Goal: Transaction & Acquisition: Purchase product/service

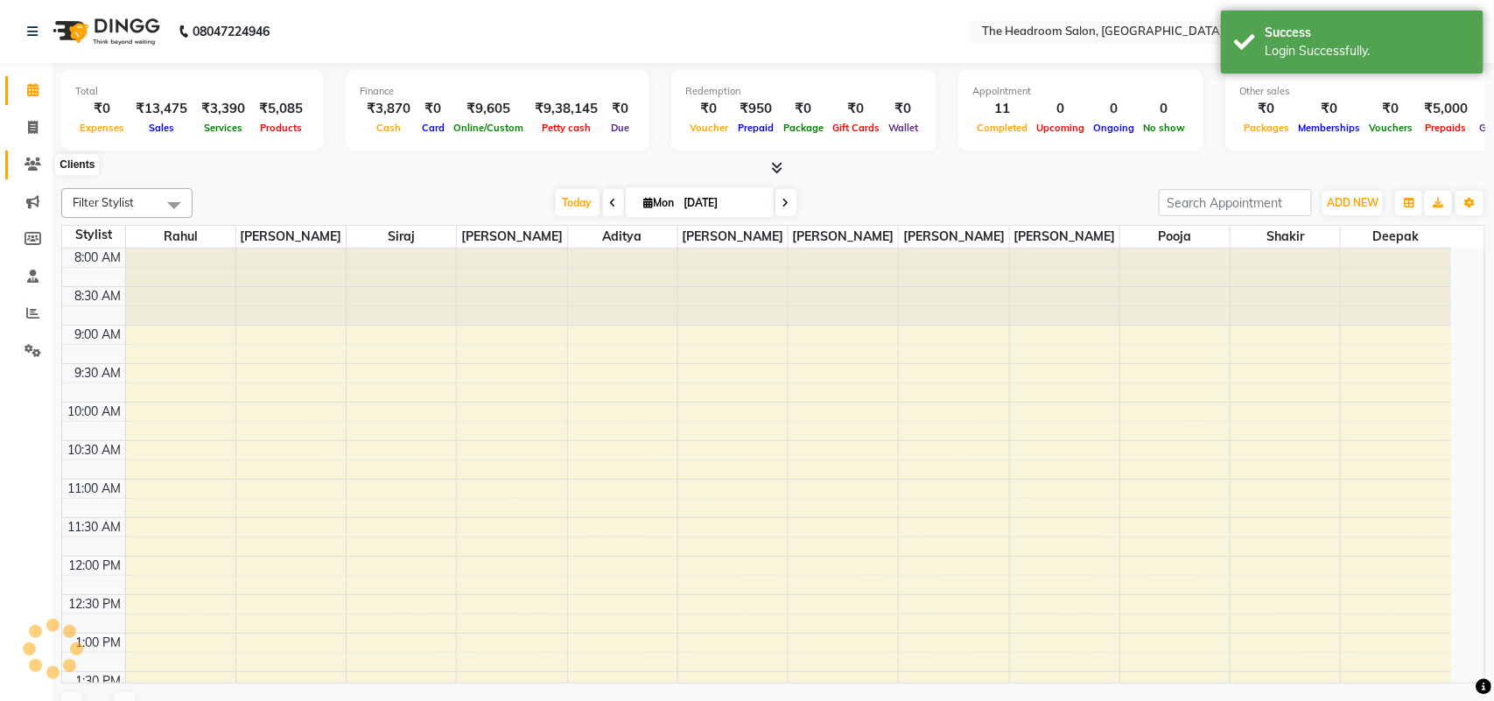
select select "en"
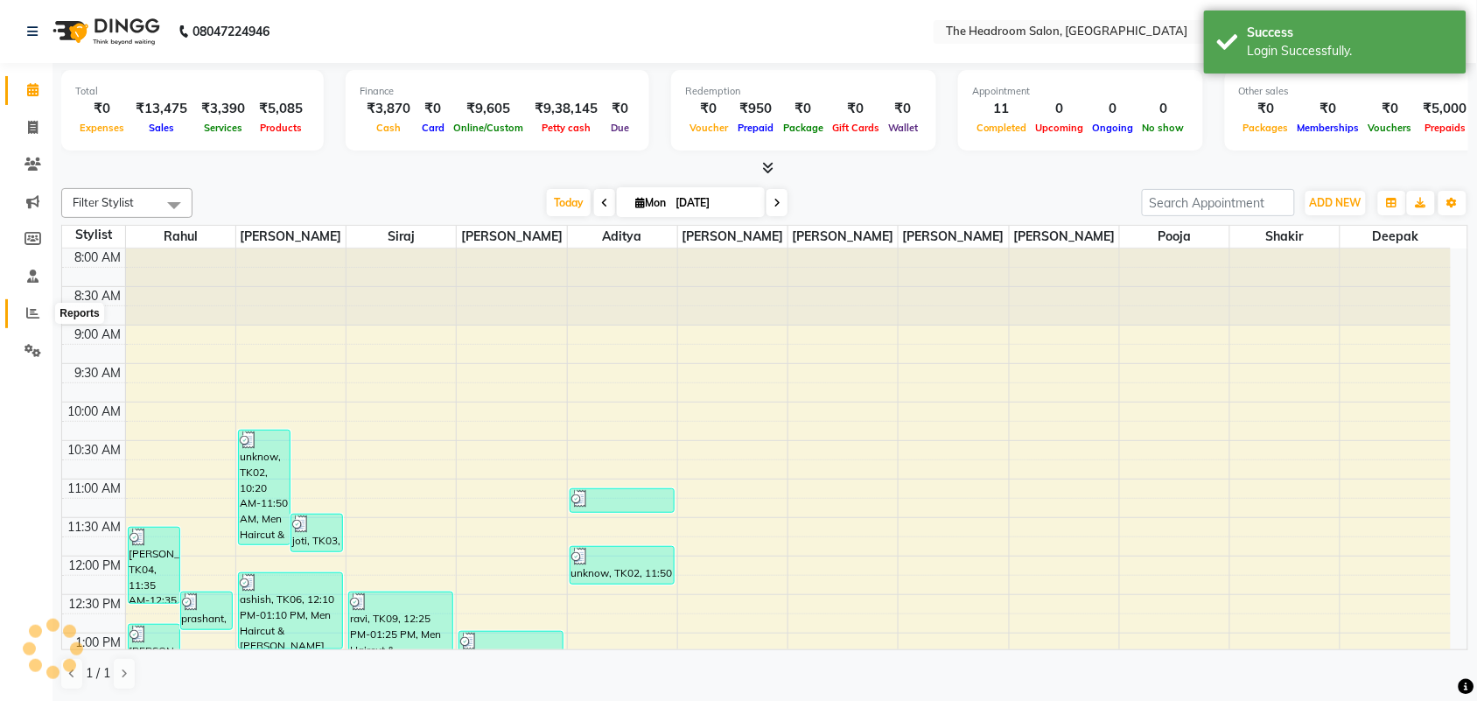
click at [36, 309] on icon at bounding box center [32, 312] width 13 height 13
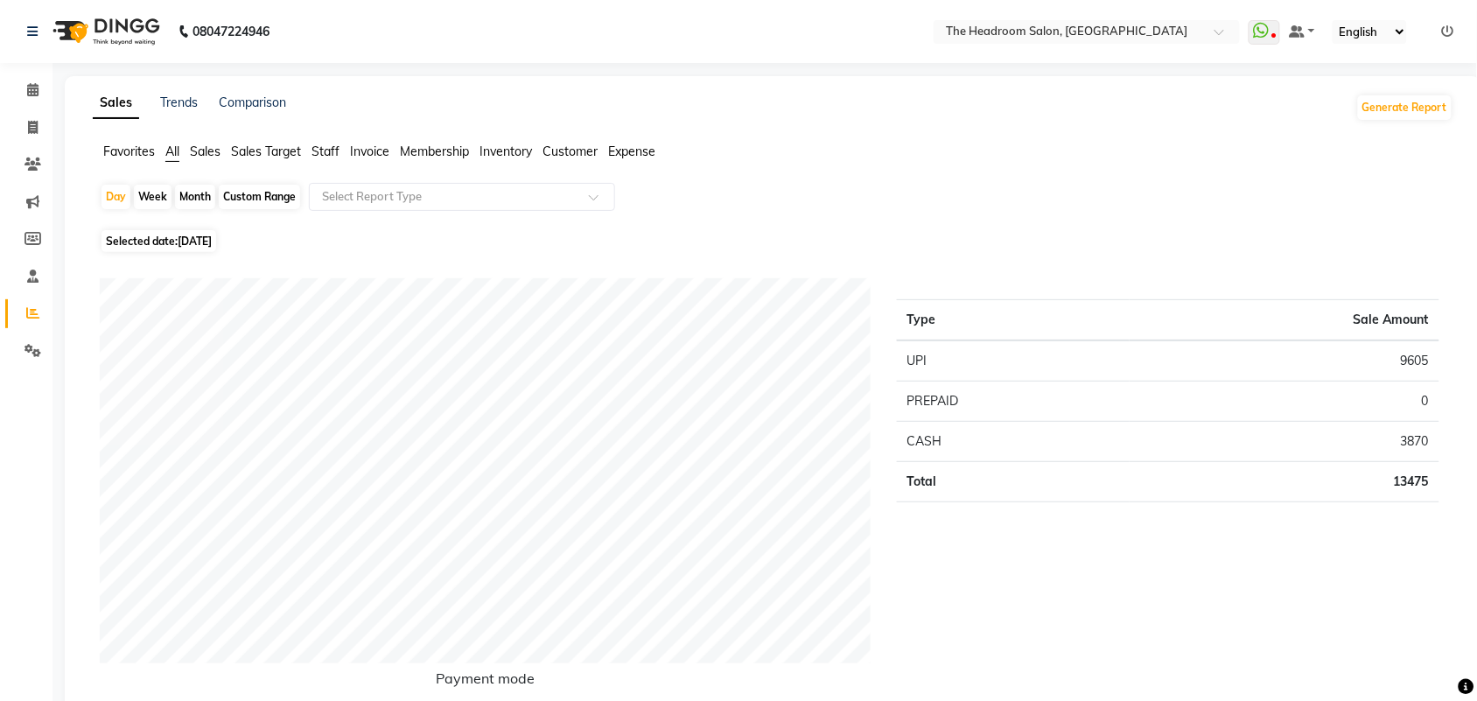
click at [197, 199] on div "Month" at bounding box center [195, 197] width 40 height 24
select select "9"
select select "2025"
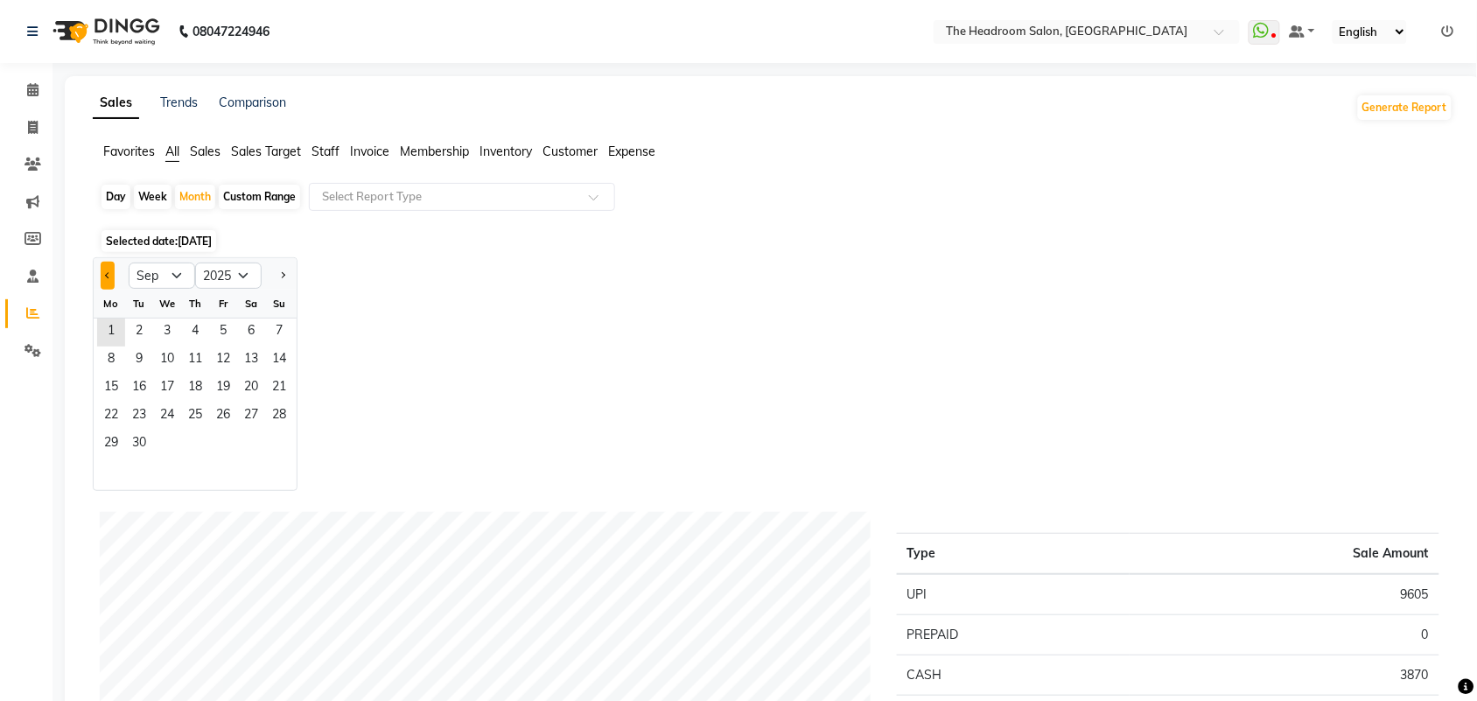
click at [109, 267] on button "Previous month" at bounding box center [108, 276] width 14 height 28
select select "8"
click at [220, 332] on span "1" at bounding box center [223, 332] width 28 height 28
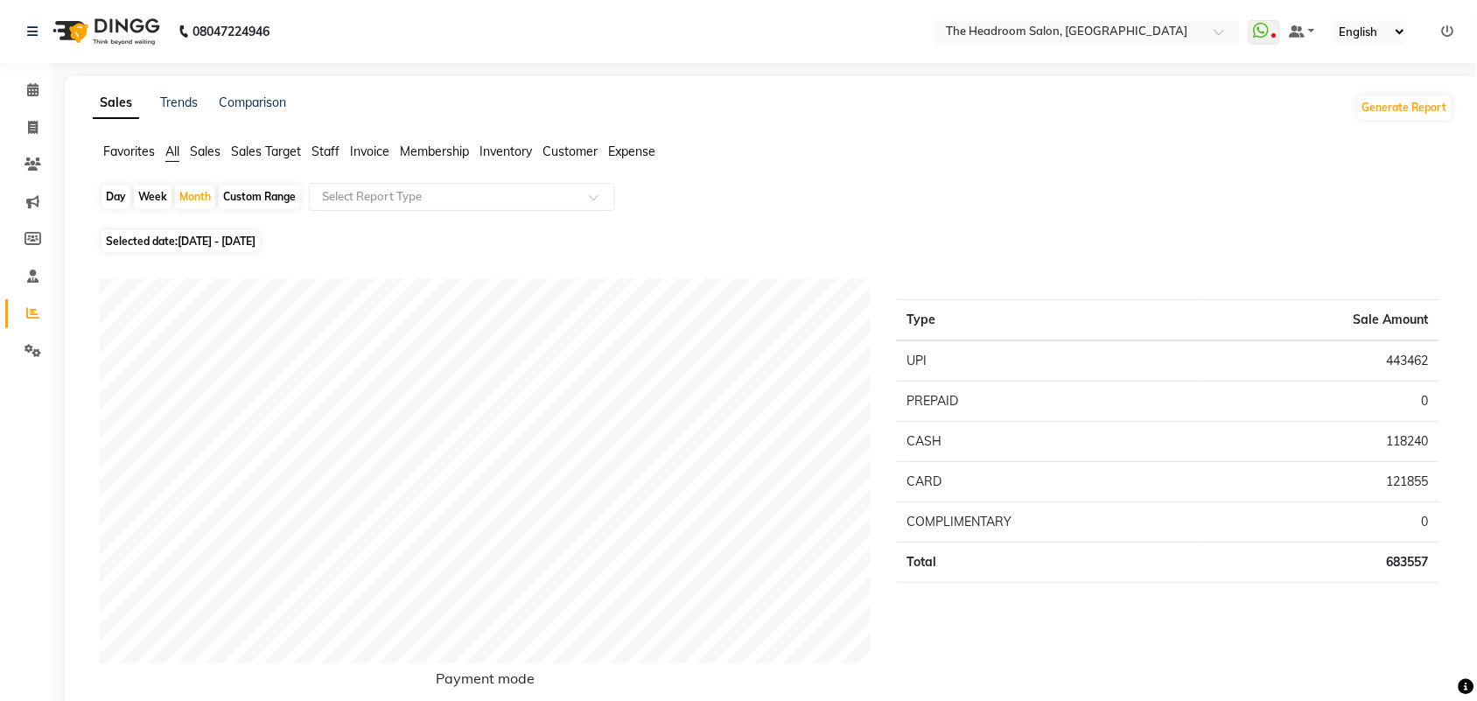
click at [325, 153] on span "Staff" at bounding box center [325, 151] width 28 height 16
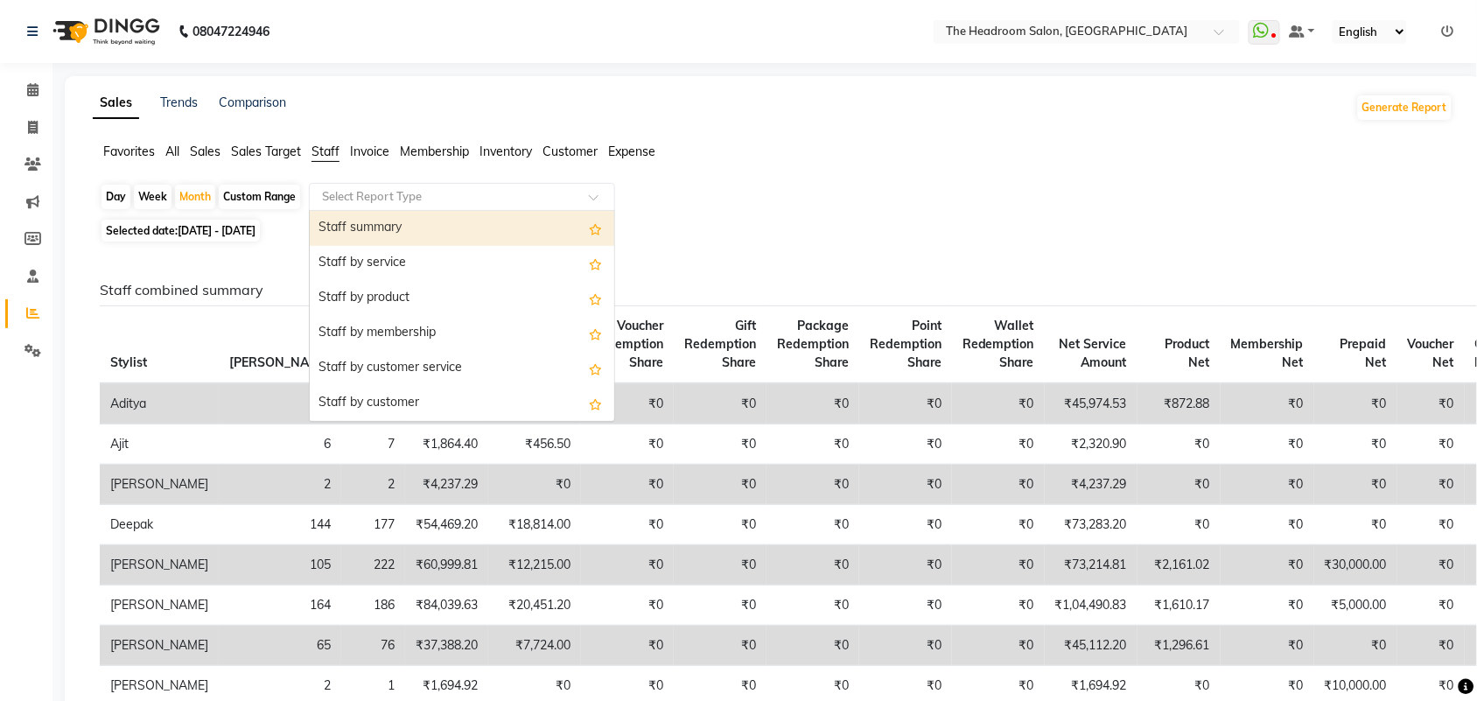
click at [355, 201] on input "text" at bounding box center [444, 196] width 252 height 17
click at [360, 237] on div "Staff summary" at bounding box center [462, 228] width 304 height 35
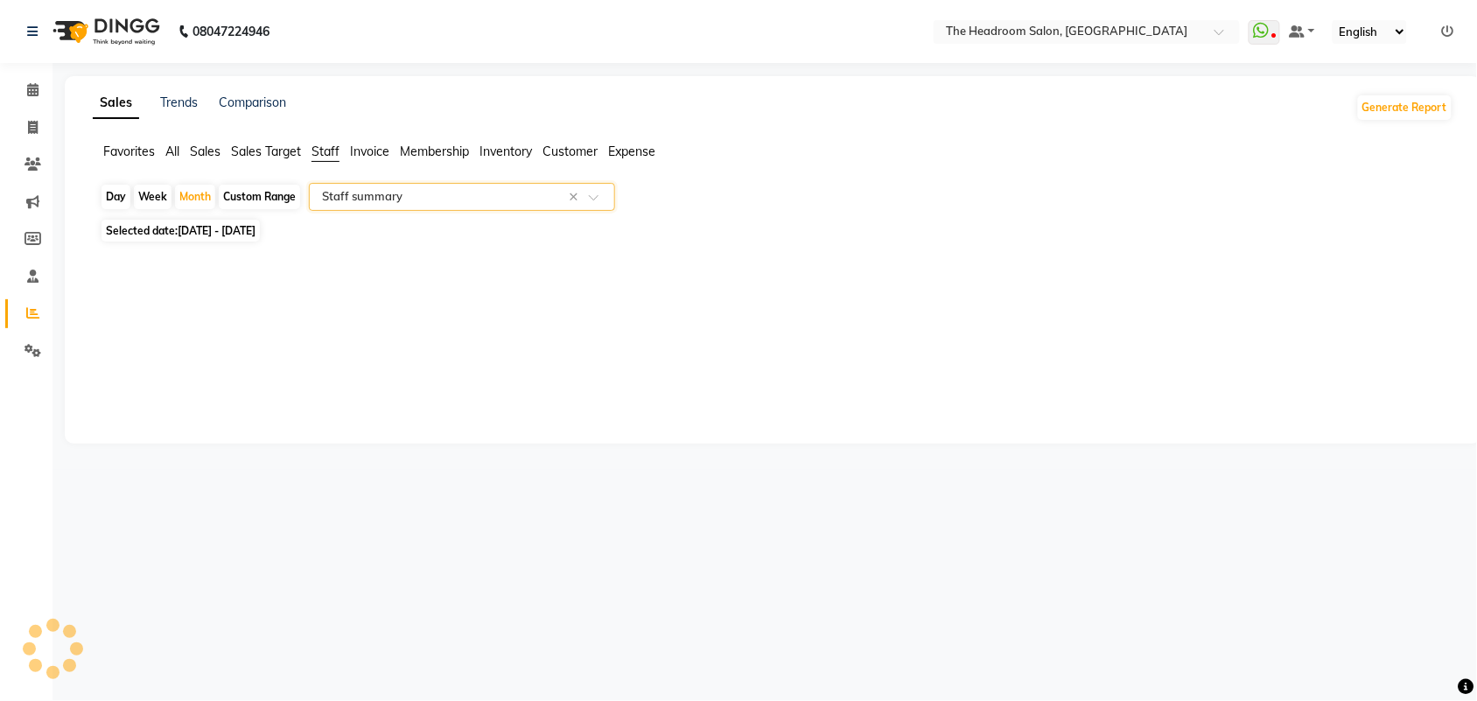
select select "csv"
click at [115, 197] on div "Day" at bounding box center [115, 197] width 29 height 24
select select "8"
select select "2025"
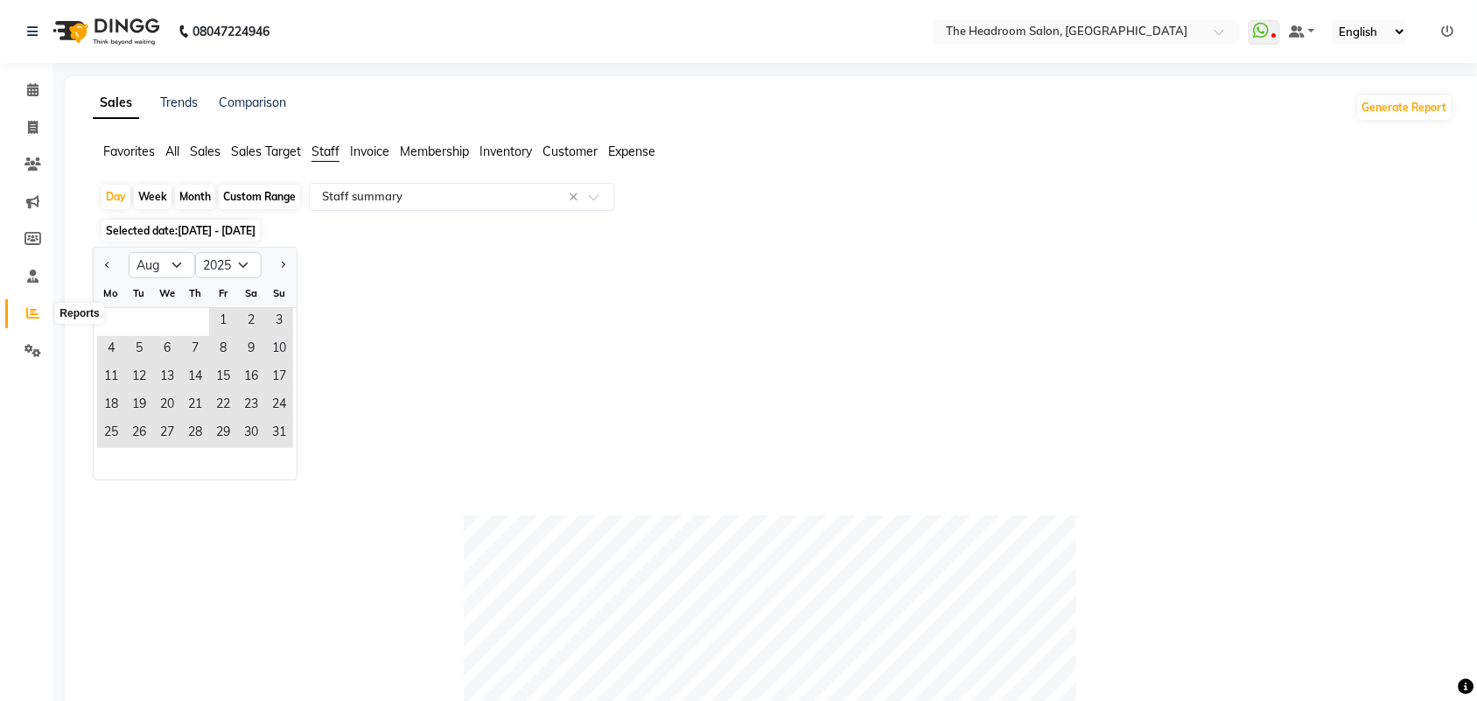
click at [39, 308] on span at bounding box center [32, 314] width 31 height 20
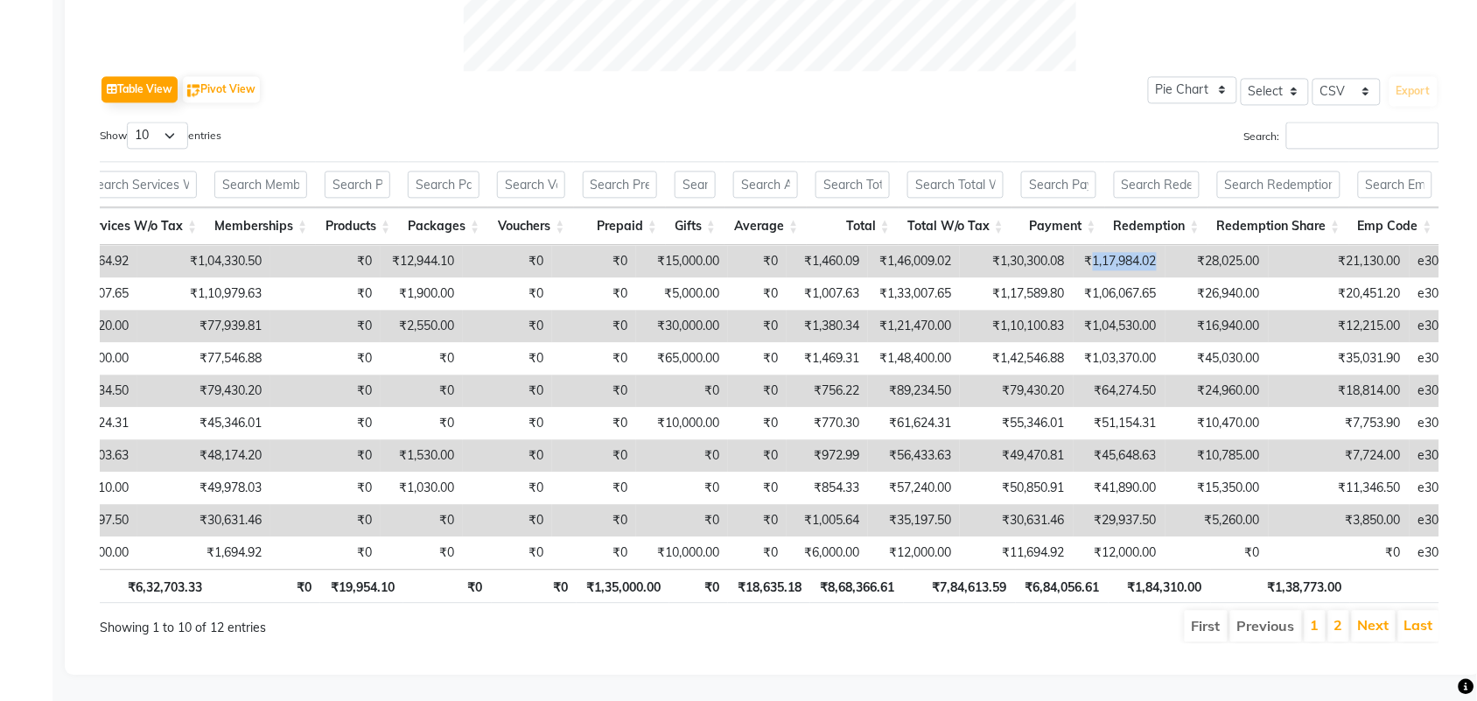
drag, startPoint x: 1033, startPoint y: 223, endPoint x: 1102, endPoint y: 221, distance: 69.1
click at [1102, 245] on td "₹1,17,984.02" at bounding box center [1120, 261] width 92 height 32
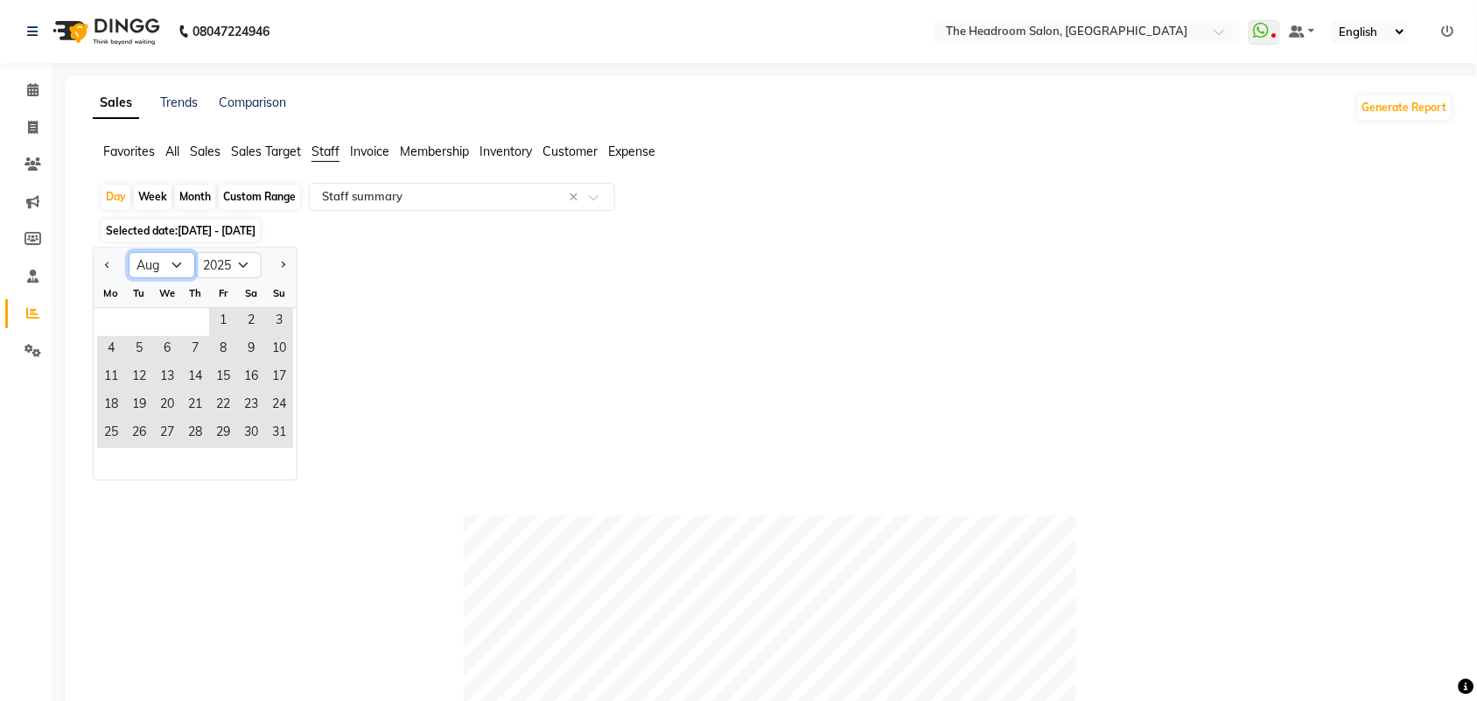
click at [182, 271] on select "Jan Feb Mar Apr May Jun [DATE] Aug Sep Oct Nov Dec" at bounding box center [162, 265] width 66 height 26
select select "9"
click at [129, 253] on select "Jan Feb Mar Apr May Jun [DATE] Aug Sep Oct Nov Dec" at bounding box center [162, 265] width 66 height 26
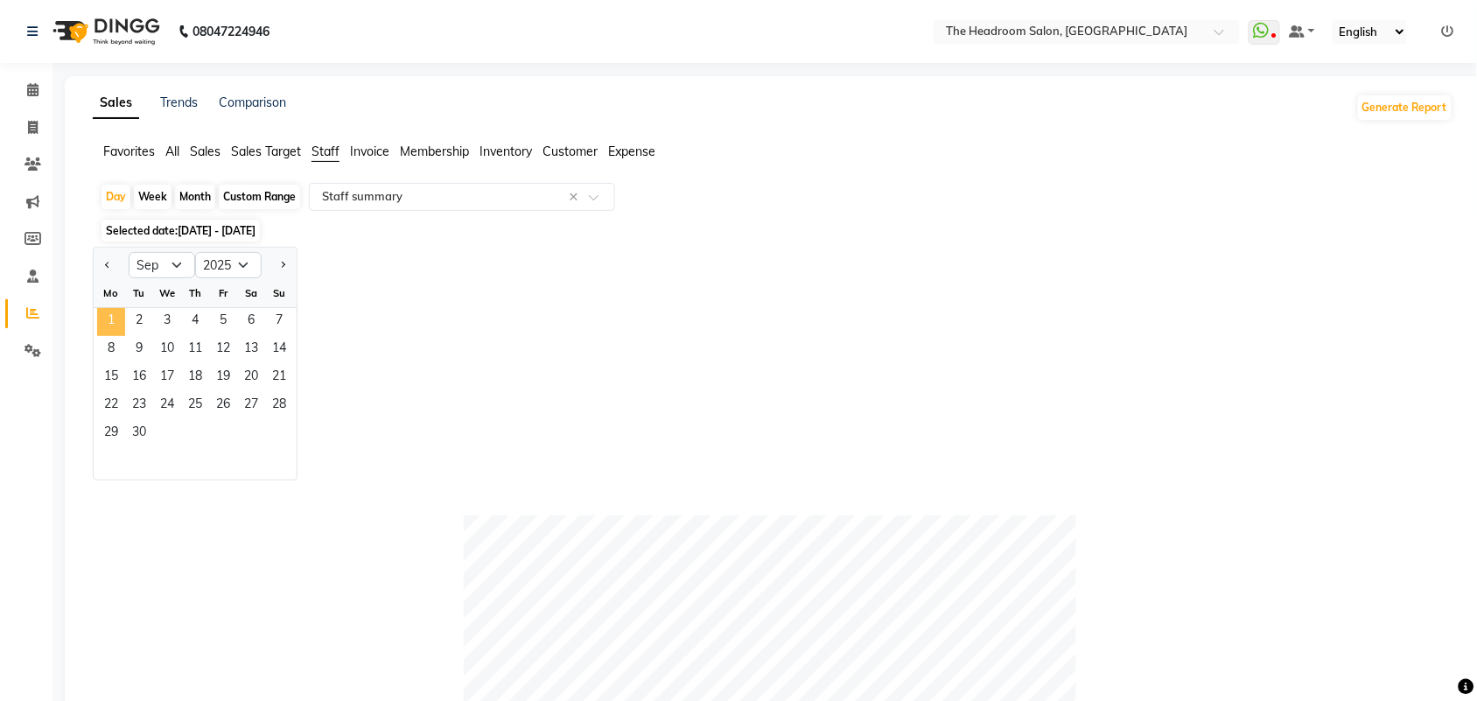
click at [106, 312] on span "1" at bounding box center [111, 322] width 28 height 28
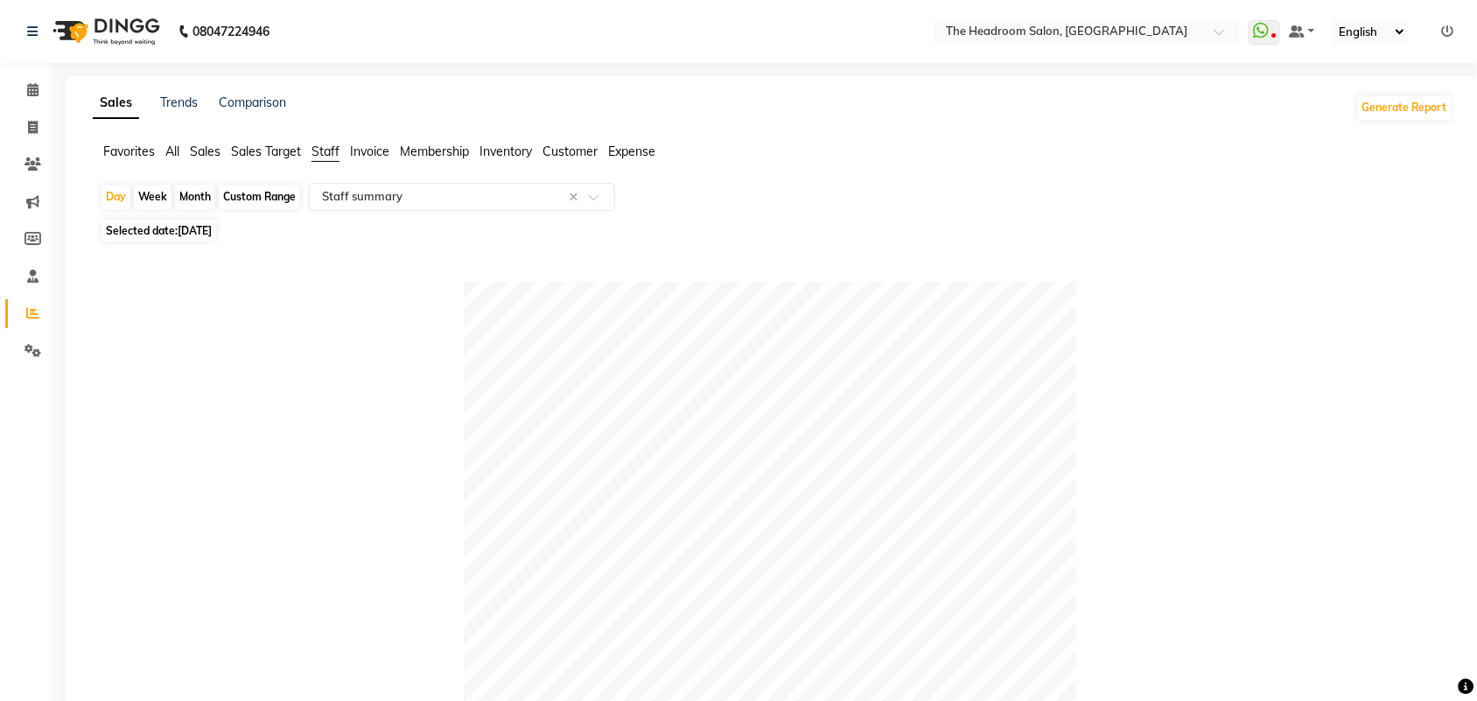
click at [195, 194] on div "Month" at bounding box center [195, 197] width 40 height 24
select select "9"
select select "2025"
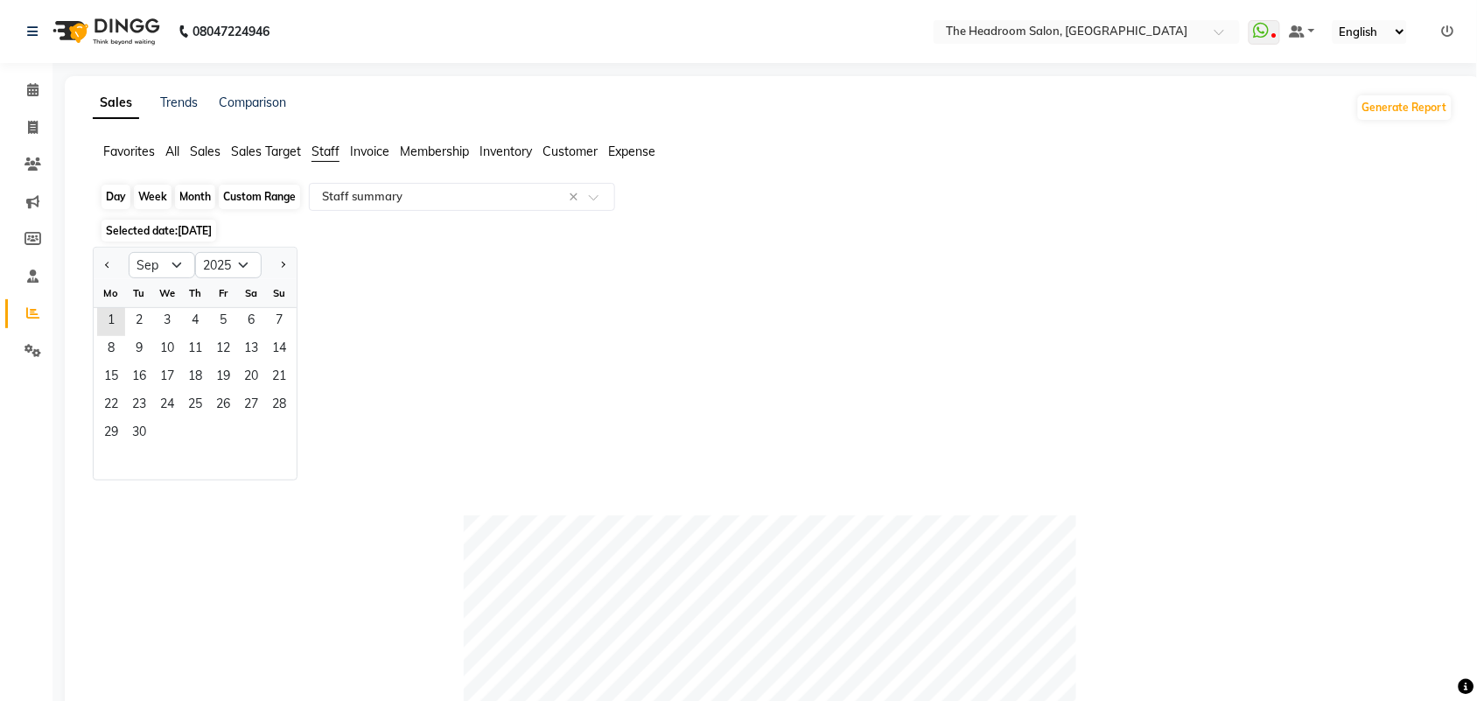
click at [114, 261] on button "Previous month" at bounding box center [108, 265] width 14 height 28
select select "8"
click at [217, 316] on span "1" at bounding box center [223, 322] width 28 height 28
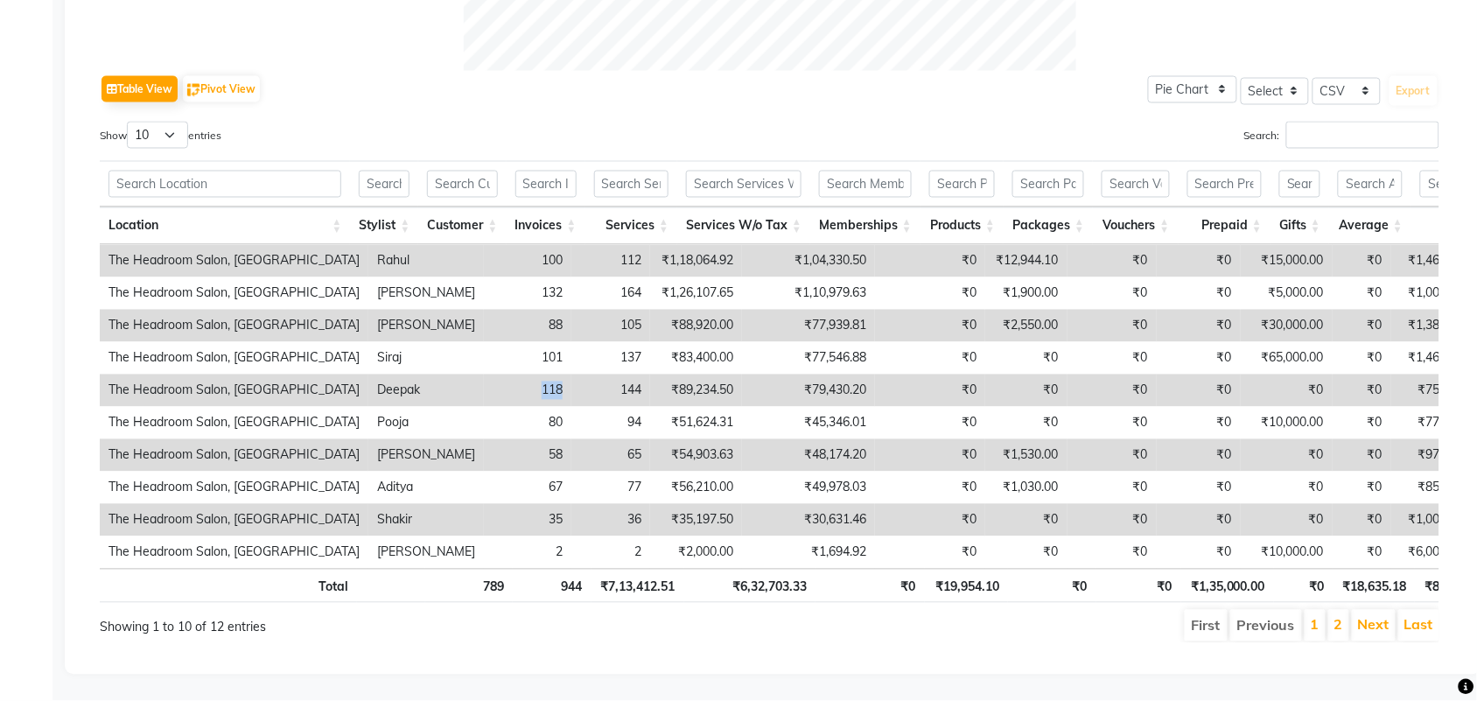
drag, startPoint x: 523, startPoint y: 353, endPoint x: 431, endPoint y: 361, distance: 92.3
click at [431, 374] on tr "The Headroom Salon, Sector 93 Gurugram Deepak 118 144 ₹89,234.50 ₹79,430.20 ₹0 …" at bounding box center [1103, 390] width 2006 height 32
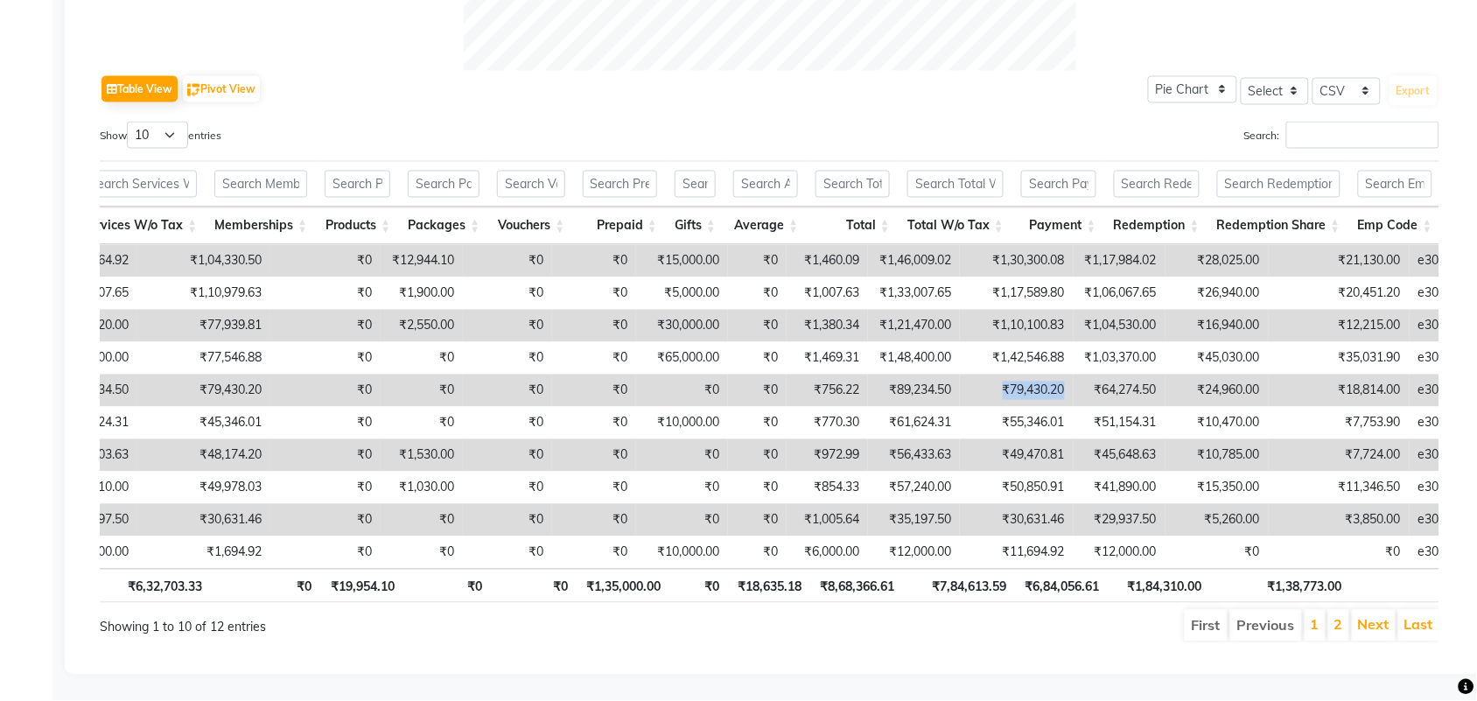
drag, startPoint x: 936, startPoint y: 363, endPoint x: 1024, endPoint y: 355, distance: 87.8
click at [1024, 374] on tr "The Headroom Salon, Sector 93 Gurugram Deepak 118 144 ₹89,234.50 ₹79,430.20 ₹0 …" at bounding box center [498, 390] width 2006 height 32
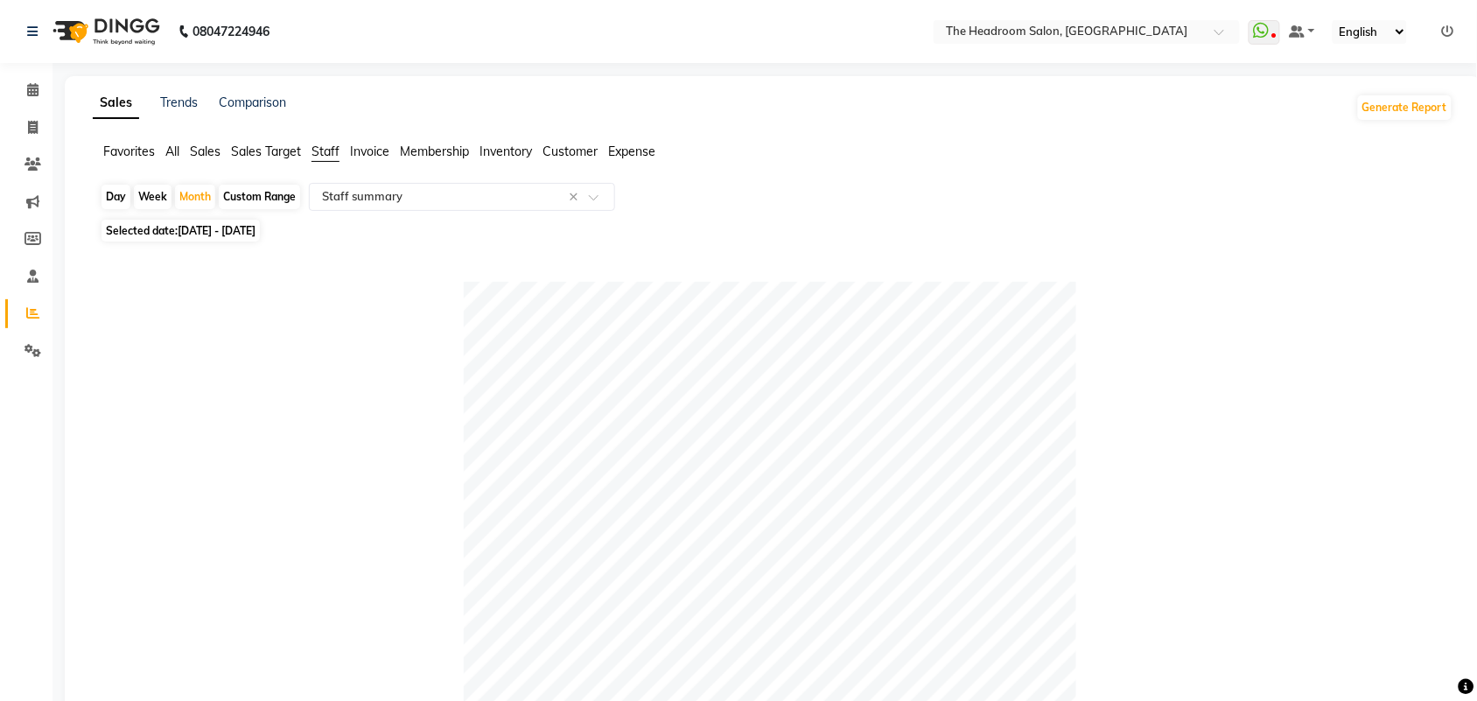
click at [112, 199] on div "Day" at bounding box center [115, 197] width 29 height 24
select select "8"
select select "2025"
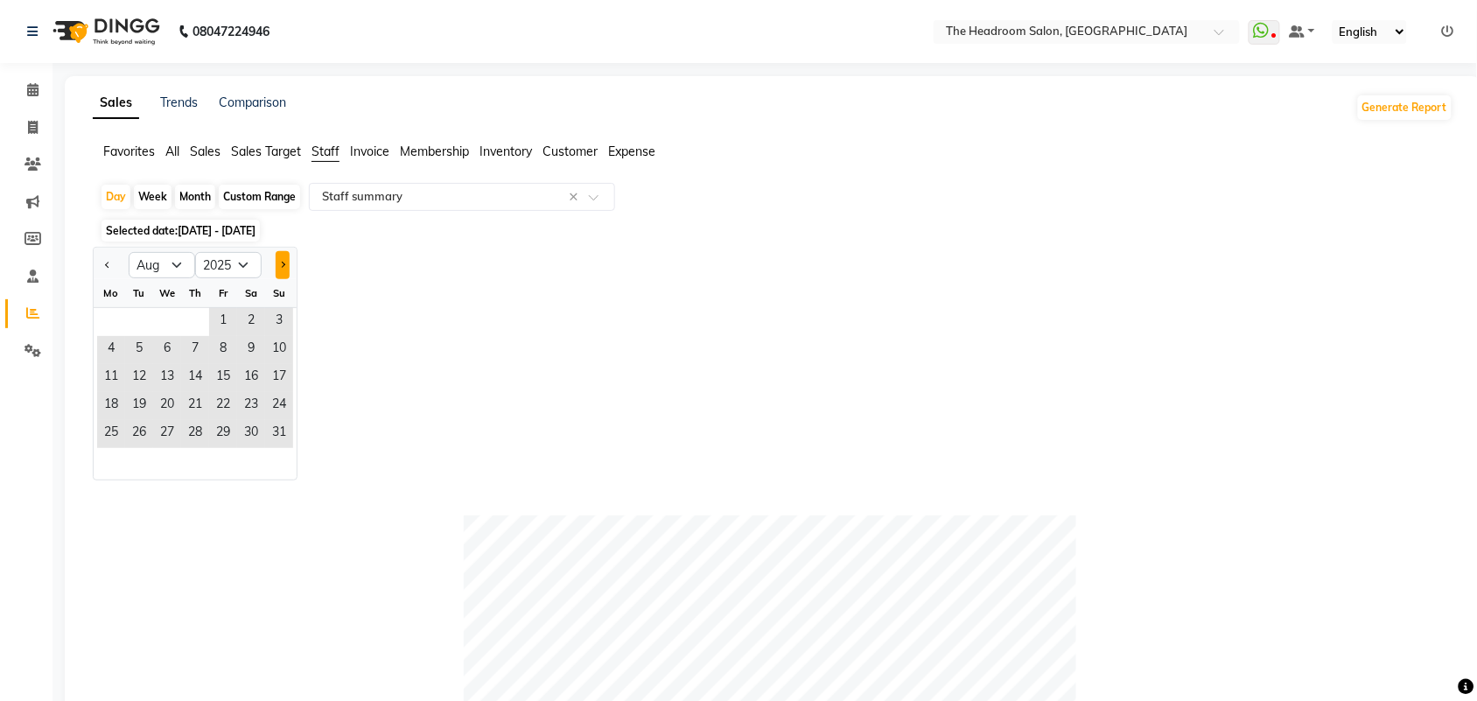
click at [278, 260] on button "Next month" at bounding box center [283, 265] width 14 height 28
select select "9"
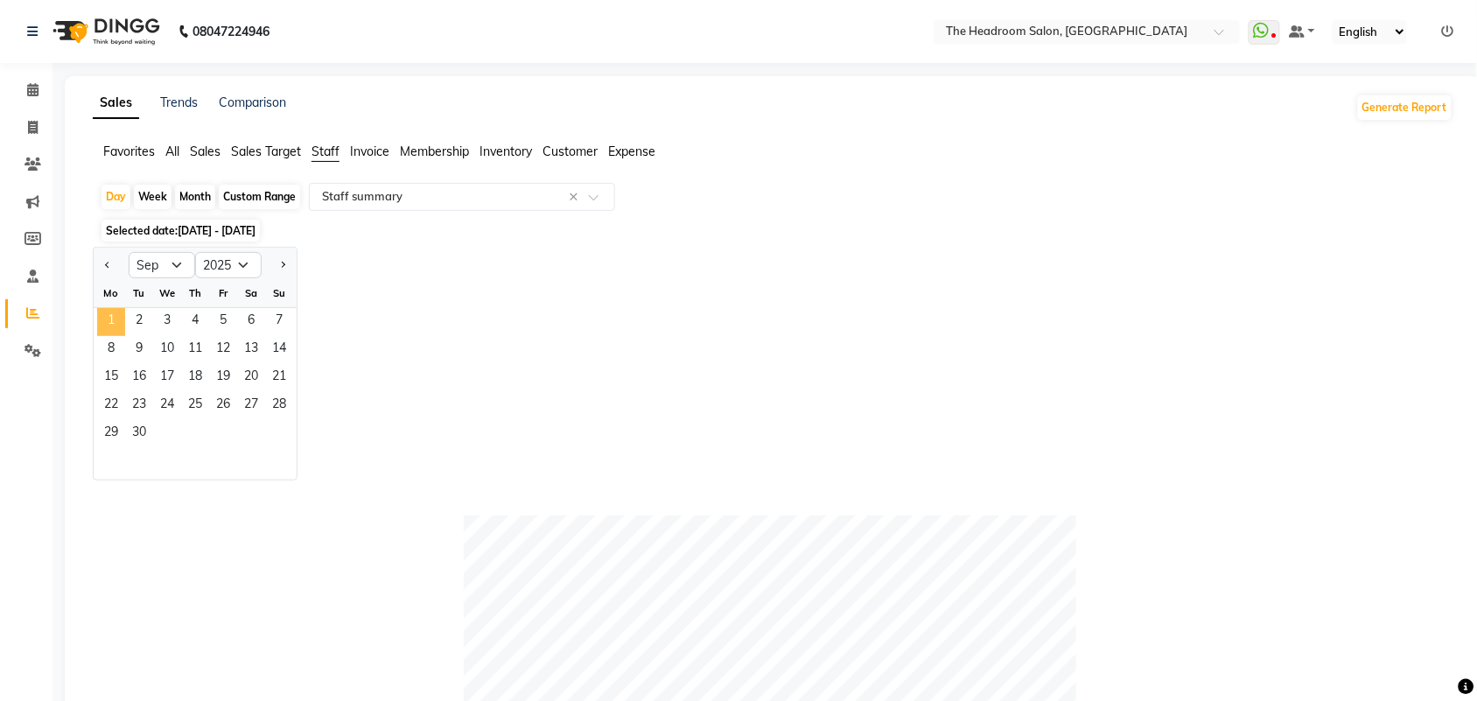
click at [112, 315] on span "1" at bounding box center [111, 322] width 28 height 28
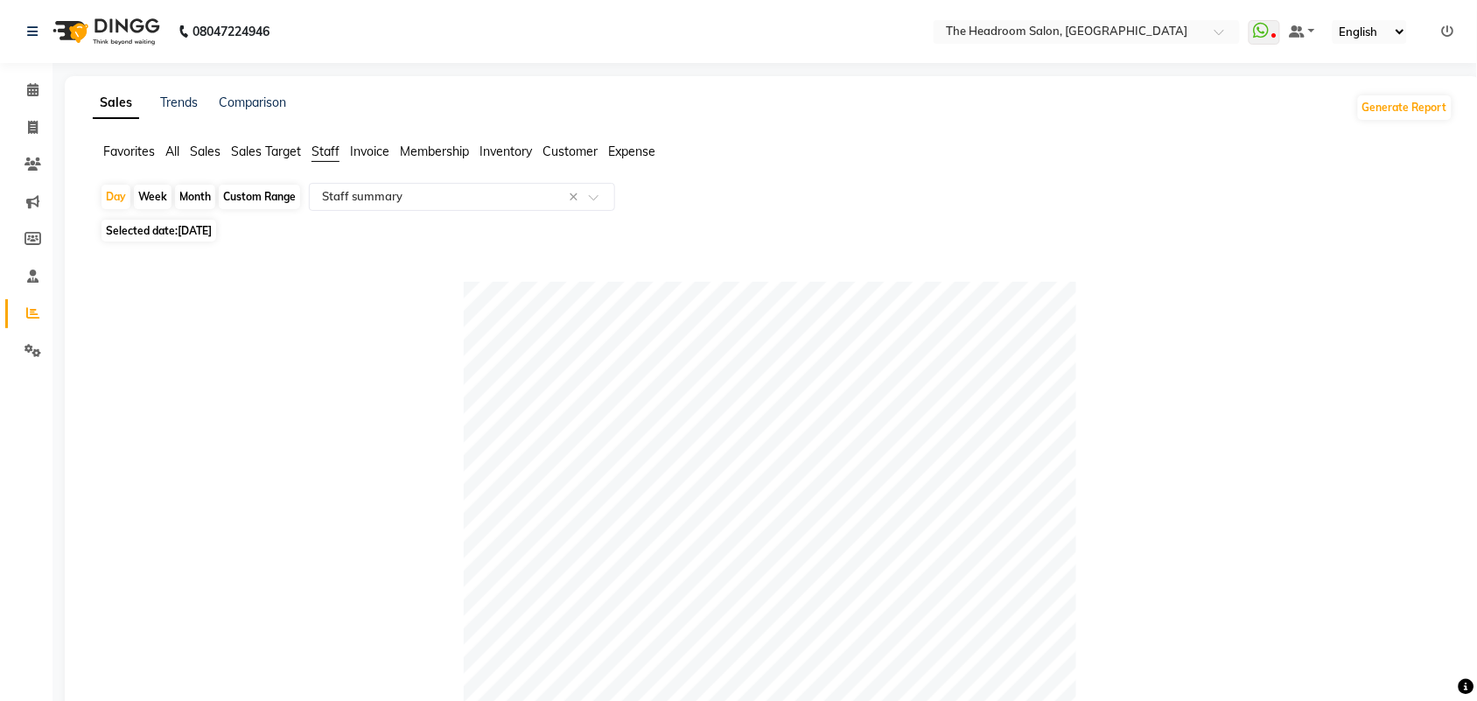
click at [193, 199] on div "Month" at bounding box center [195, 197] width 40 height 24
select select "9"
select select "2025"
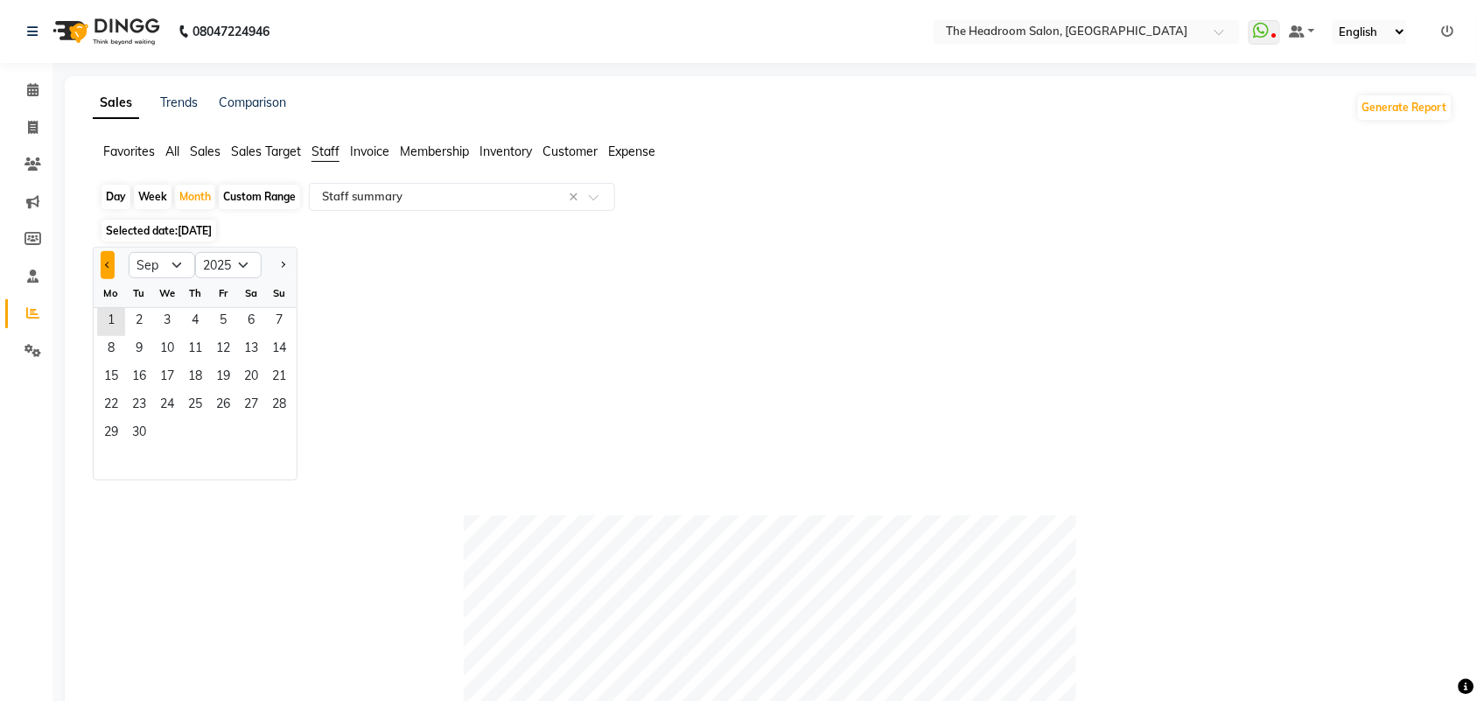
click at [108, 268] on span "Previous month" at bounding box center [108, 265] width 6 height 6
select select "7"
click at [39, 164] on icon at bounding box center [32, 163] width 17 height 13
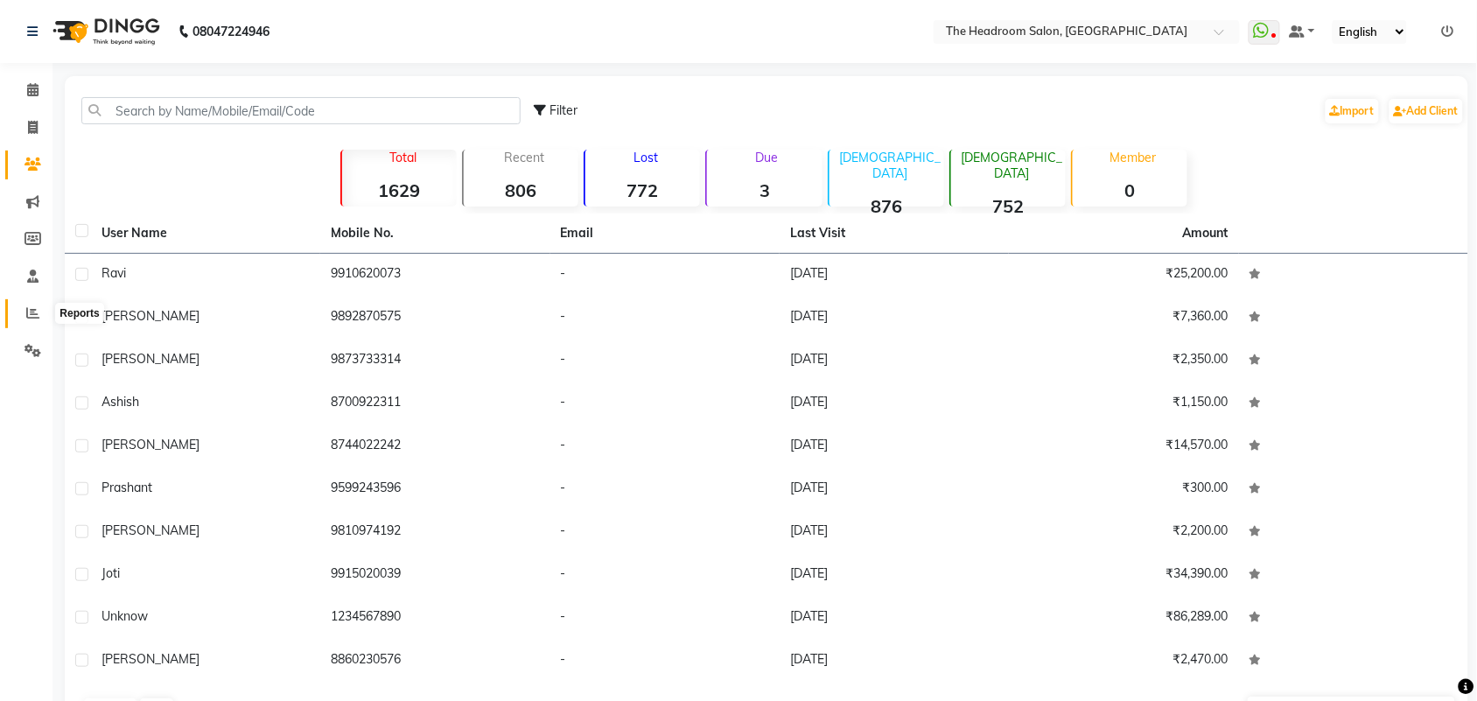
click at [31, 316] on icon at bounding box center [32, 312] width 13 height 13
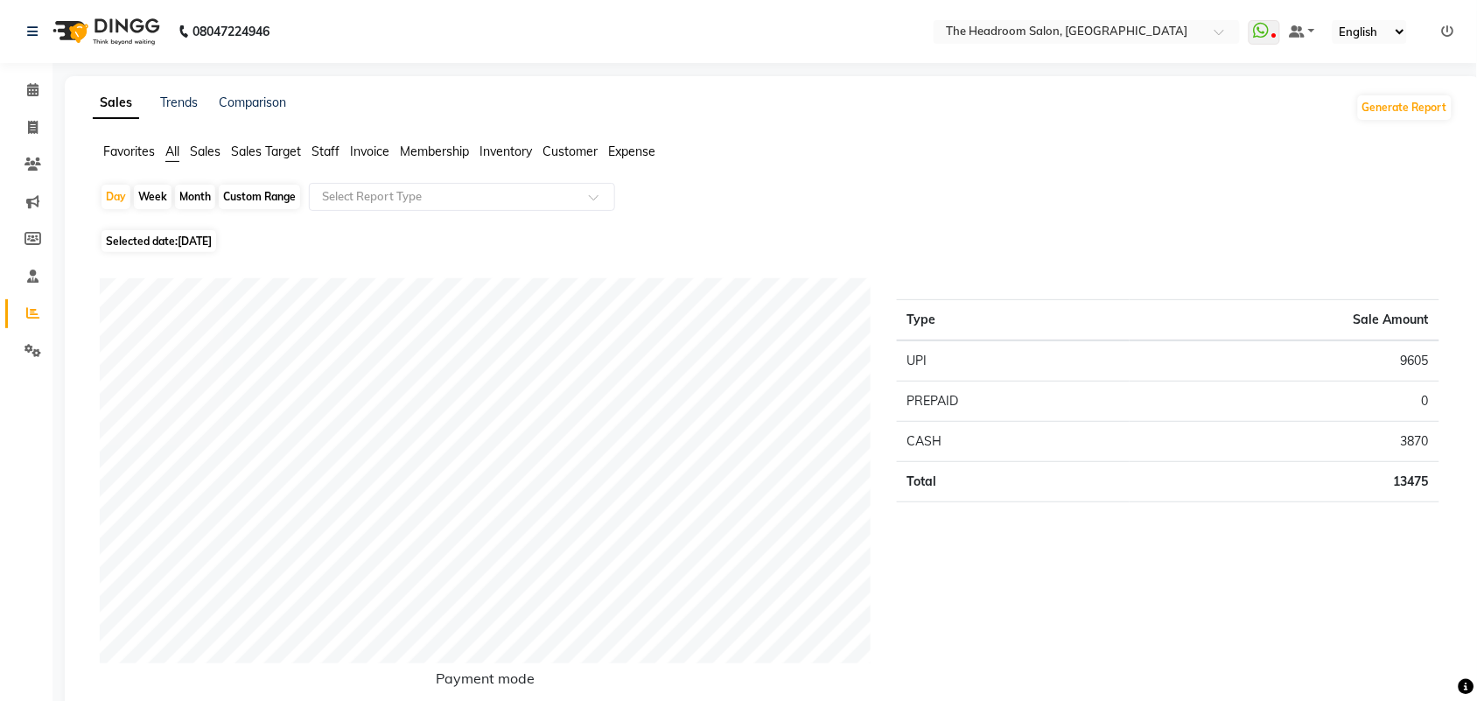
click at [150, 199] on div "Week" at bounding box center [153, 197] width 38 height 24
select select "9"
select select "2025"
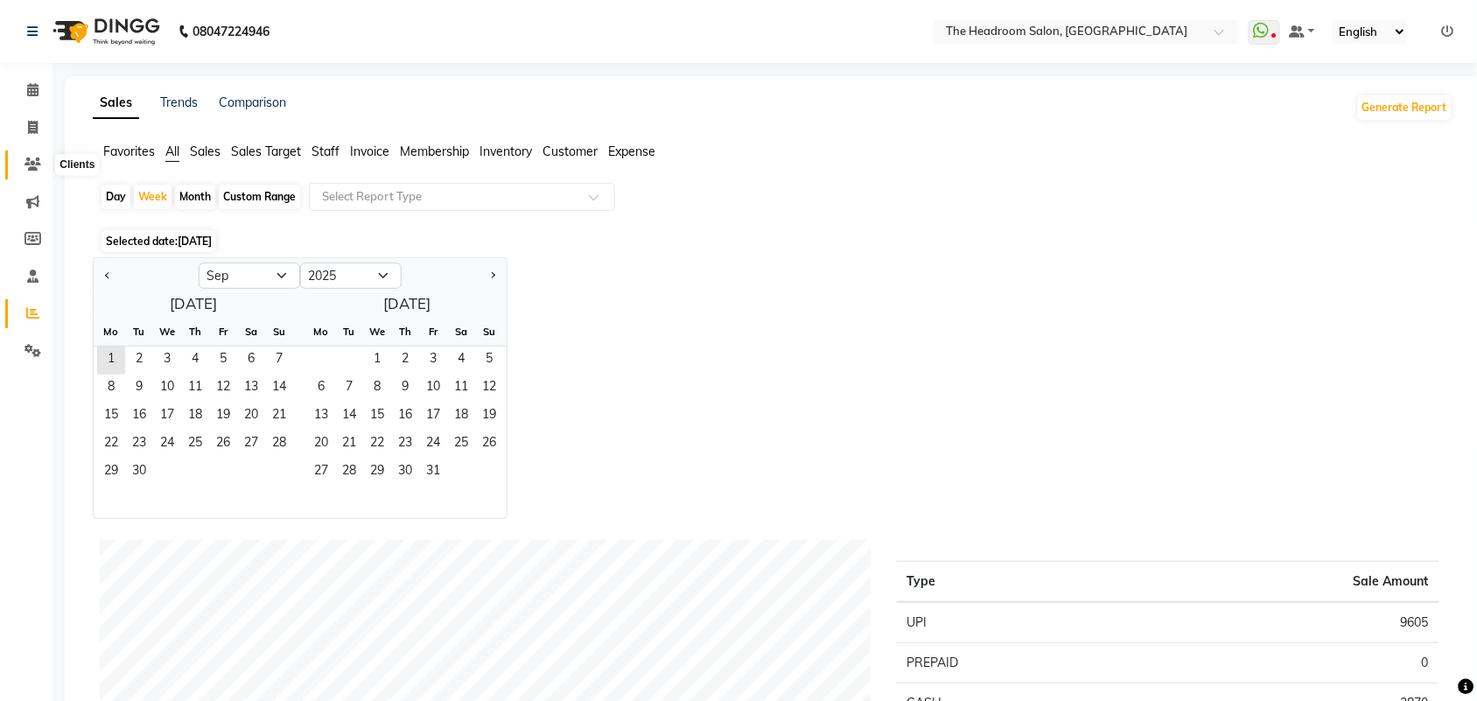
click at [29, 168] on icon at bounding box center [32, 163] width 17 height 13
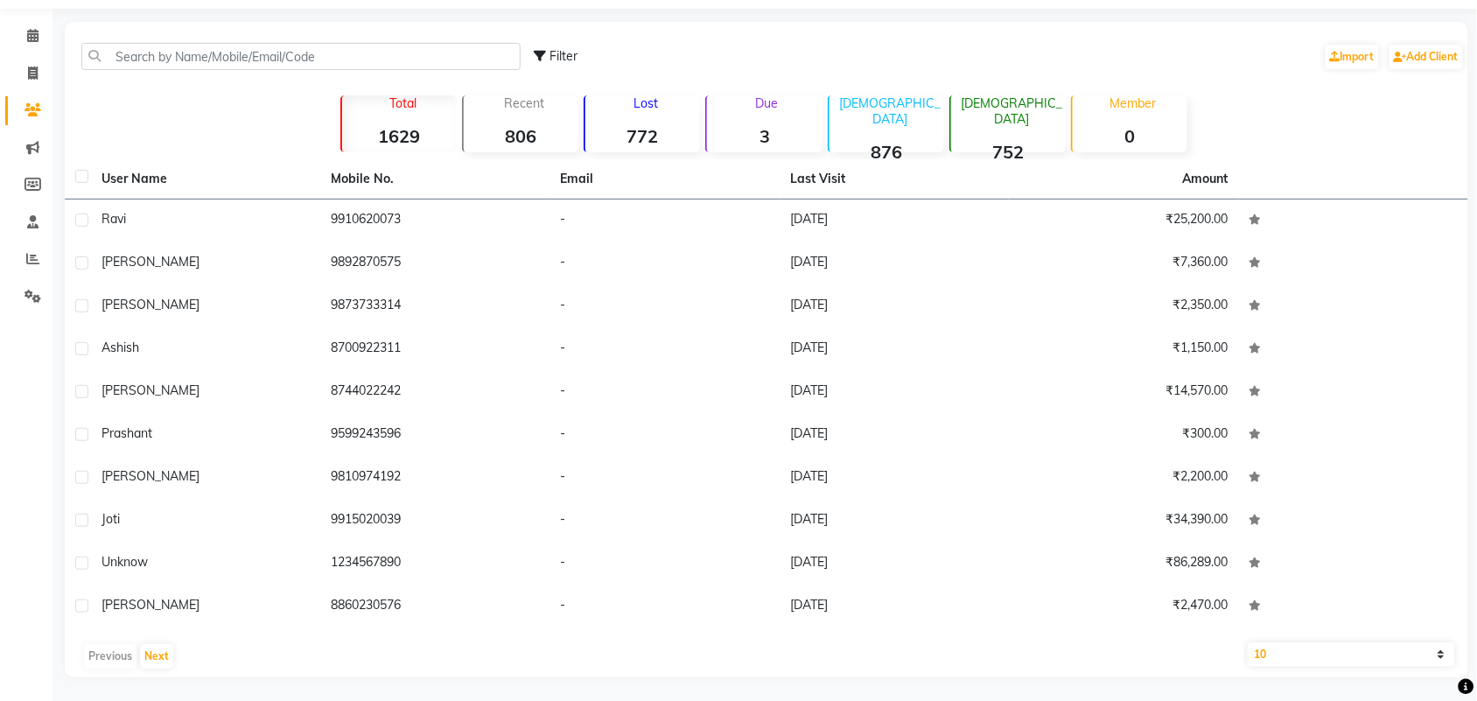
scroll to position [57, 0]
click at [31, 223] on icon at bounding box center [32, 219] width 11 height 13
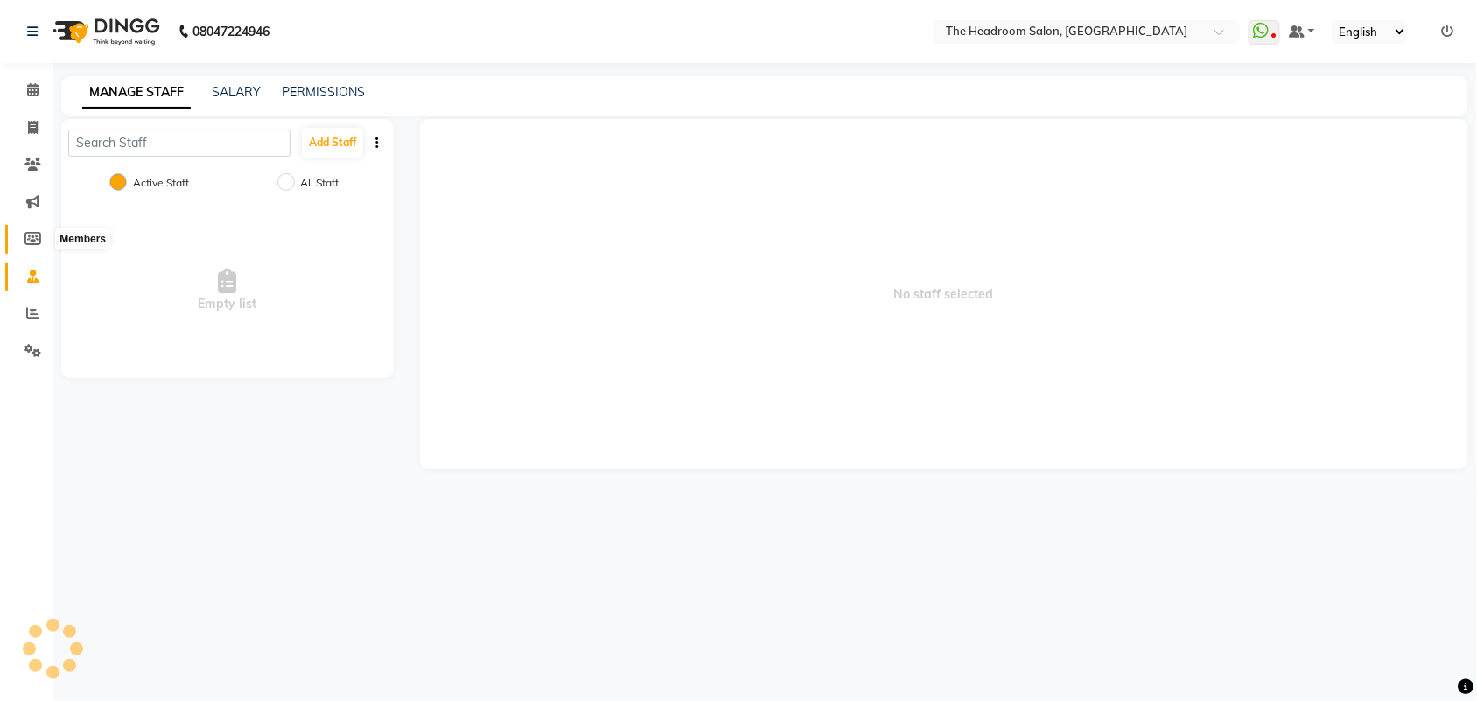
click at [29, 243] on icon at bounding box center [32, 238] width 17 height 13
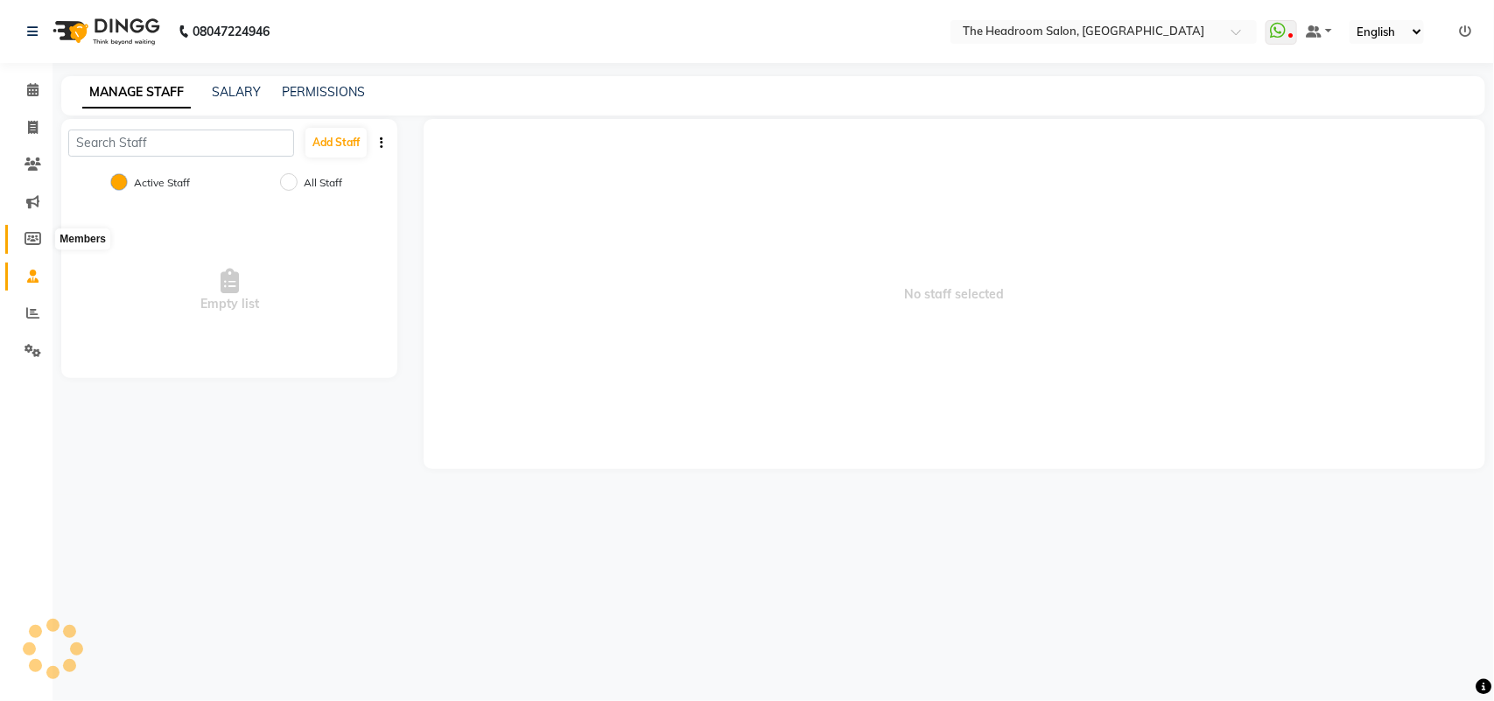
select select
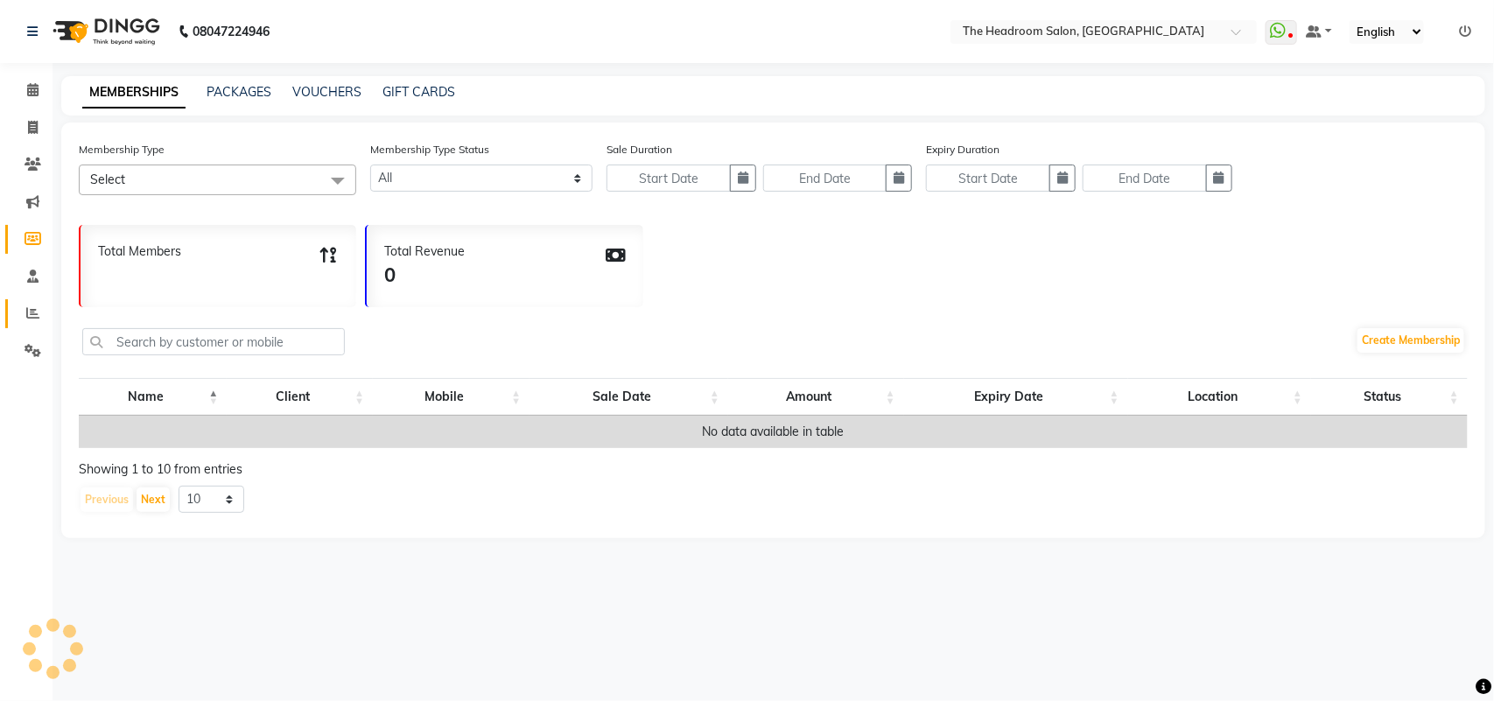
click at [36, 309] on icon at bounding box center [32, 312] width 13 height 13
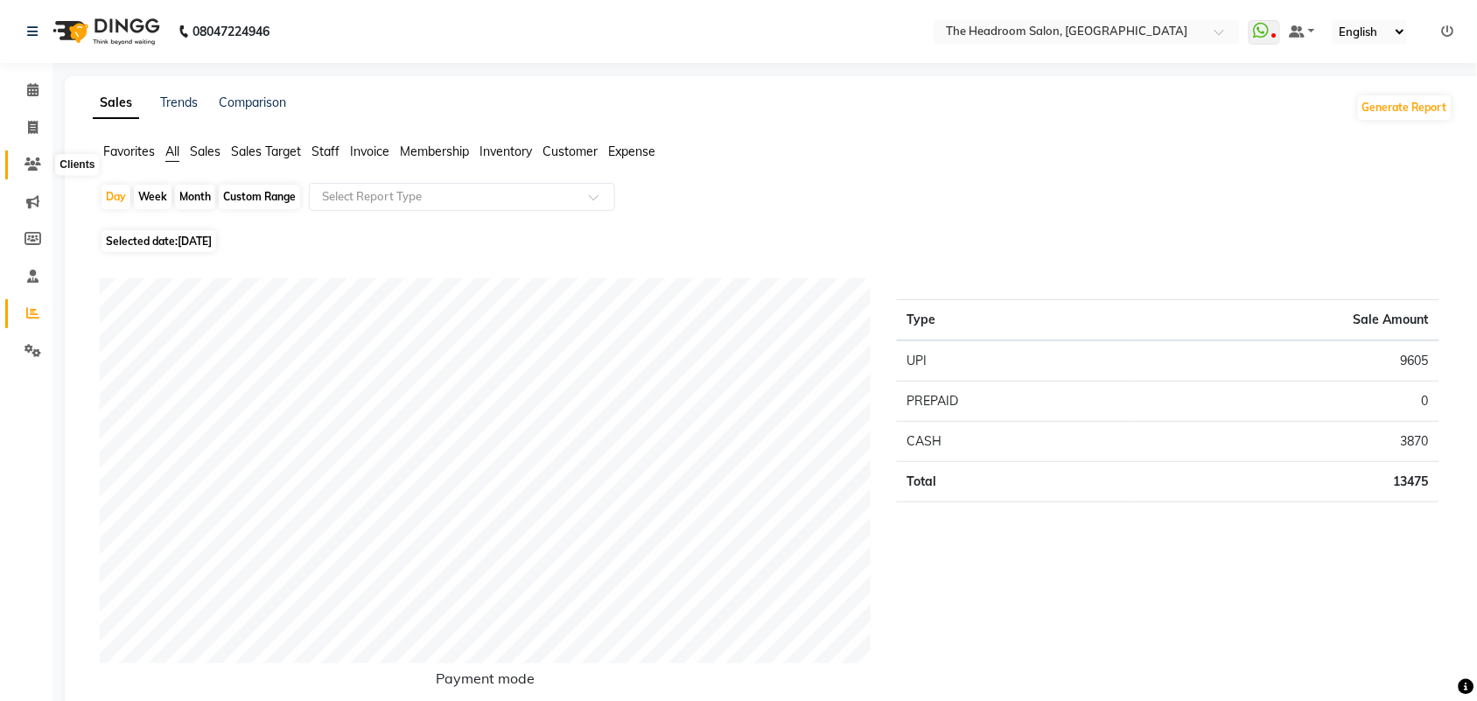
click at [23, 173] on span at bounding box center [32, 165] width 31 height 20
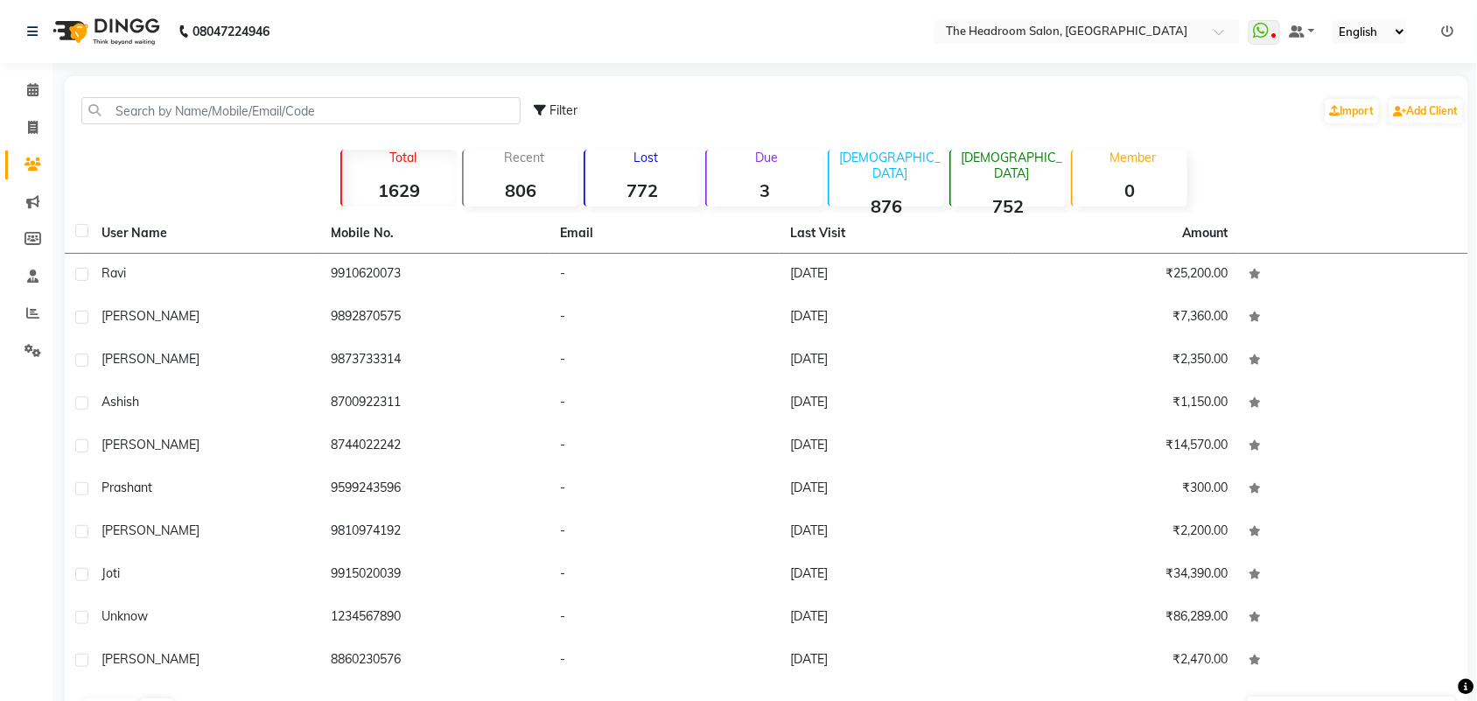
click at [33, 184] on li "Marketing" at bounding box center [26, 203] width 52 height 38
click at [33, 168] on icon at bounding box center [32, 163] width 17 height 13
click at [33, 162] on icon at bounding box center [32, 163] width 17 height 13
click at [33, 124] on icon at bounding box center [33, 127] width 10 height 13
select select "service"
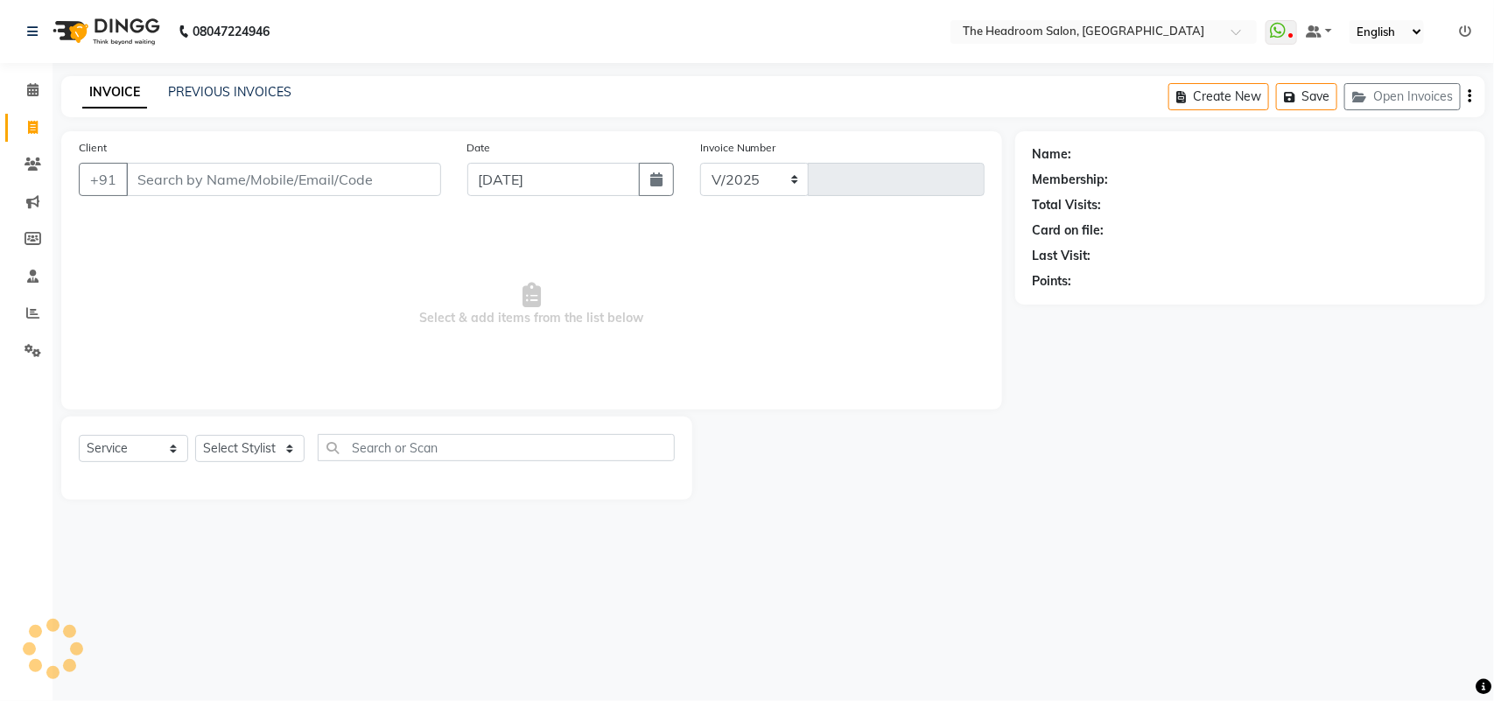
select select "6933"
type input "3250"
select select "58237"
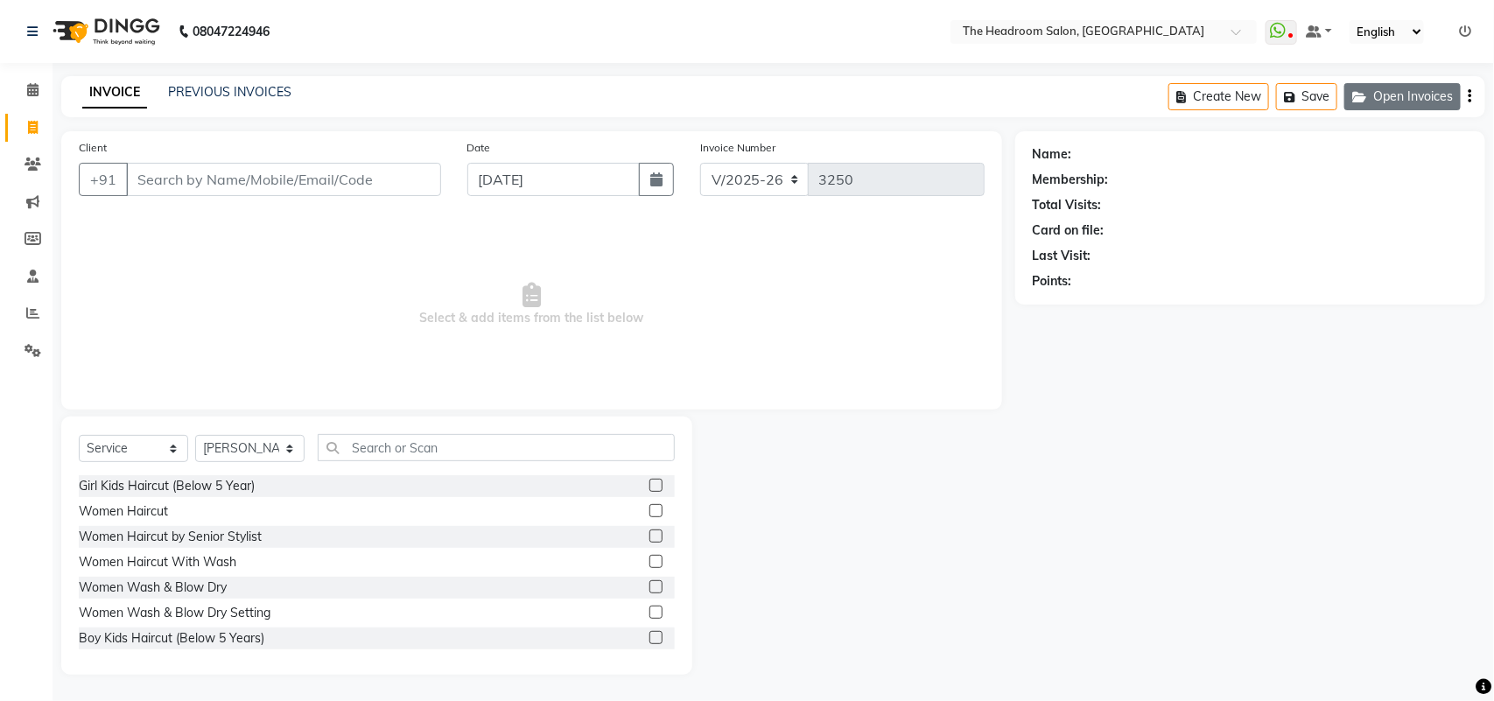
click at [1370, 91] on icon "button" at bounding box center [1362, 97] width 21 height 12
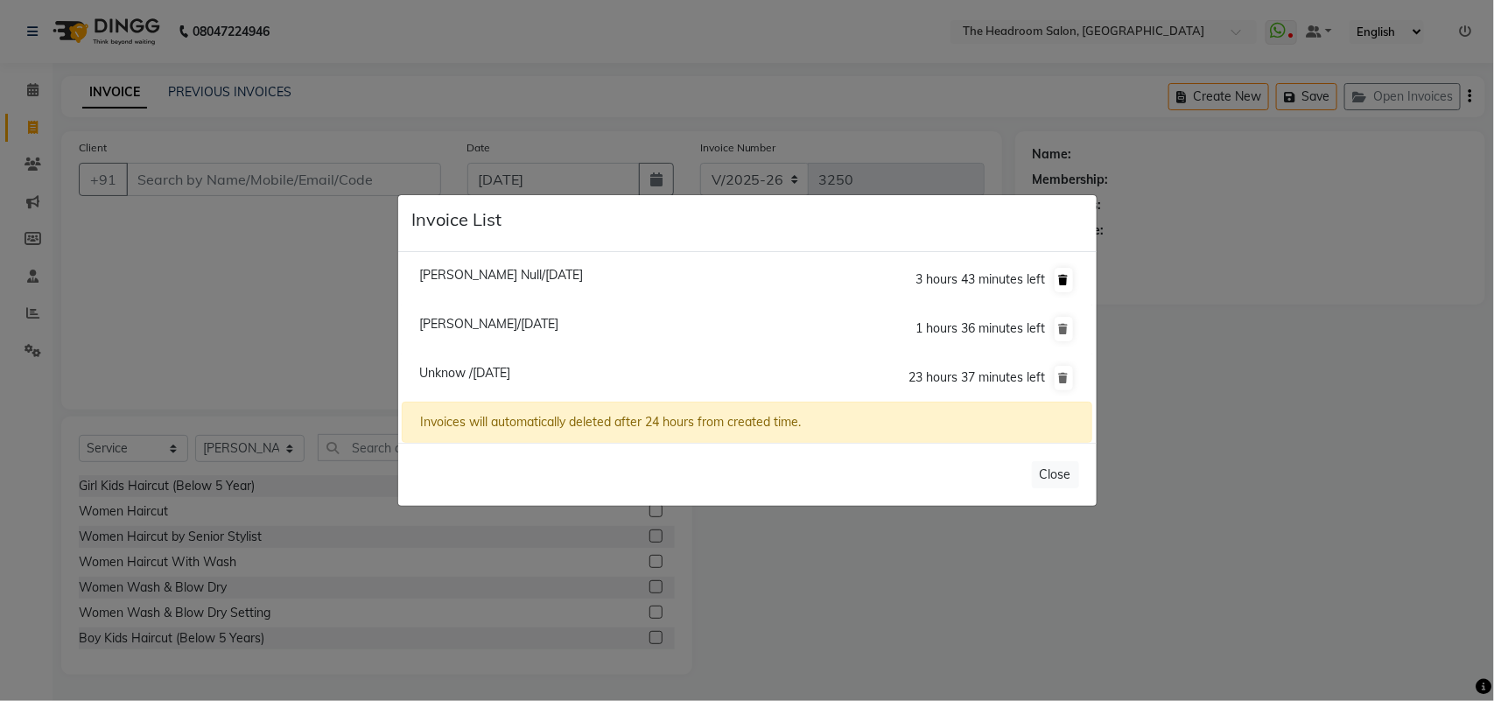
click at [1061, 282] on icon at bounding box center [1064, 280] width 10 height 10
click at [1061, 275] on icon at bounding box center [1064, 280] width 10 height 10
click at [1059, 275] on icon at bounding box center [1064, 280] width 10 height 10
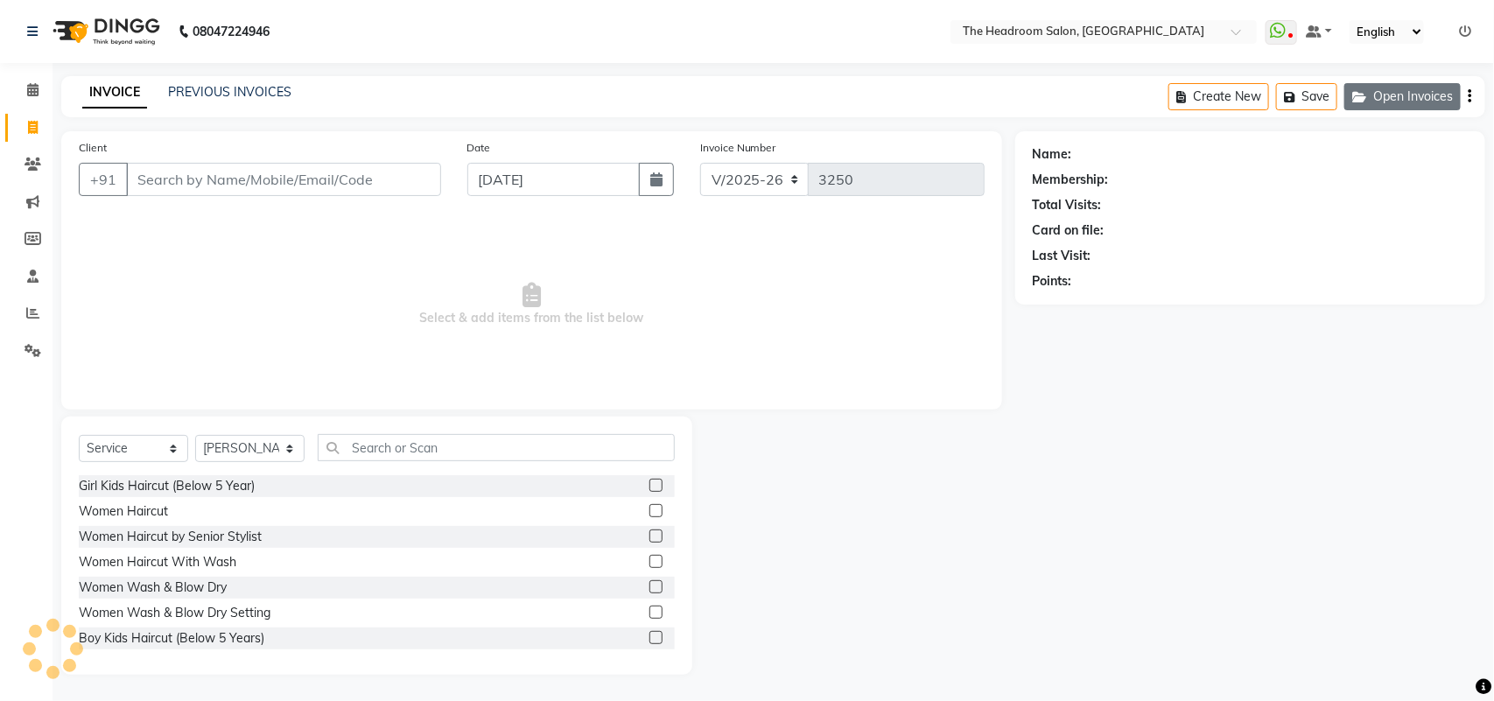
click at [1398, 97] on button "Open Invoices" at bounding box center [1402, 96] width 116 height 27
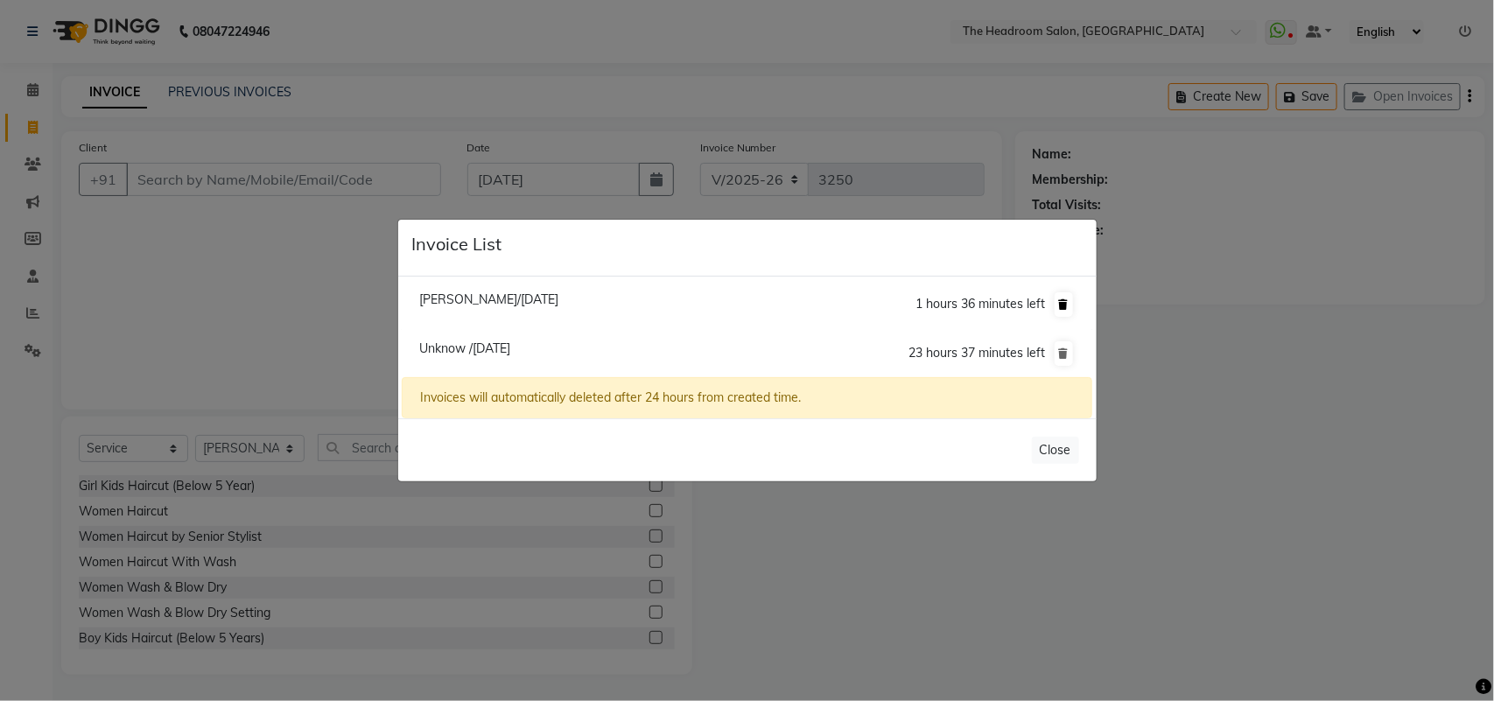
click at [1064, 300] on icon at bounding box center [1064, 304] width 10 height 10
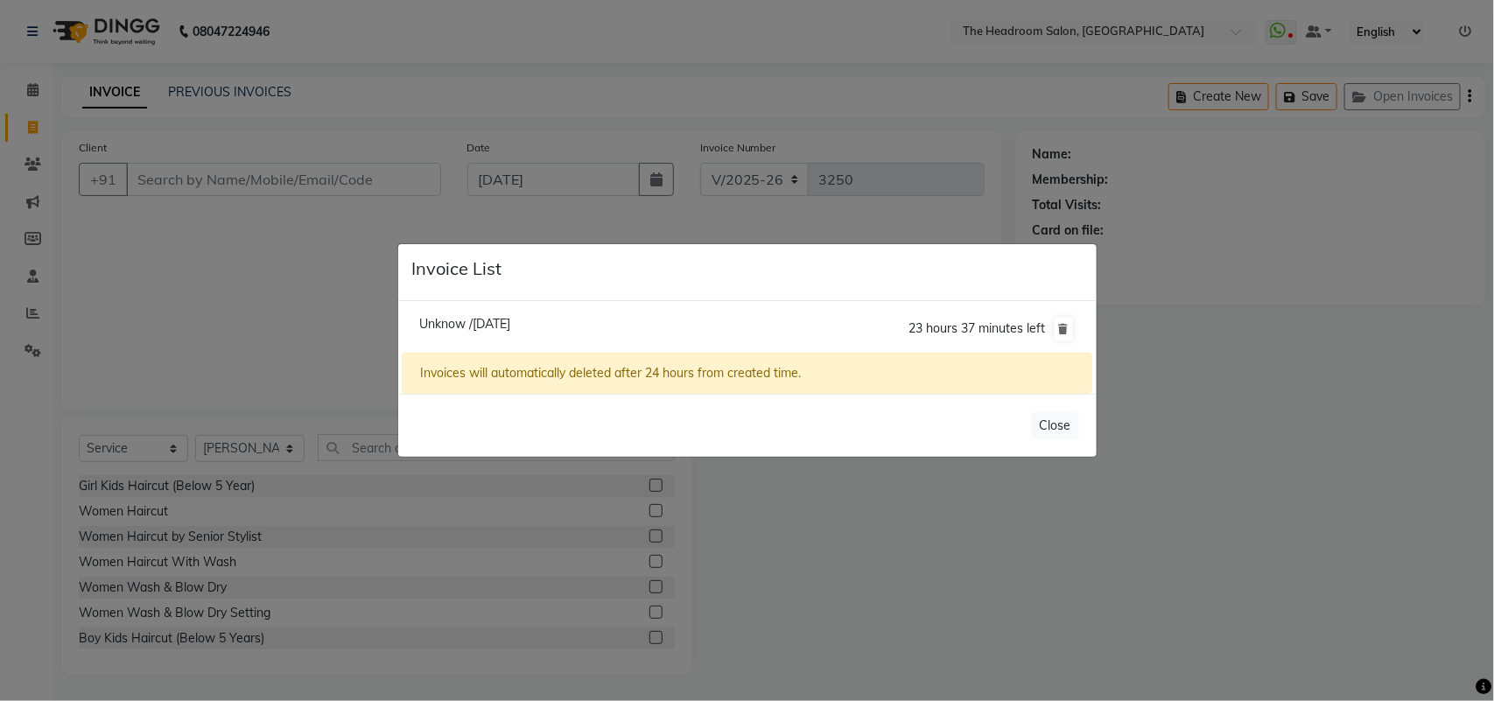
click at [510, 326] on span "Unknow /[DATE]" at bounding box center [464, 324] width 91 height 16
type input "1234567890"
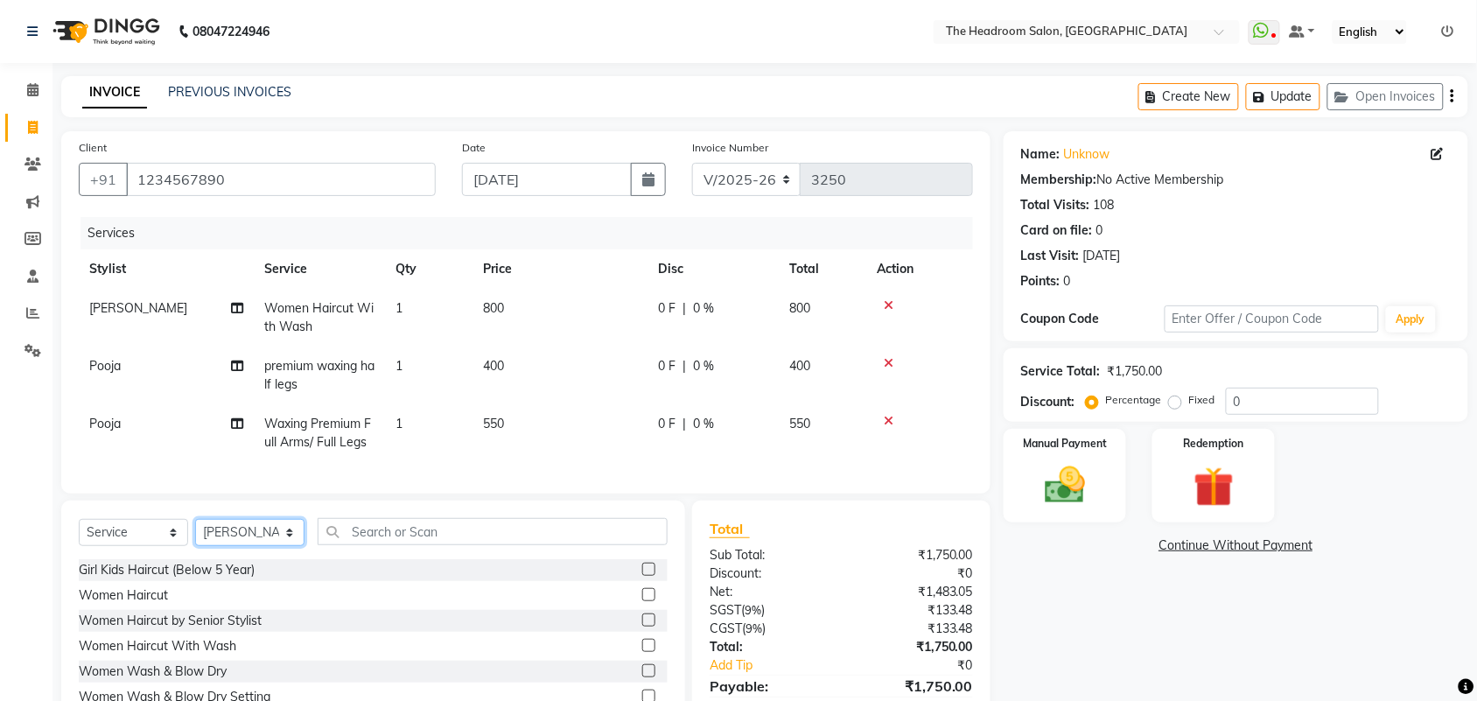
click at [248, 546] on select "Select Stylist [PERSON_NAME] Deepak [PERSON_NAME] [PERSON_NAME] Manager [PERSON…" at bounding box center [249, 532] width 109 height 27
select select "58241"
click at [195, 535] on select "Select Stylist [PERSON_NAME] Deepak [PERSON_NAME] [PERSON_NAME] Manager [PERSON…" at bounding box center [249, 532] width 109 height 27
click at [353, 545] on input "text" at bounding box center [493, 531] width 350 height 27
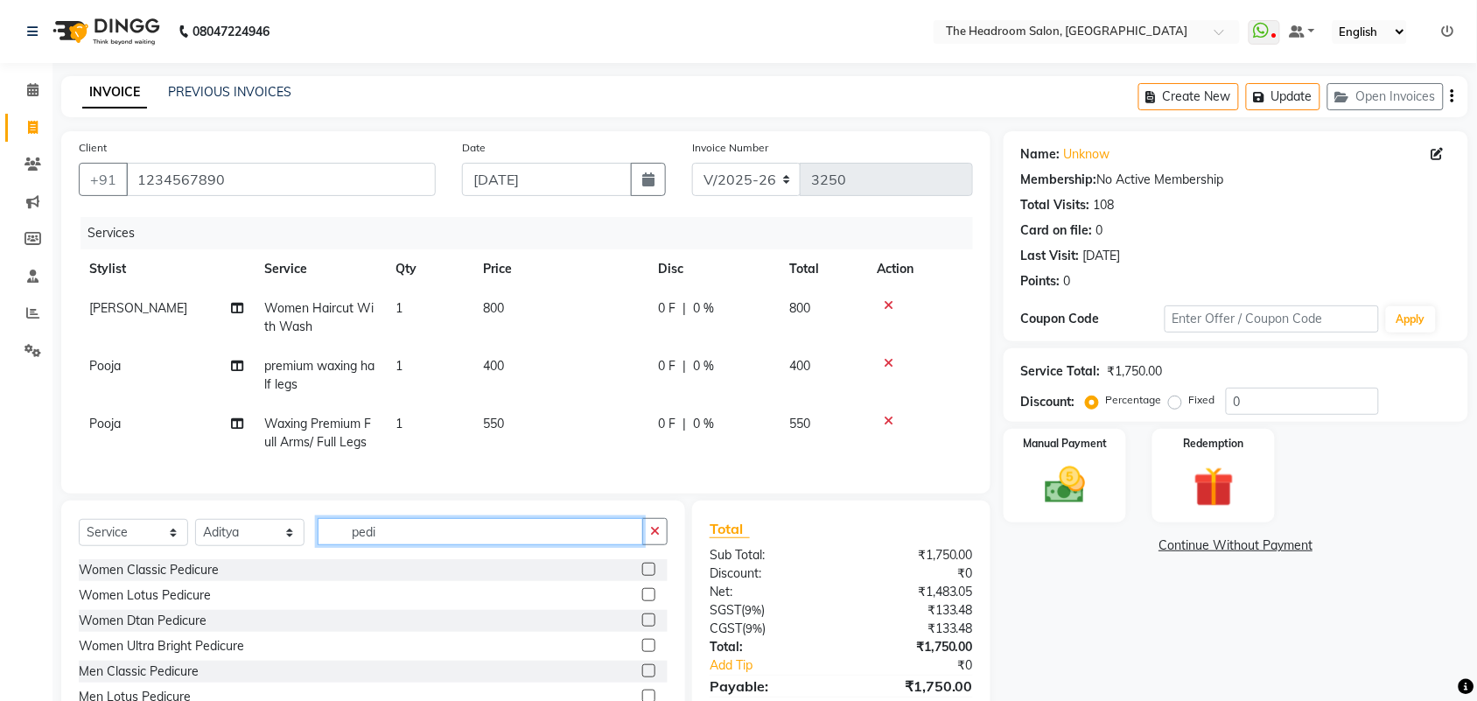
type input "pedi"
click at [642, 576] on label at bounding box center [648, 569] width 13 height 13
click at [642, 576] on input "checkbox" at bounding box center [647, 569] width 11 height 11
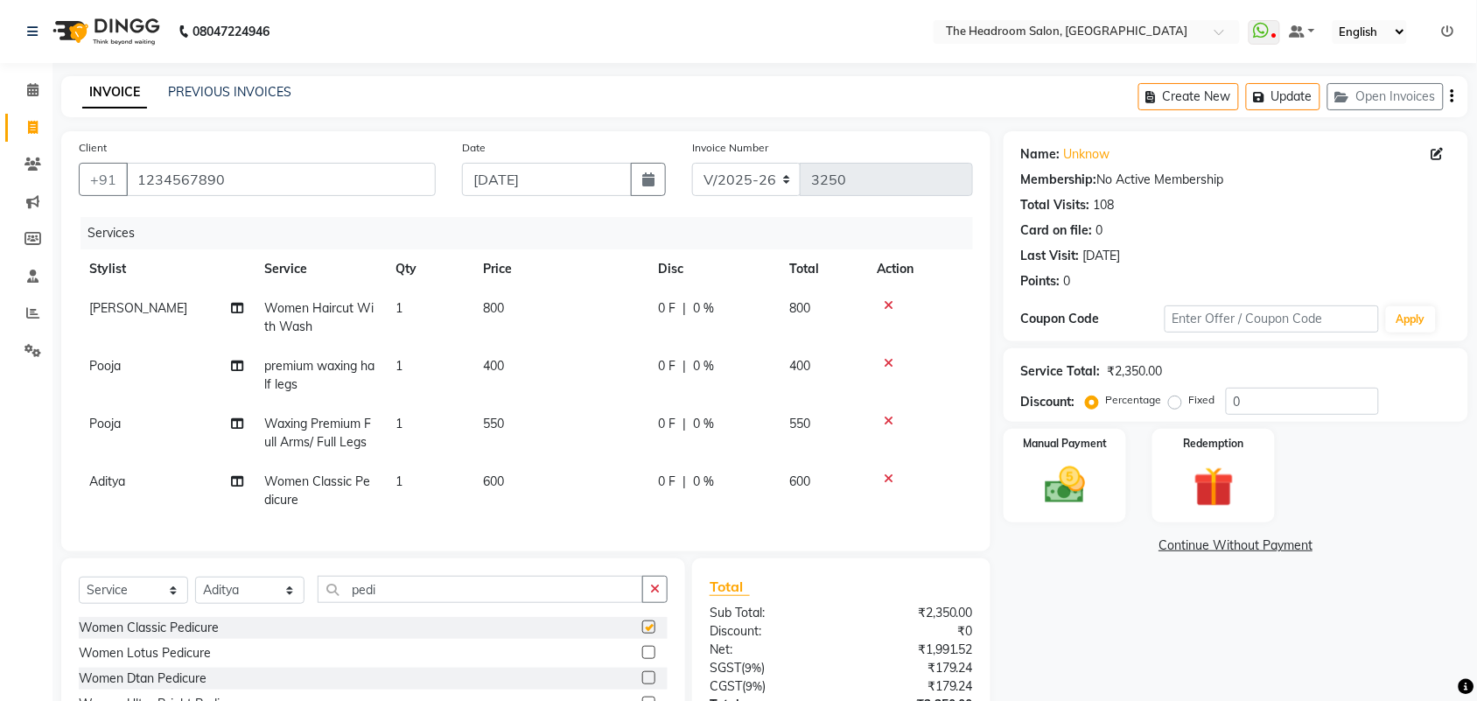
checkbox input "false"
click at [1297, 101] on button "Update" at bounding box center [1283, 96] width 74 height 27
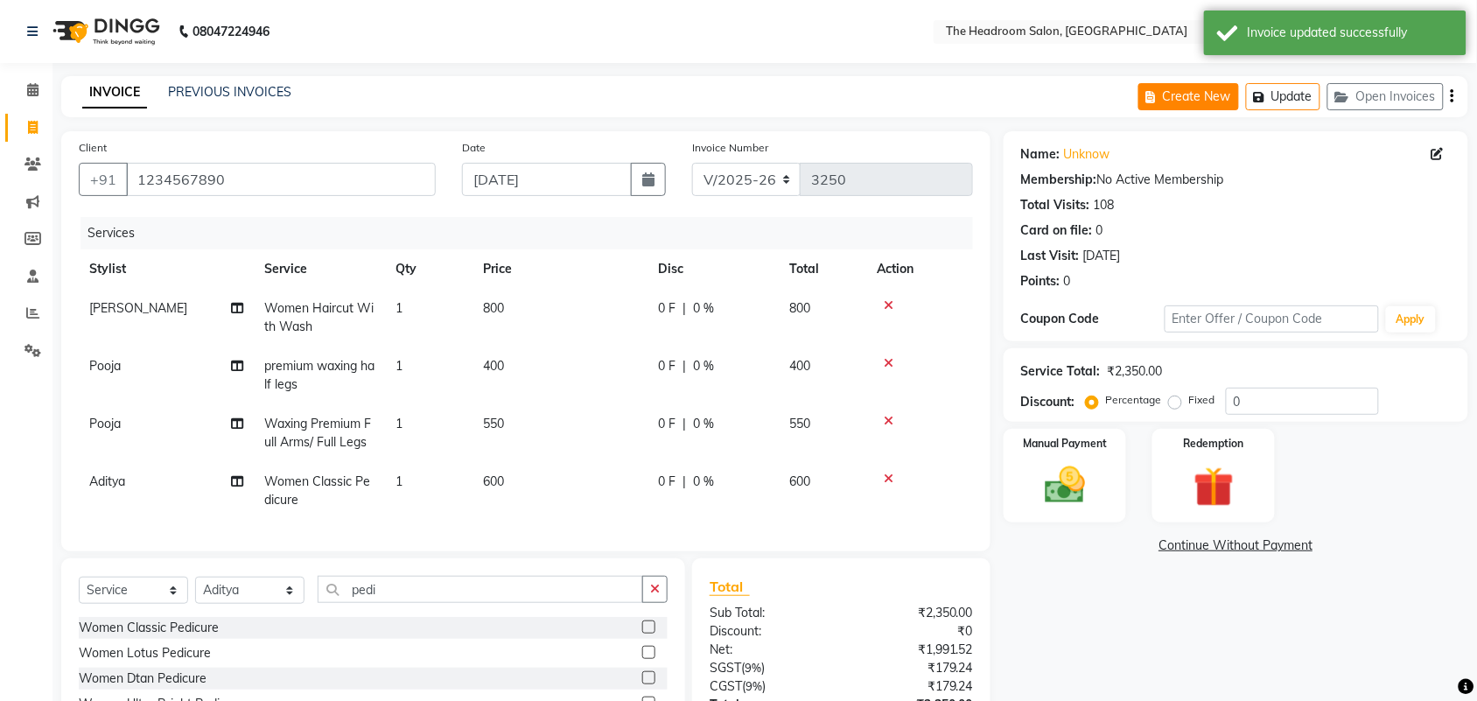
click at [1200, 92] on button "Create New" at bounding box center [1188, 96] width 101 height 27
select select "service"
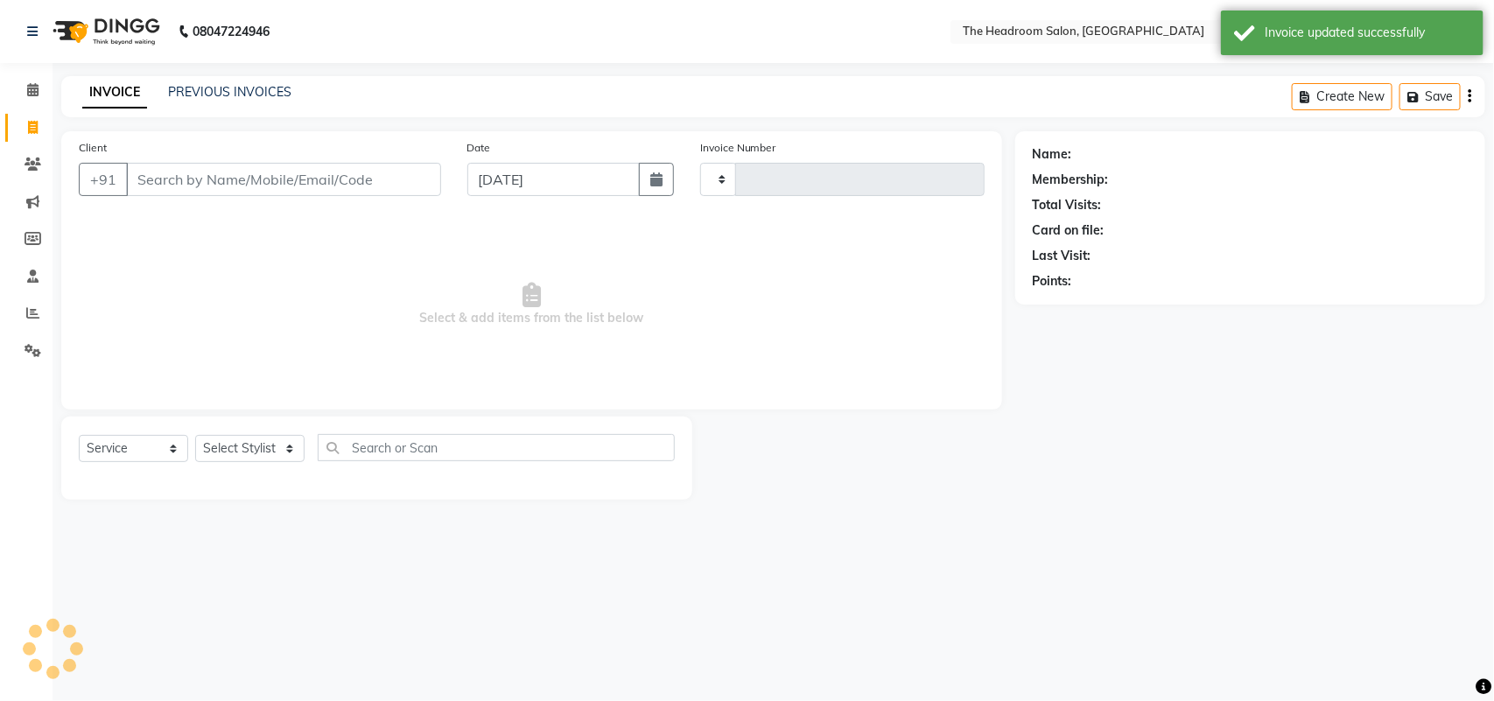
type input "3250"
select select "6933"
click at [179, 186] on input "Client" at bounding box center [283, 179] width 315 height 33
type input "p"
select select "58237"
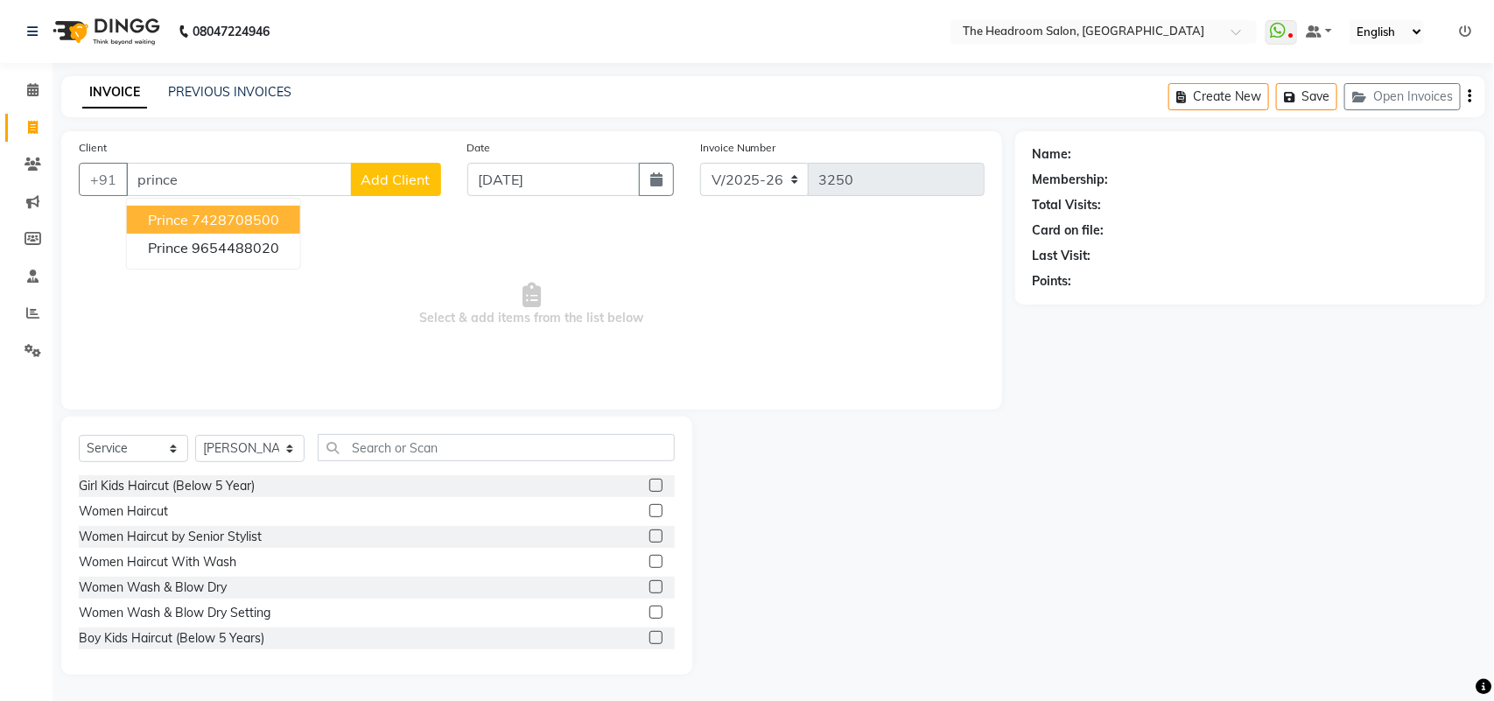
click at [179, 219] on span "prince" at bounding box center [168, 219] width 40 height 17
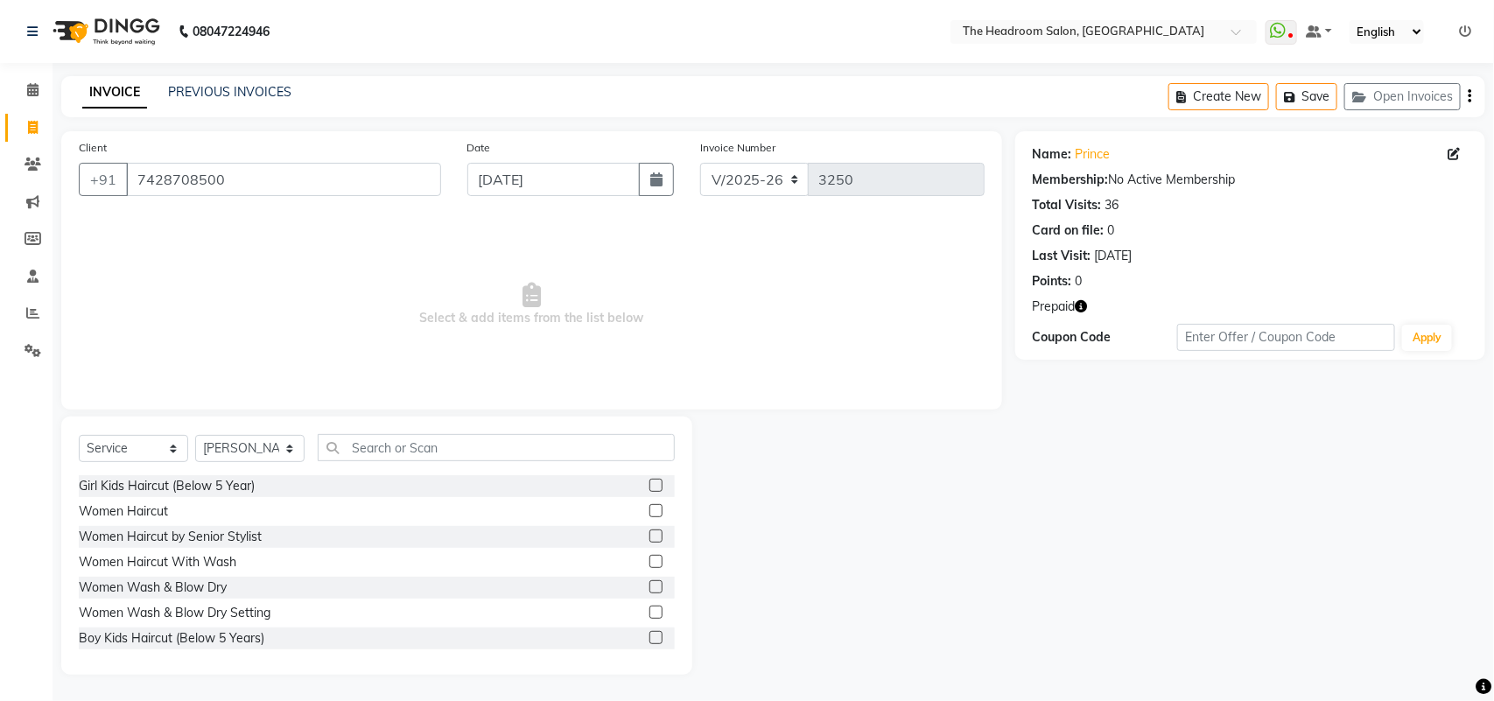
click at [1074, 295] on div "Name: Prince Membership: No Active Membership Total Visits: 36 Card on file: 0 …" at bounding box center [1250, 245] width 470 height 228
click at [1082, 304] on icon "button" at bounding box center [1081, 306] width 12 height 12
click at [1069, 391] on div "Name: Prince Membership: No Active Membership Total Visits: 36 Card on file: 0 …" at bounding box center [1256, 402] width 483 height 543
click at [233, 181] on input "7428708500" at bounding box center [283, 179] width 315 height 33
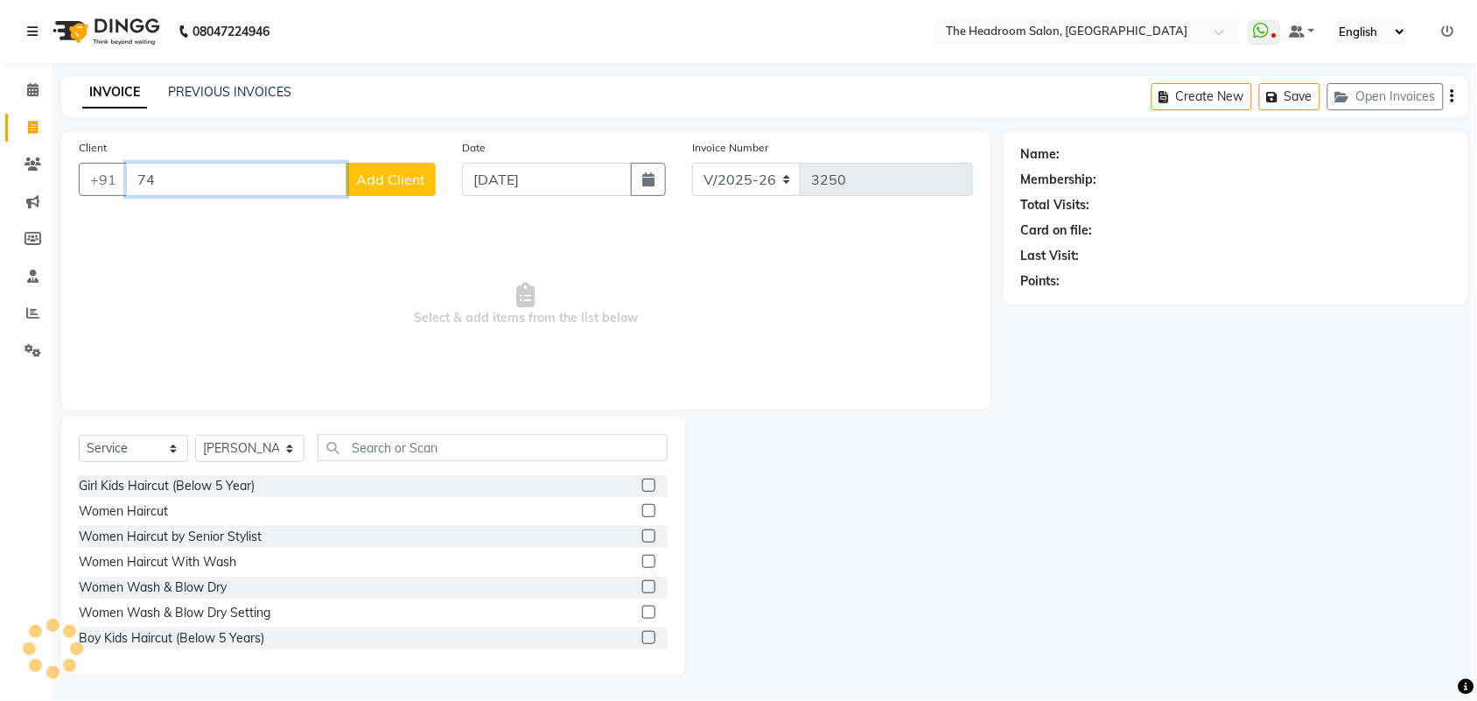
type input "7"
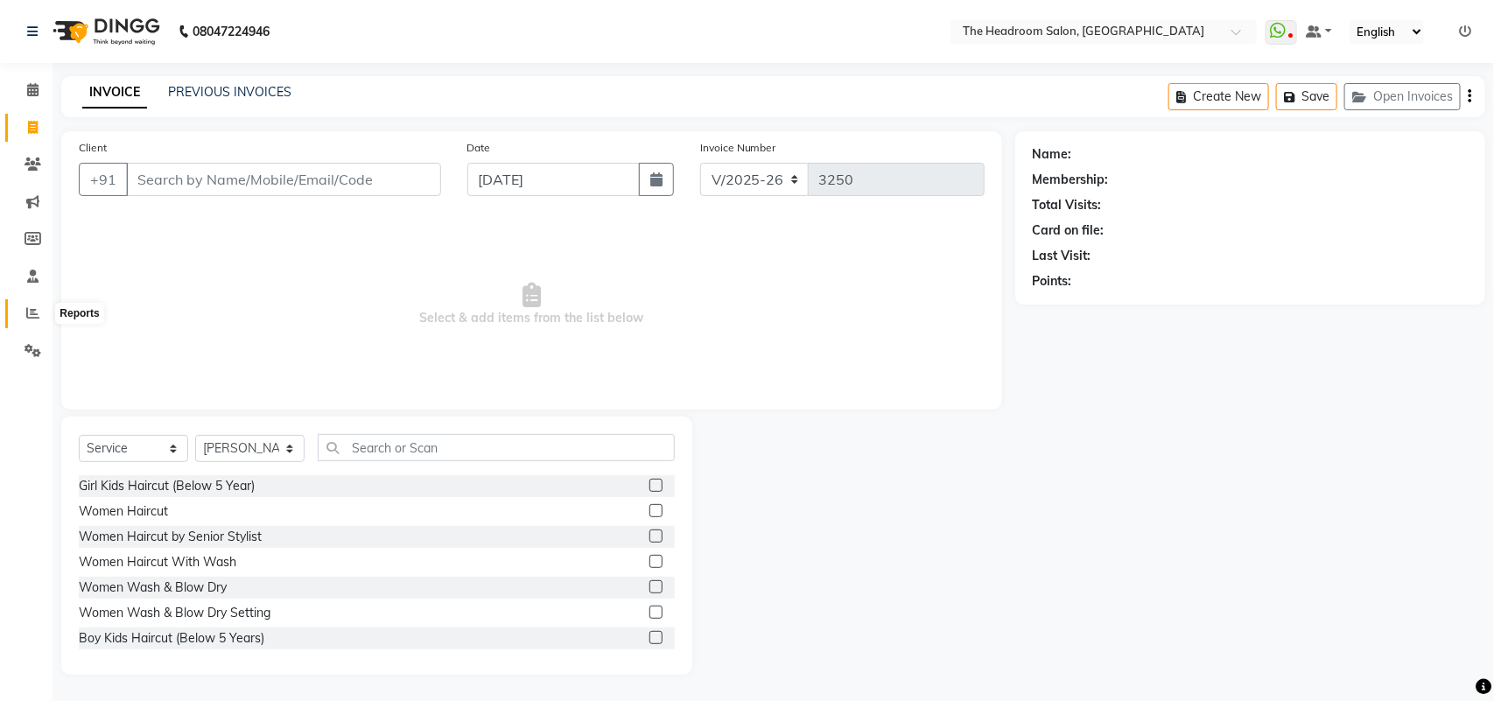
click at [27, 317] on icon at bounding box center [32, 312] width 13 height 13
click at [26, 315] on icon at bounding box center [32, 312] width 13 height 13
click at [1405, 89] on button "Open Invoices" at bounding box center [1402, 96] width 116 height 27
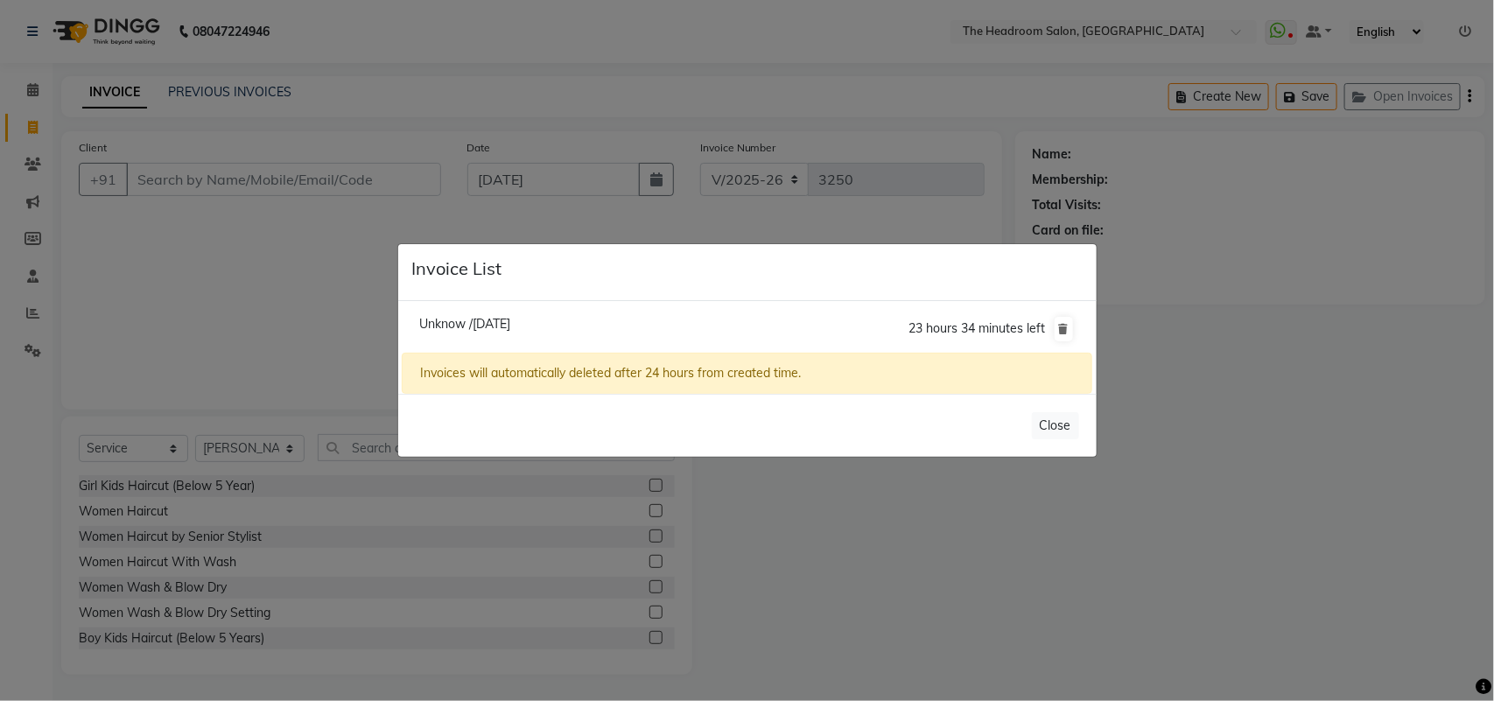
click at [510, 322] on span "Unknow /[DATE]" at bounding box center [464, 324] width 91 height 16
type input "1234567890"
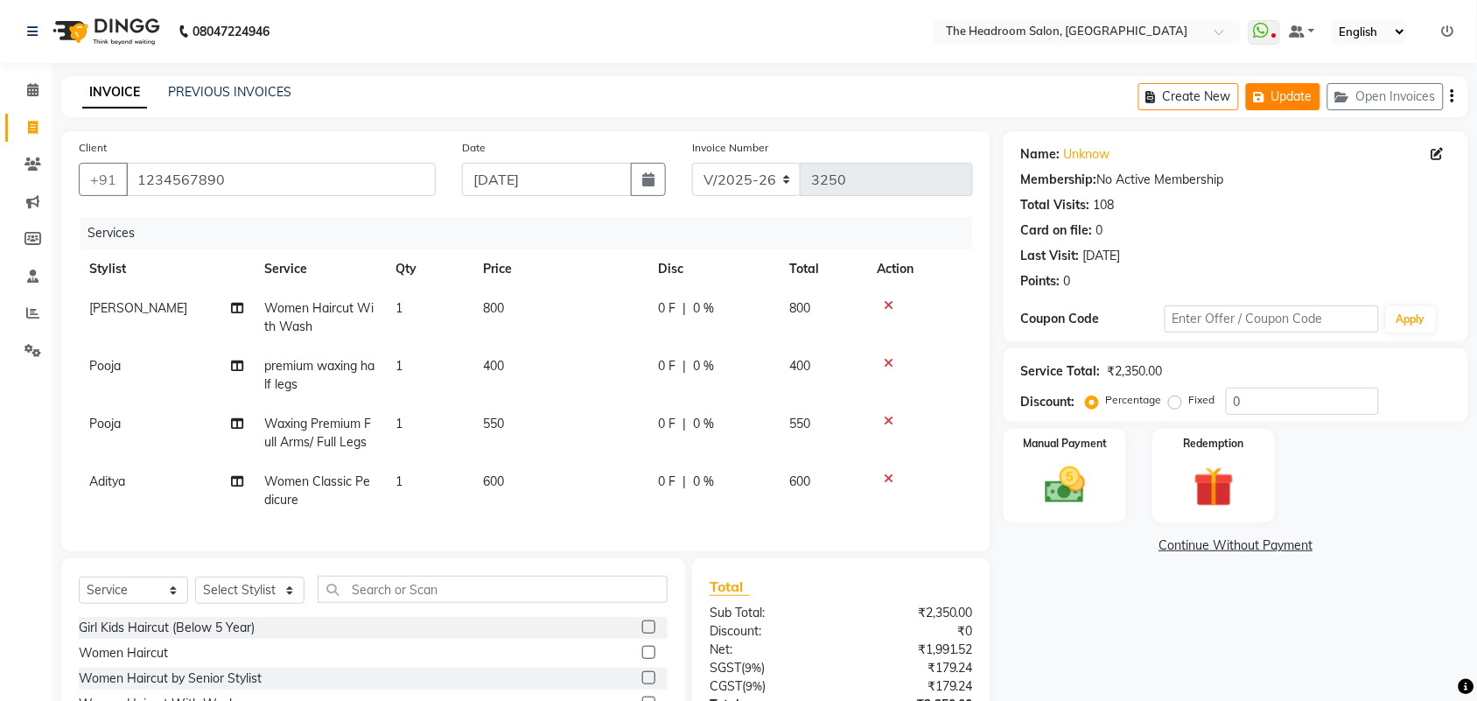
click at [1287, 93] on button "Update" at bounding box center [1283, 96] width 74 height 27
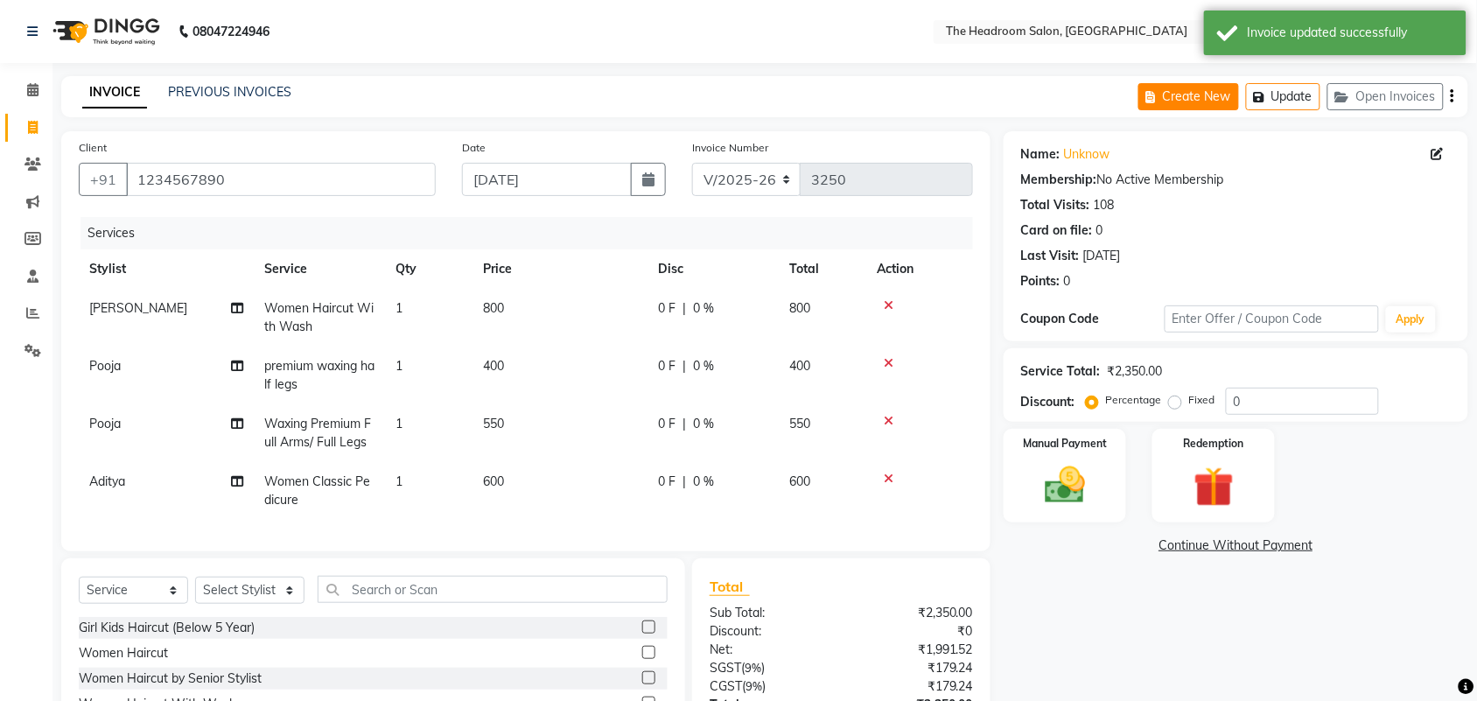
click at [1204, 92] on button "Create New" at bounding box center [1188, 96] width 101 height 27
select select "service"
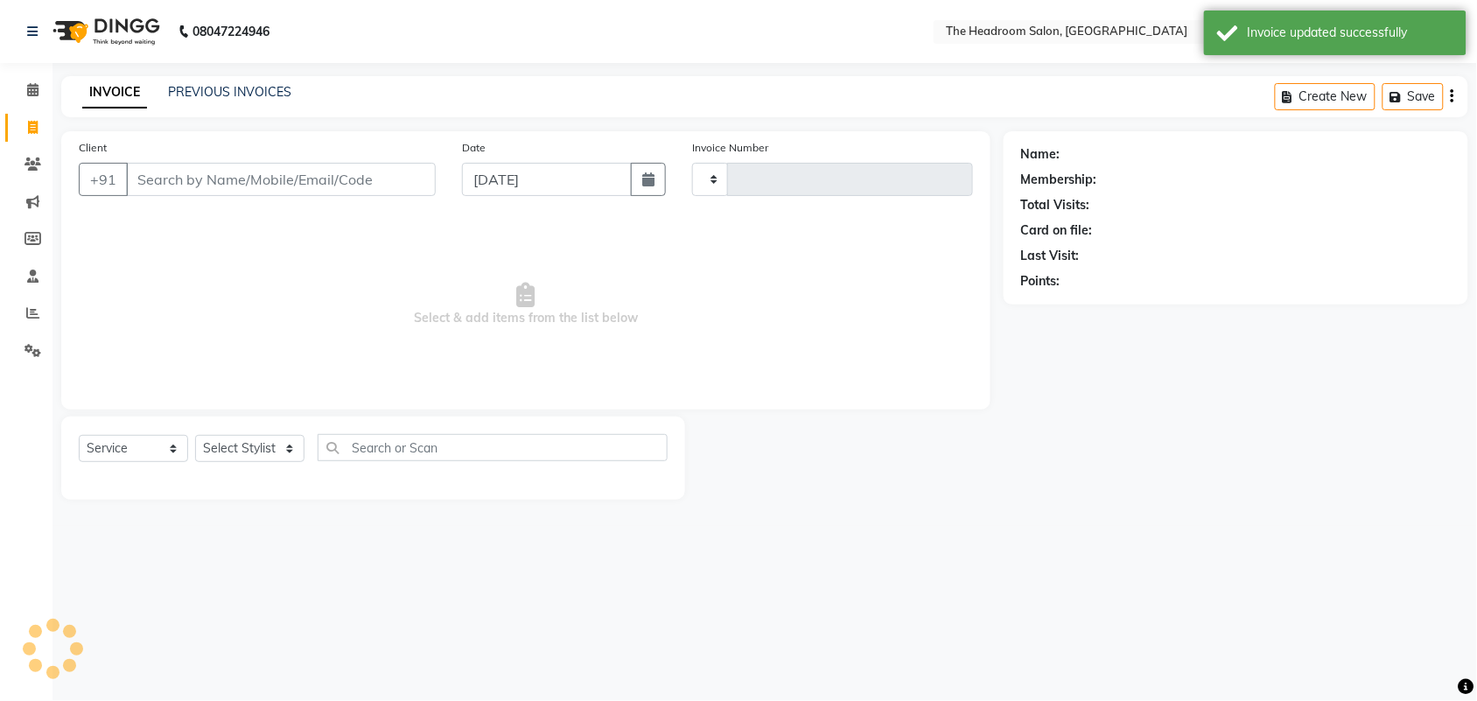
type input "3250"
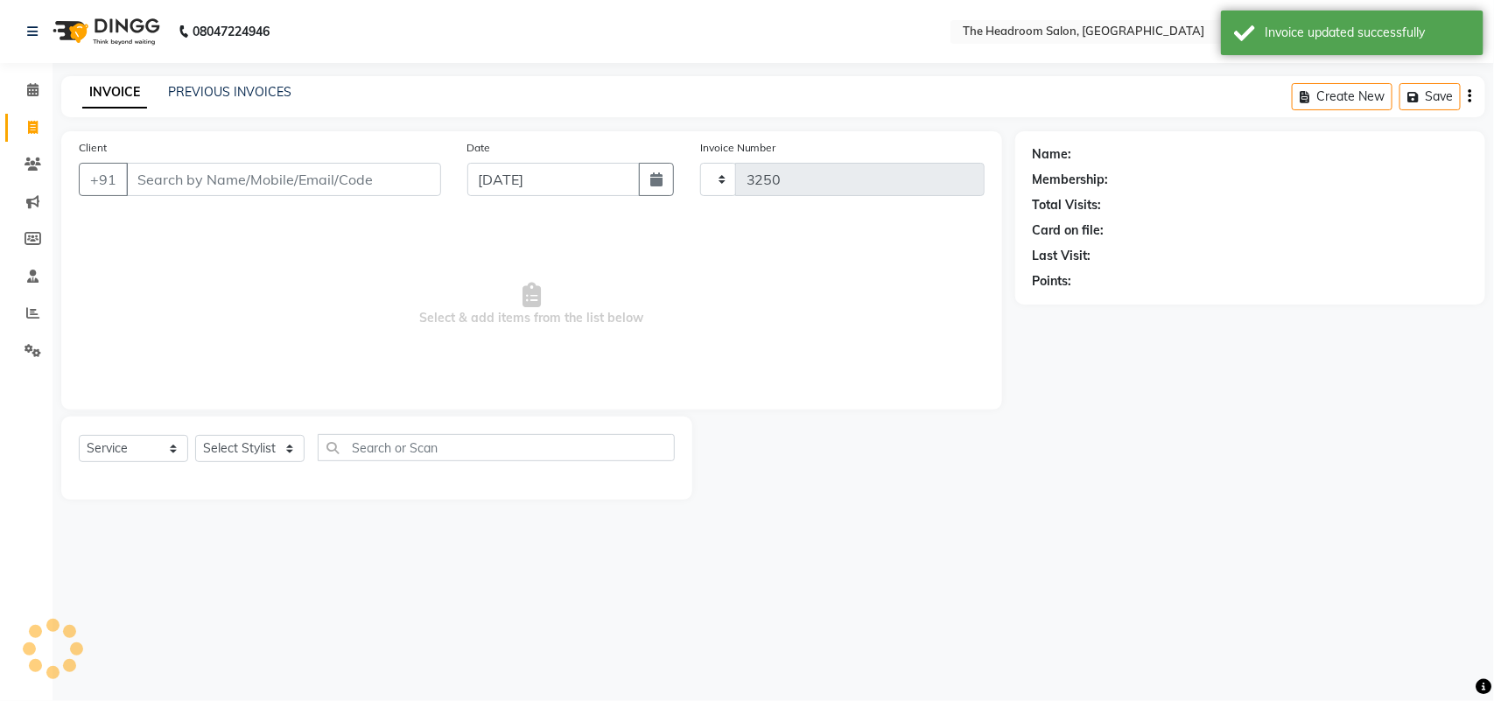
select select "6933"
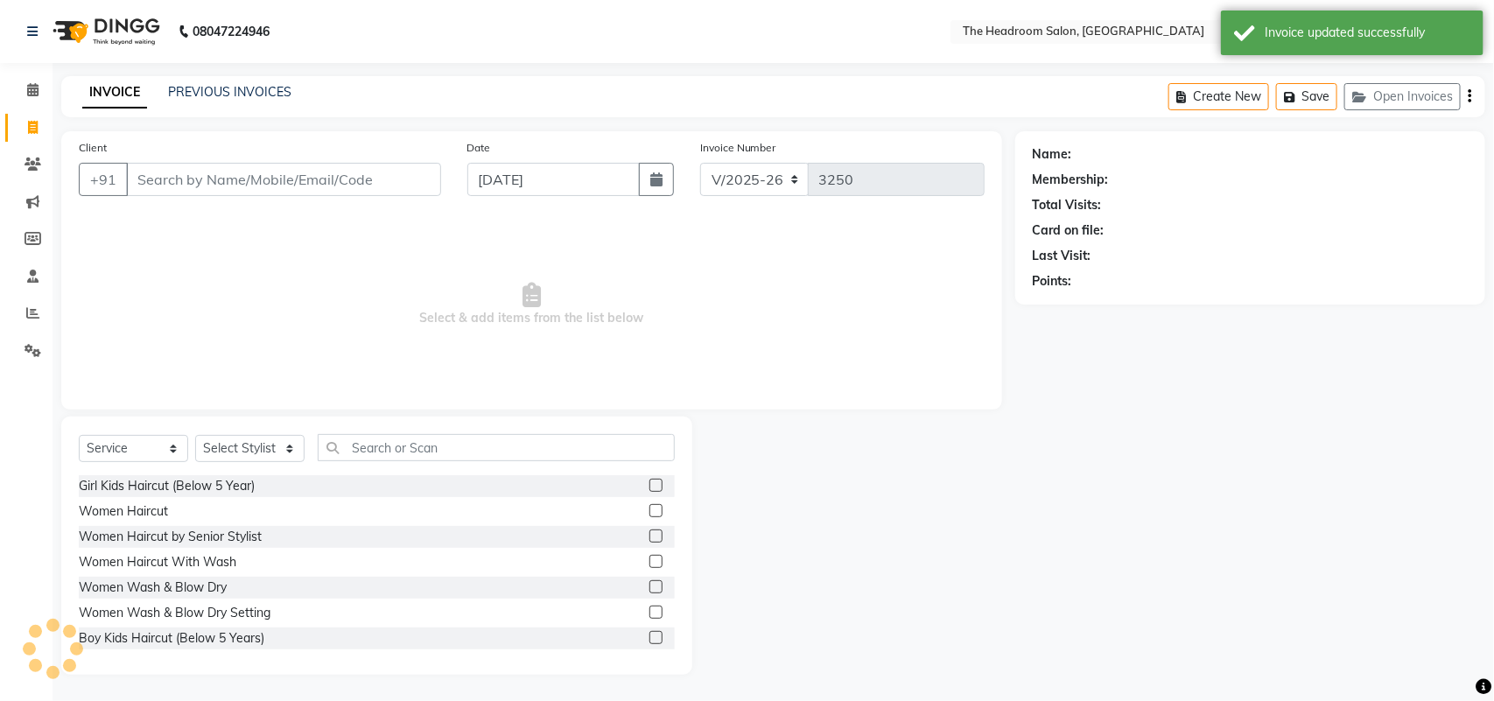
select select "58237"
click at [217, 444] on select "Select Stylist [PERSON_NAME] Deepak [PERSON_NAME] [PERSON_NAME] Manager [PERSON…" at bounding box center [249, 448] width 109 height 27
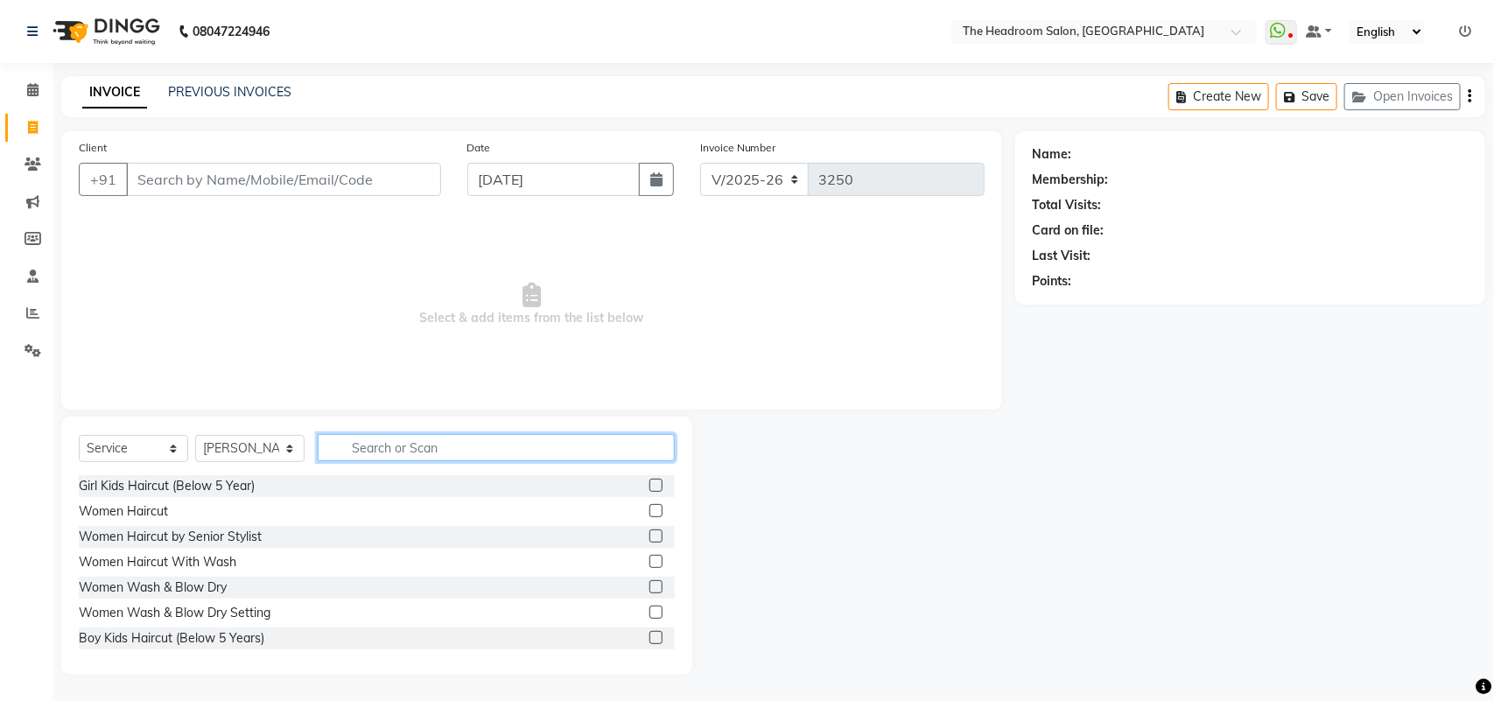
click at [357, 443] on input "text" at bounding box center [496, 447] width 357 height 27
type input "men"
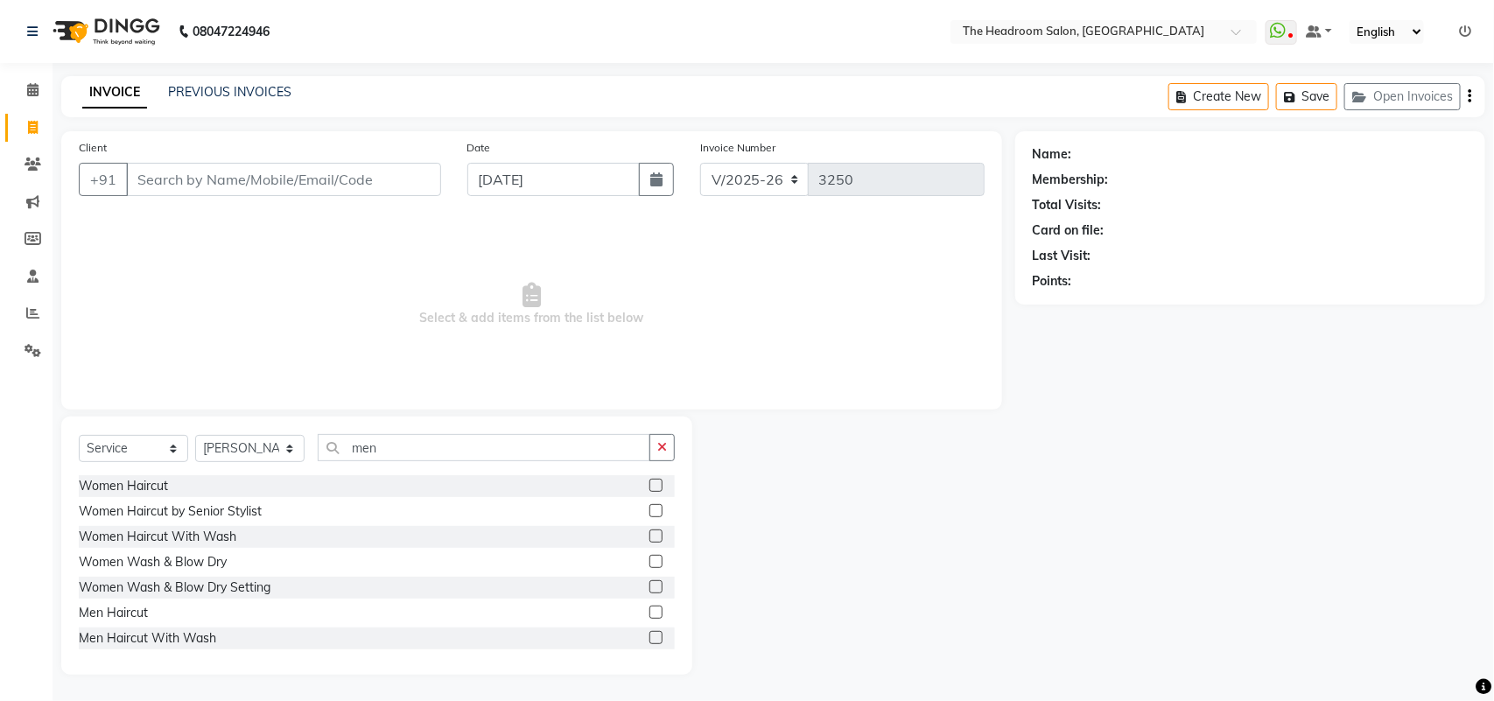
click at [649, 610] on label at bounding box center [655, 611] width 13 height 13
click at [649, 610] on input "checkbox" at bounding box center [654, 612] width 11 height 11
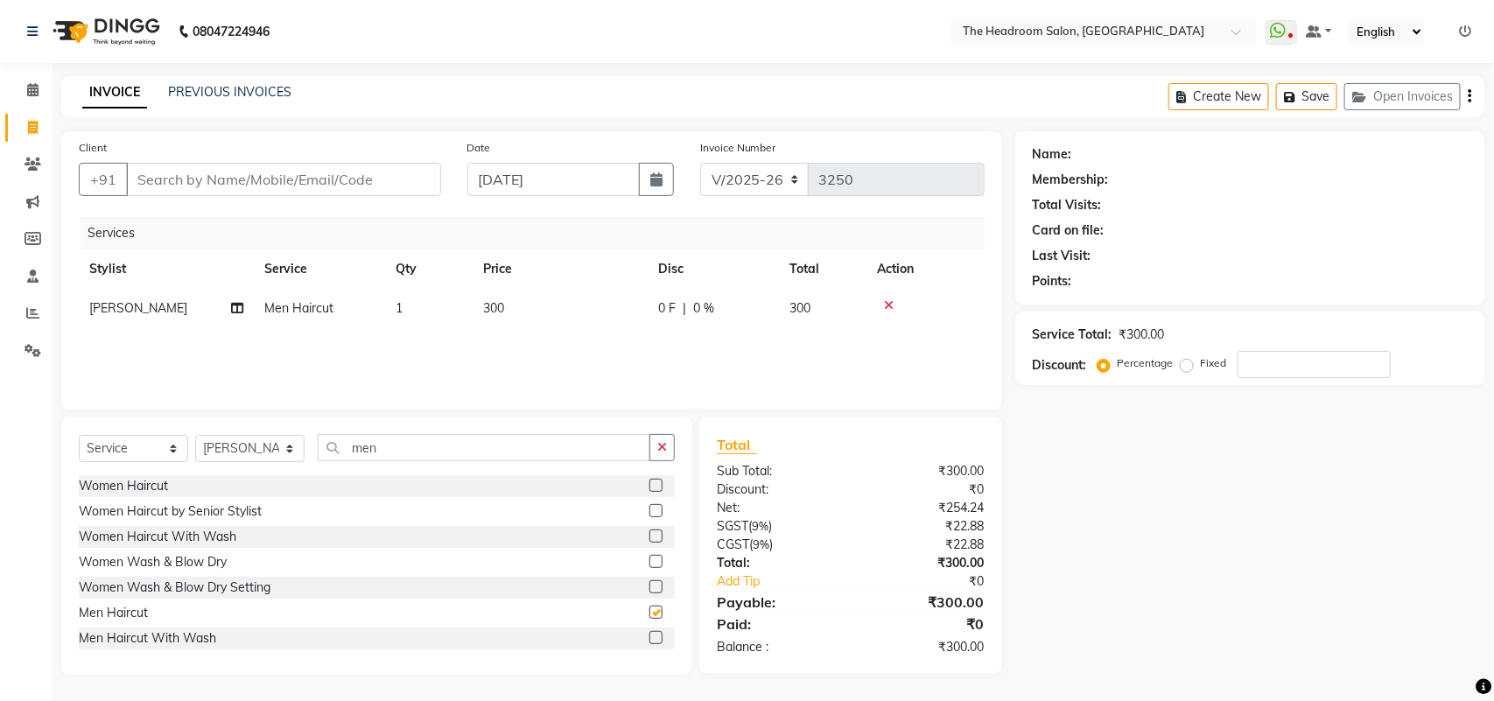
checkbox input "false"
click at [707, 299] on span "0 %" at bounding box center [703, 308] width 21 height 18
select select "58237"
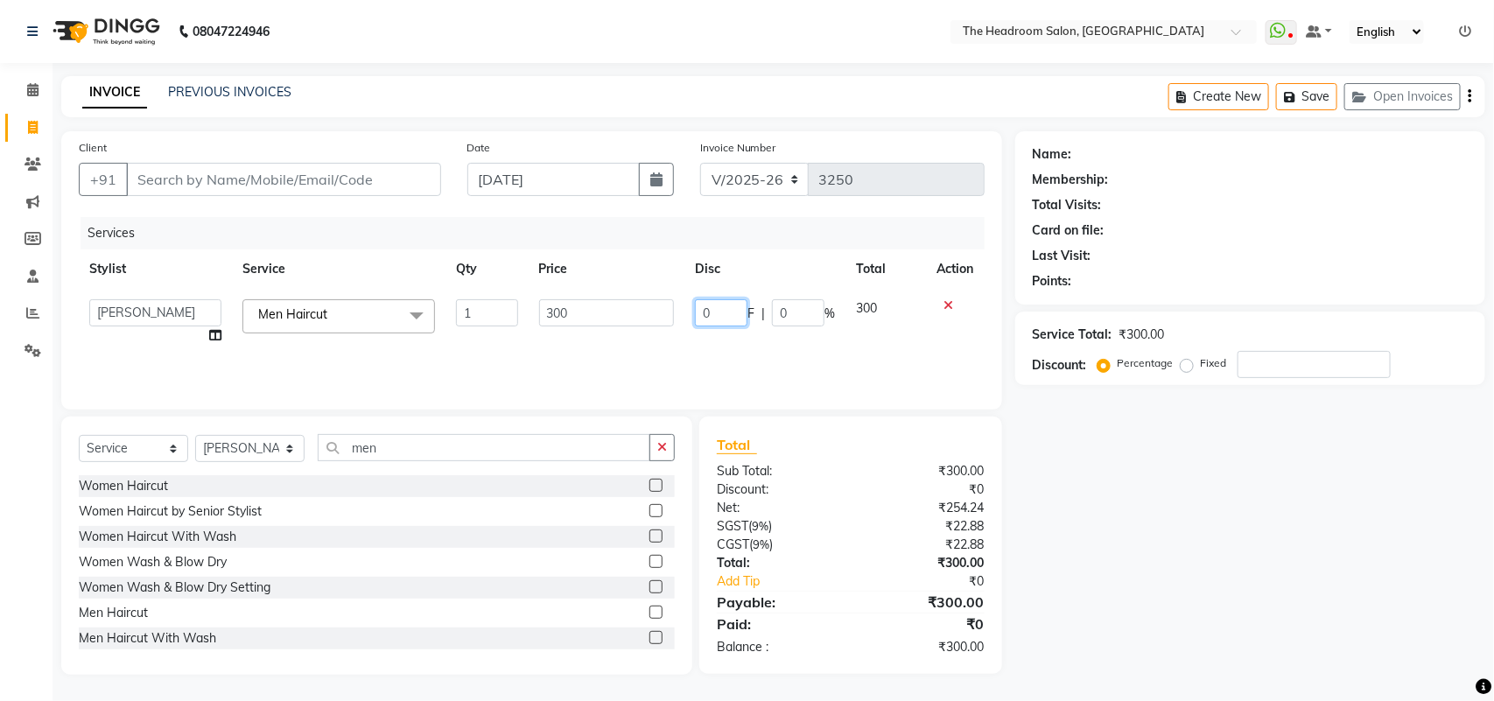
click at [737, 318] on input "0" at bounding box center [721, 312] width 52 height 27
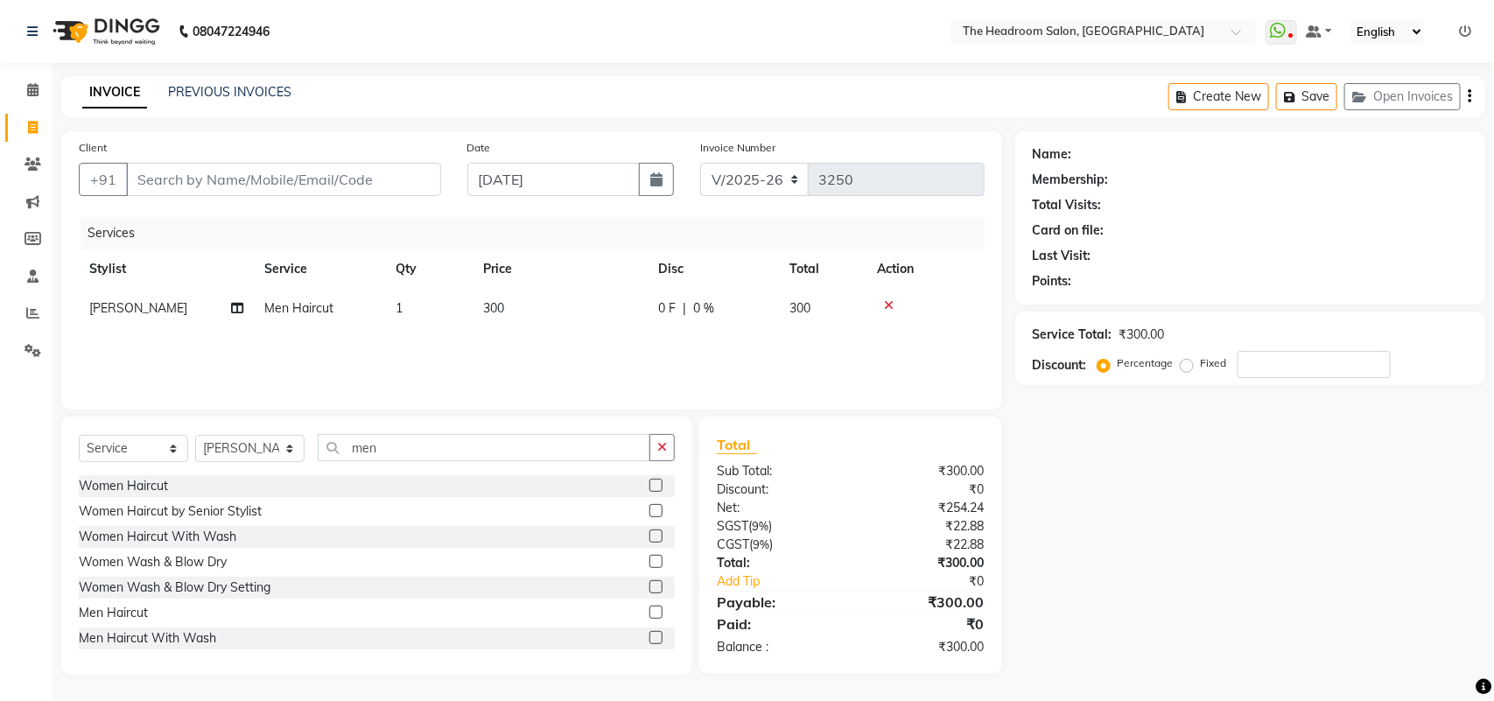
click at [816, 294] on td "300" at bounding box center [822, 308] width 87 height 39
select select "58237"
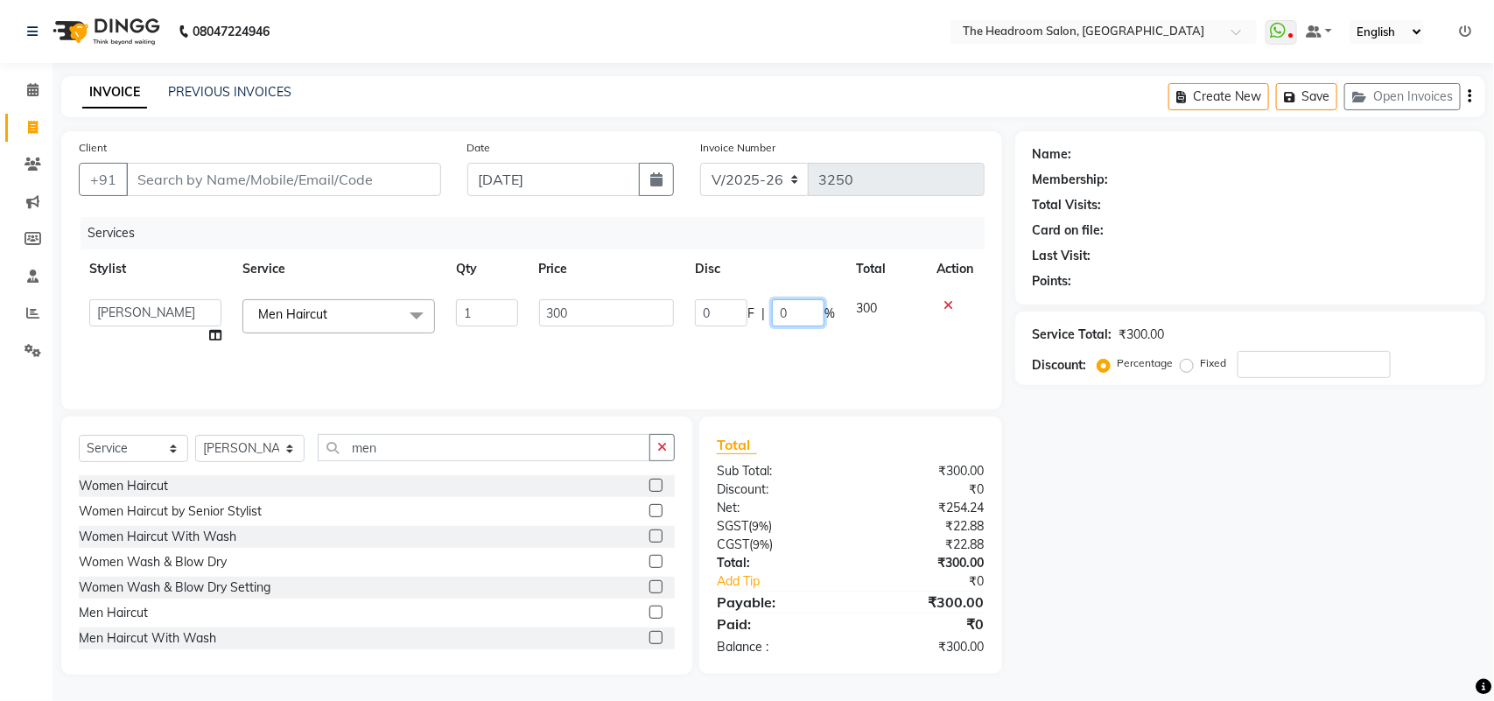
click at [796, 311] on input "0" at bounding box center [798, 312] width 52 height 27
type input "40"
click at [1129, 551] on div "Name: Membership: Total Visits: Card on file: Last Visit: Points: Service Total…" at bounding box center [1256, 402] width 483 height 543
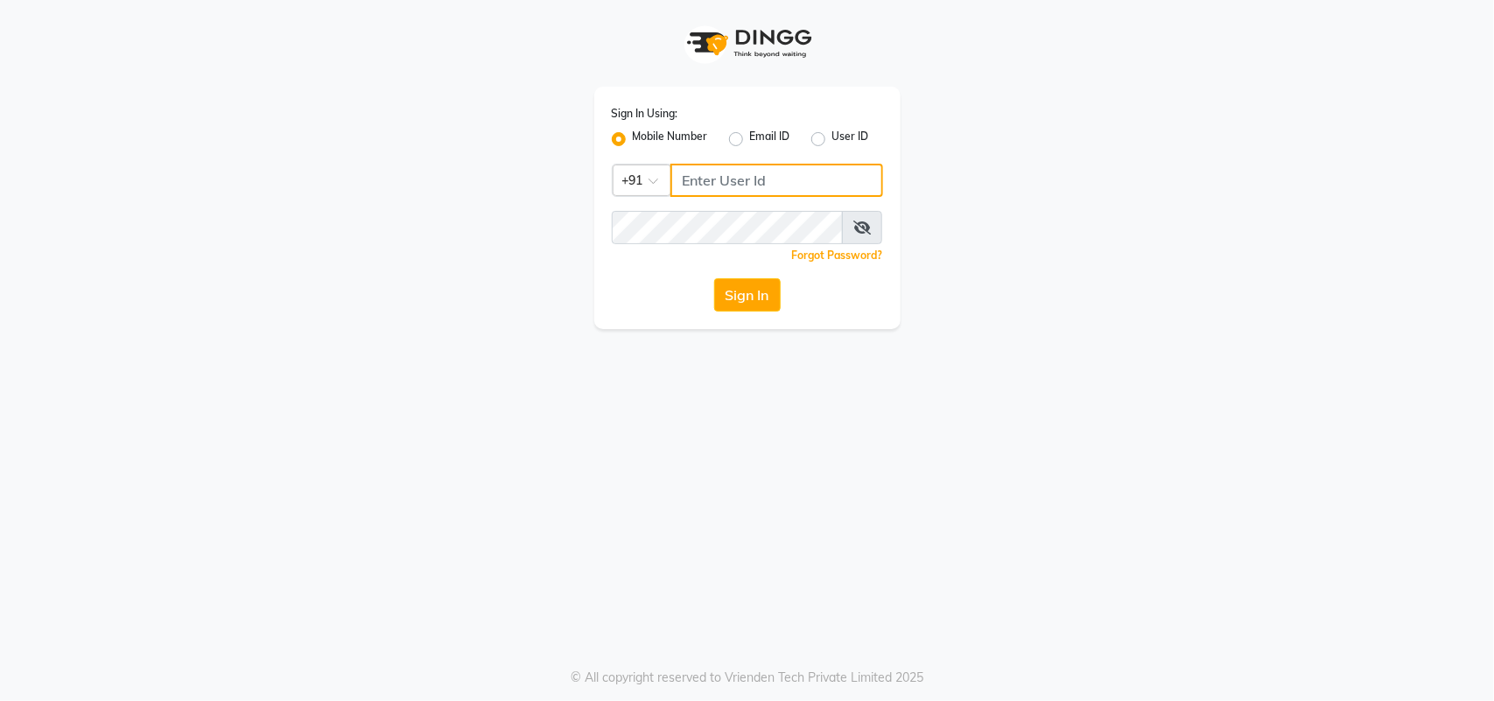
click at [729, 185] on input "Username" at bounding box center [776, 180] width 213 height 33
type input "123456000"
click at [771, 295] on button "Sign In" at bounding box center [747, 294] width 66 height 33
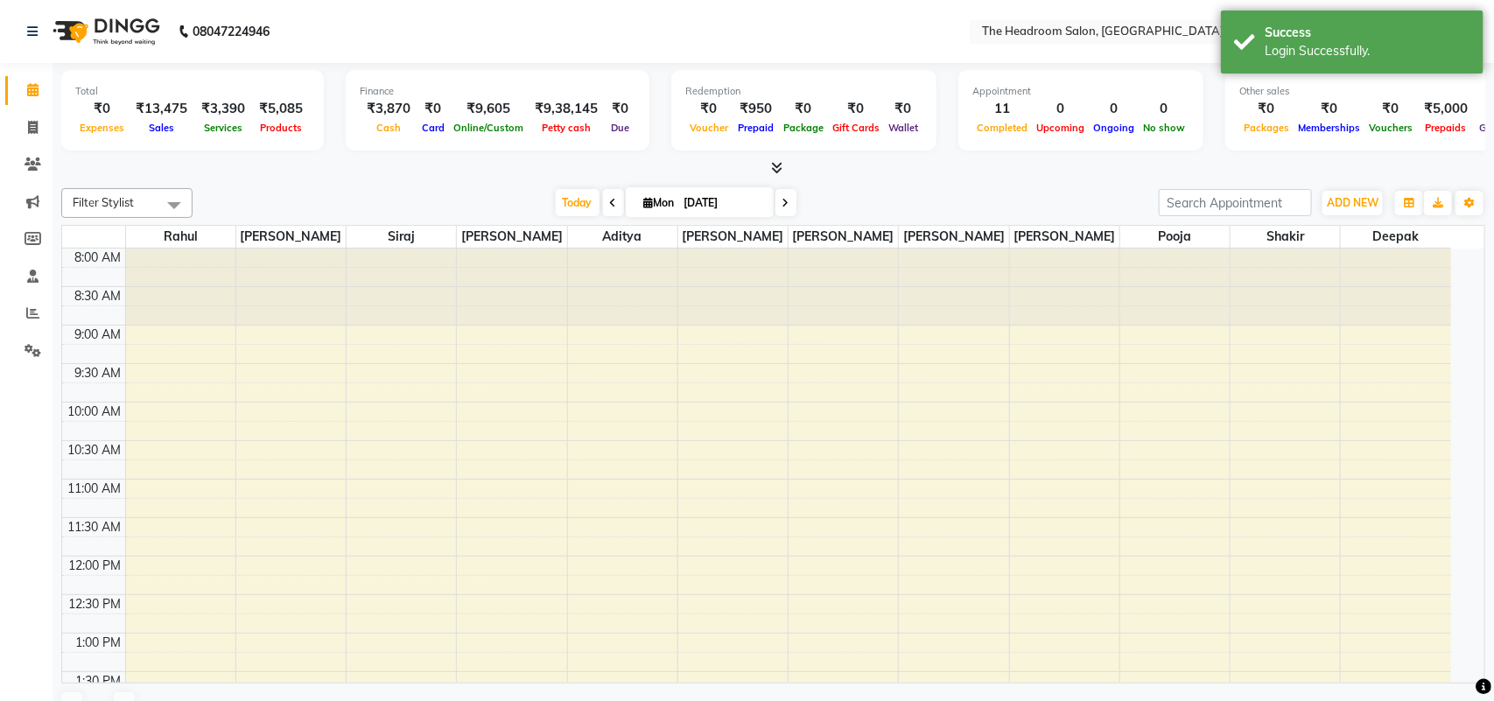
select select "en"
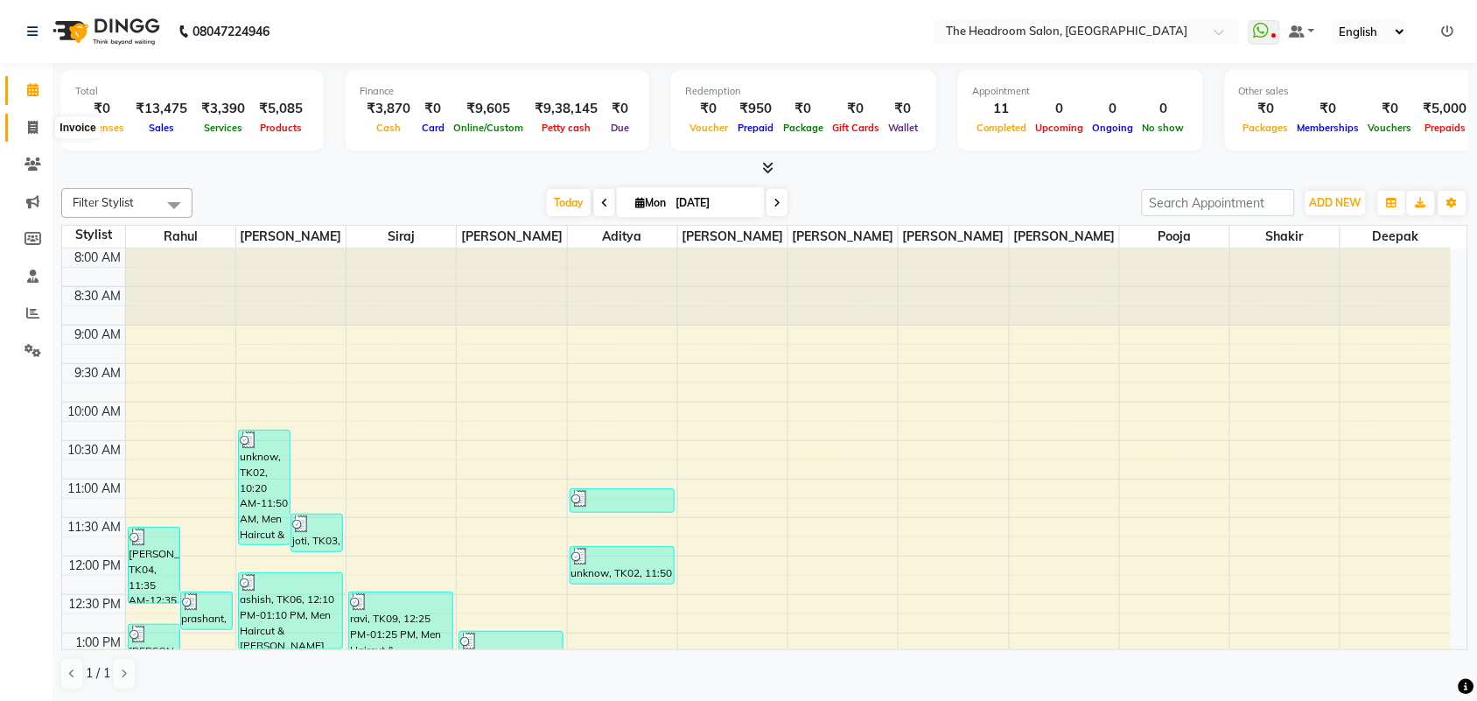
click at [26, 123] on span at bounding box center [32, 128] width 31 height 20
select select "service"
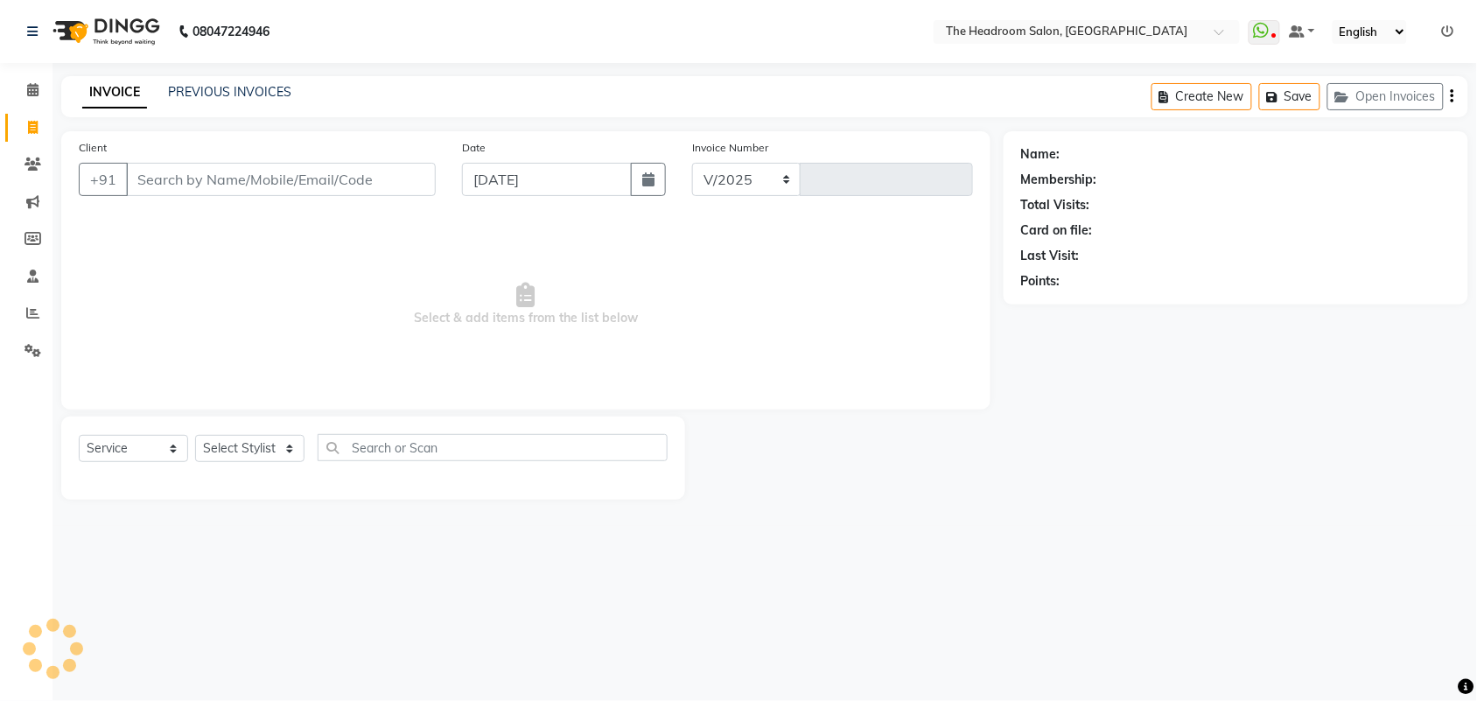
select select "6933"
type input "3250"
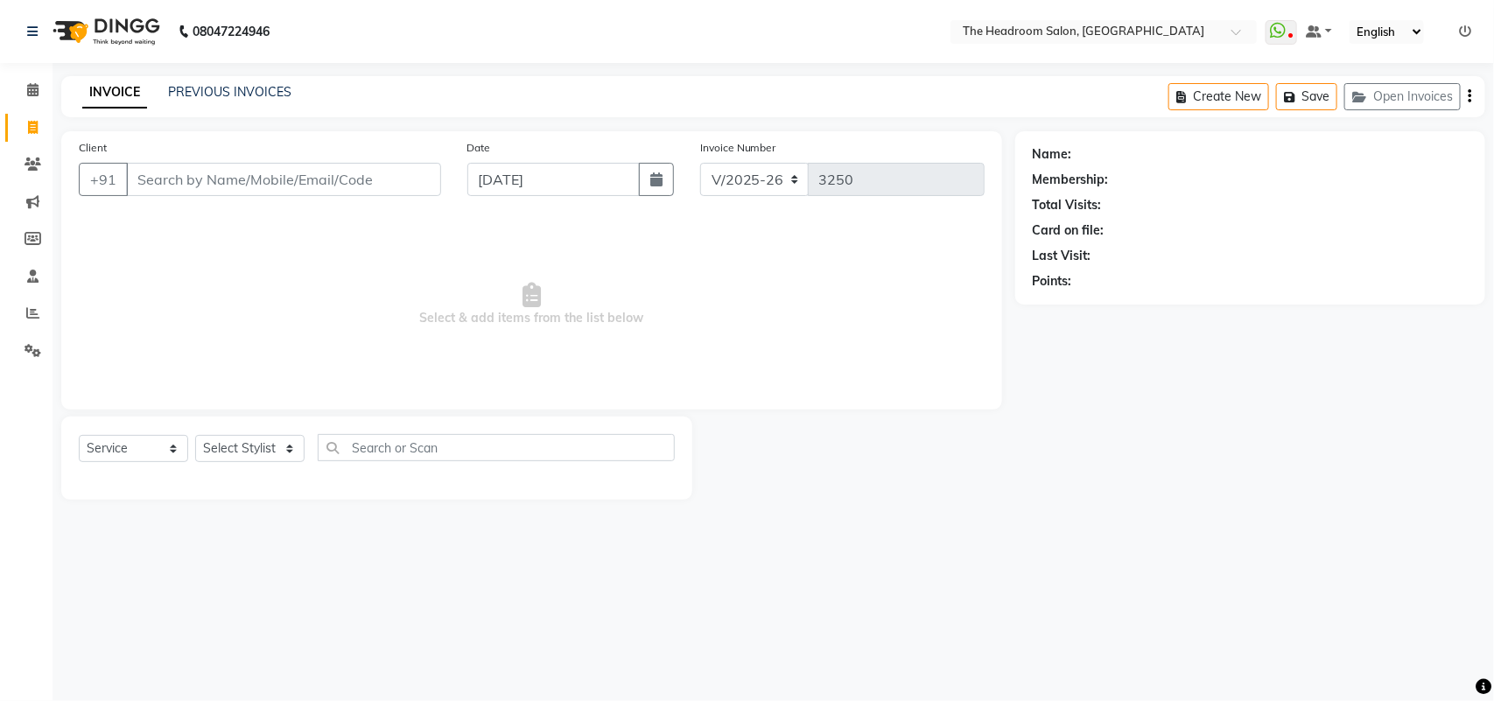
select select "58237"
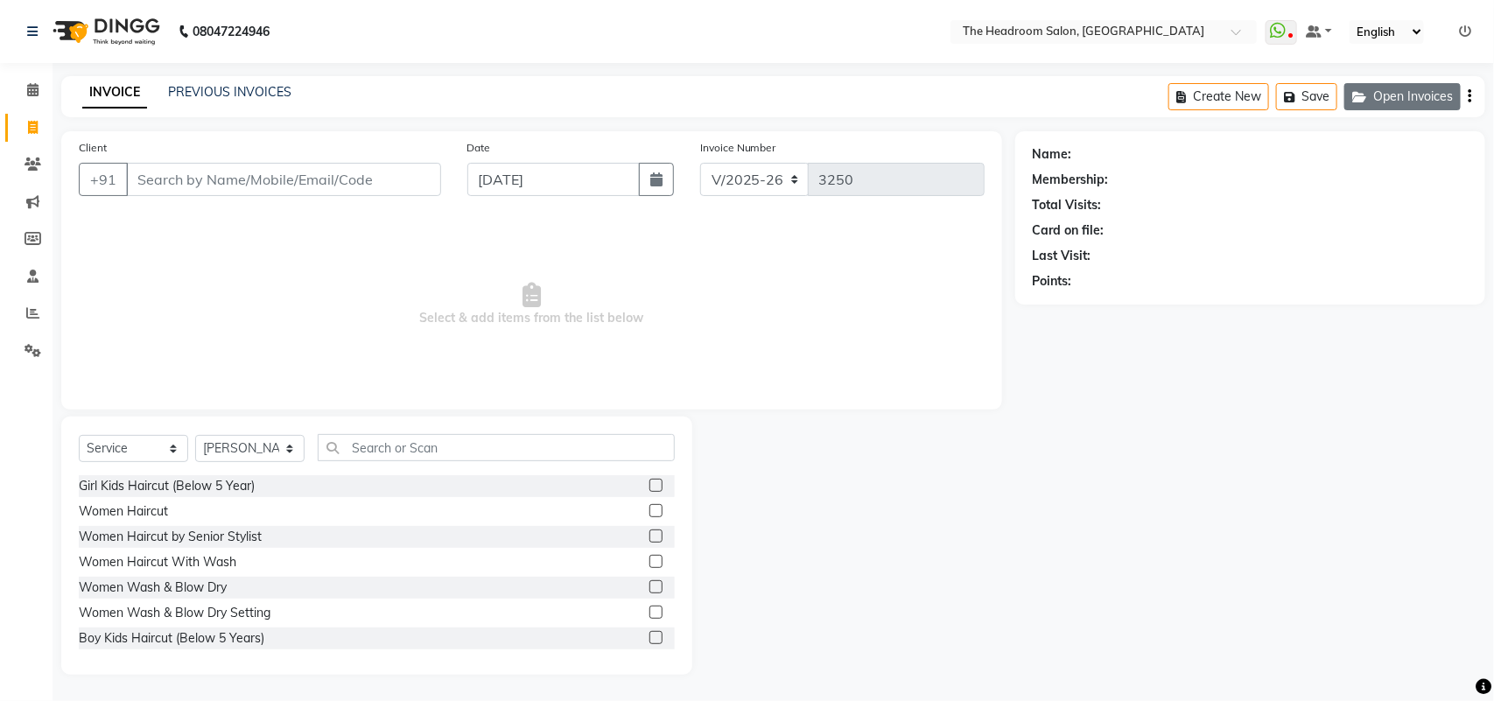
click at [1413, 97] on button "Open Invoices" at bounding box center [1402, 96] width 116 height 27
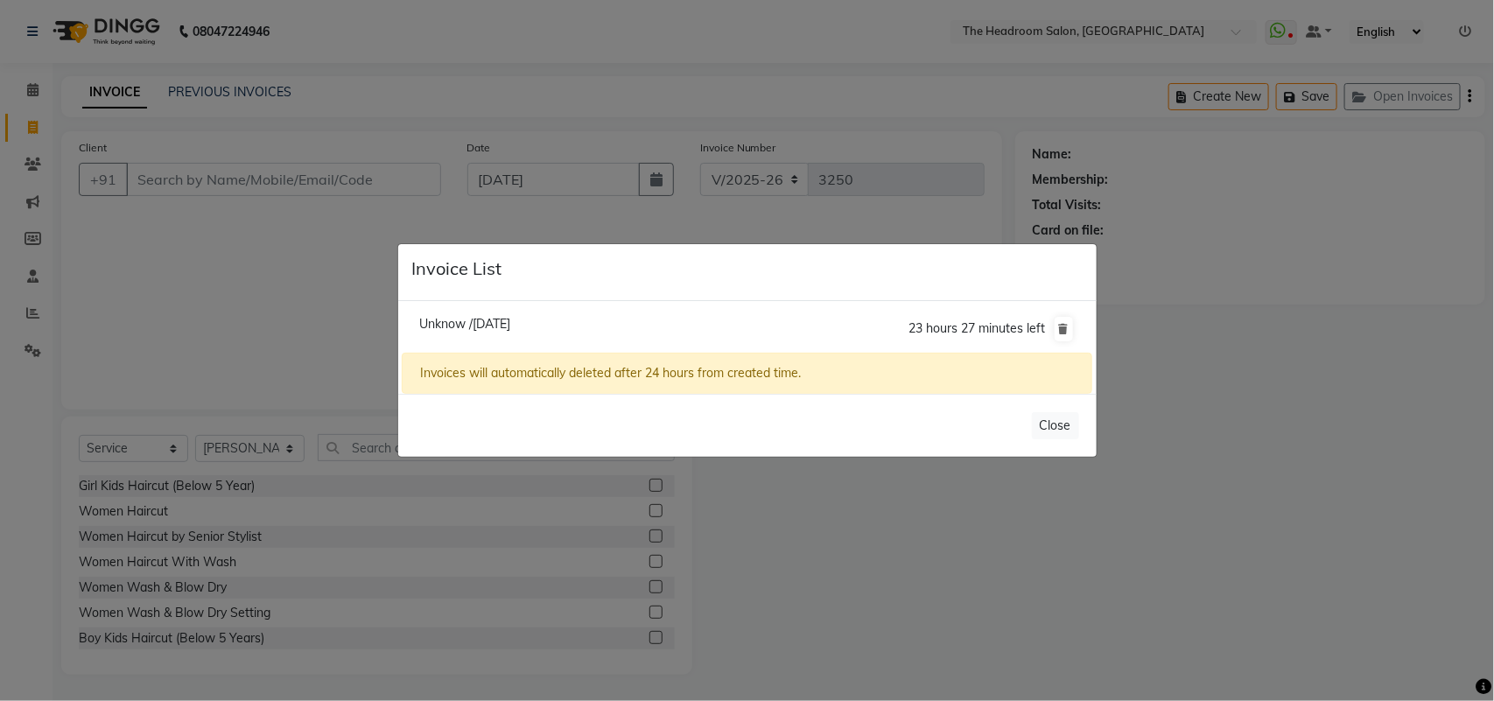
click at [500, 325] on span "Unknow /[DATE]" at bounding box center [464, 324] width 91 height 16
type input "1234567890"
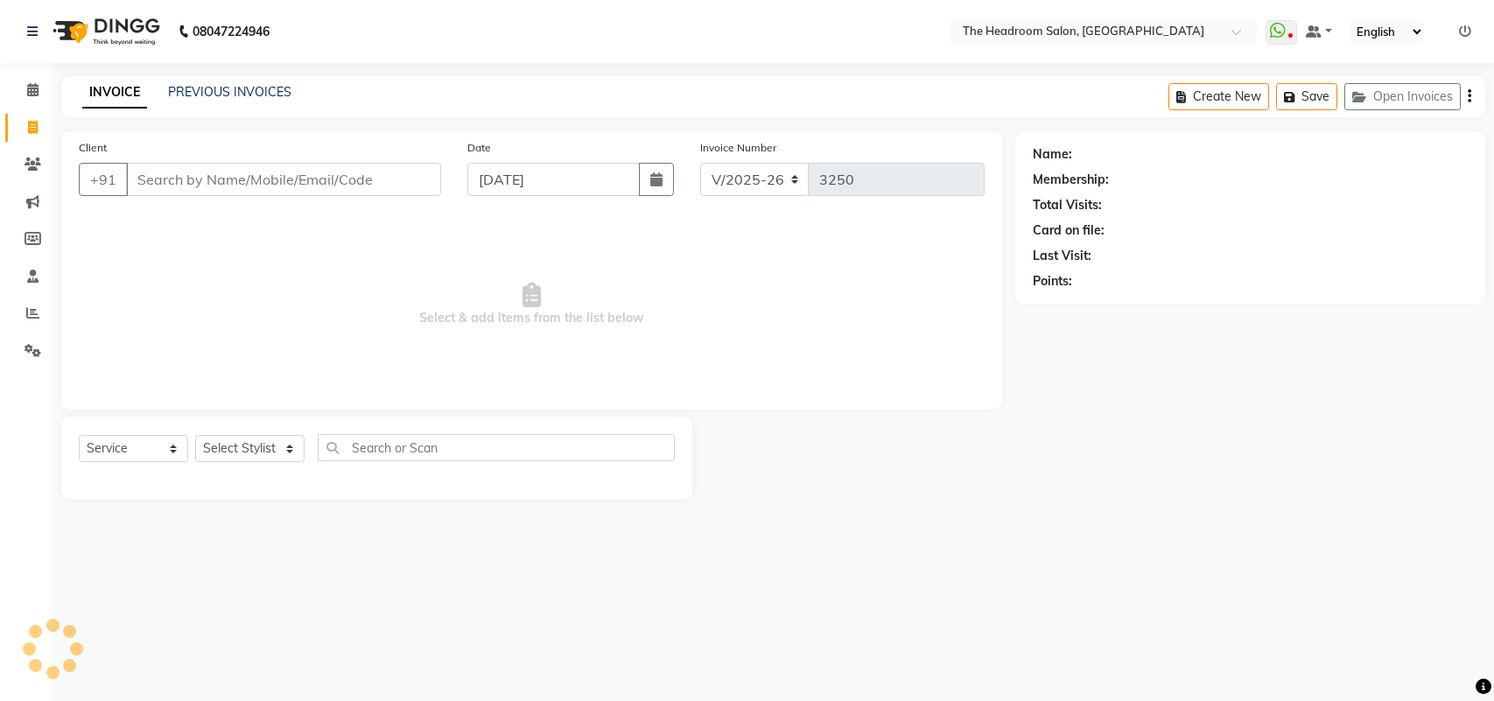
select select "6933"
select select "service"
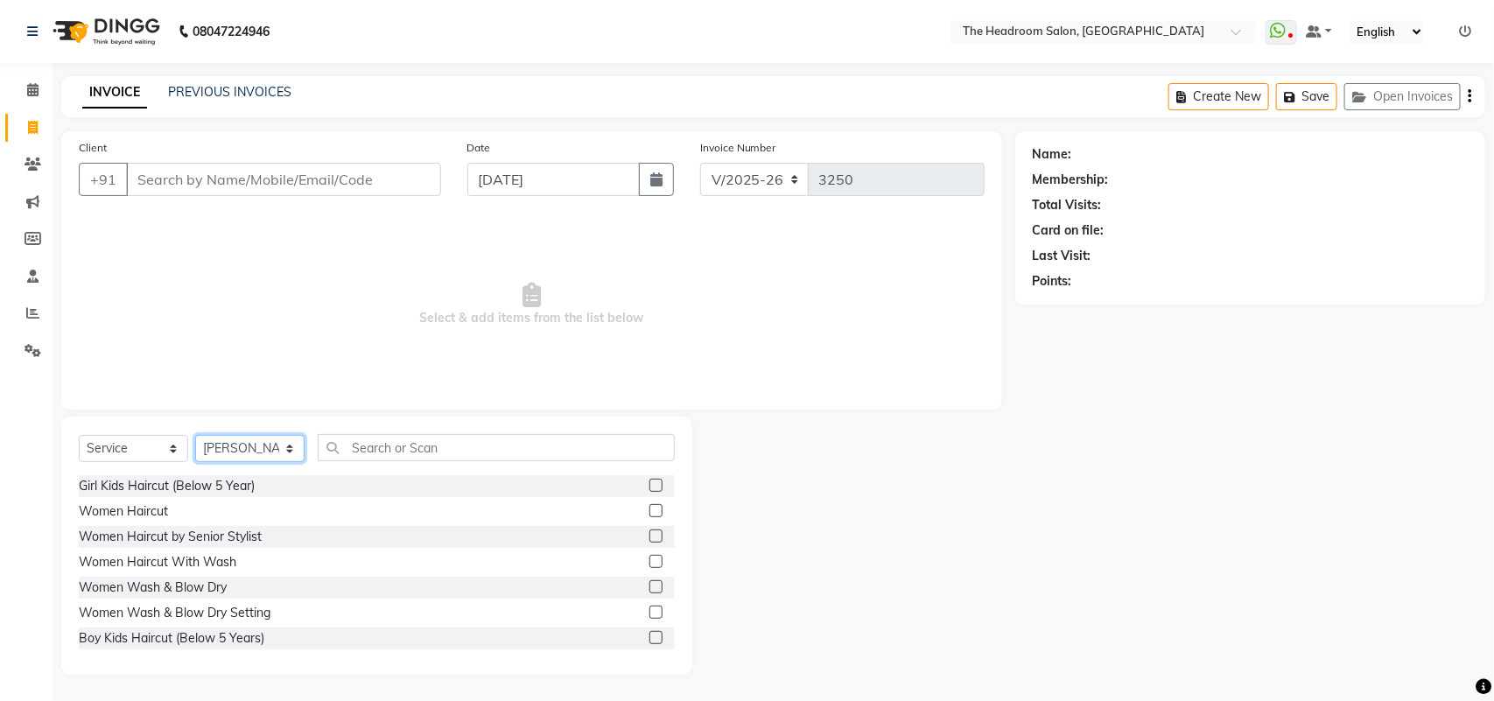
click at [254, 452] on select "Select Stylist [PERSON_NAME] Deepak [PERSON_NAME] [PERSON_NAME] Manager [PERSON…" at bounding box center [249, 448] width 109 height 27
click at [195, 435] on select "Select Stylist [PERSON_NAME] Deepak [PERSON_NAME] [PERSON_NAME] Manager [PERSON…" at bounding box center [249, 448] width 109 height 27
click at [258, 462] on div "Select Service Product Membership Package Voucher Prepaid Gift Card Select Styl…" at bounding box center [377, 454] width 596 height 41
click at [259, 446] on select "Select Stylist [PERSON_NAME] Deepak [PERSON_NAME] [PERSON_NAME] Manager [PERSON…" at bounding box center [249, 448] width 109 height 27
click at [259, 446] on select "Select Stylist Aditya Anubha Deepak Deepali Faizan Firoz Manager Monika Nakul S…" at bounding box center [249, 448] width 109 height 27
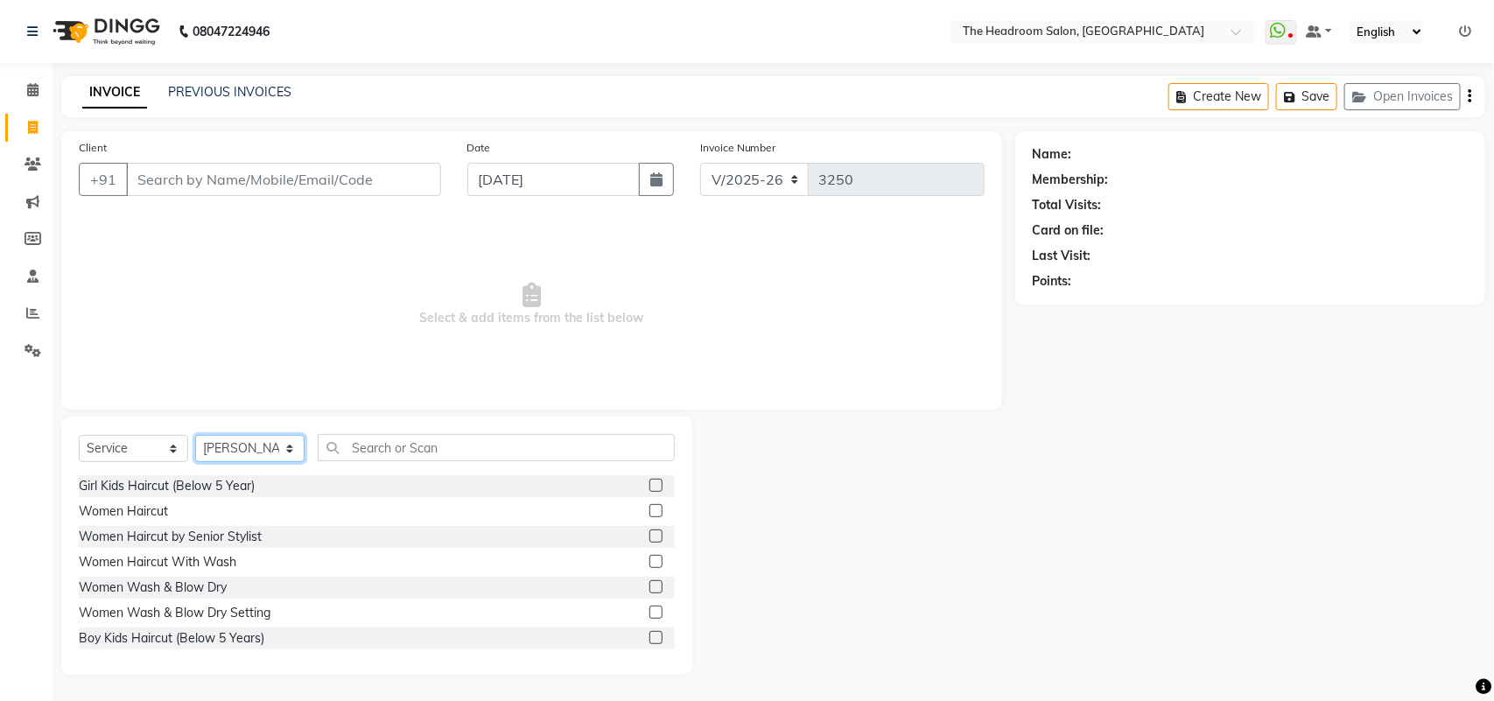
click at [259, 446] on select "Select Stylist Aditya Anubha Deepak Deepali Faizan Firoz Manager Monika Nakul S…" at bounding box center [249, 448] width 109 height 27
select select "79453"
click at [195, 435] on select "Select Stylist Aditya Anubha Deepak Deepali Faizan Firoz Manager Monika Nakul S…" at bounding box center [249, 448] width 109 height 27
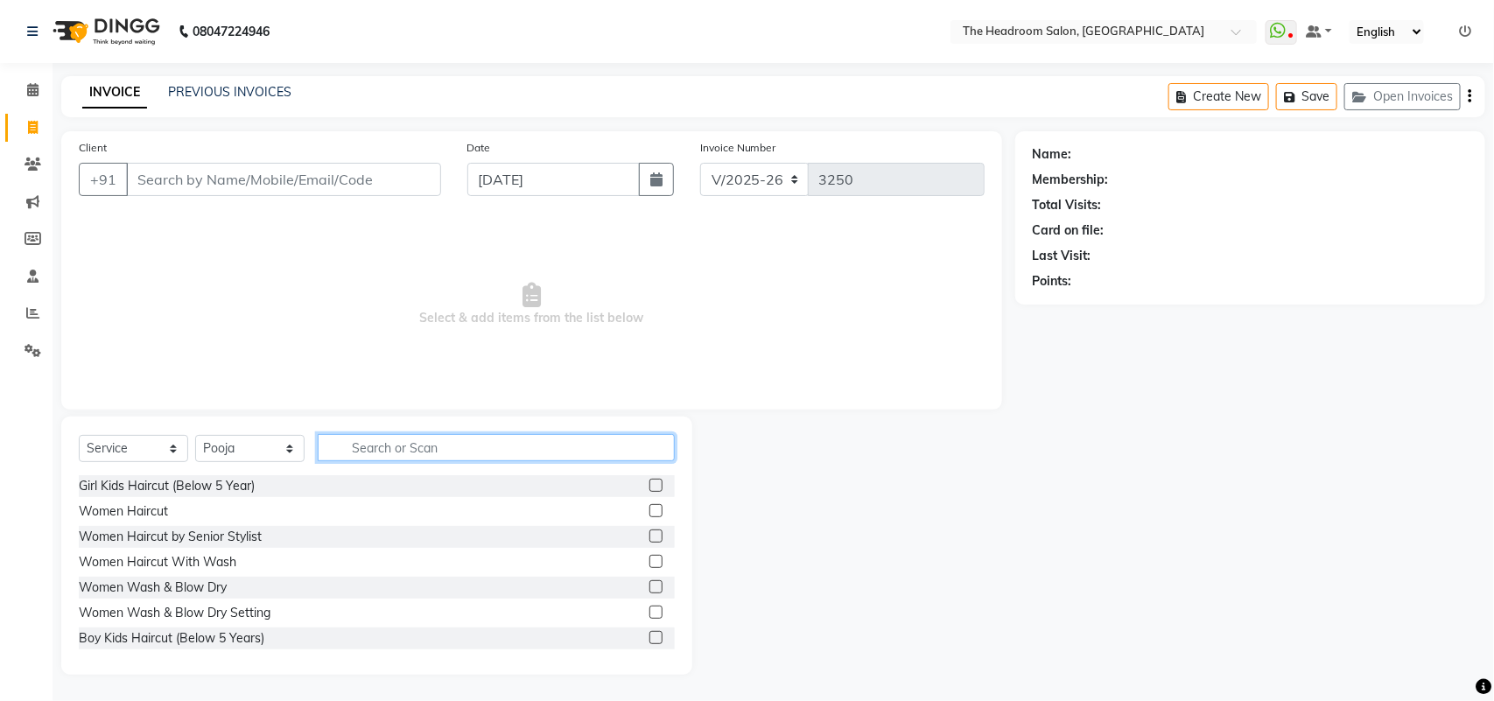
click at [353, 444] on input "text" at bounding box center [496, 447] width 357 height 27
click at [353, 444] on input "skinora" at bounding box center [484, 447] width 332 height 27
click at [422, 448] on input "skinora" at bounding box center [484, 447] width 332 height 27
type input "s"
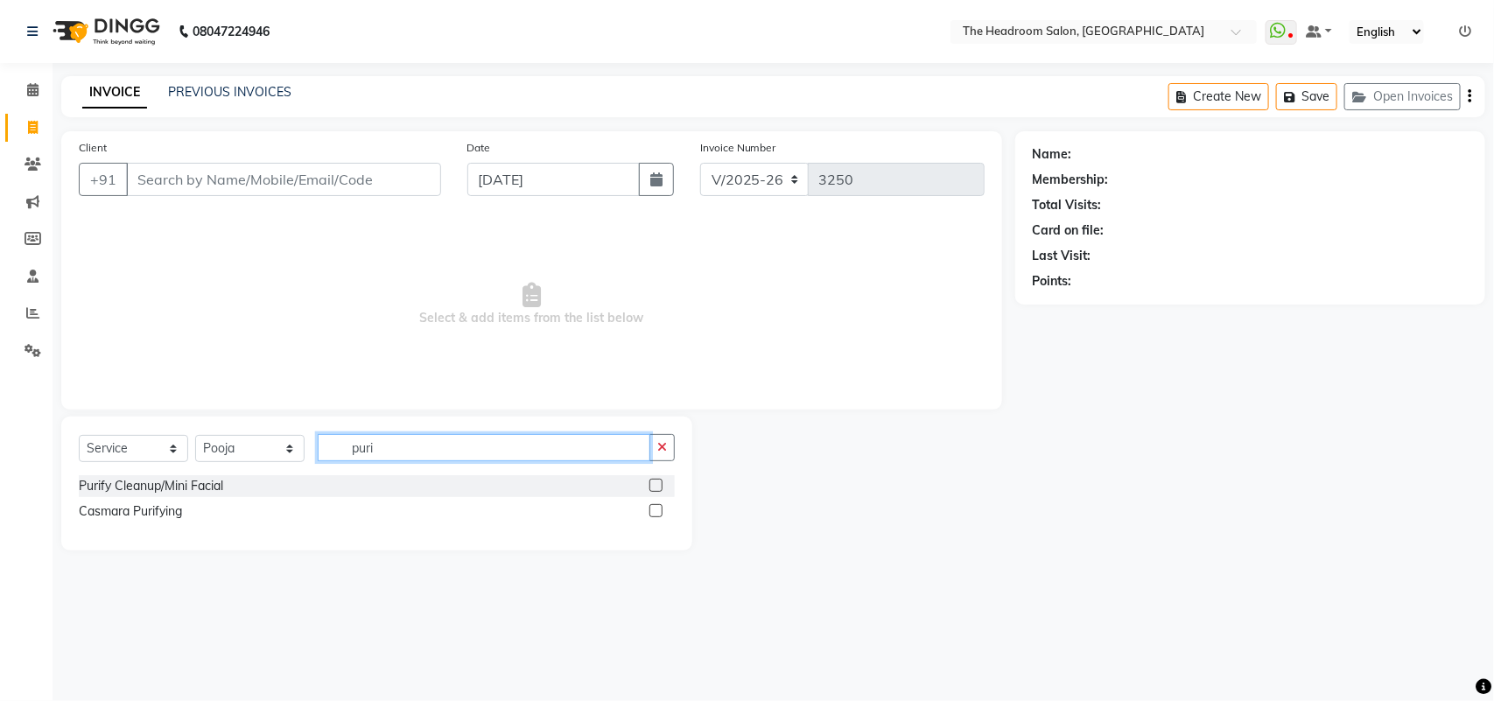
type input "puri"
click at [656, 482] on label at bounding box center [655, 485] width 13 height 13
click at [656, 482] on input "checkbox" at bounding box center [654, 485] width 11 height 11
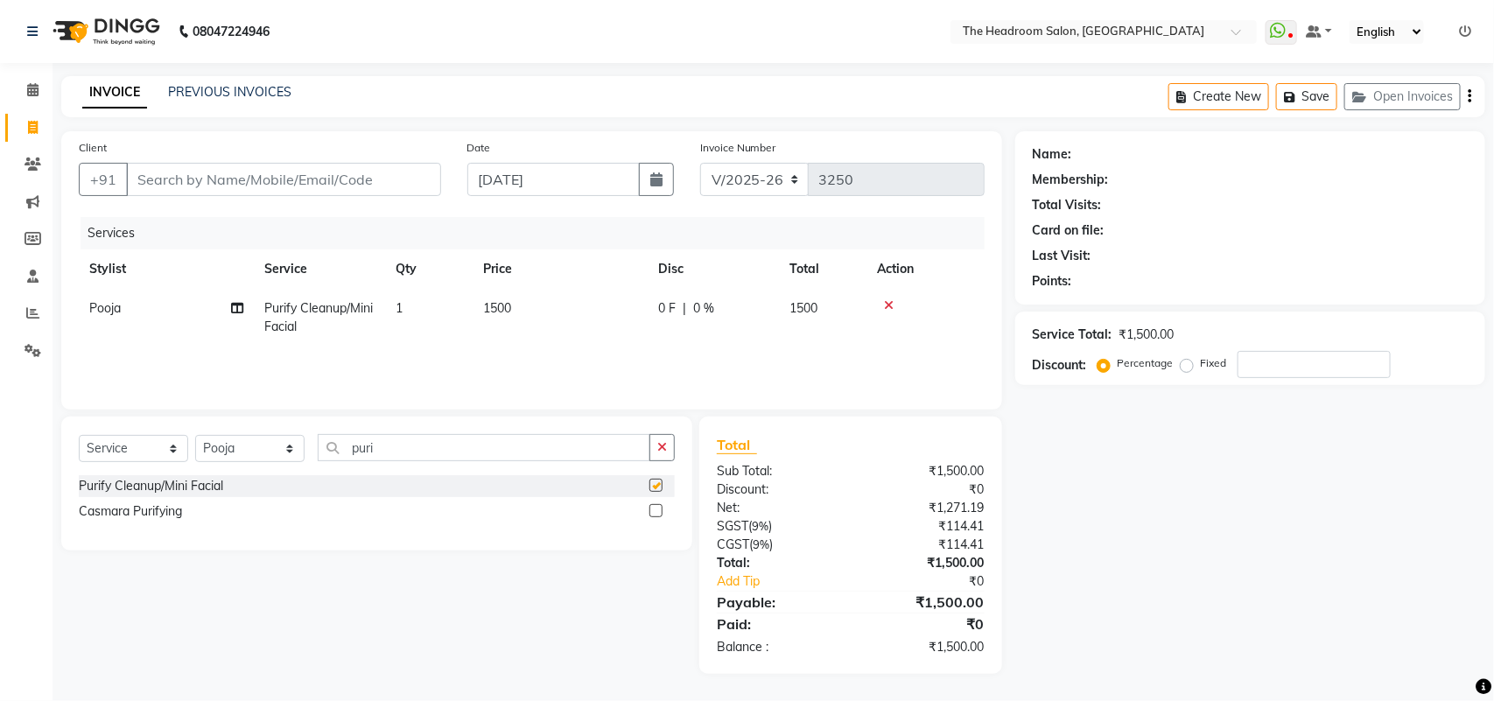
checkbox input "false"
click at [385, 447] on input "puri" at bounding box center [484, 447] width 332 height 27
type input "p"
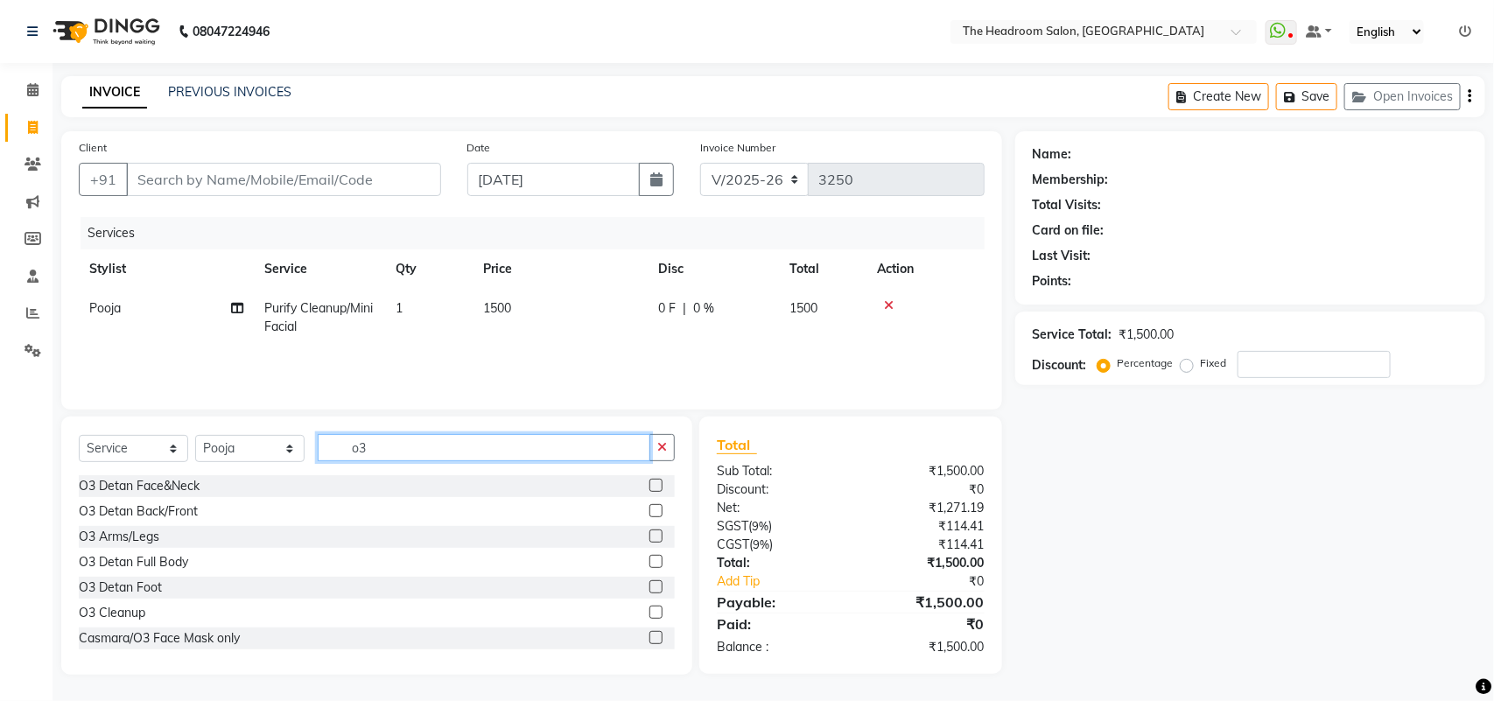
type input "o3"
click at [649, 482] on label at bounding box center [655, 485] width 13 height 13
click at [649, 482] on input "checkbox" at bounding box center [654, 485] width 11 height 11
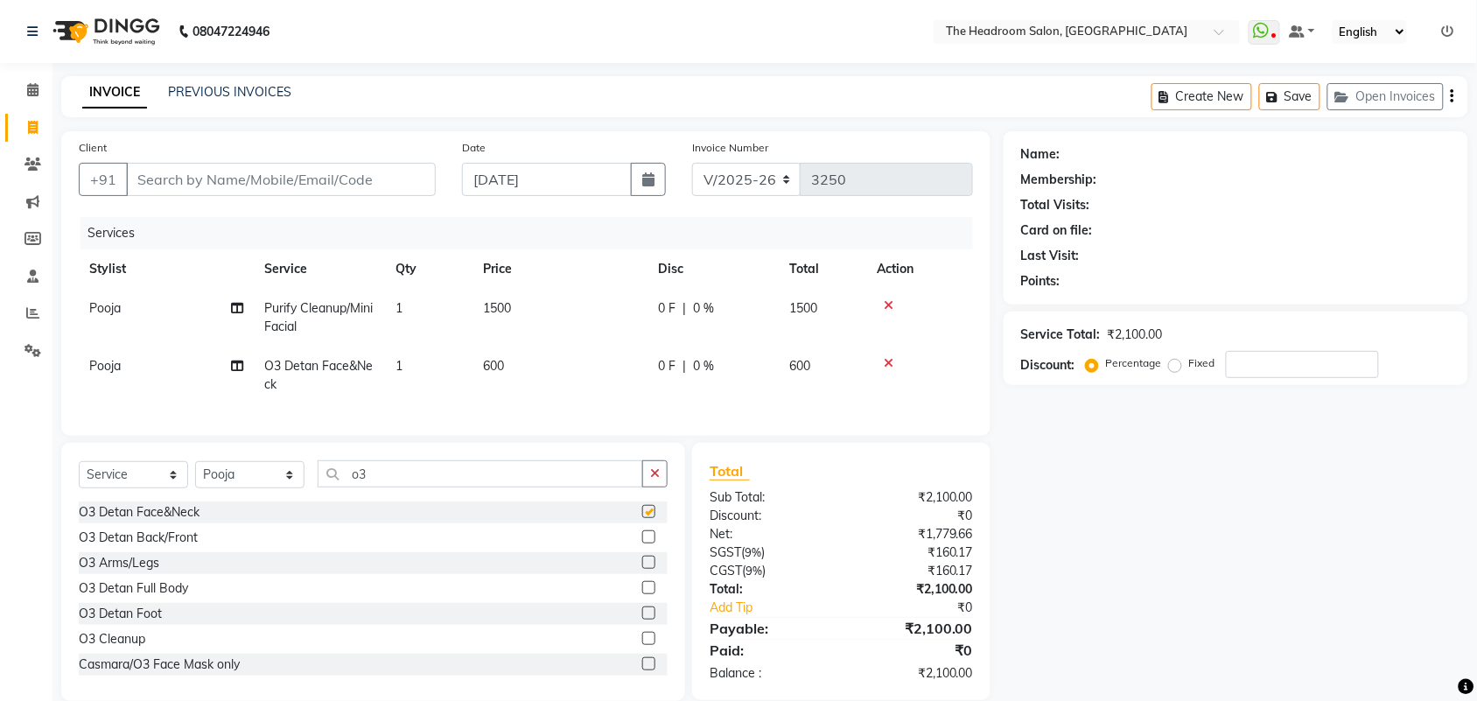
checkbox input "false"
click at [163, 188] on input "Client" at bounding box center [281, 179] width 310 height 33
type input "p"
type input "0"
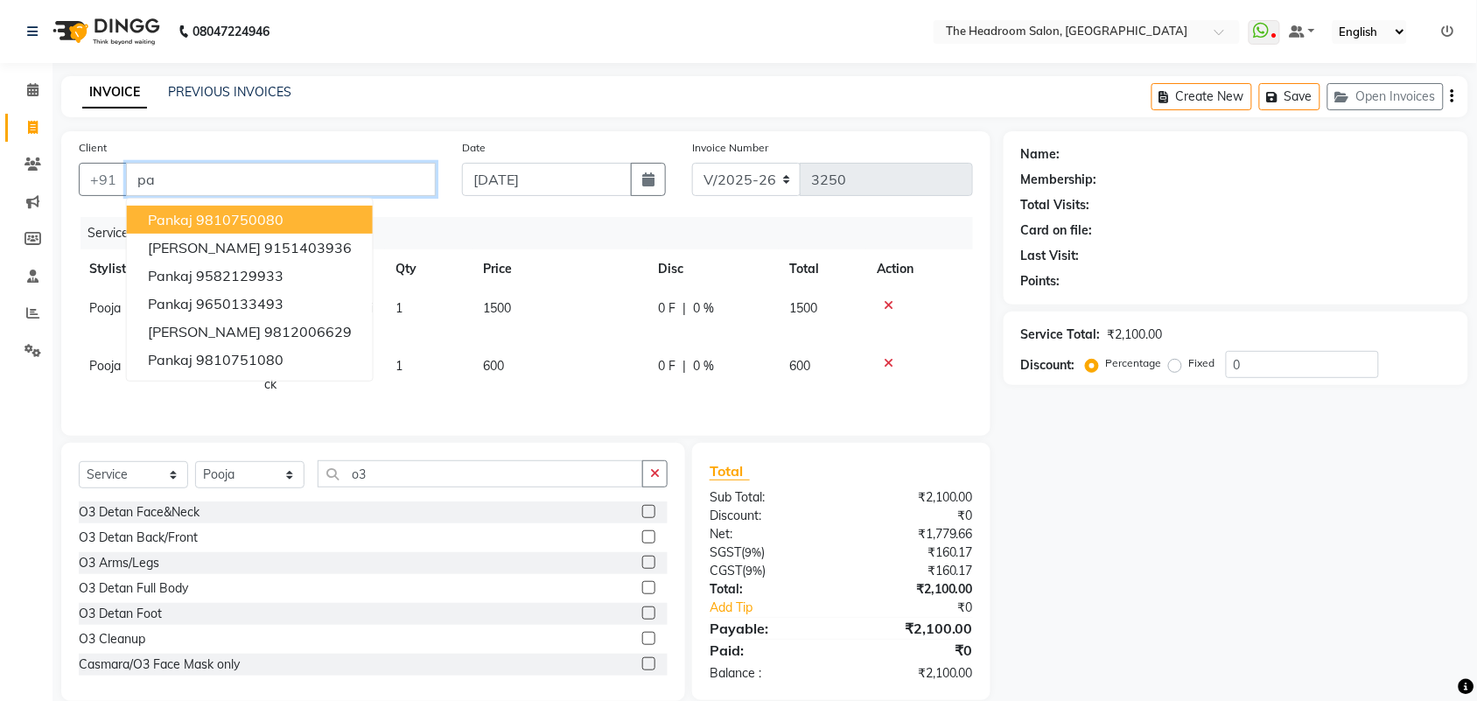
type input "p"
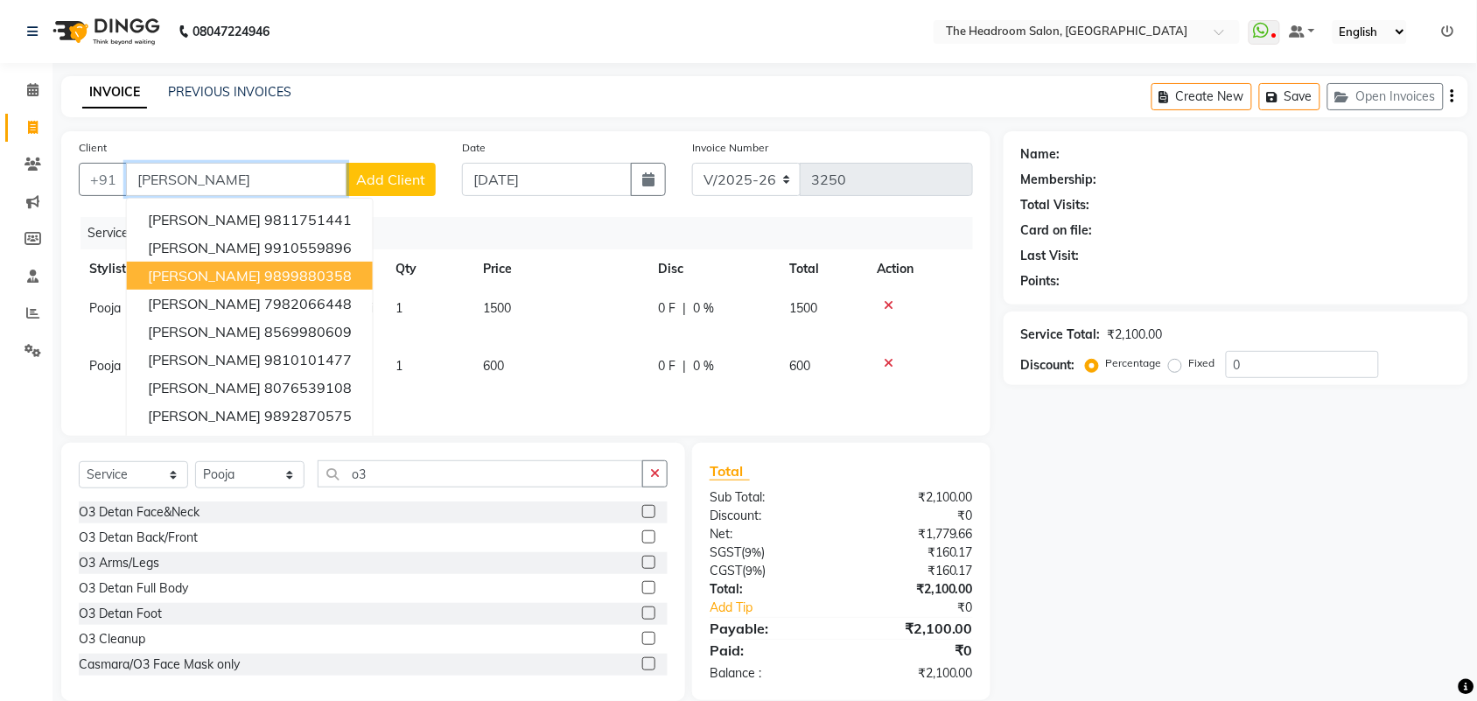
click at [315, 271] on ngb-highlight "9899880358" at bounding box center [307, 275] width 87 height 17
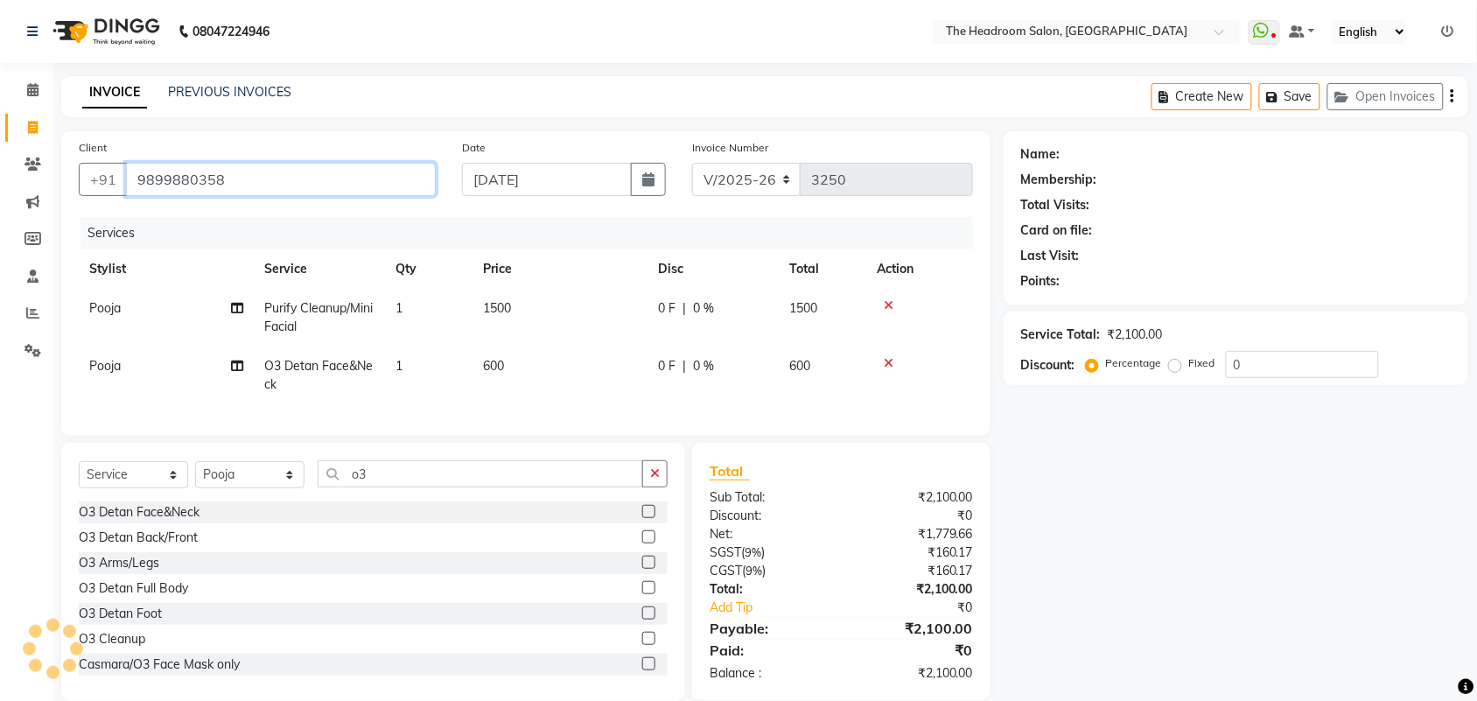
type input "9899880358"
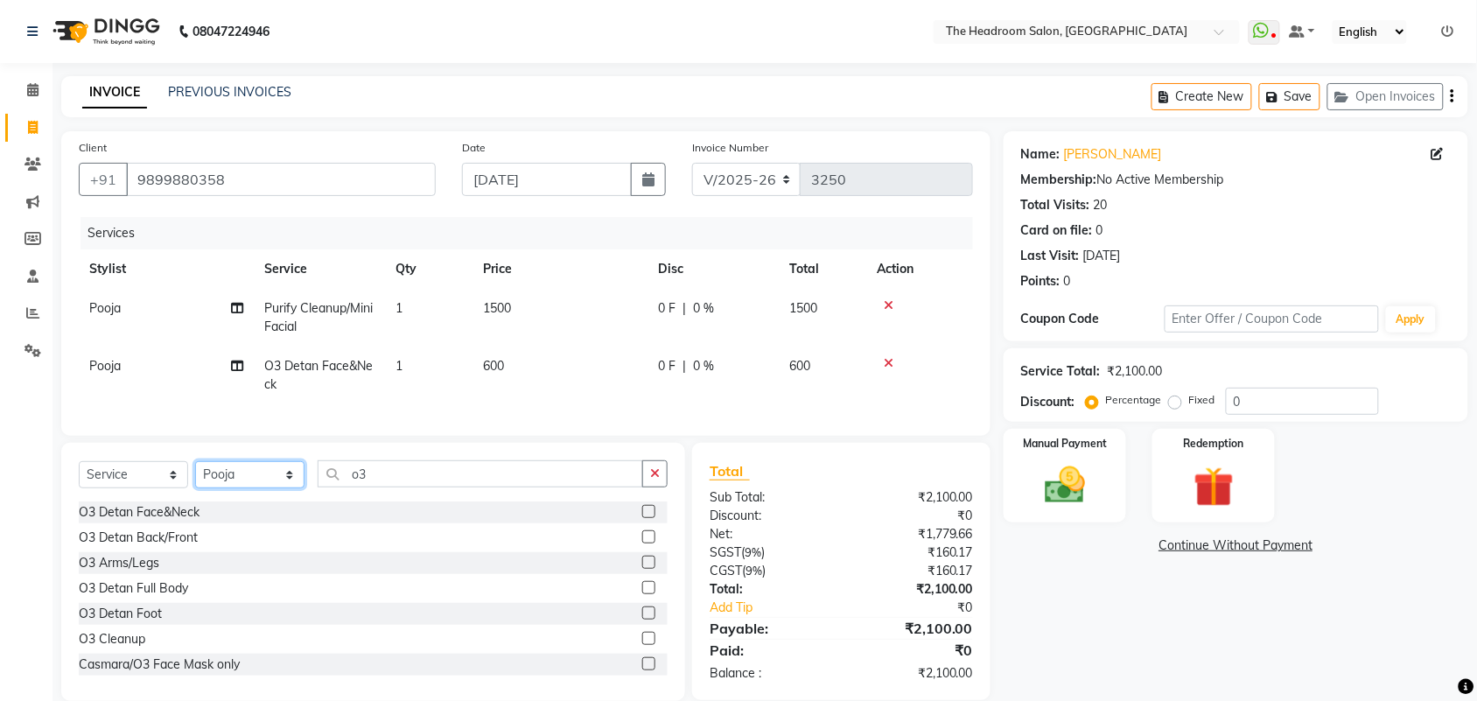
click at [249, 488] on select "Select Stylist [PERSON_NAME] Deepak [PERSON_NAME] [PERSON_NAME] Manager [PERSON…" at bounding box center [249, 474] width 109 height 27
click at [1206, 591] on div "Name: Monika Shokeen Membership: No Active Membership Total Visits: 20 Card on …" at bounding box center [1243, 416] width 478 height 570
click at [1300, 89] on button "Save" at bounding box center [1289, 96] width 61 height 27
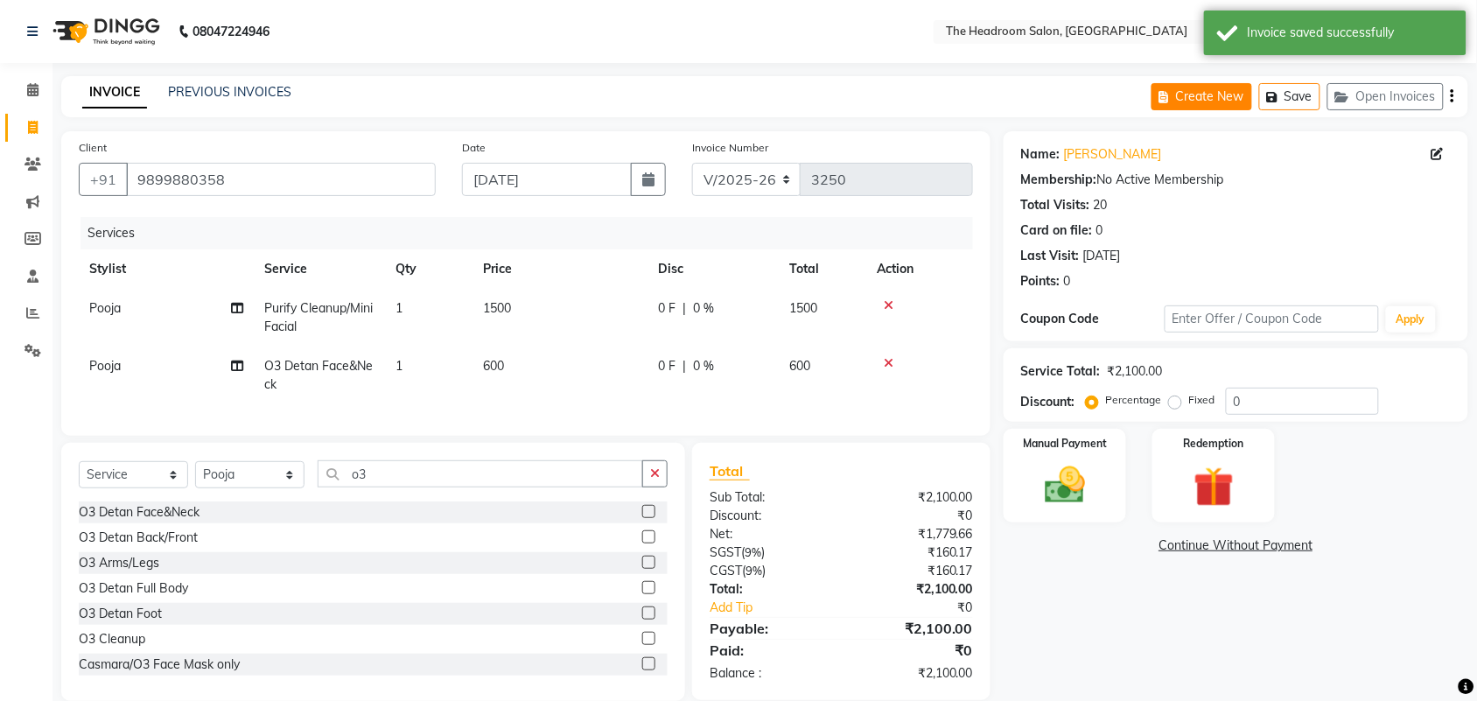
click at [1217, 92] on button "Create New" at bounding box center [1201, 96] width 101 height 27
select select "service"
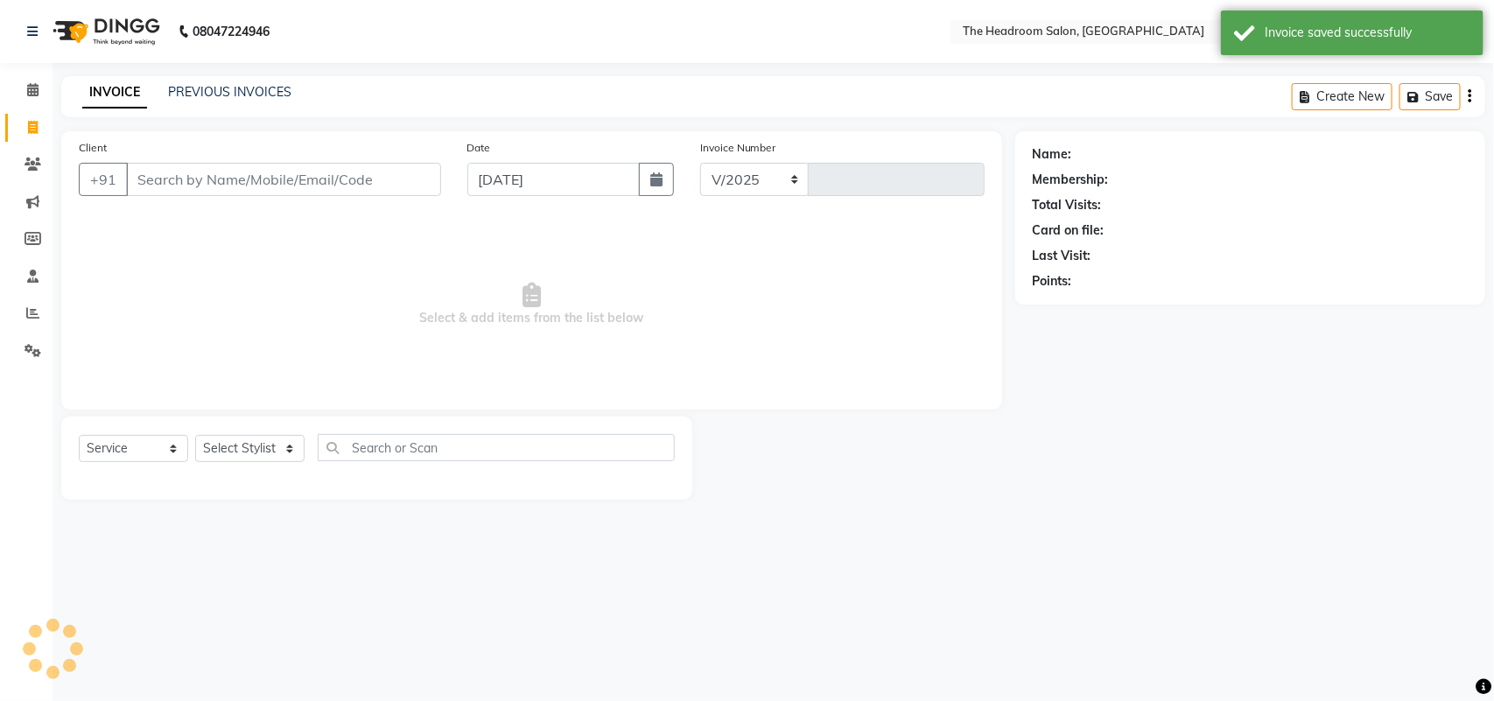
select select "6933"
type input "3250"
select select "58237"
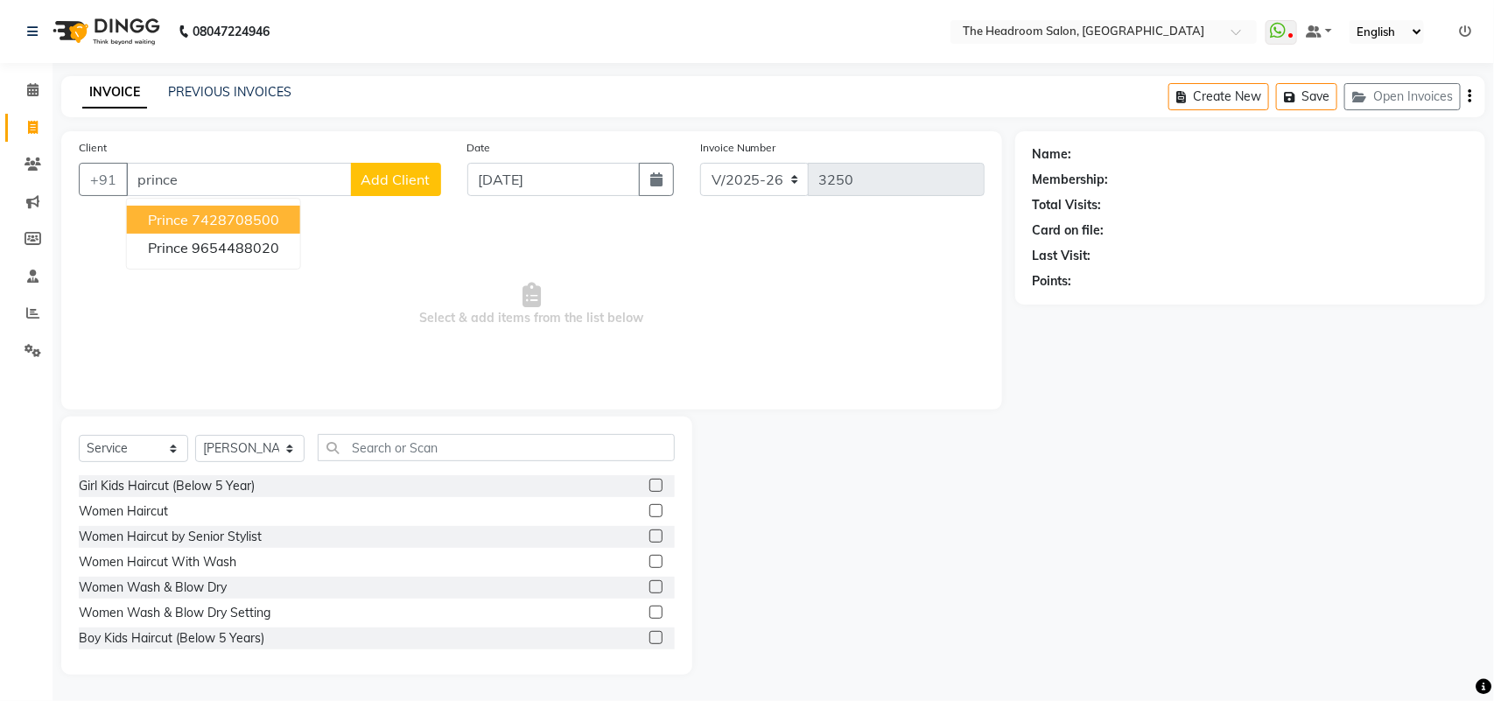
click at [175, 216] on span "prince" at bounding box center [168, 219] width 40 height 17
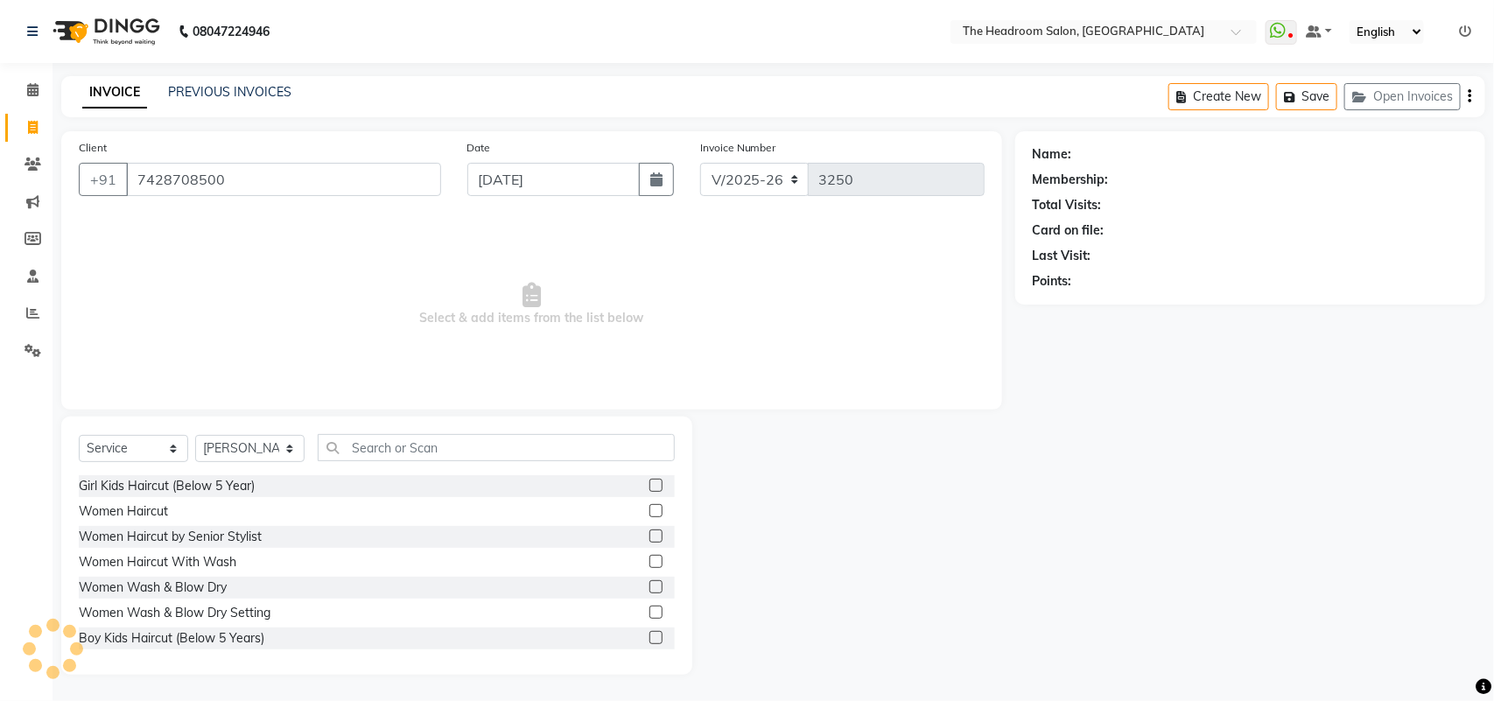
type input "7428708500"
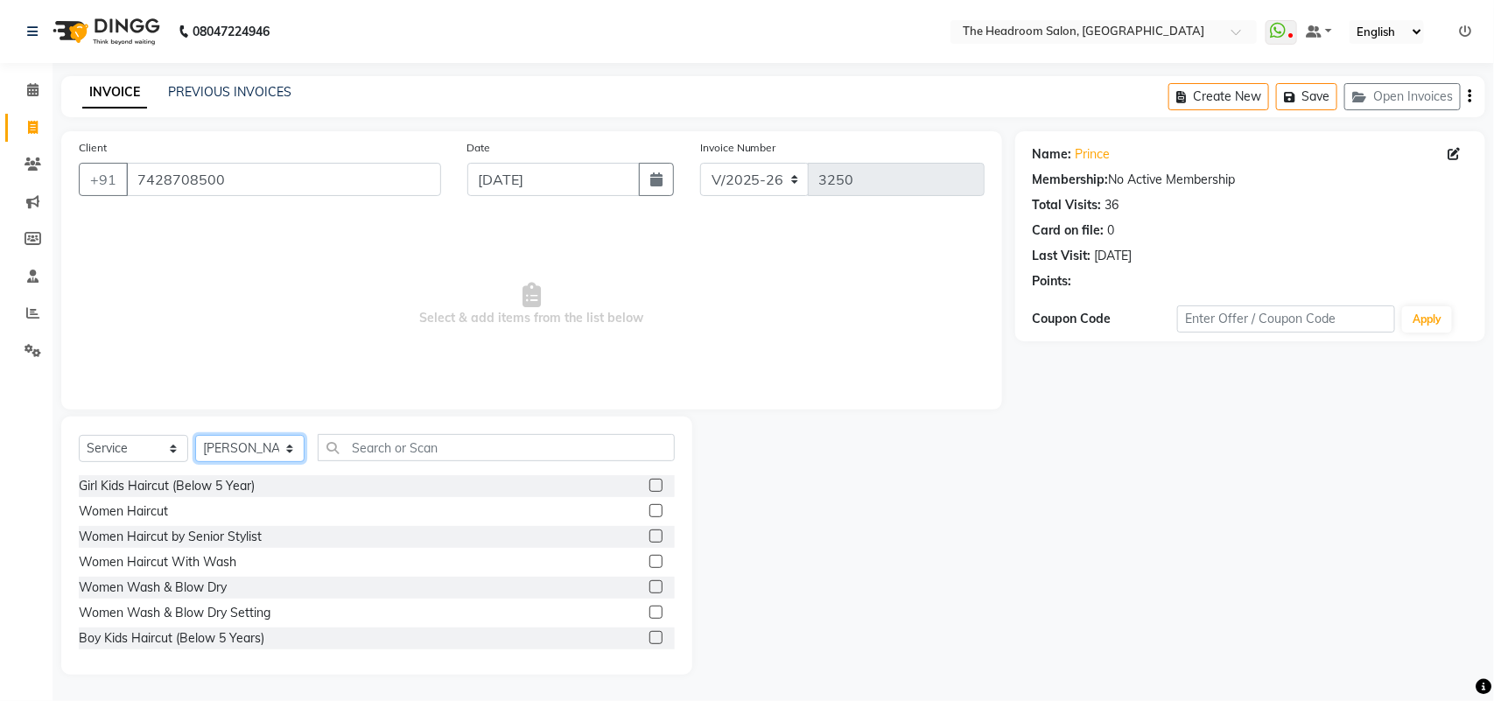
click at [238, 444] on select "Select Stylist [PERSON_NAME] Deepak [PERSON_NAME] [PERSON_NAME] Manager [PERSON…" at bounding box center [249, 448] width 109 height 27
select select "58238"
click at [195, 435] on select "Select Stylist [PERSON_NAME] Deepak [PERSON_NAME] [PERSON_NAME] Manager [PERSON…" at bounding box center [249, 448] width 109 height 27
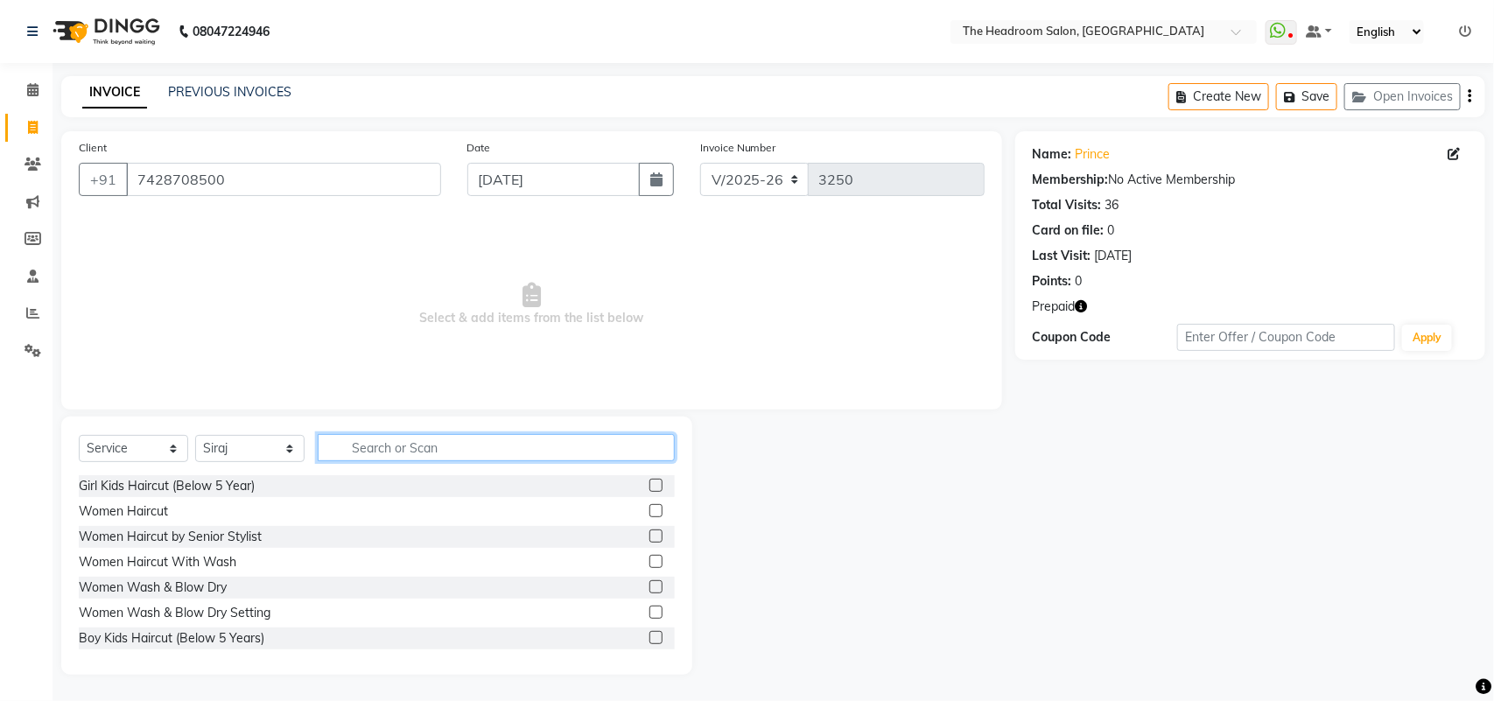
click at [382, 451] on input "text" at bounding box center [496, 447] width 357 height 27
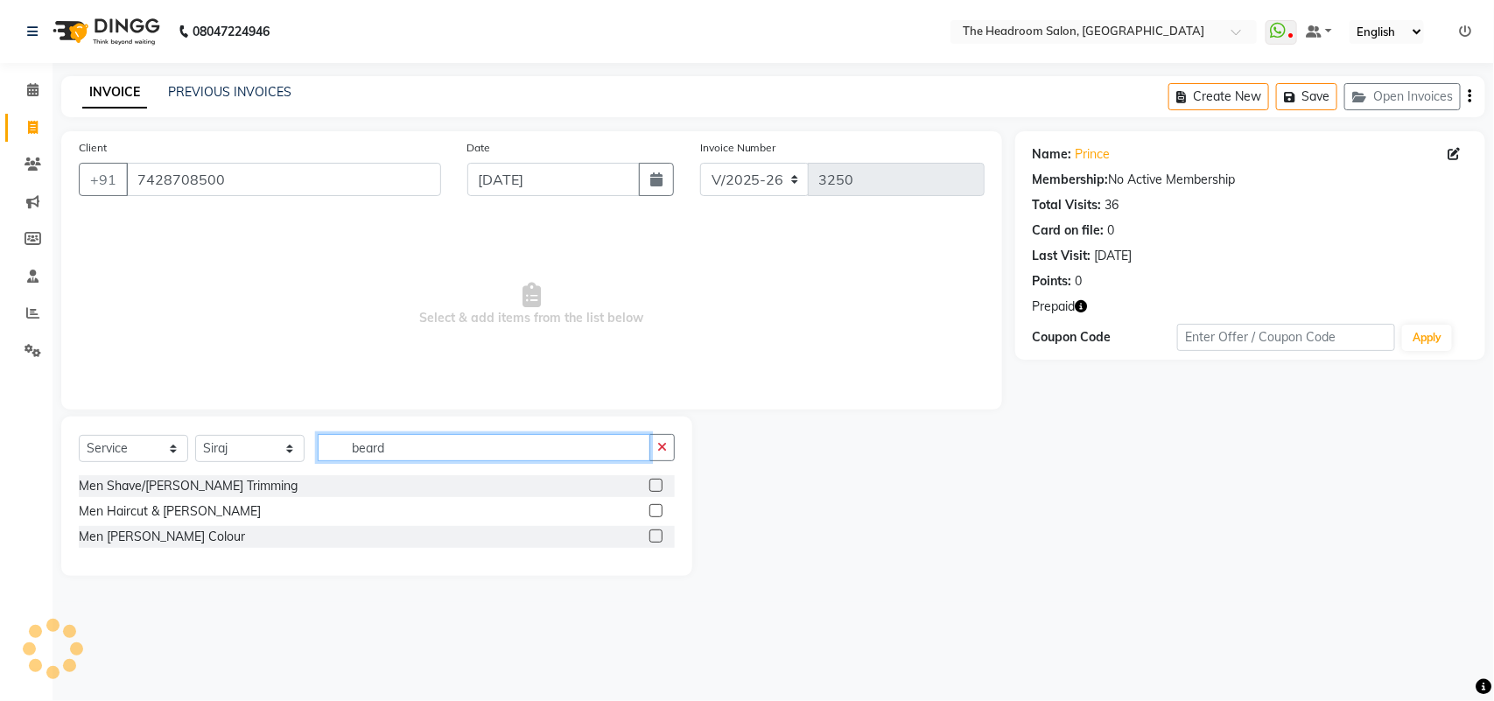
type input "beard"
click at [657, 508] on label at bounding box center [655, 510] width 13 height 13
click at [657, 508] on input "checkbox" at bounding box center [654, 511] width 11 height 11
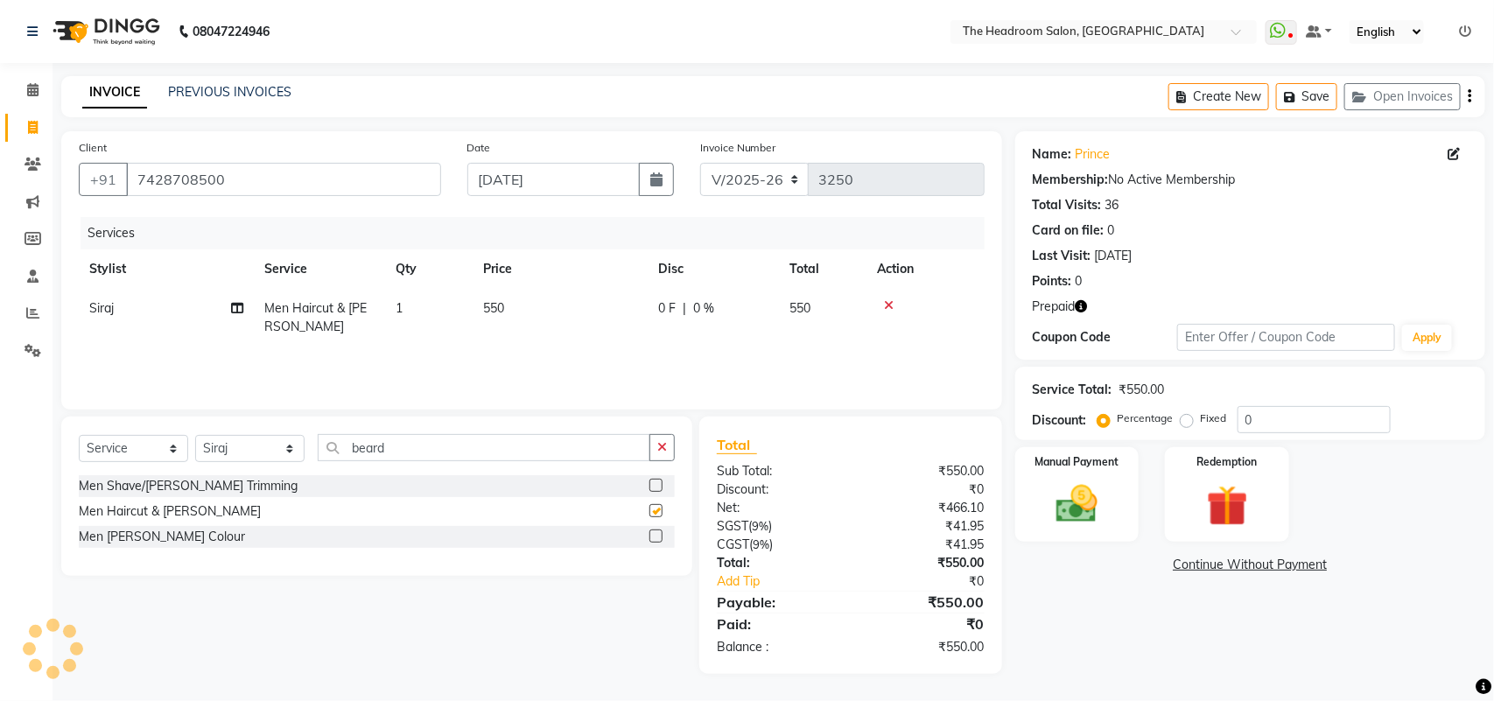
checkbox input "false"
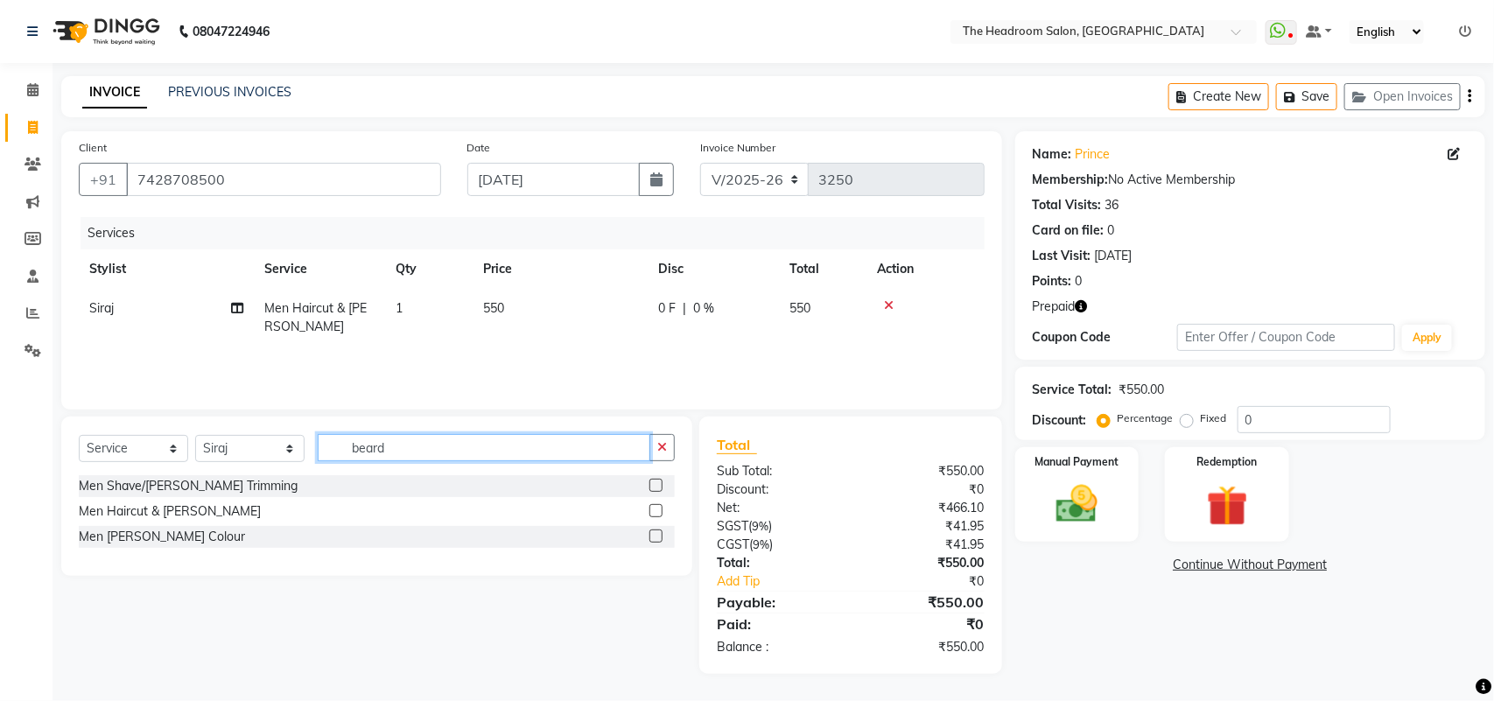
click at [438, 438] on input "beard" at bounding box center [484, 447] width 332 height 27
type input "b"
type input "color"
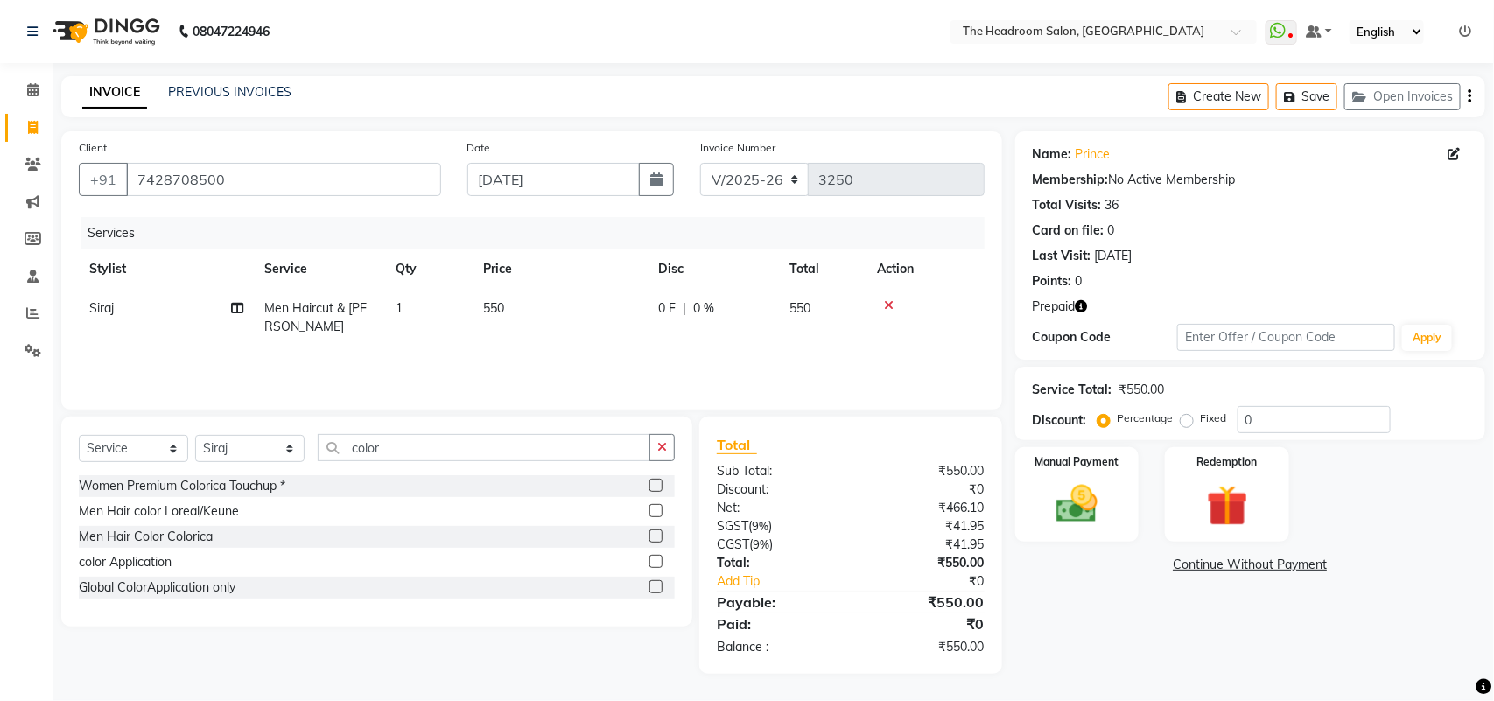
click at [654, 486] on label at bounding box center [655, 485] width 13 height 13
click at [654, 486] on input "checkbox" at bounding box center [654, 485] width 11 height 11
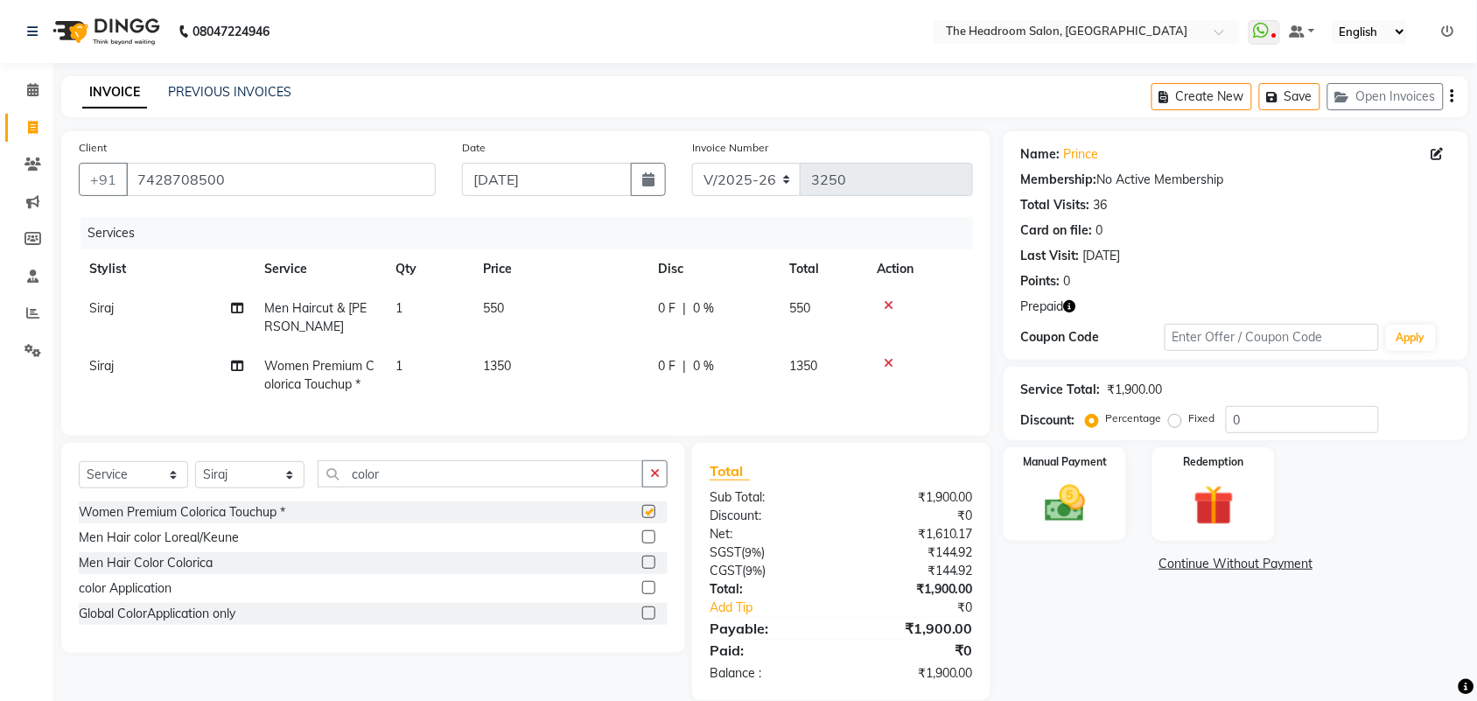
checkbox input "false"
click at [402, 487] on input "color" at bounding box center [480, 473] width 325 height 27
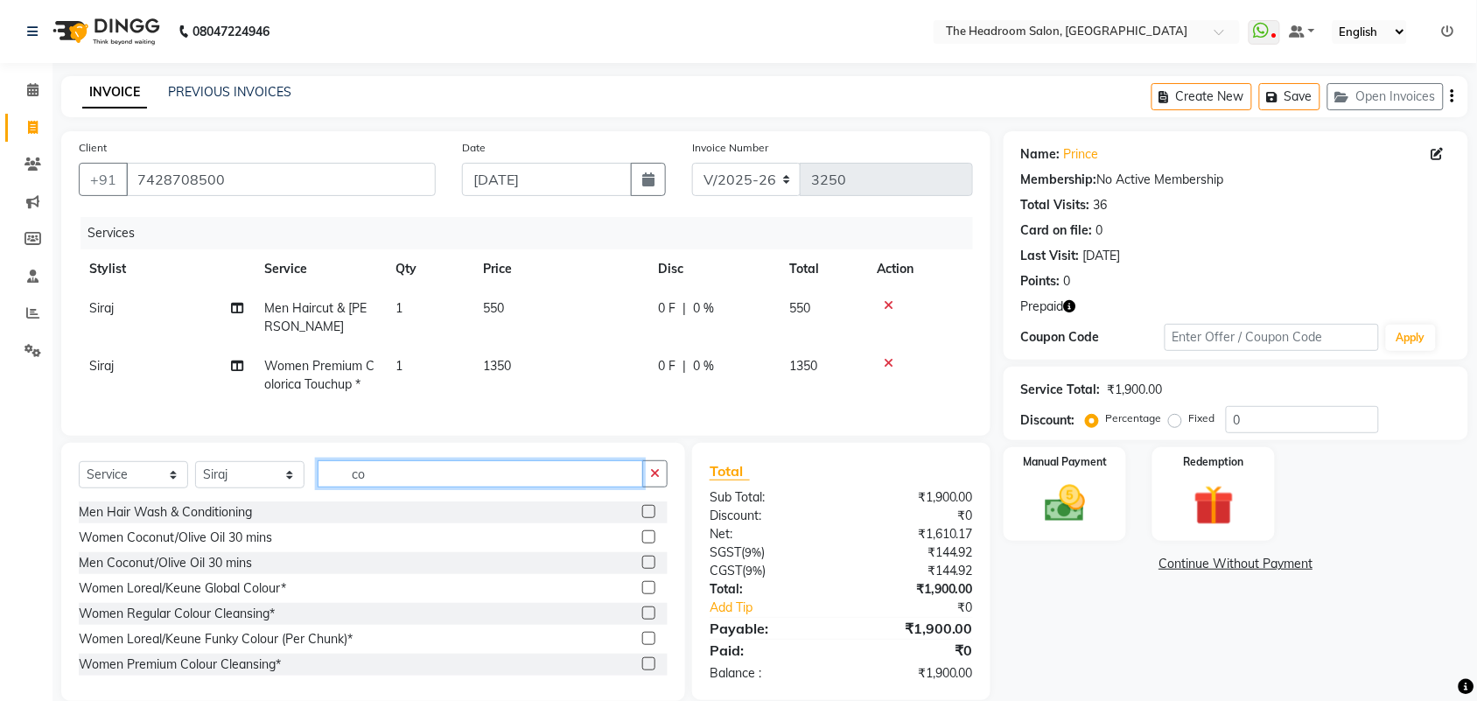
type input "c"
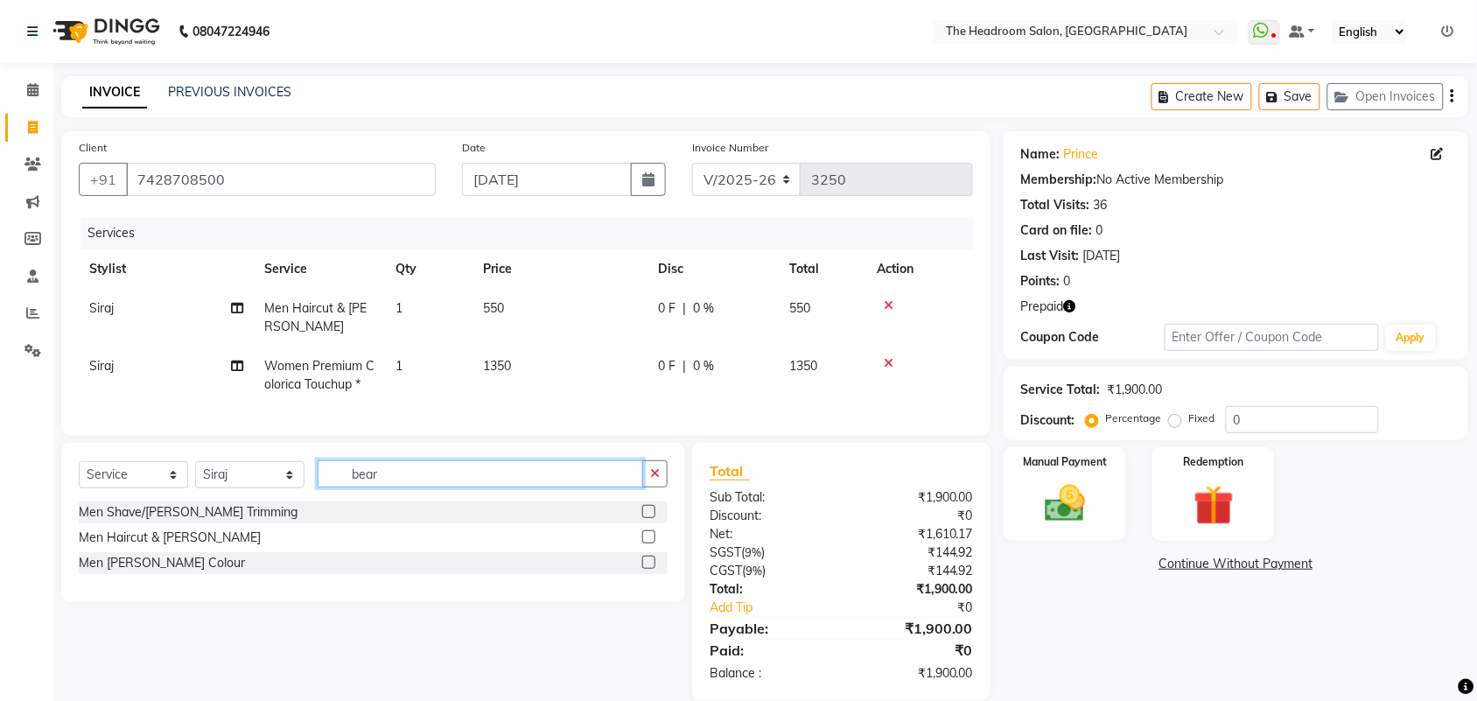
type input "bear"
click at [649, 569] on label at bounding box center [648, 562] width 13 height 13
click at [649, 569] on input "checkbox" at bounding box center [647, 562] width 11 height 11
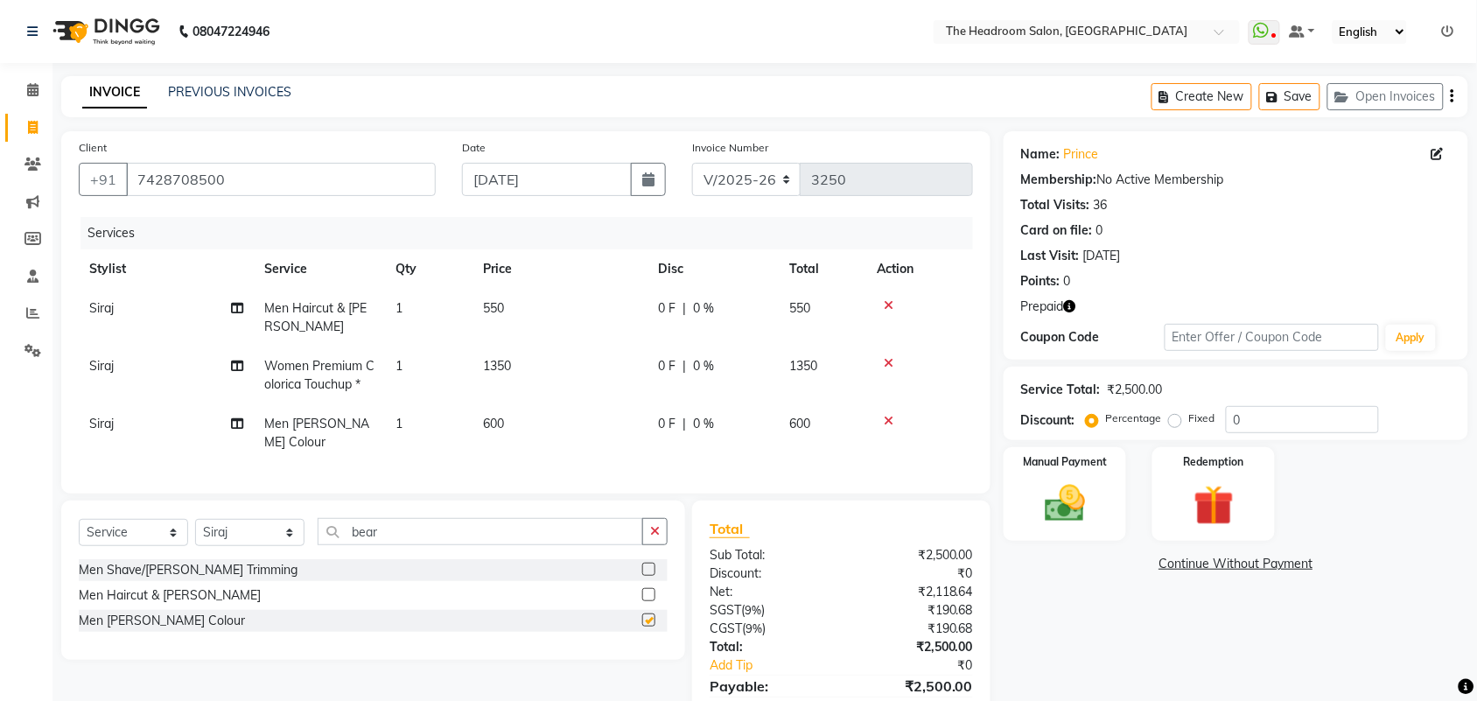
checkbox input "false"
click at [1279, 99] on icon "button" at bounding box center [1275, 97] width 17 height 12
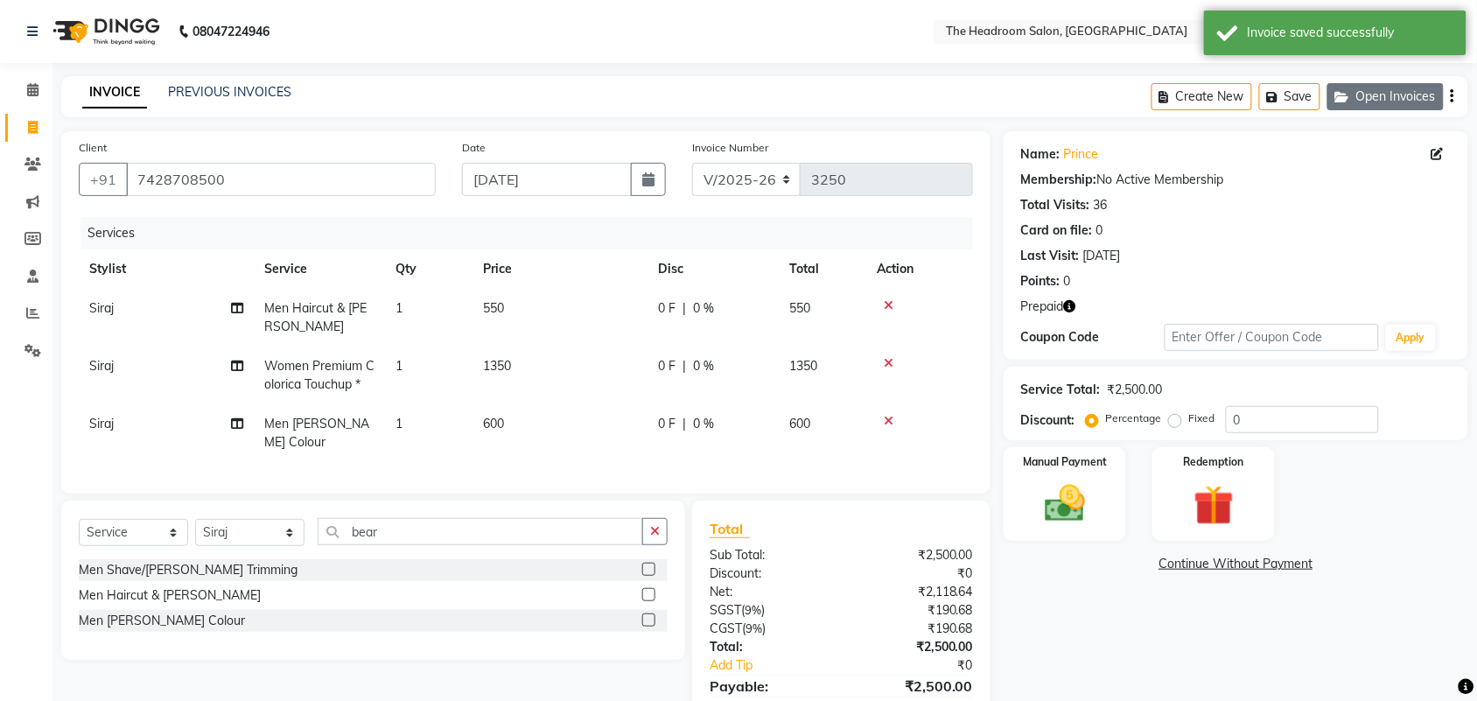
click at [1385, 85] on button "Open Invoices" at bounding box center [1385, 96] width 116 height 27
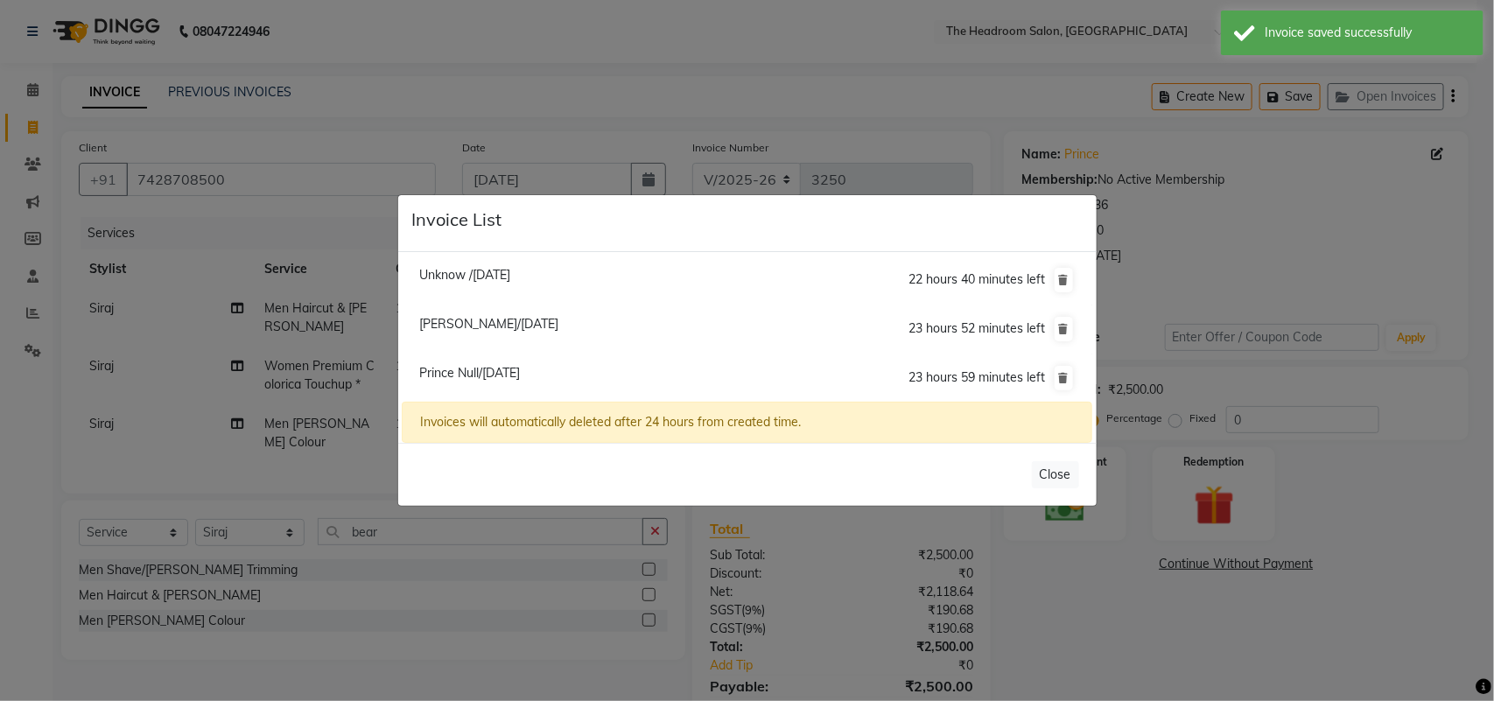
click at [458, 274] on span "Unknow /[DATE]" at bounding box center [464, 275] width 91 height 16
type input "1234567890"
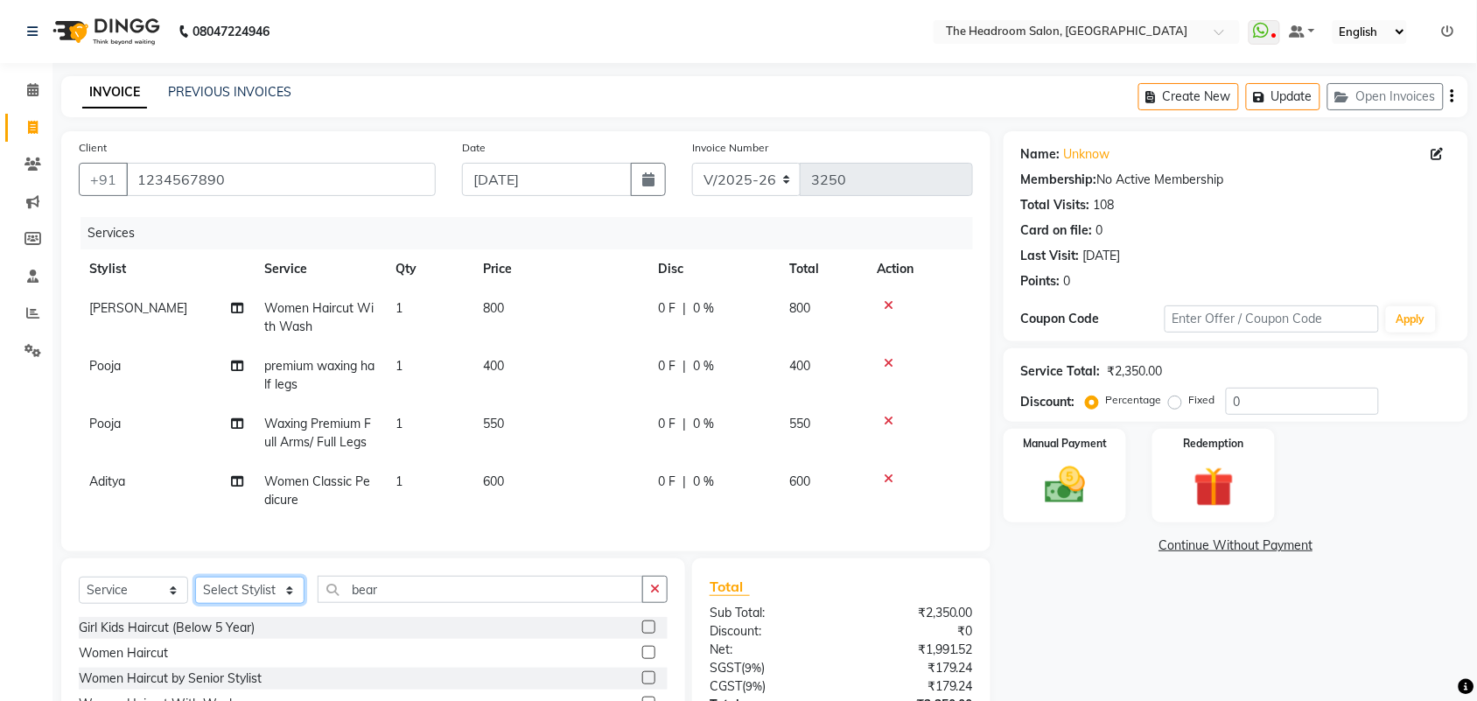
click at [246, 604] on select "Select Stylist [PERSON_NAME] Deepak [PERSON_NAME] [PERSON_NAME] Manager [PERSON…" at bounding box center [249, 590] width 109 height 27
select select "79453"
click at [195, 592] on select "Select Stylist [PERSON_NAME] Deepak [PERSON_NAME] [PERSON_NAME] Manager [PERSON…" at bounding box center [249, 590] width 109 height 27
click at [390, 603] on input "bear" at bounding box center [480, 589] width 325 height 27
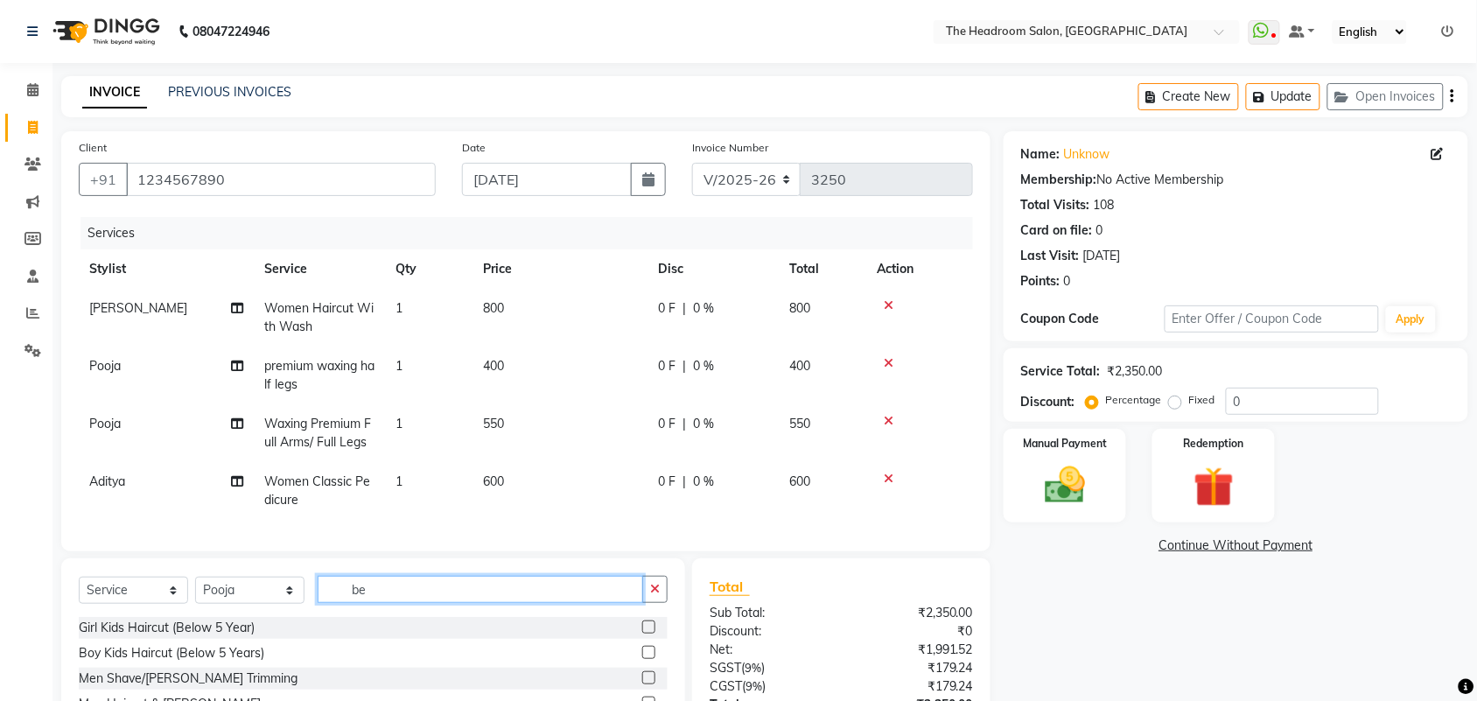
type input "b"
type input "thr"
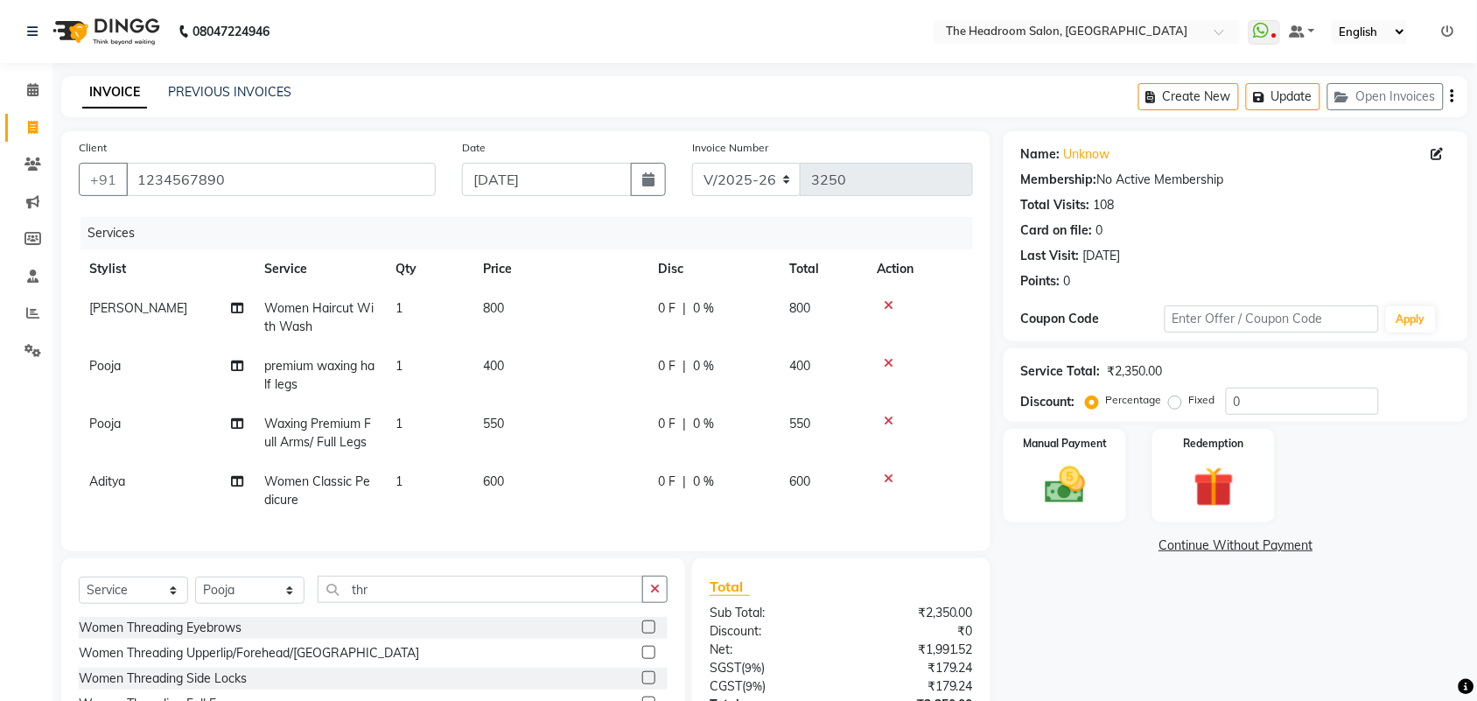
click at [646, 633] on label at bounding box center [648, 626] width 13 height 13
click at [646, 633] on input "checkbox" at bounding box center [647, 627] width 11 height 11
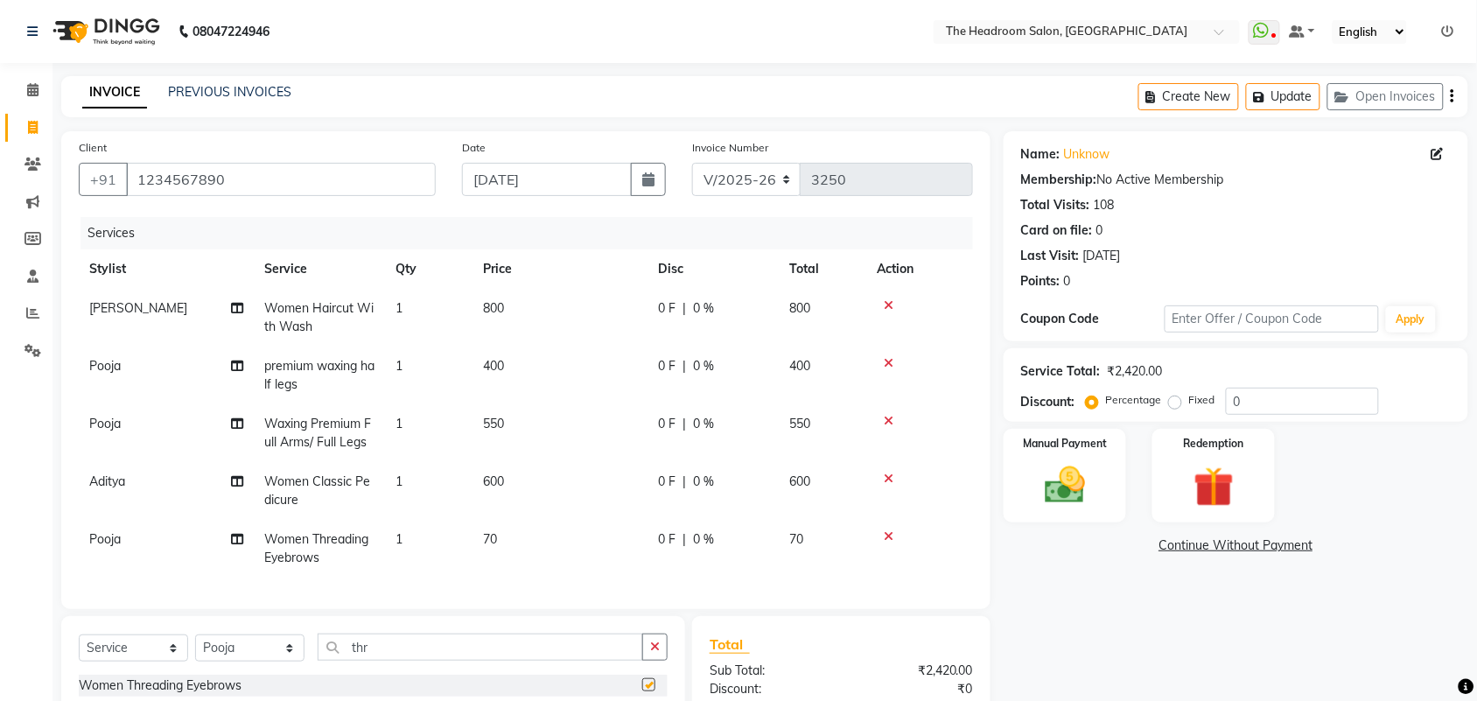
checkbox input "false"
click at [254, 178] on input "1234567890" at bounding box center [281, 179] width 310 height 33
click at [207, 180] on input "1234567" at bounding box center [236, 179] width 220 height 33
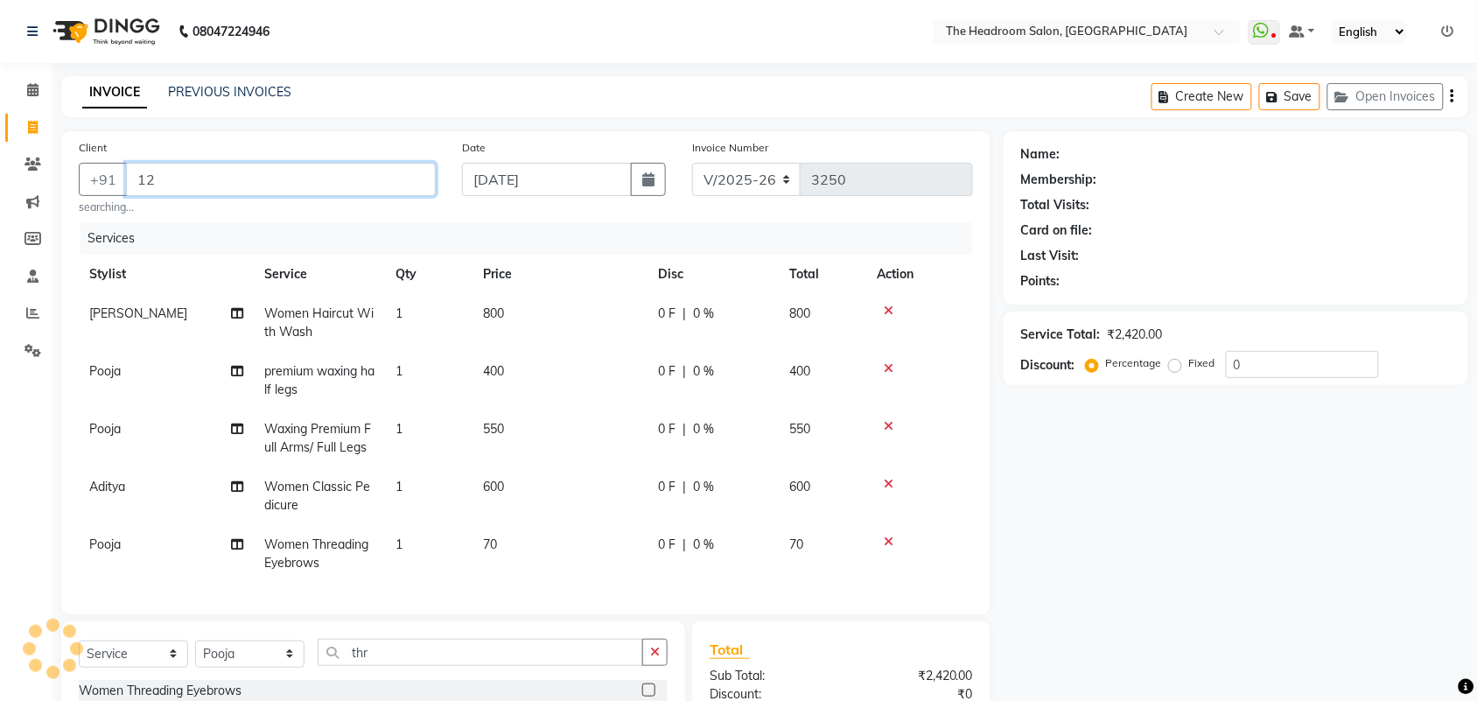
type input "1"
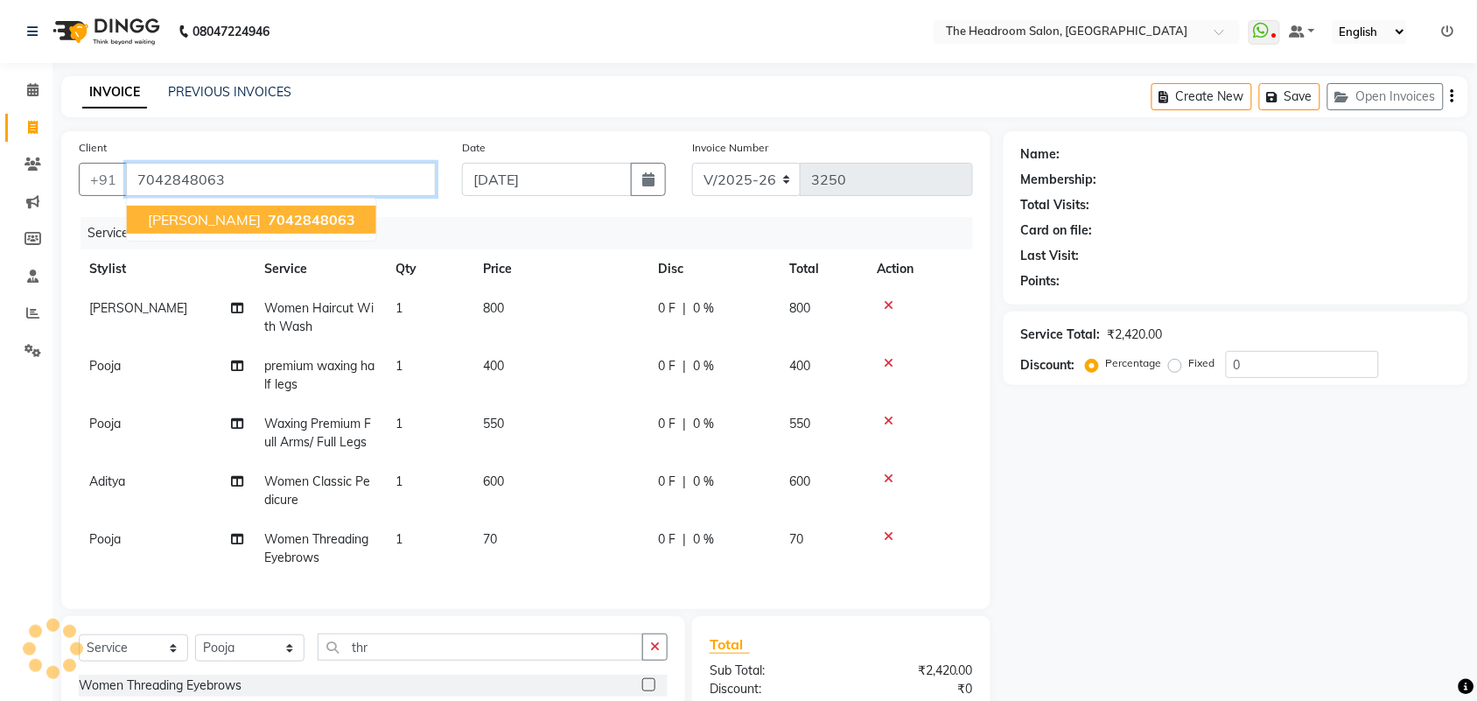
type input "7042848063"
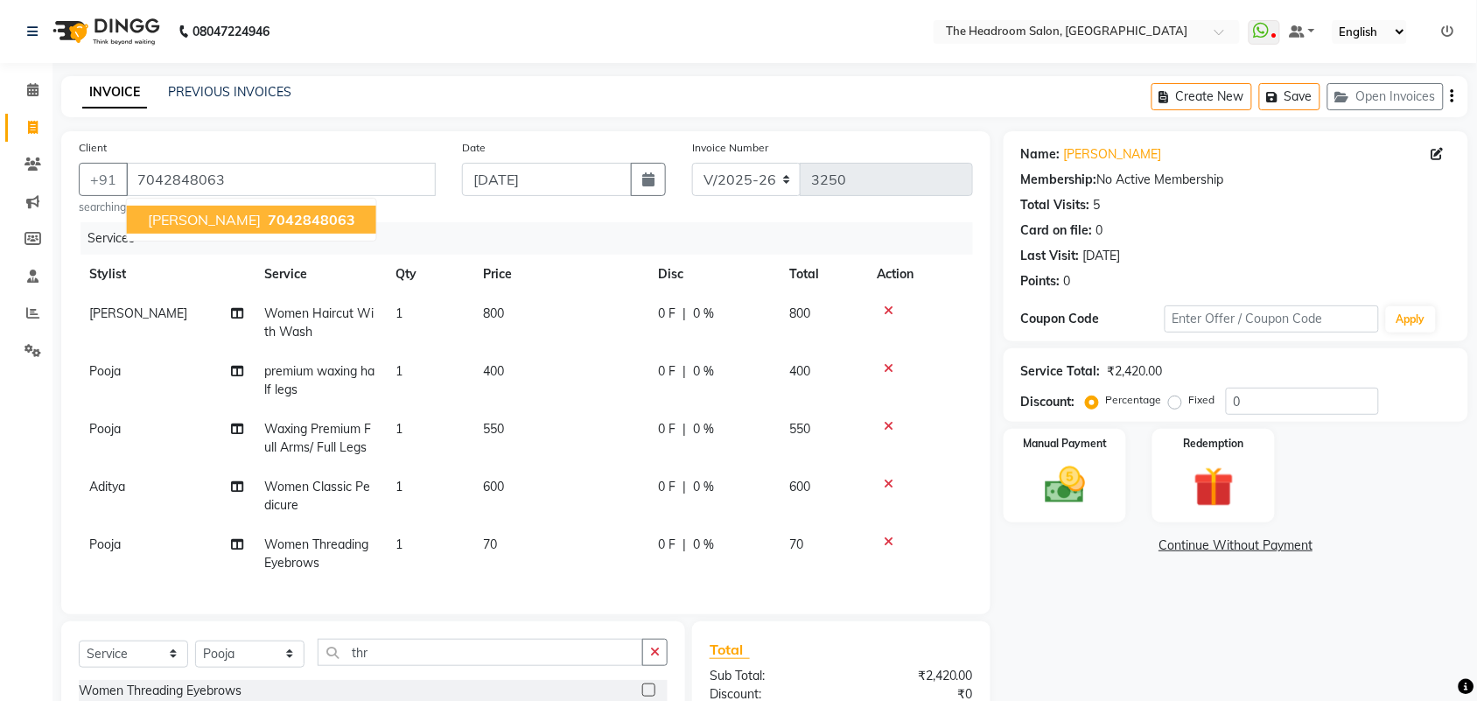
click at [276, 211] on span "7042848063" at bounding box center [311, 219] width 87 height 17
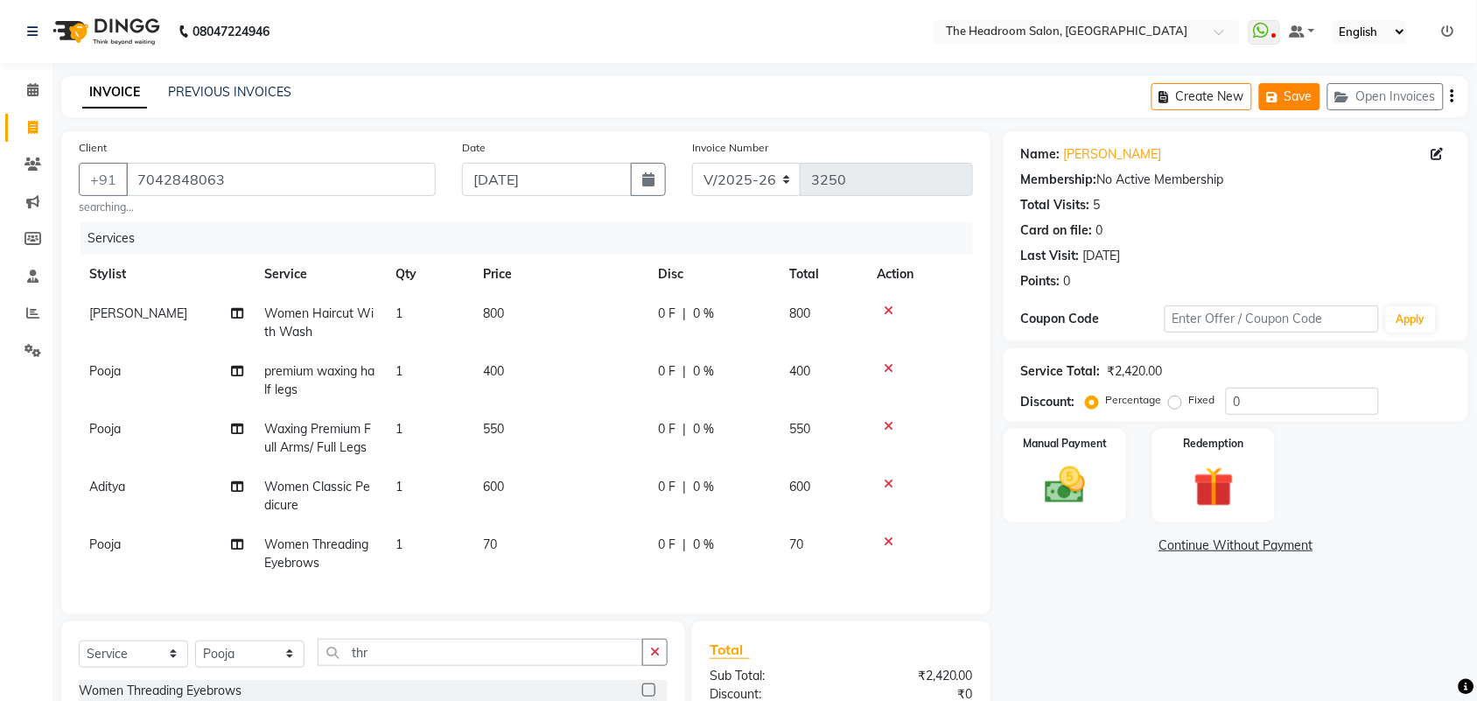
click at [1301, 96] on button "Save" at bounding box center [1289, 96] width 61 height 27
click at [1389, 97] on button "Open Invoices" at bounding box center [1385, 96] width 116 height 27
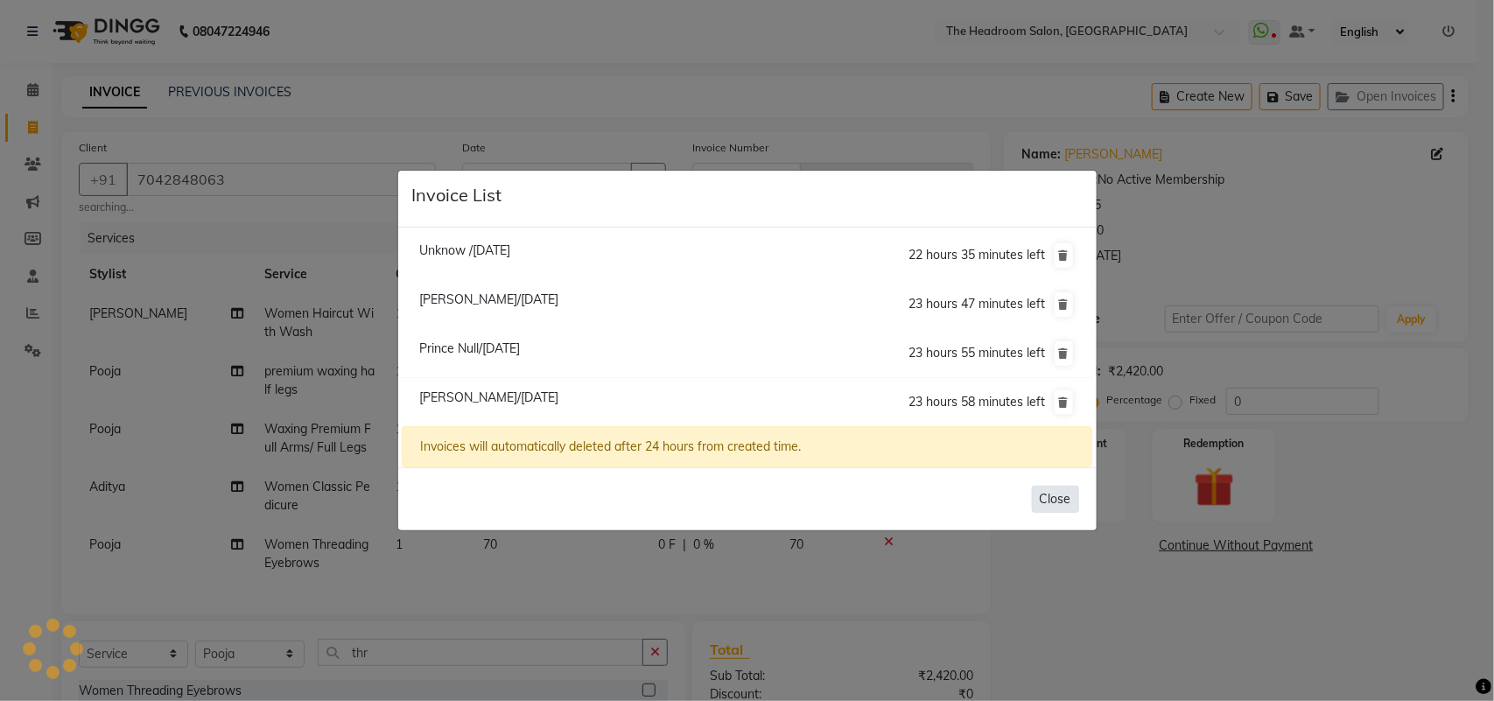
click at [1056, 499] on button "Close" at bounding box center [1055, 499] width 47 height 27
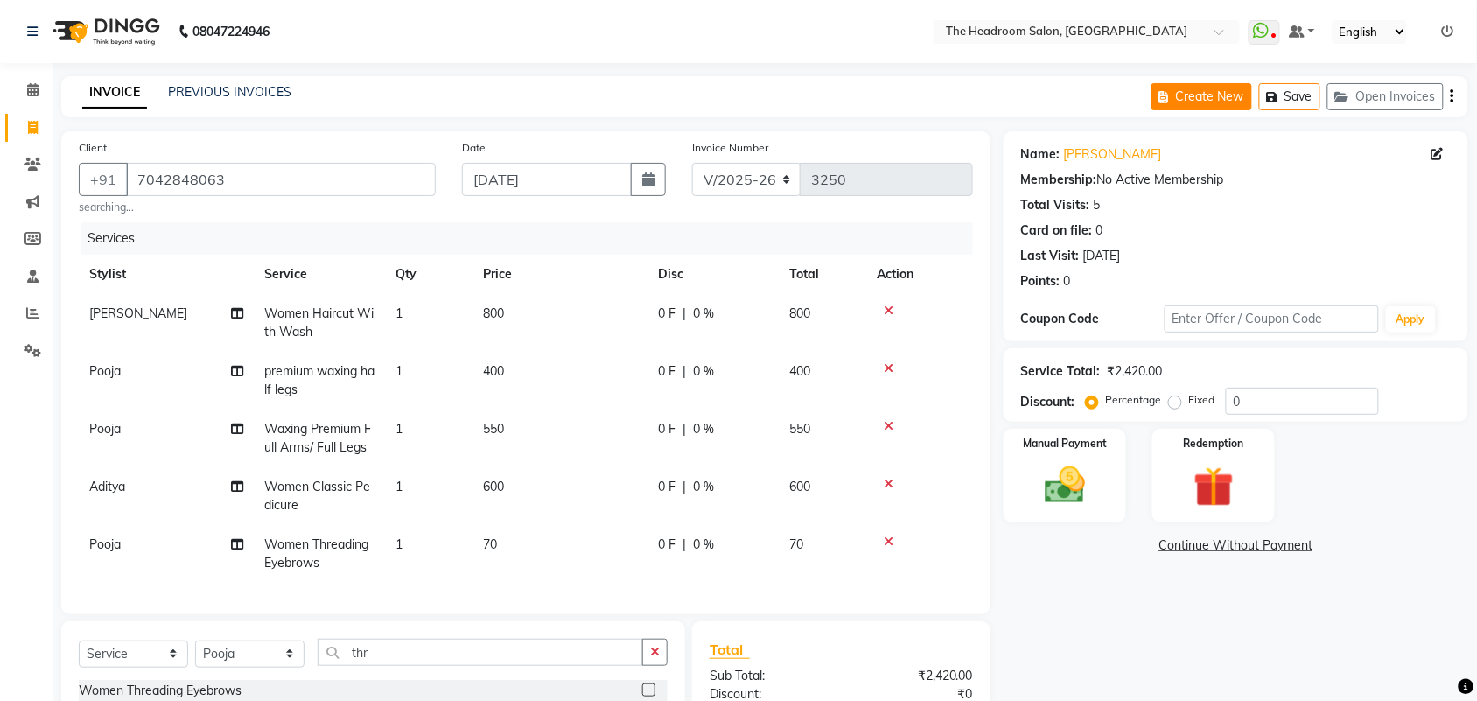
click at [1231, 89] on button "Create New" at bounding box center [1201, 96] width 101 height 27
select select "service"
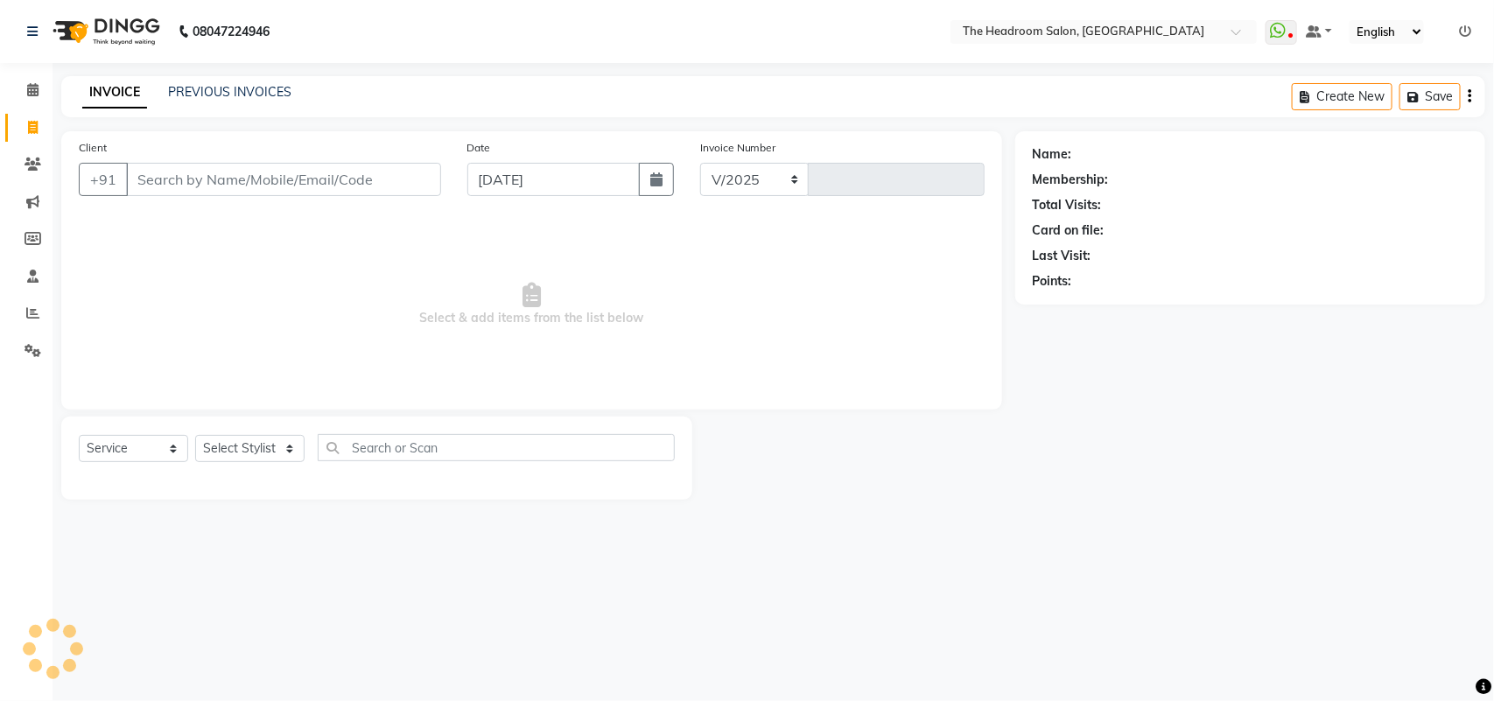
select select "6933"
type input "3250"
click at [181, 180] on input "Client" at bounding box center [283, 179] width 315 height 33
select select "58237"
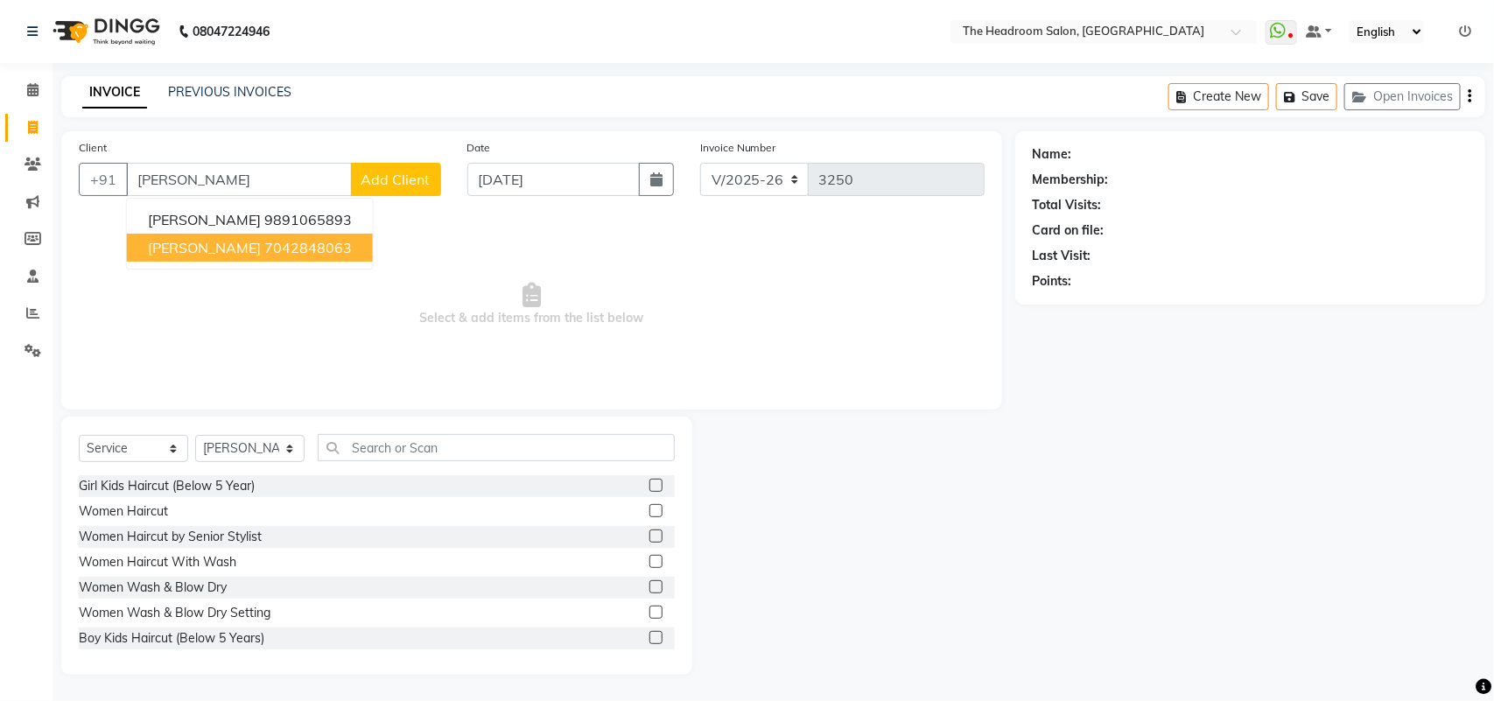
click at [317, 248] on ngb-highlight "7042848063" at bounding box center [307, 247] width 87 height 17
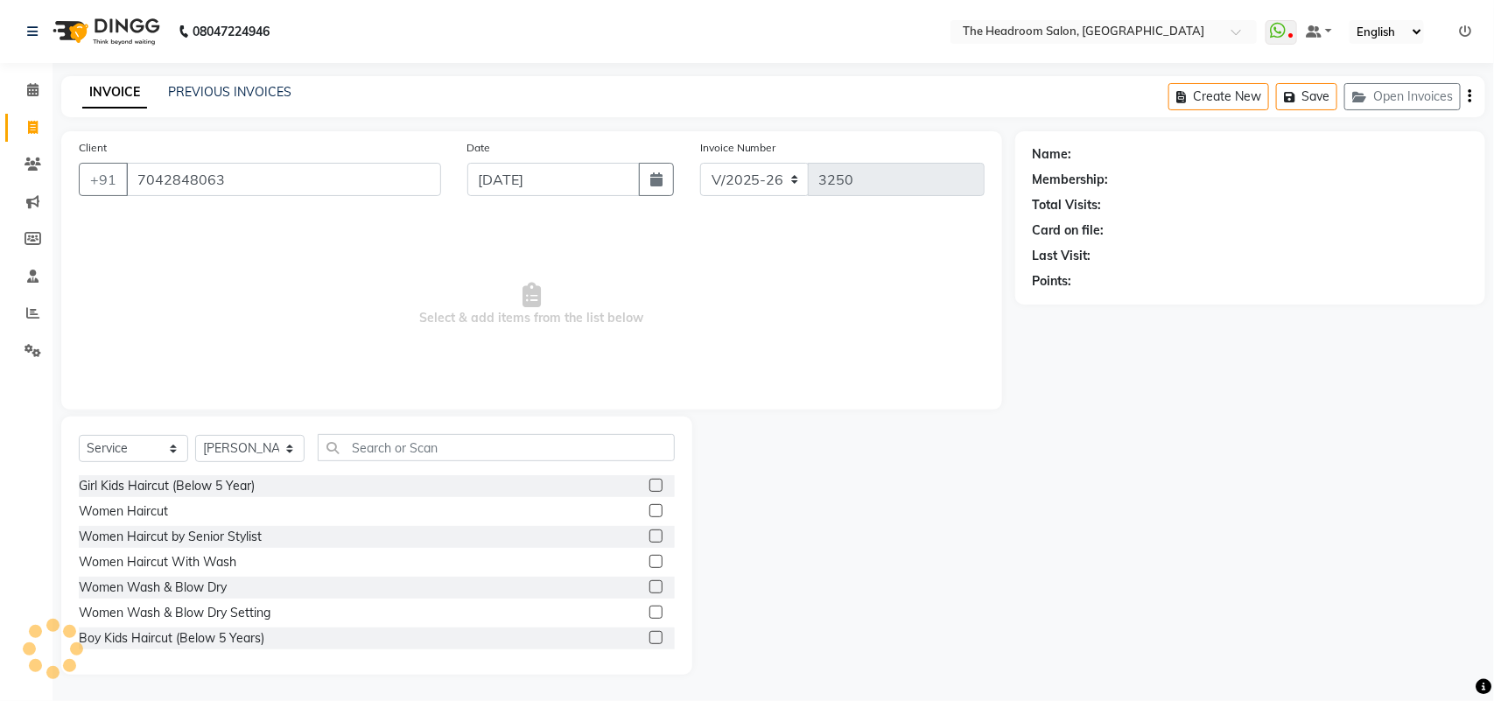
type input "7042848063"
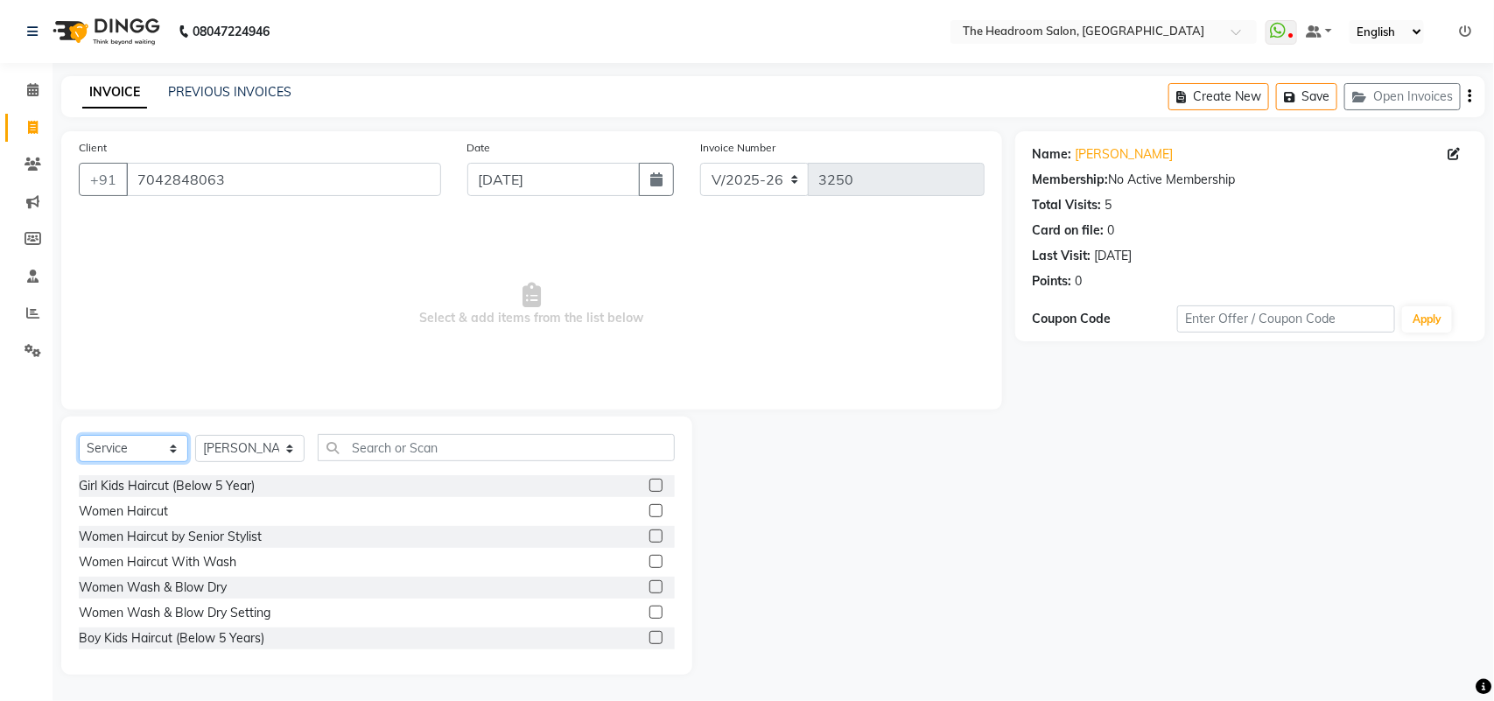
click at [150, 449] on select "Select Service Product Membership Package Voucher Prepaid Gift Card" at bounding box center [133, 448] width 109 height 27
select select "P"
click at [79, 435] on select "Select Service Product Membership Package Voucher Prepaid Gift Card" at bounding box center [133, 448] width 109 height 27
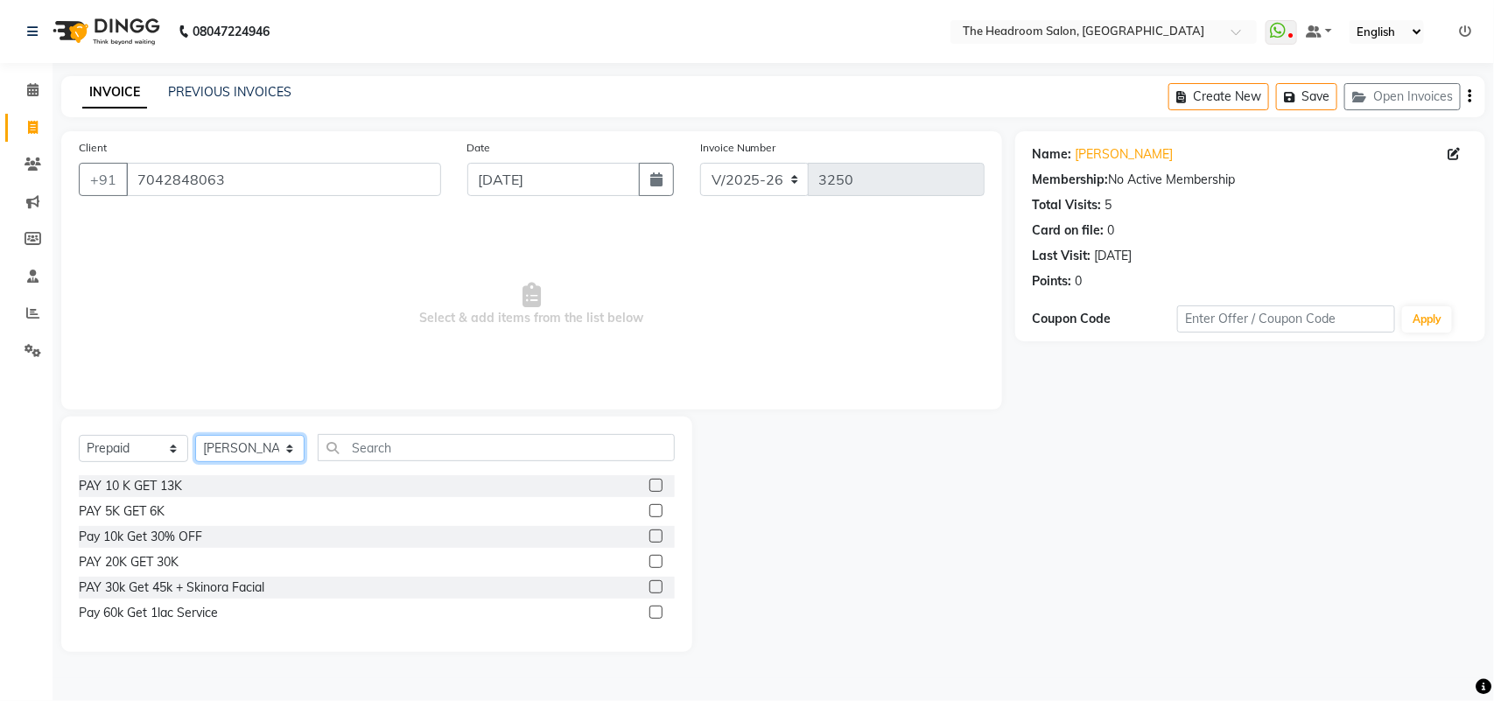
click at [241, 456] on select "Select Stylist [PERSON_NAME] Deepak [PERSON_NAME] [PERSON_NAME] Manager [PERSON…" at bounding box center [249, 448] width 109 height 27
select select "79453"
click at [195, 435] on select "Select Stylist [PERSON_NAME] Deepak [PERSON_NAME] [PERSON_NAME] Manager [PERSON…" at bounding box center [249, 448] width 109 height 27
click at [654, 490] on label at bounding box center [655, 485] width 13 height 13
click at [654, 490] on input "checkbox" at bounding box center [654, 485] width 11 height 11
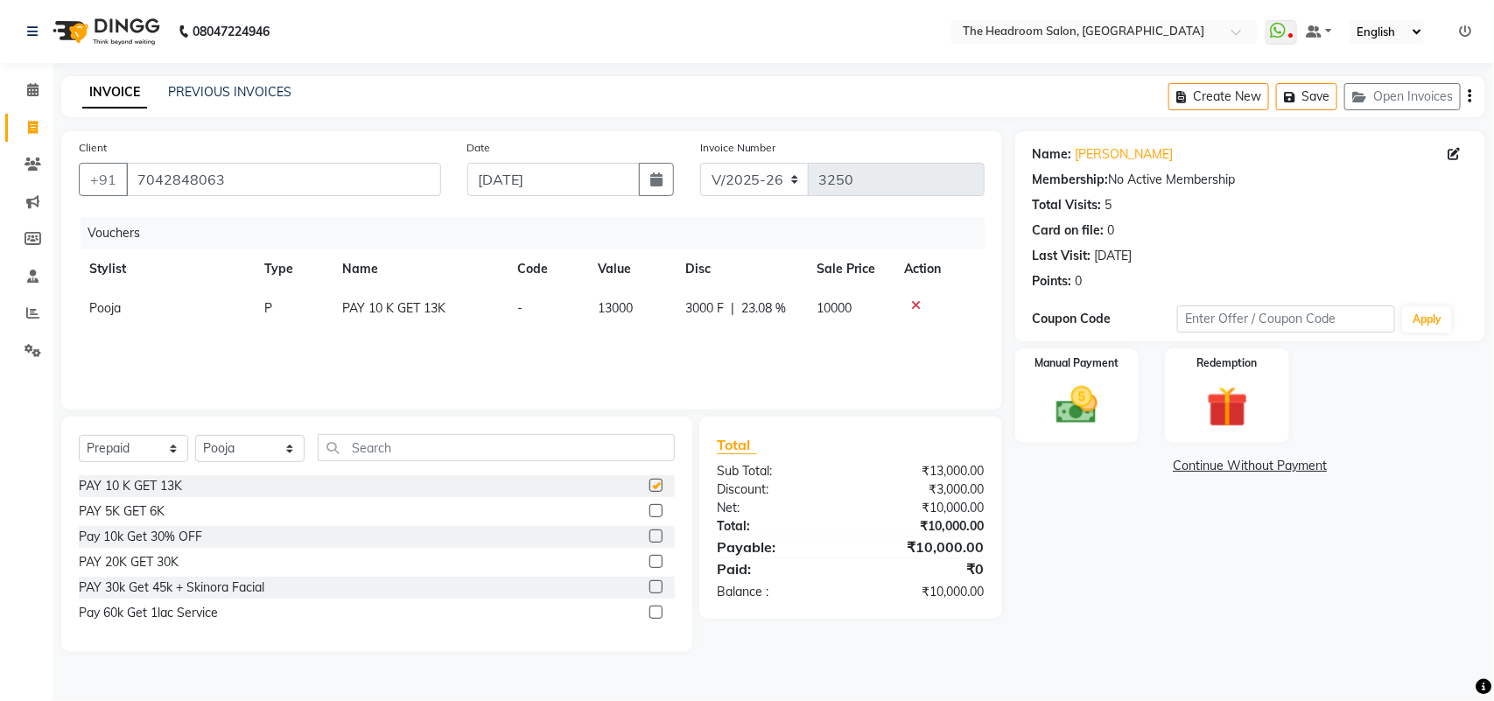
checkbox input "false"
click at [1051, 407] on img at bounding box center [1076, 405] width 69 height 49
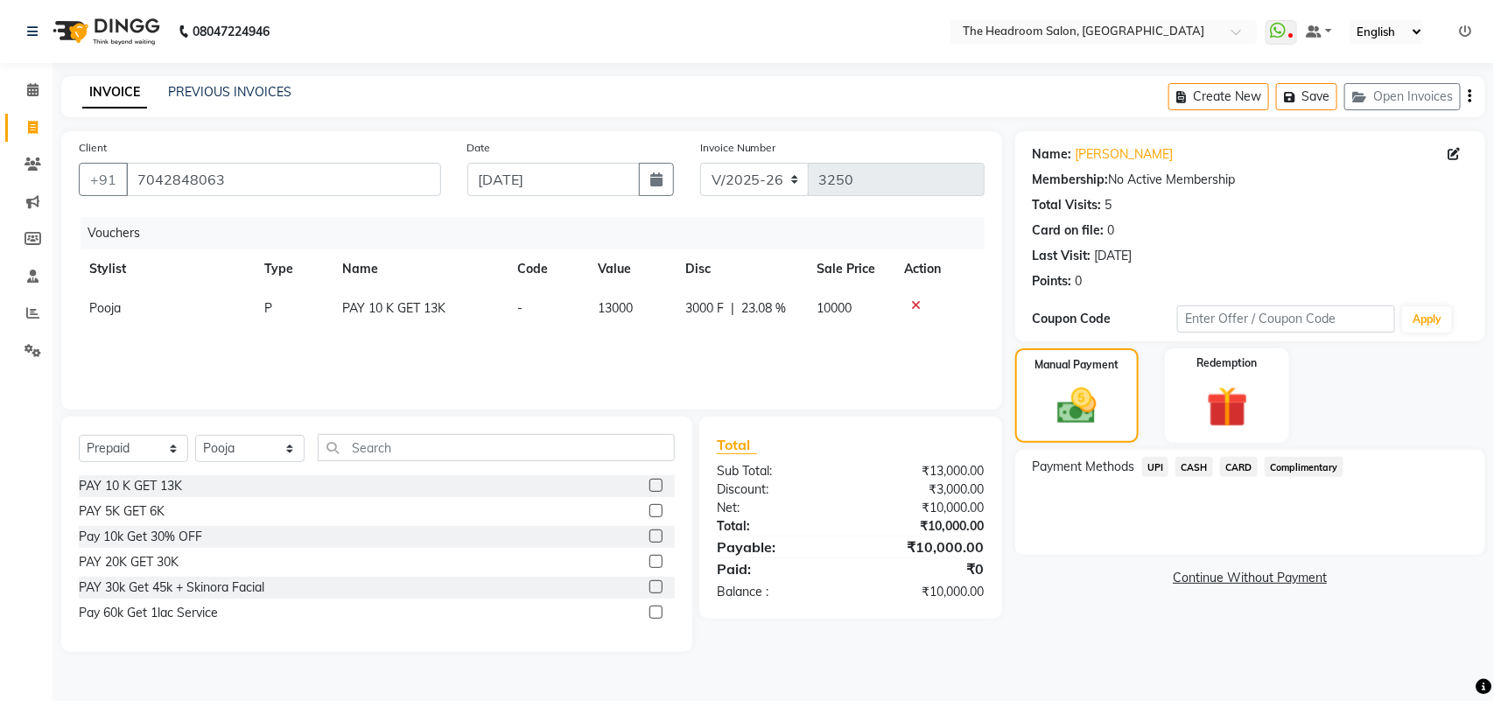
click at [1200, 470] on span "CASH" at bounding box center [1194, 467] width 38 height 20
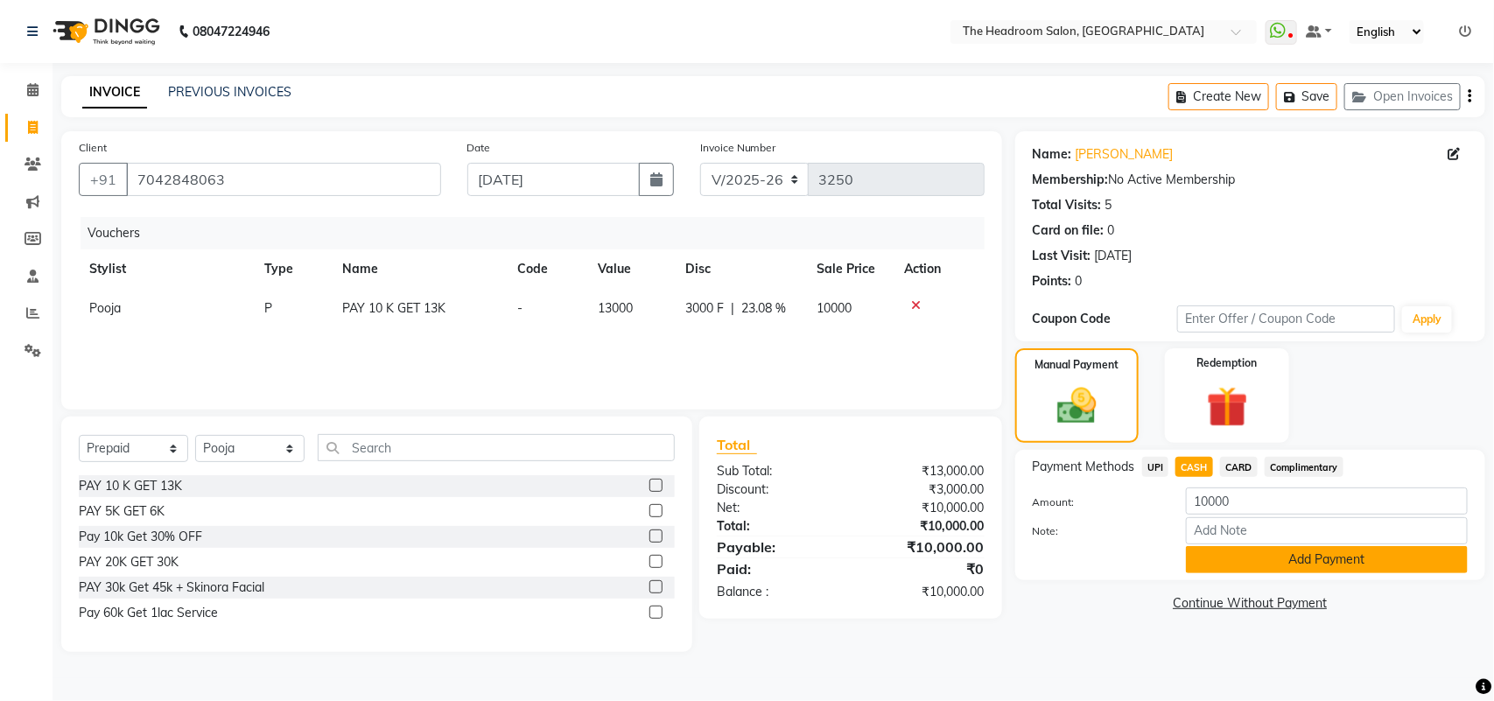
click at [1305, 562] on button "Add Payment" at bounding box center [1327, 559] width 282 height 27
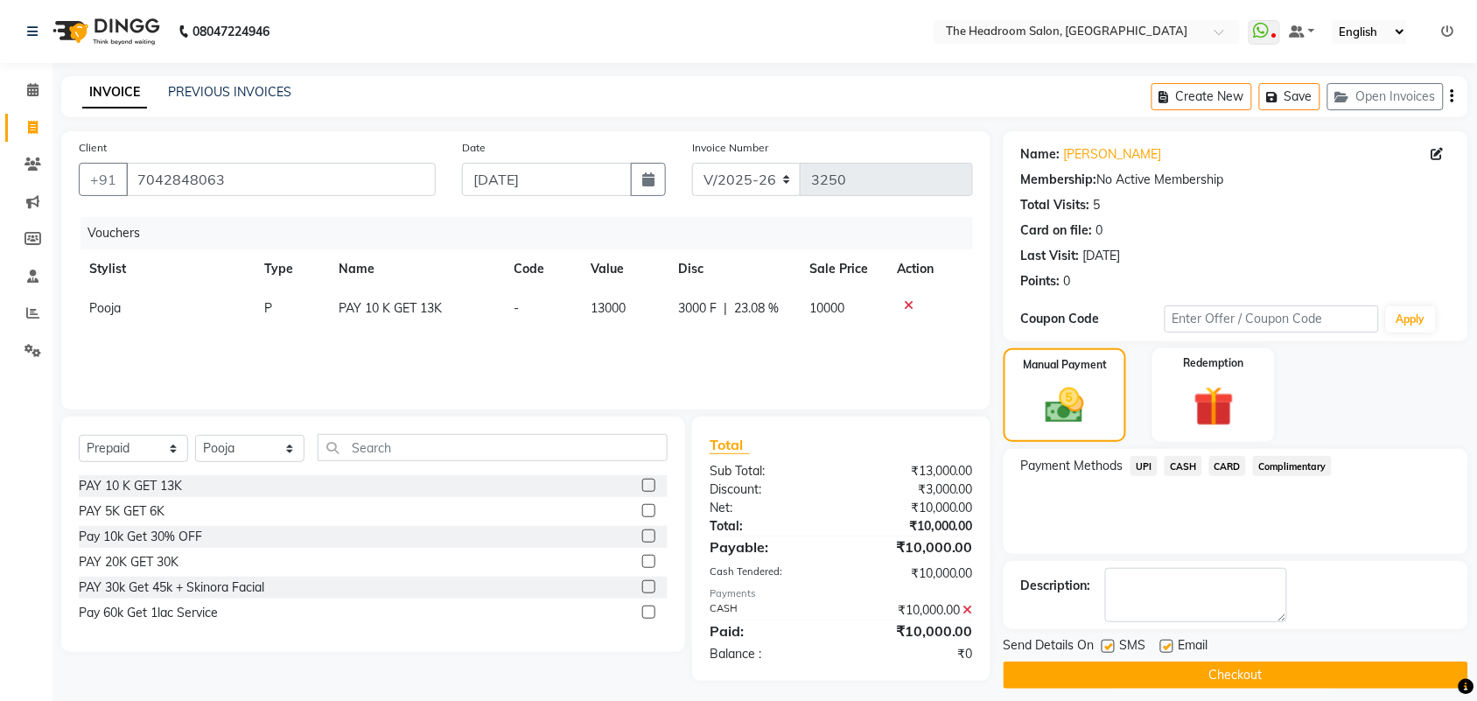
click at [1197, 681] on button "Checkout" at bounding box center [1236, 674] width 465 height 27
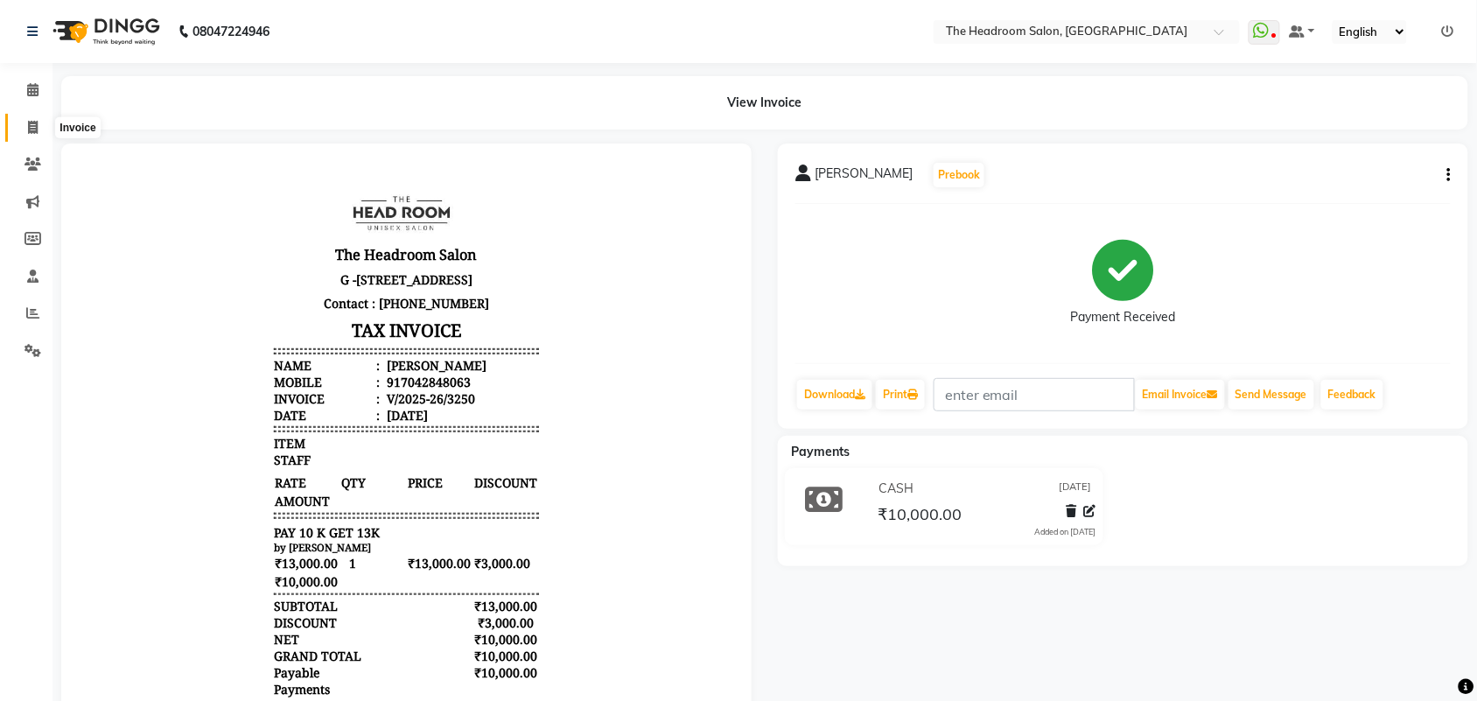
click at [31, 128] on icon at bounding box center [33, 127] width 10 height 13
select select "service"
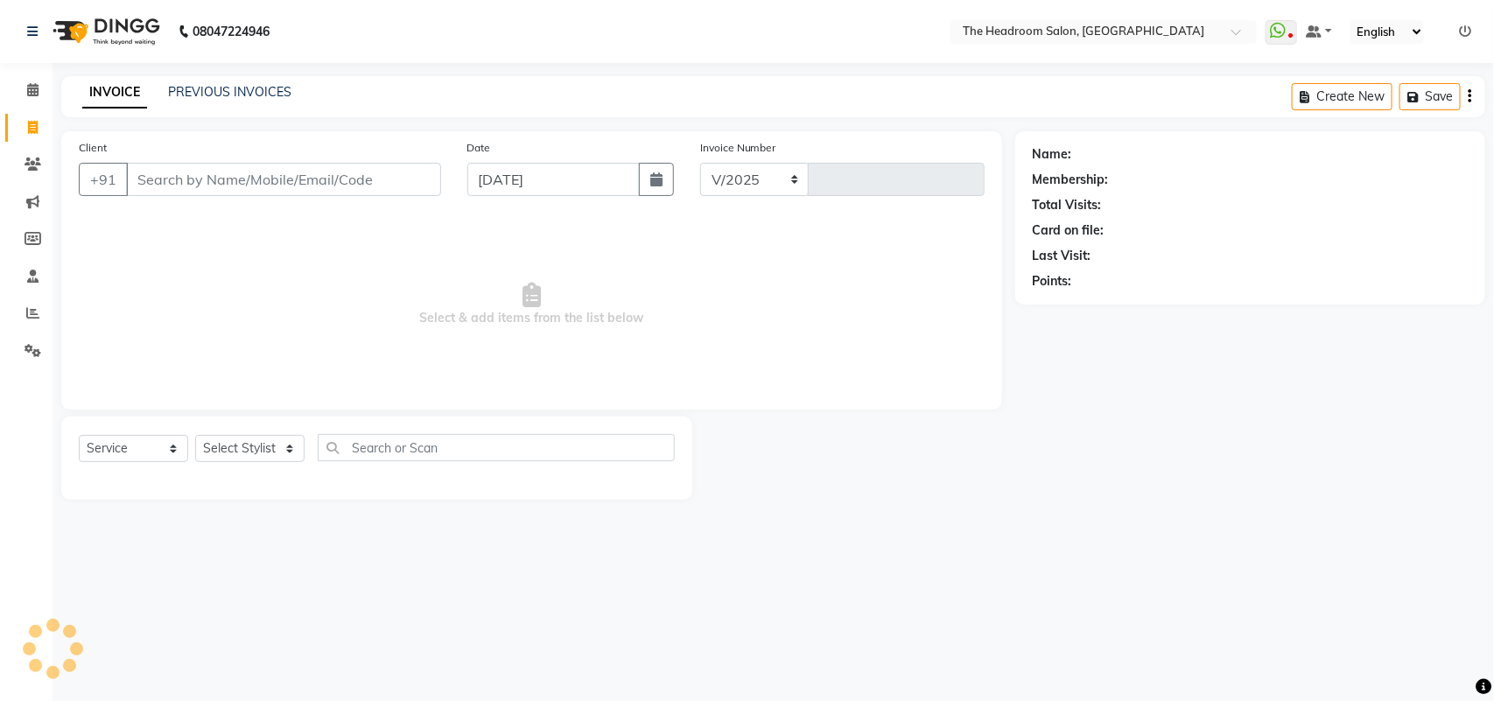
select select "6933"
type input "3251"
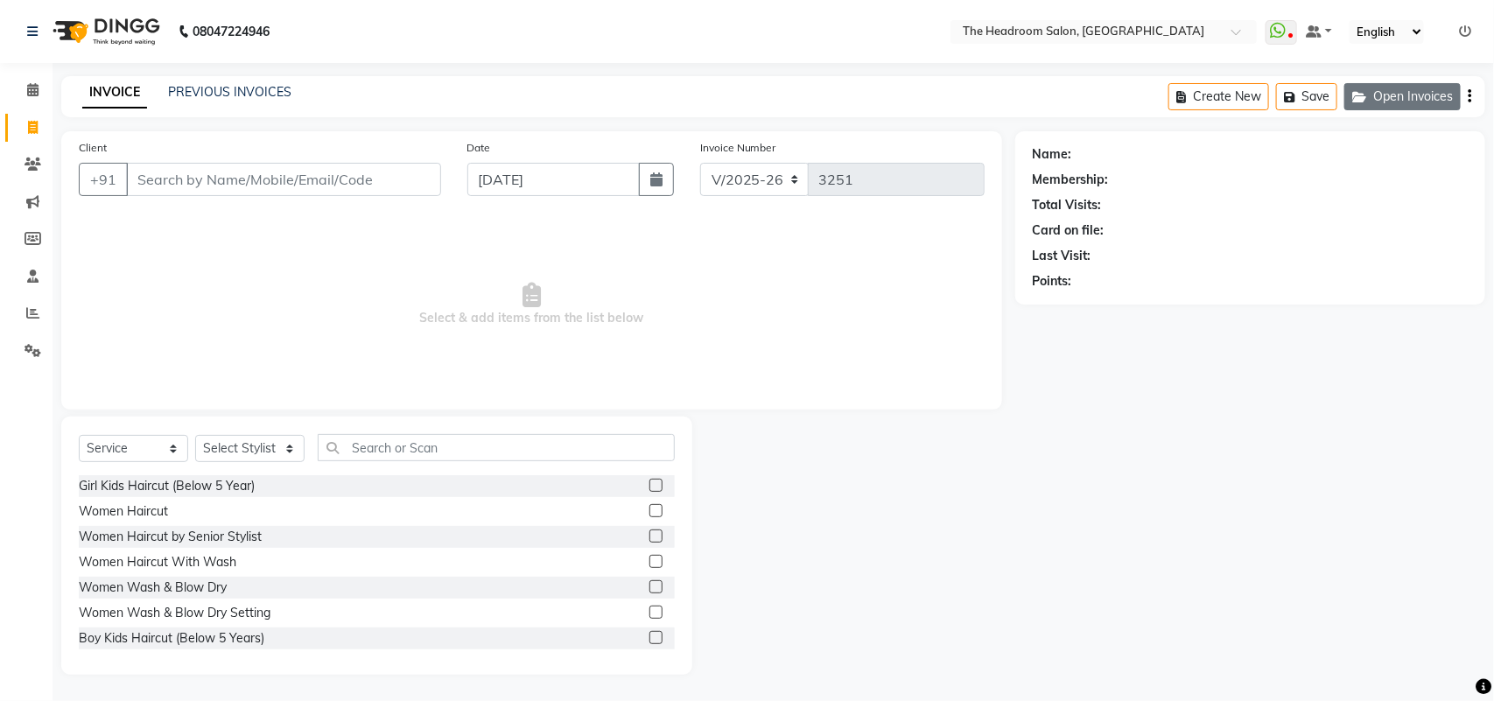
select select "58237"
click at [1420, 102] on button "Open Invoices" at bounding box center [1402, 96] width 116 height 27
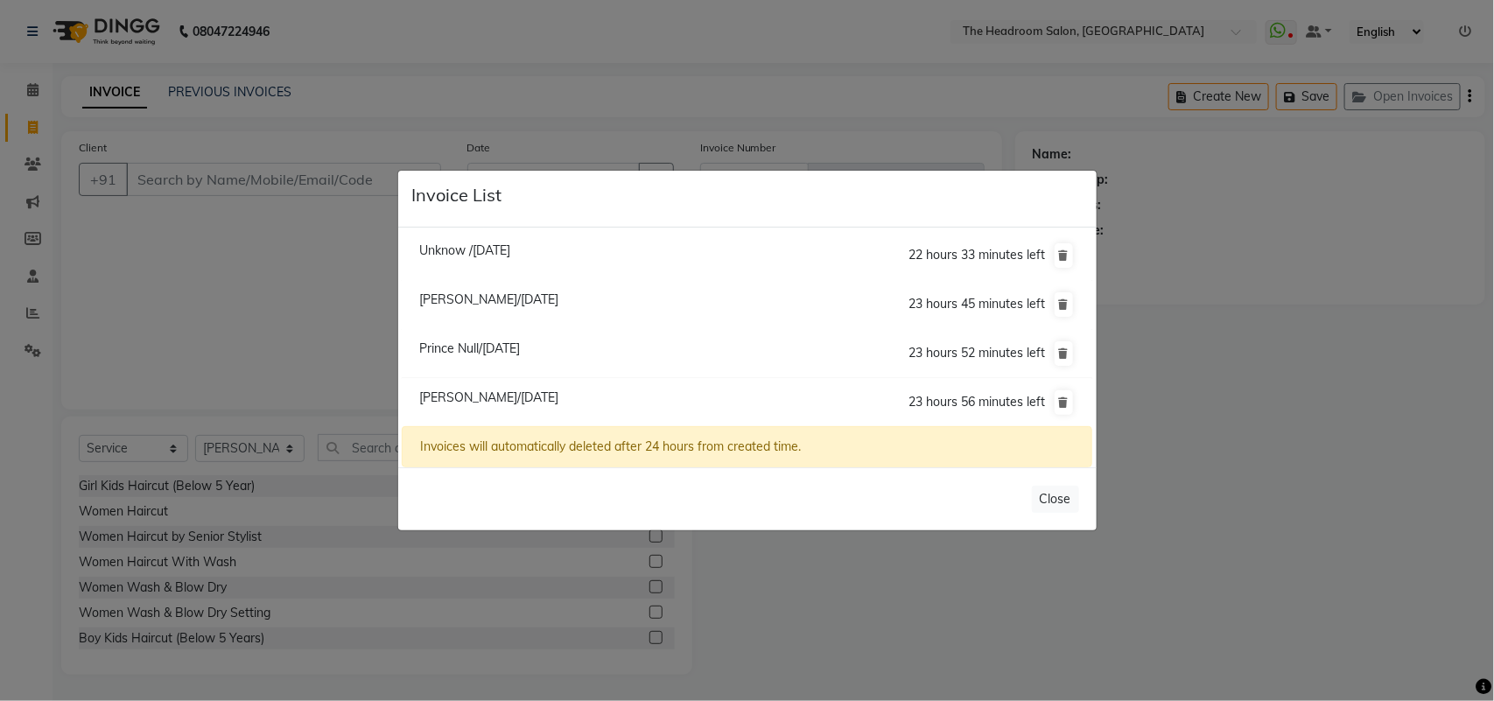
click at [465, 396] on span "Tanya Ahuja/01 September 2025" at bounding box center [488, 397] width 139 height 16
type input "7042848063"
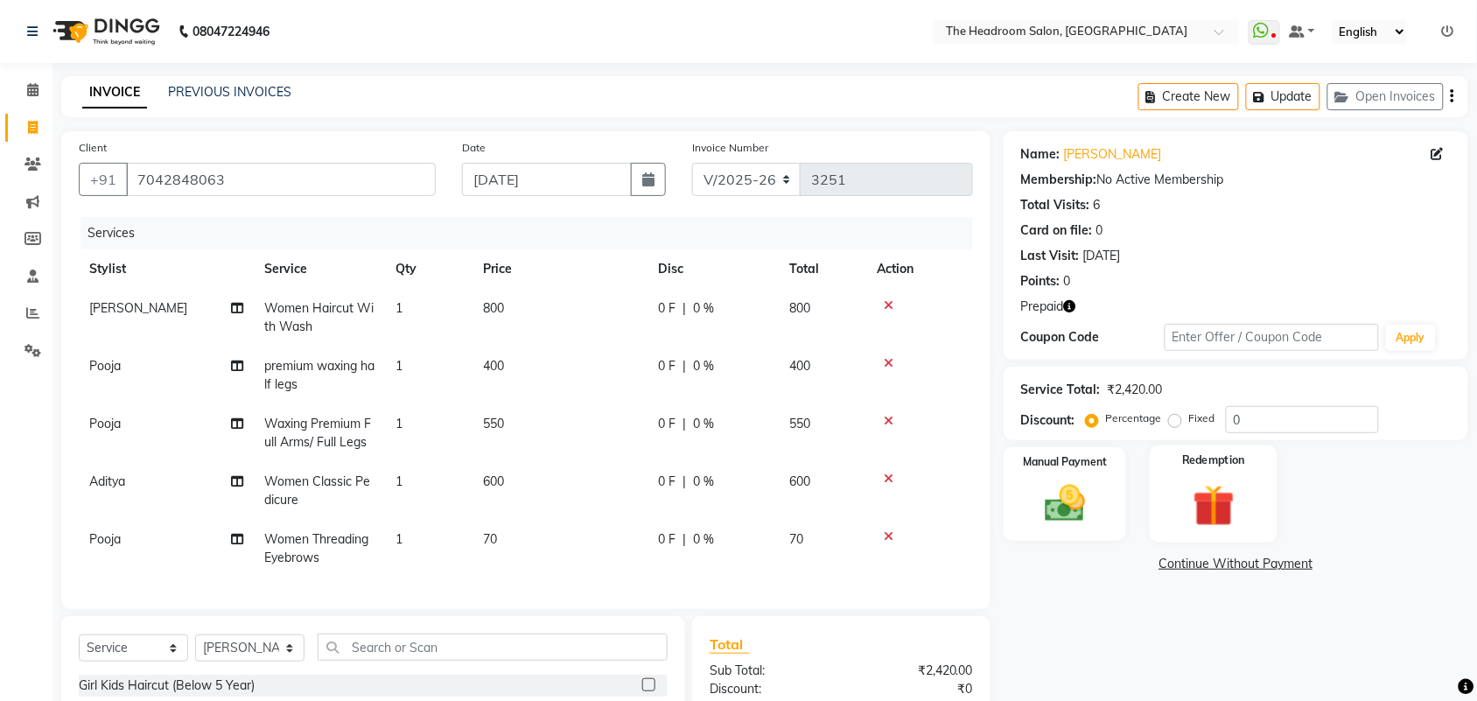
click at [1235, 519] on img at bounding box center [1213, 505] width 68 height 52
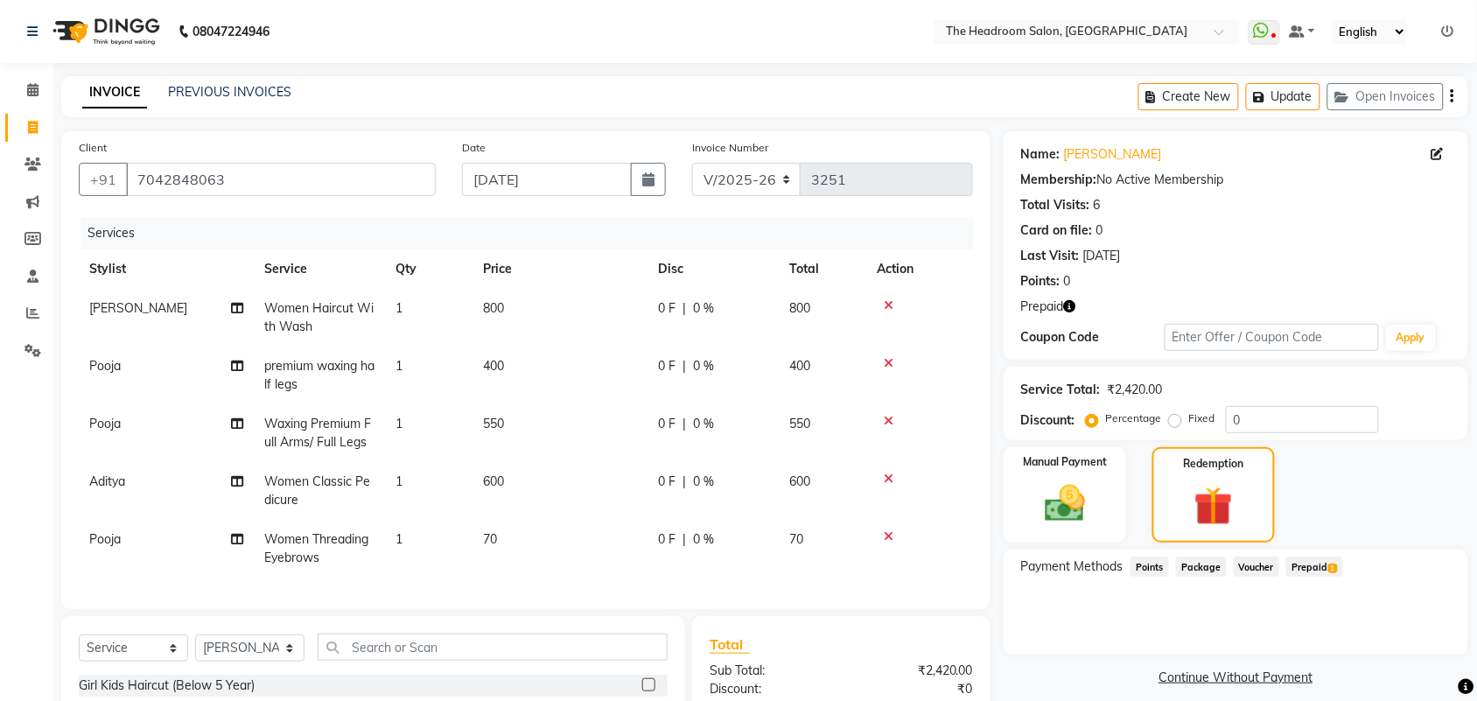
click at [1326, 562] on span "Prepaid 1" at bounding box center [1314, 566] width 57 height 20
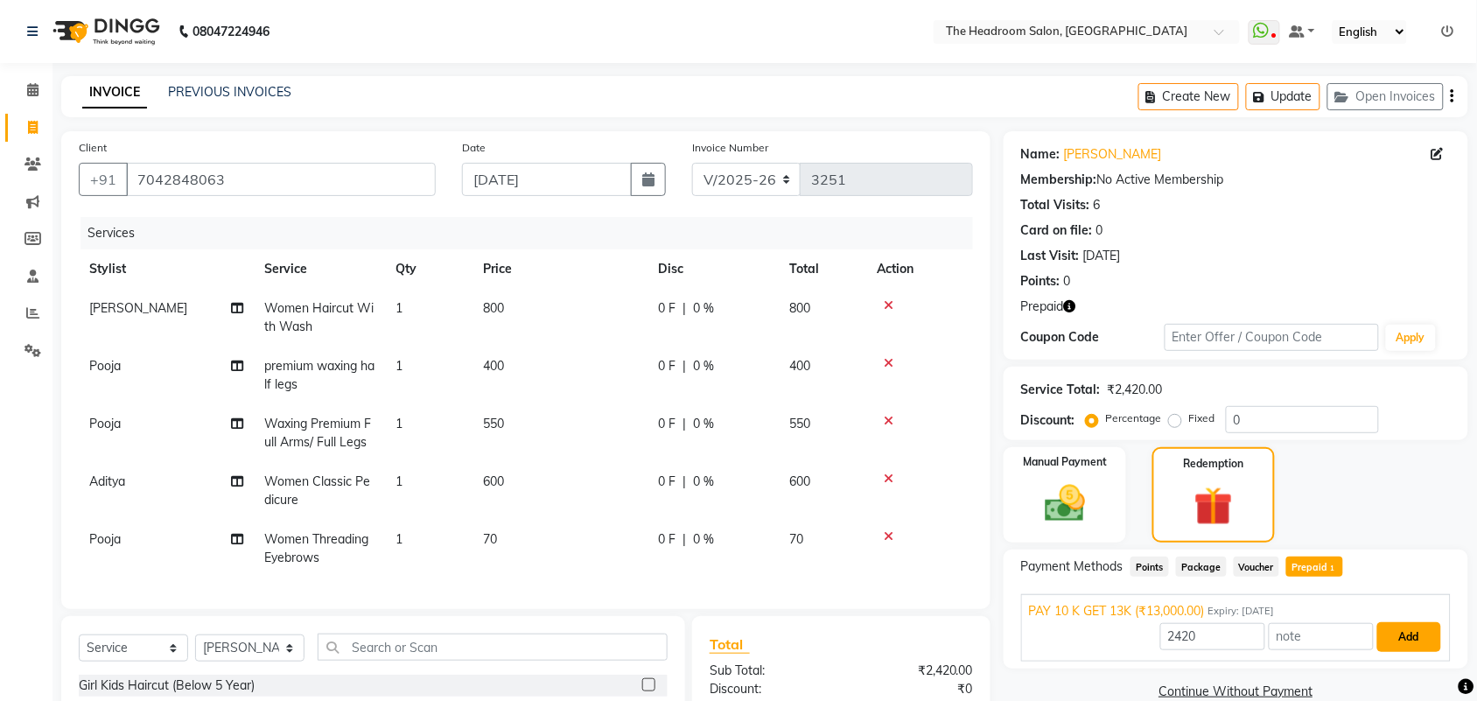
click at [1403, 641] on button "Add" at bounding box center [1409, 637] width 64 height 30
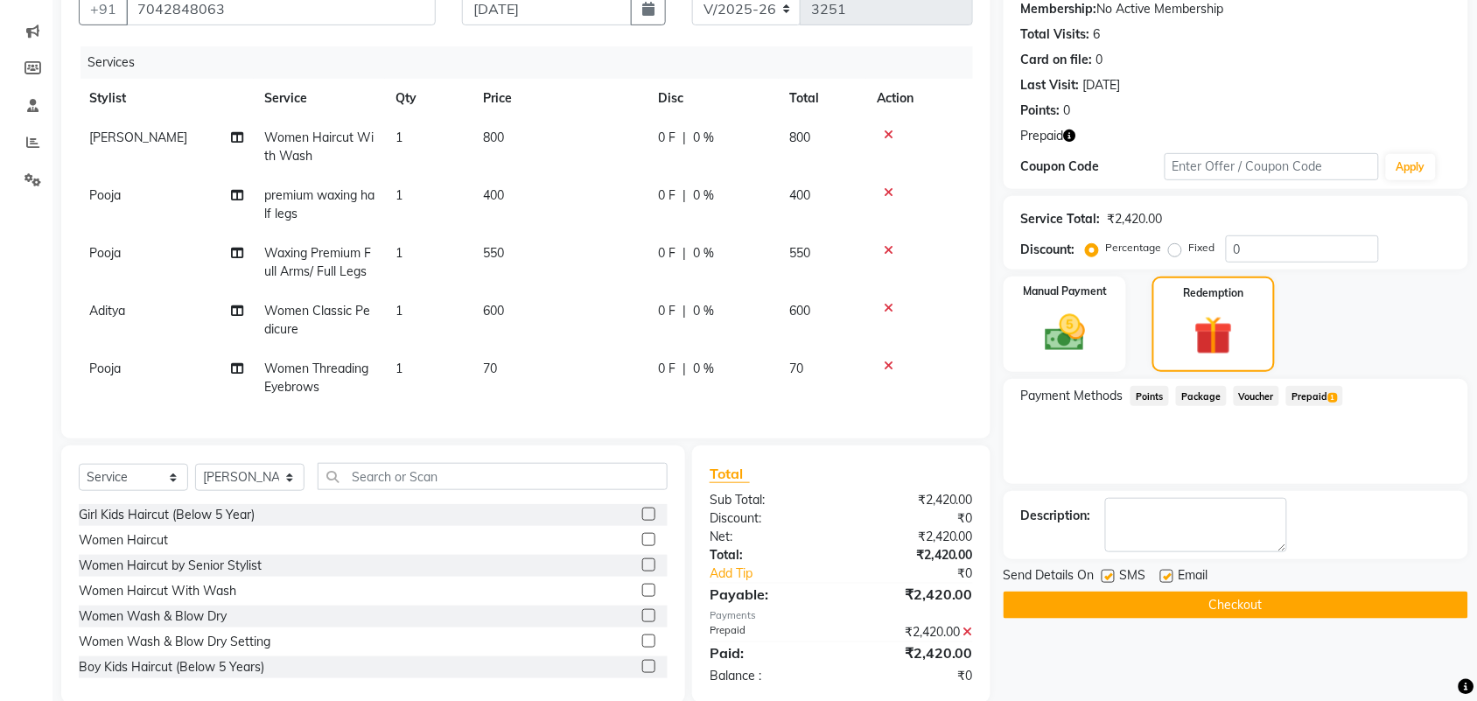
scroll to position [215, 0]
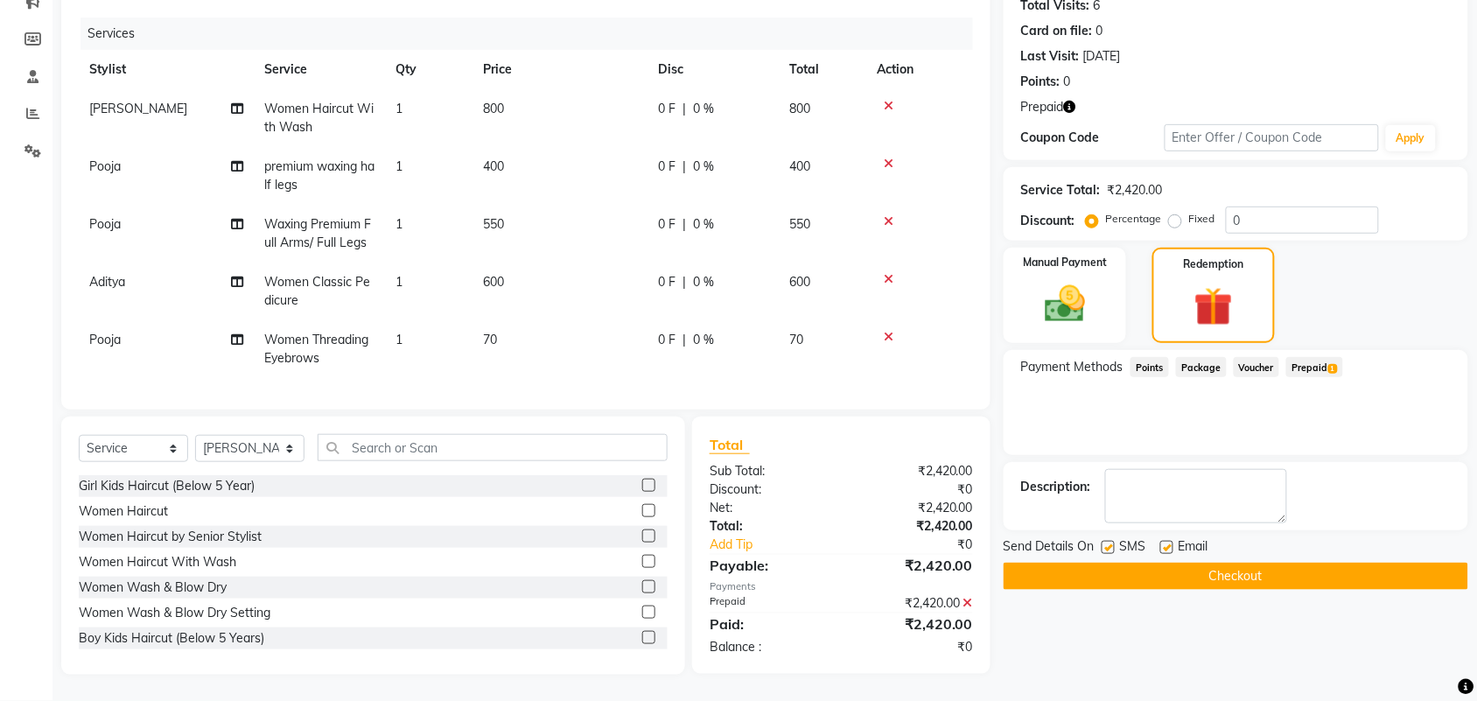
click at [1221, 563] on button "Checkout" at bounding box center [1236, 576] width 465 height 27
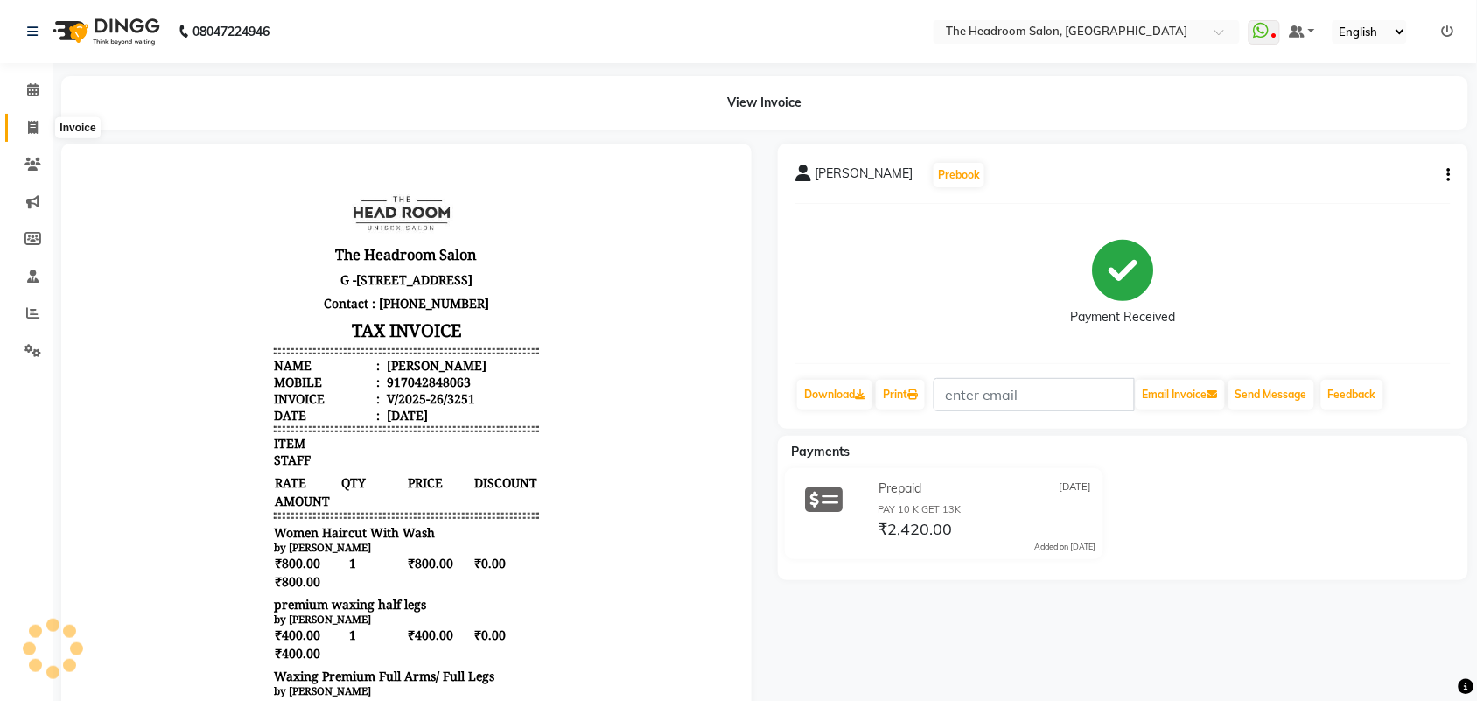
click at [33, 125] on icon at bounding box center [33, 127] width 10 height 13
select select "service"
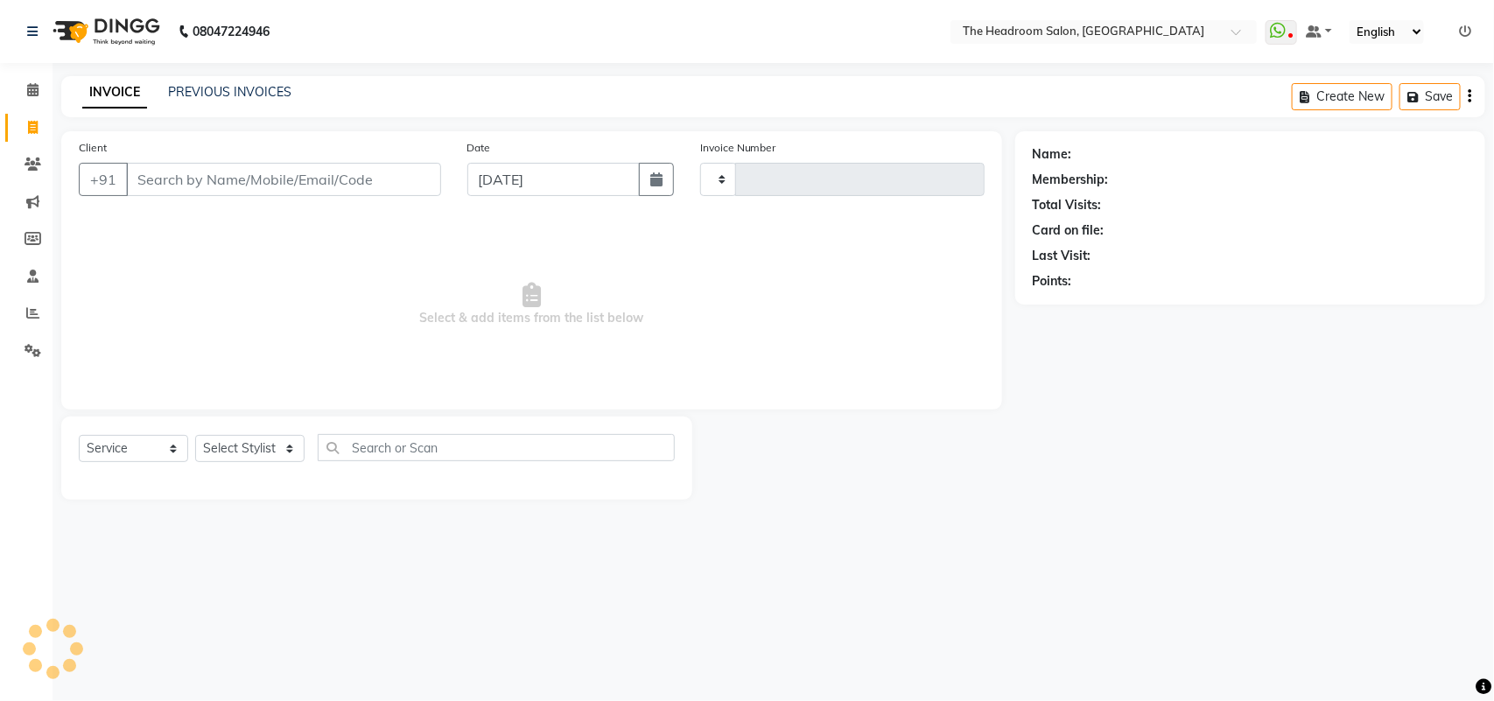
click at [33, 125] on icon at bounding box center [33, 127] width 10 height 13
select select "service"
select select "6933"
type input "3252"
select select "58237"
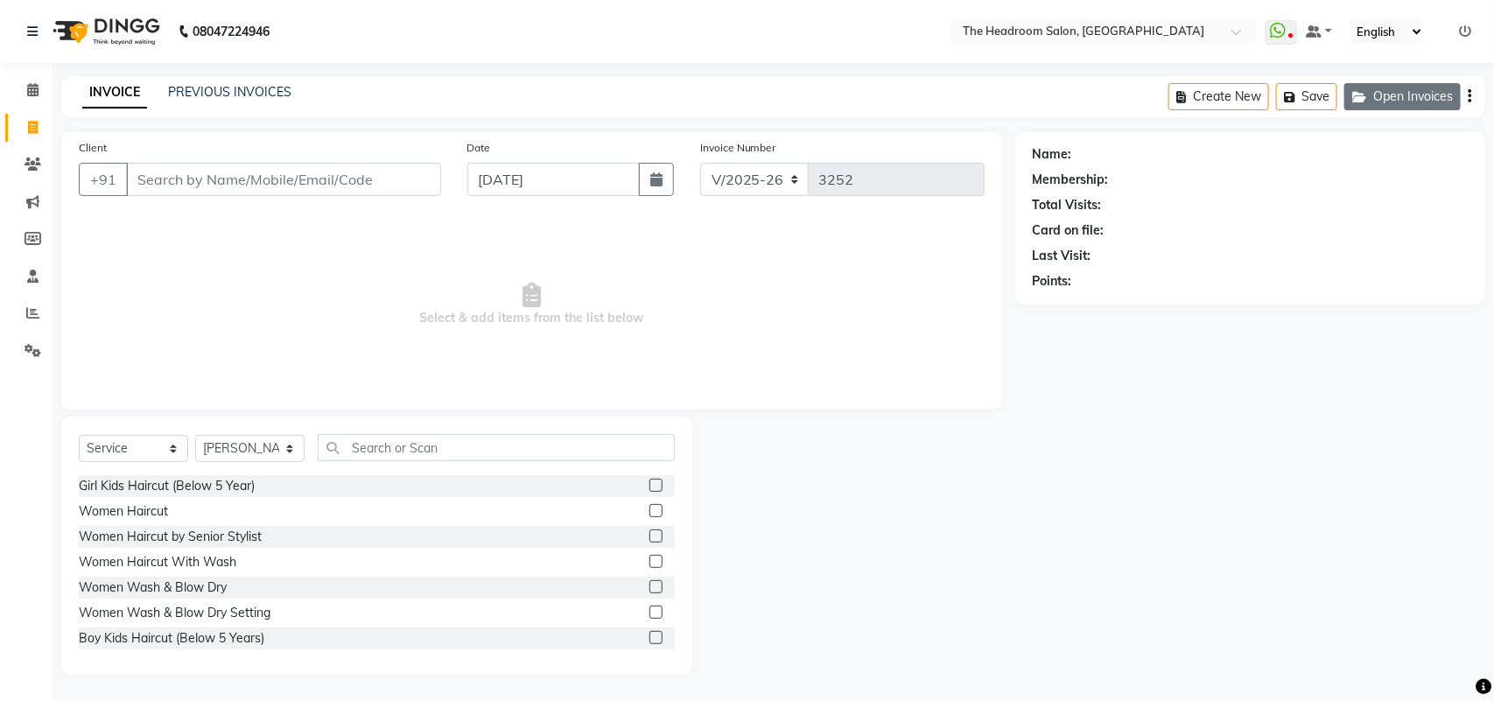
click at [1389, 101] on button "Open Invoices" at bounding box center [1402, 96] width 116 height 27
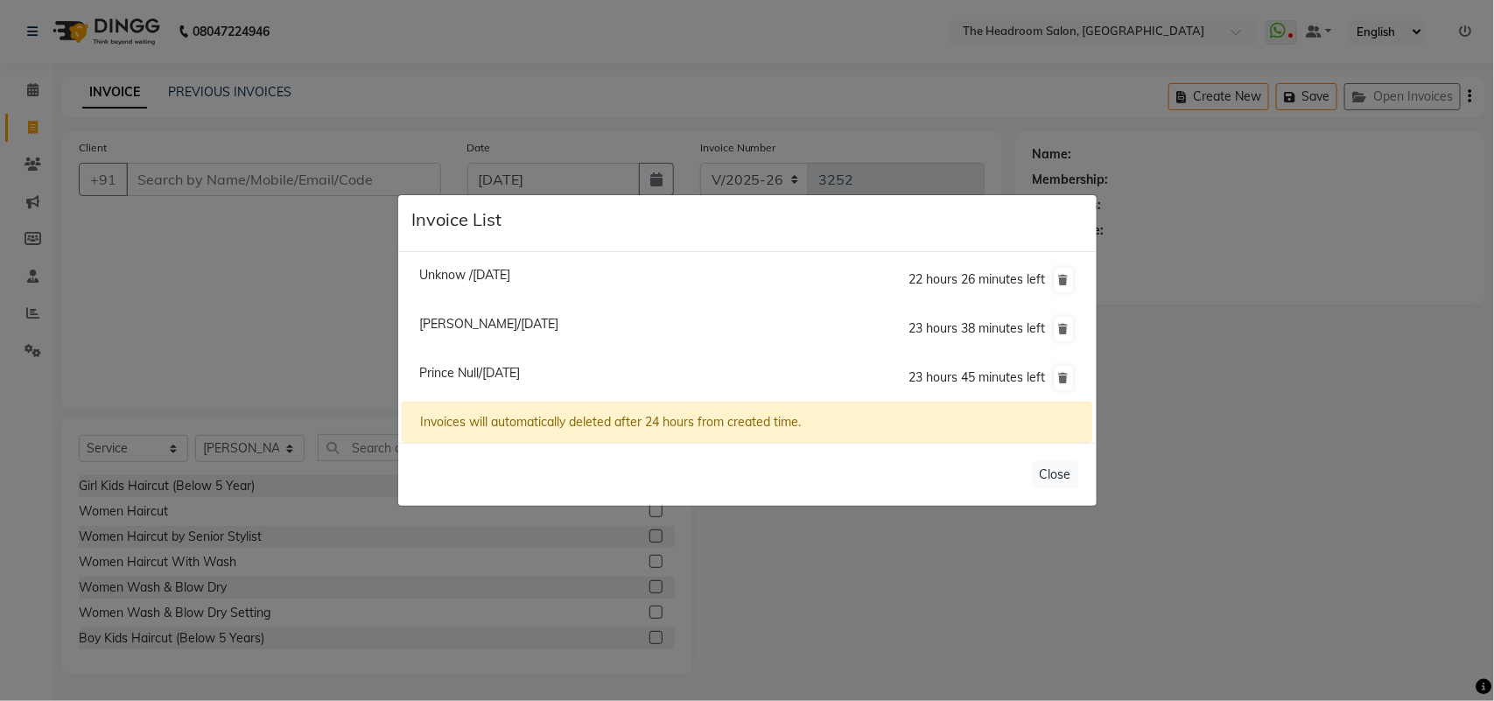
click at [469, 370] on span "Prince Null/01 September 2025" at bounding box center [469, 373] width 101 height 16
type input "7428708500"
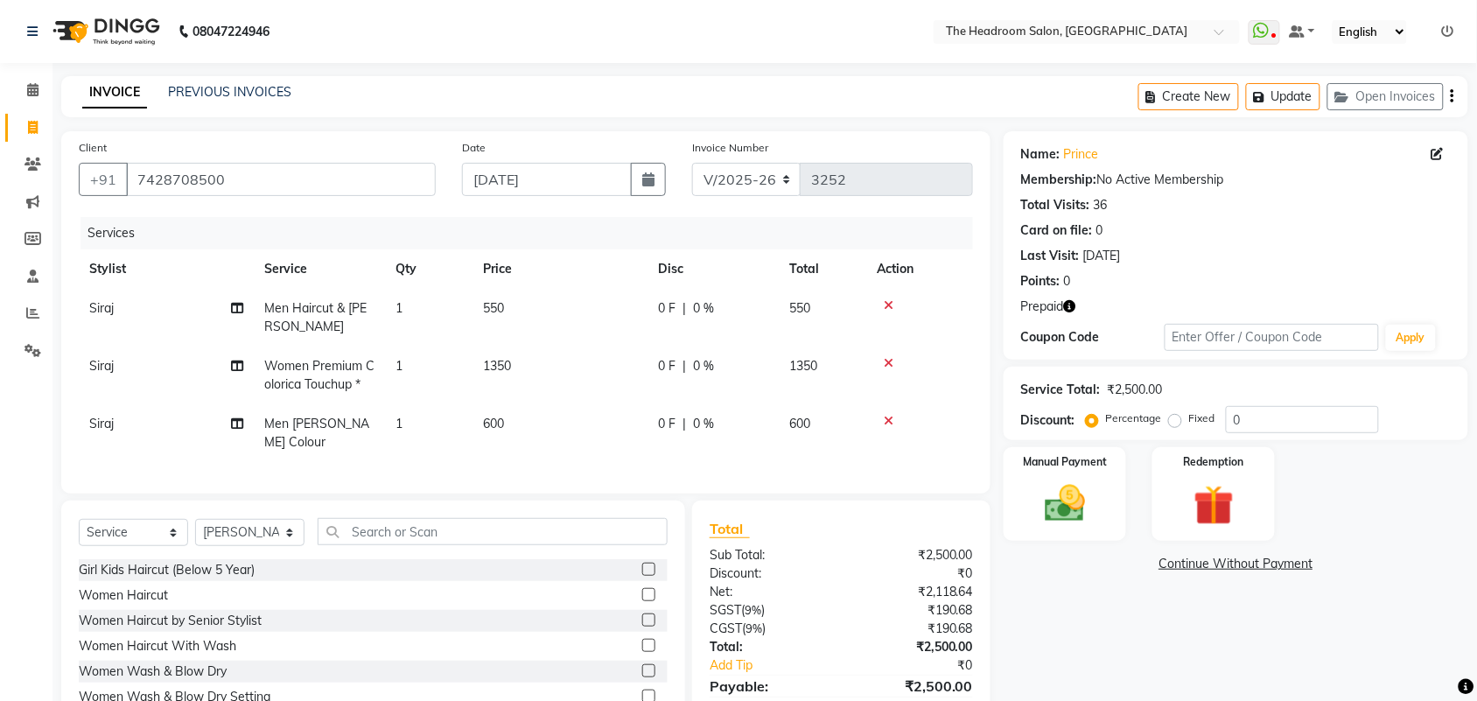
click at [884, 303] on icon at bounding box center [889, 305] width 10 height 12
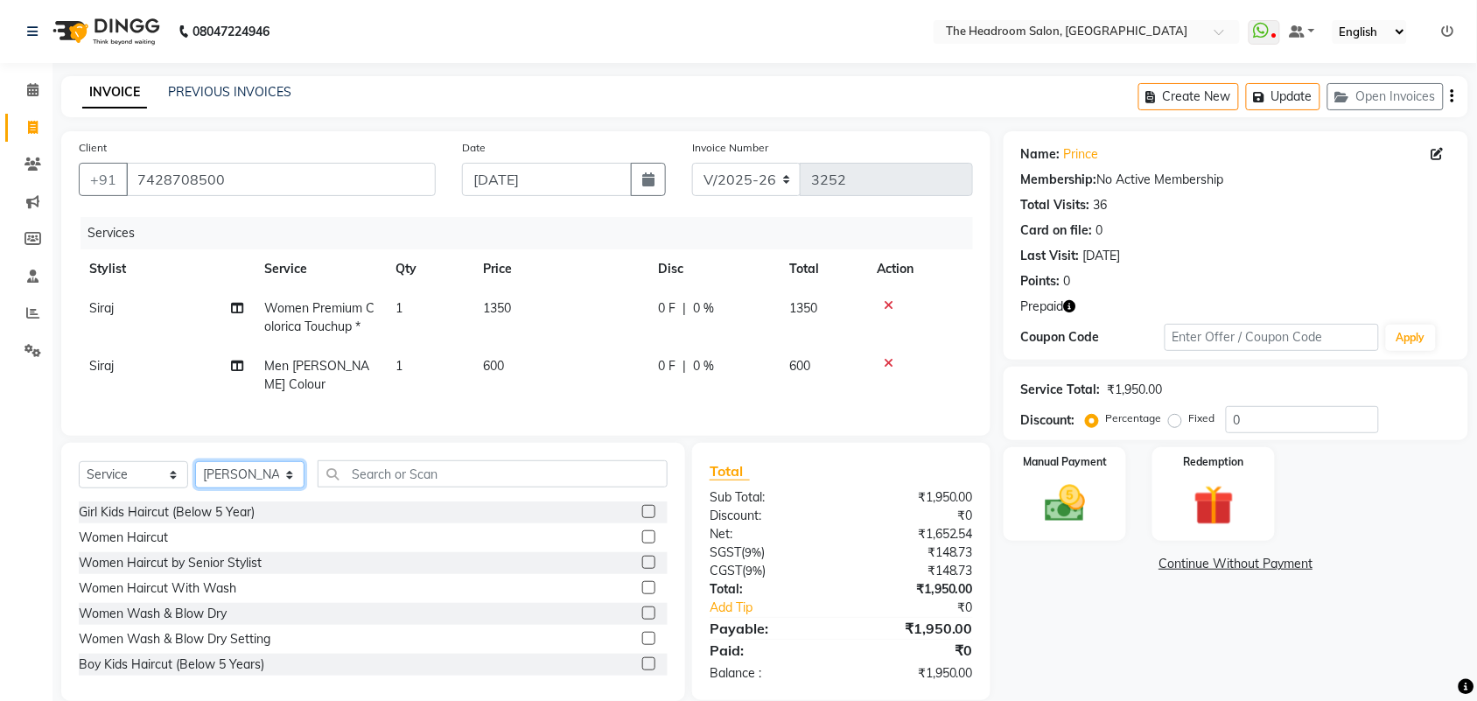
click at [225, 469] on select "Select Stylist [PERSON_NAME] Deepak [PERSON_NAME] [PERSON_NAME] Manager [PERSON…" at bounding box center [249, 474] width 109 height 27
select select "58238"
click at [195, 461] on select "Select Stylist [PERSON_NAME] Deepak [PERSON_NAME] [PERSON_NAME] Manager [PERSON…" at bounding box center [249, 474] width 109 height 27
click at [359, 479] on input "text" at bounding box center [493, 473] width 350 height 27
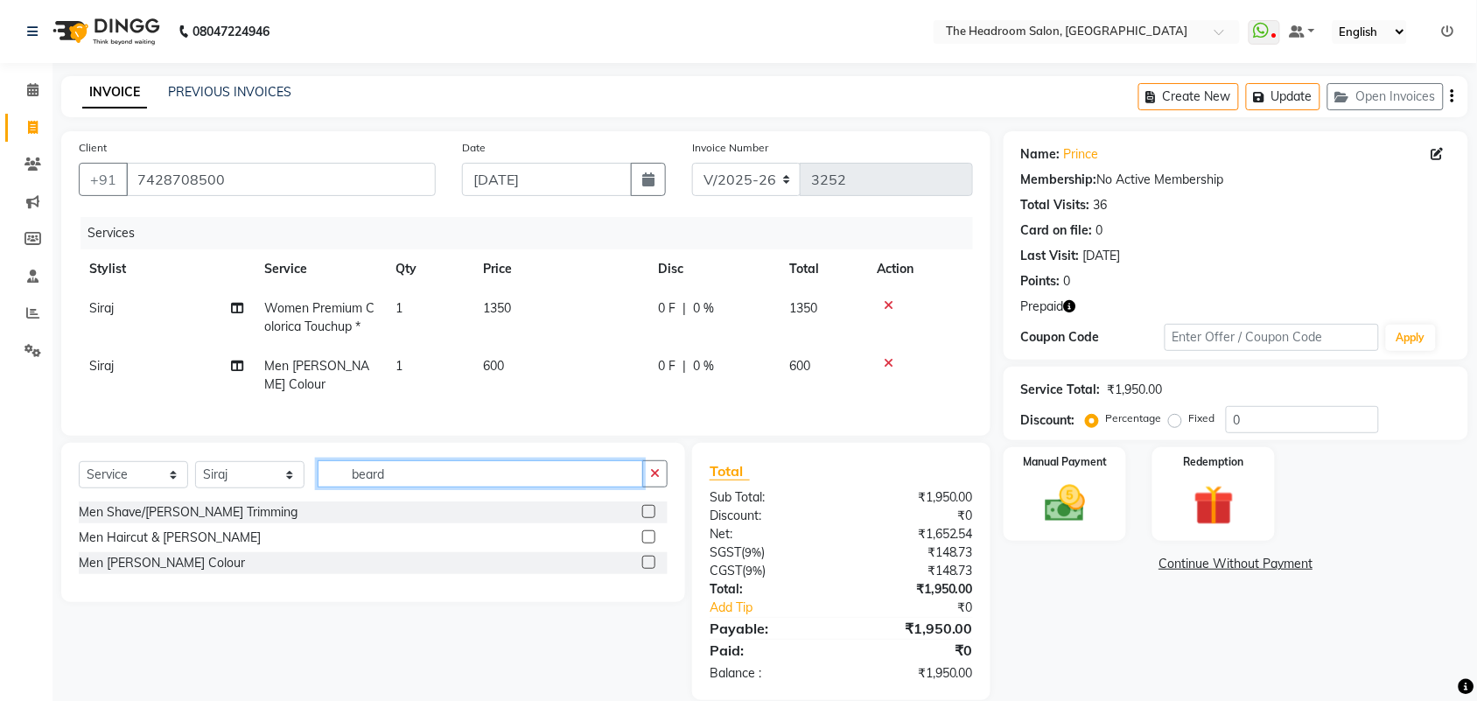
type input "beard"
click at [644, 509] on label at bounding box center [648, 511] width 13 height 13
click at [644, 509] on input "checkbox" at bounding box center [647, 512] width 11 height 11
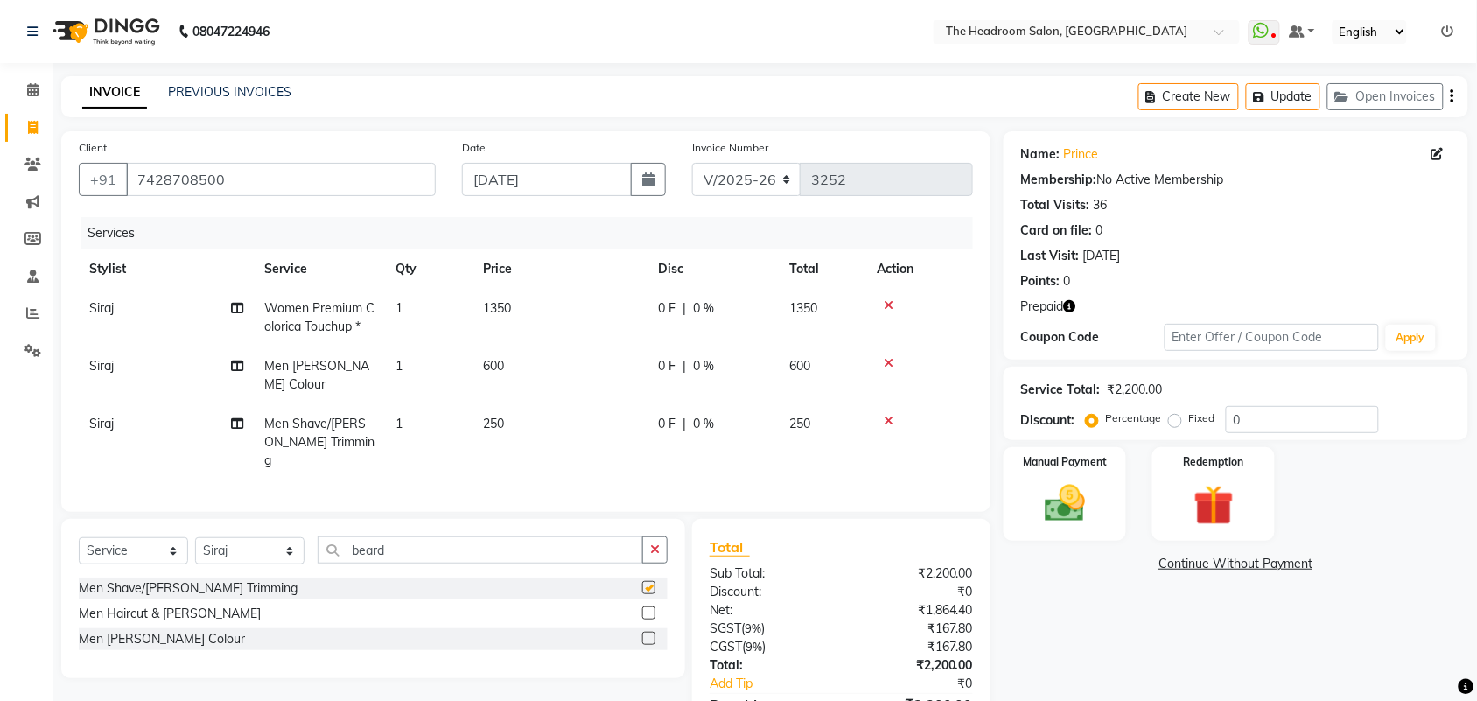
checkbox input "false"
click at [888, 357] on icon at bounding box center [889, 363] width 10 height 12
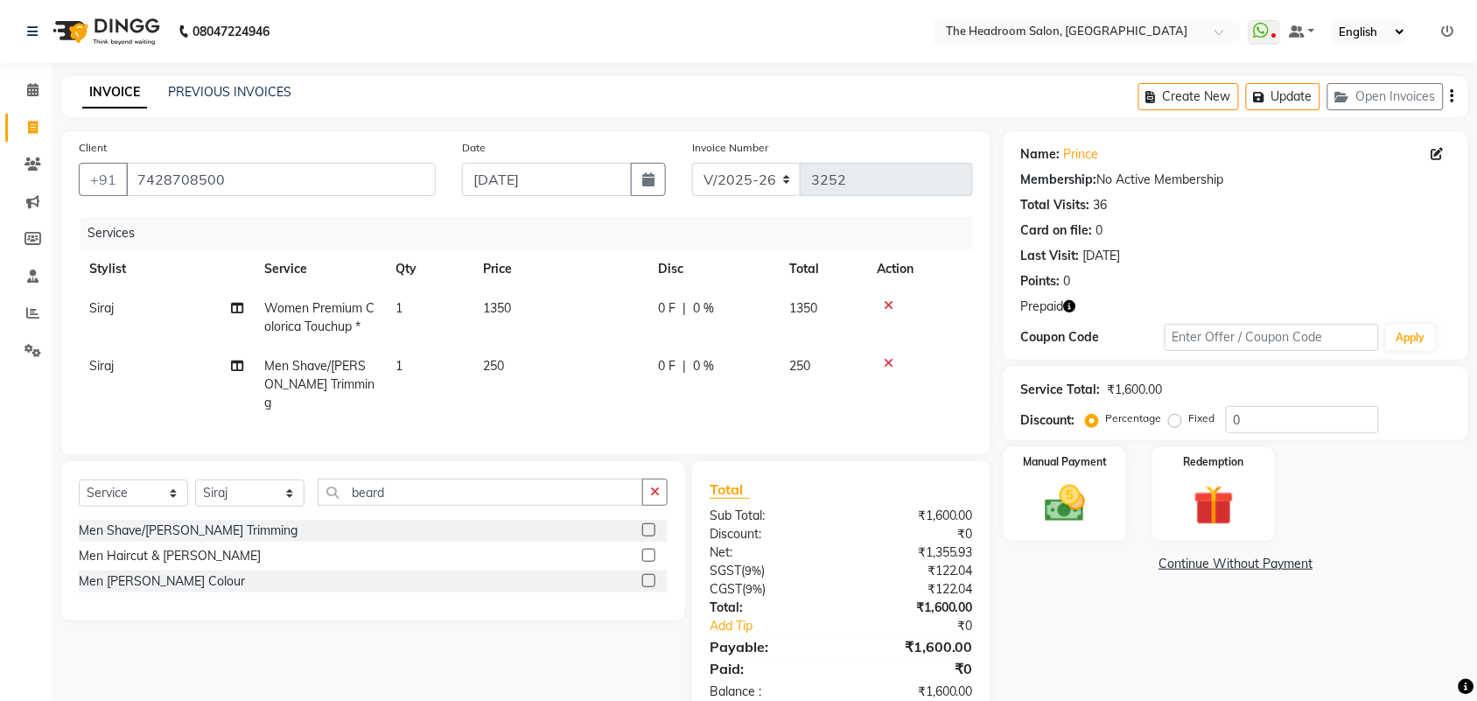
click at [888, 299] on icon at bounding box center [889, 305] width 10 height 12
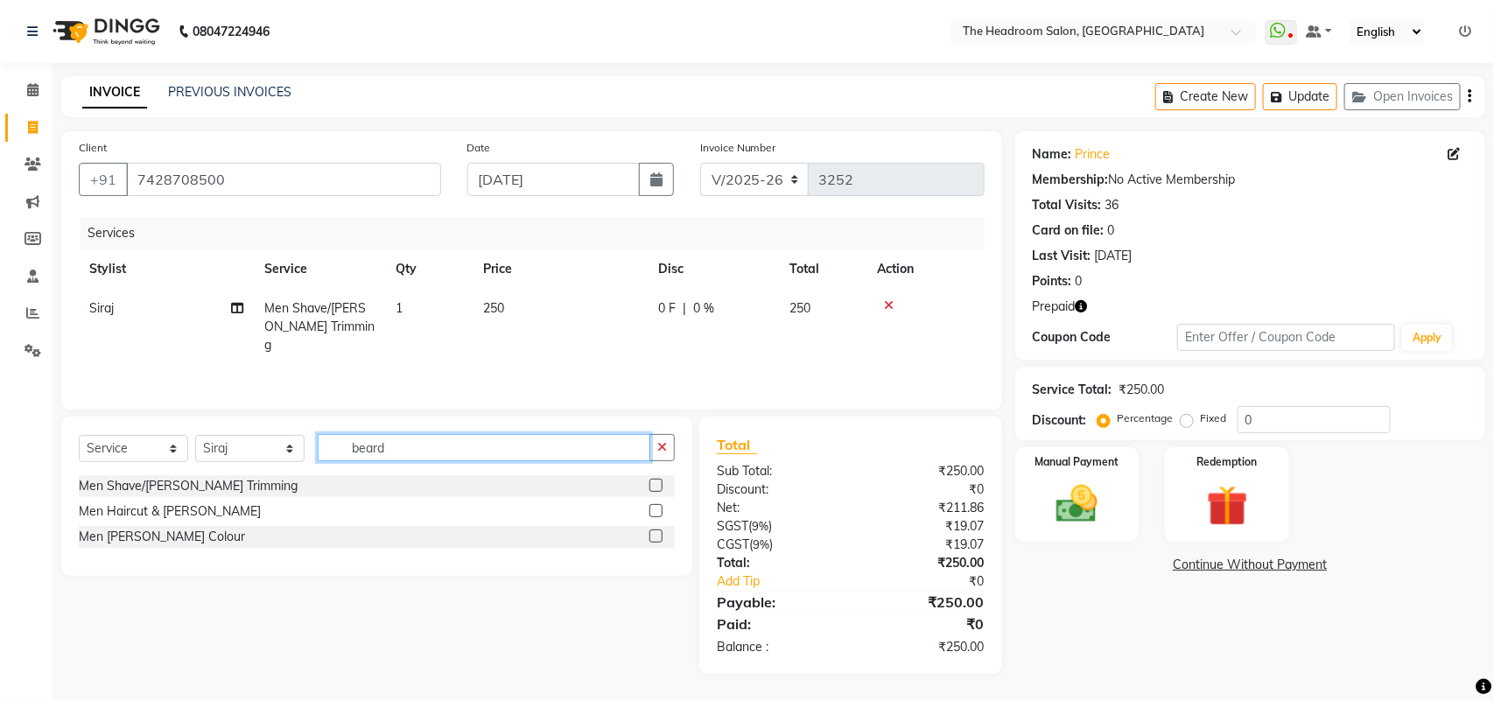
click at [395, 449] on input "beard" at bounding box center [484, 447] width 332 height 27
type input "b"
type input "men hair col"
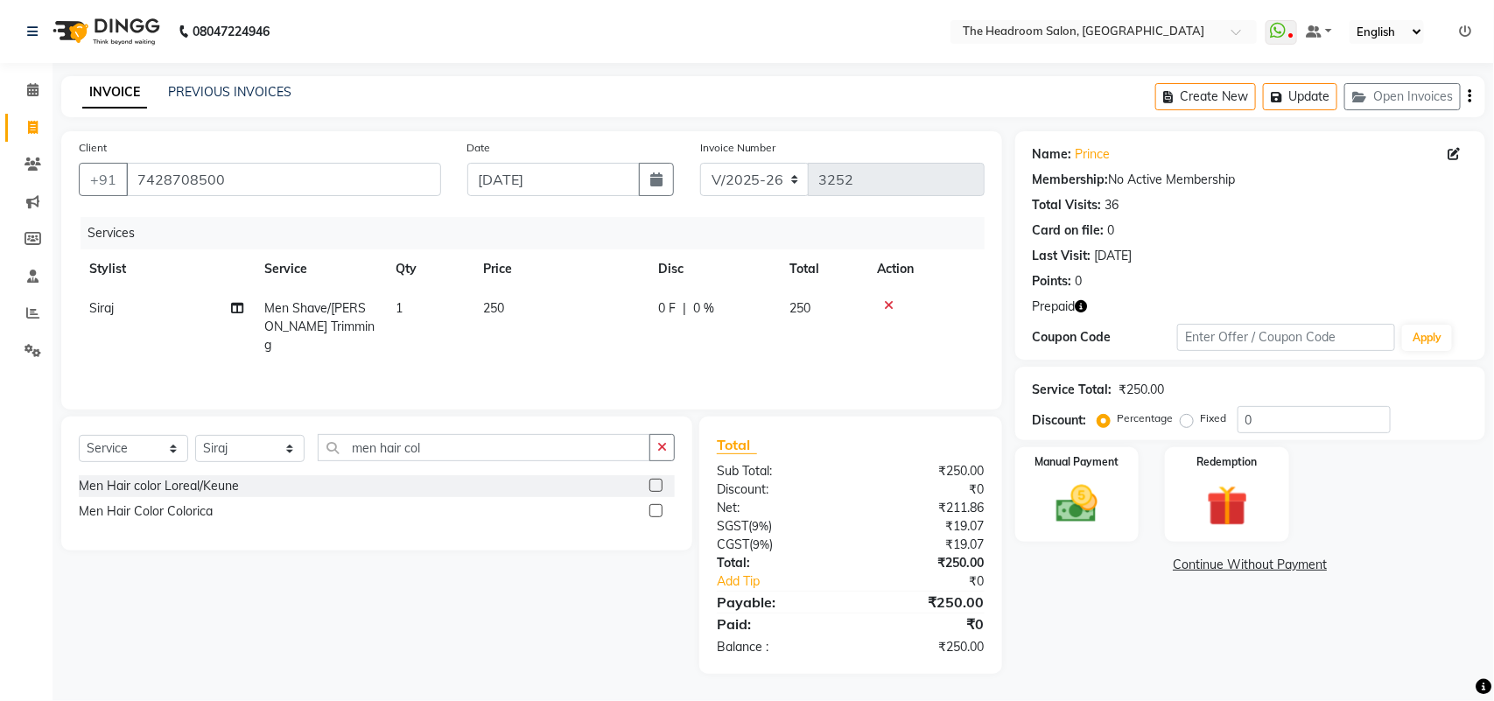
click at [658, 481] on label at bounding box center [655, 485] width 13 height 13
click at [658, 481] on input "checkbox" at bounding box center [654, 485] width 11 height 11
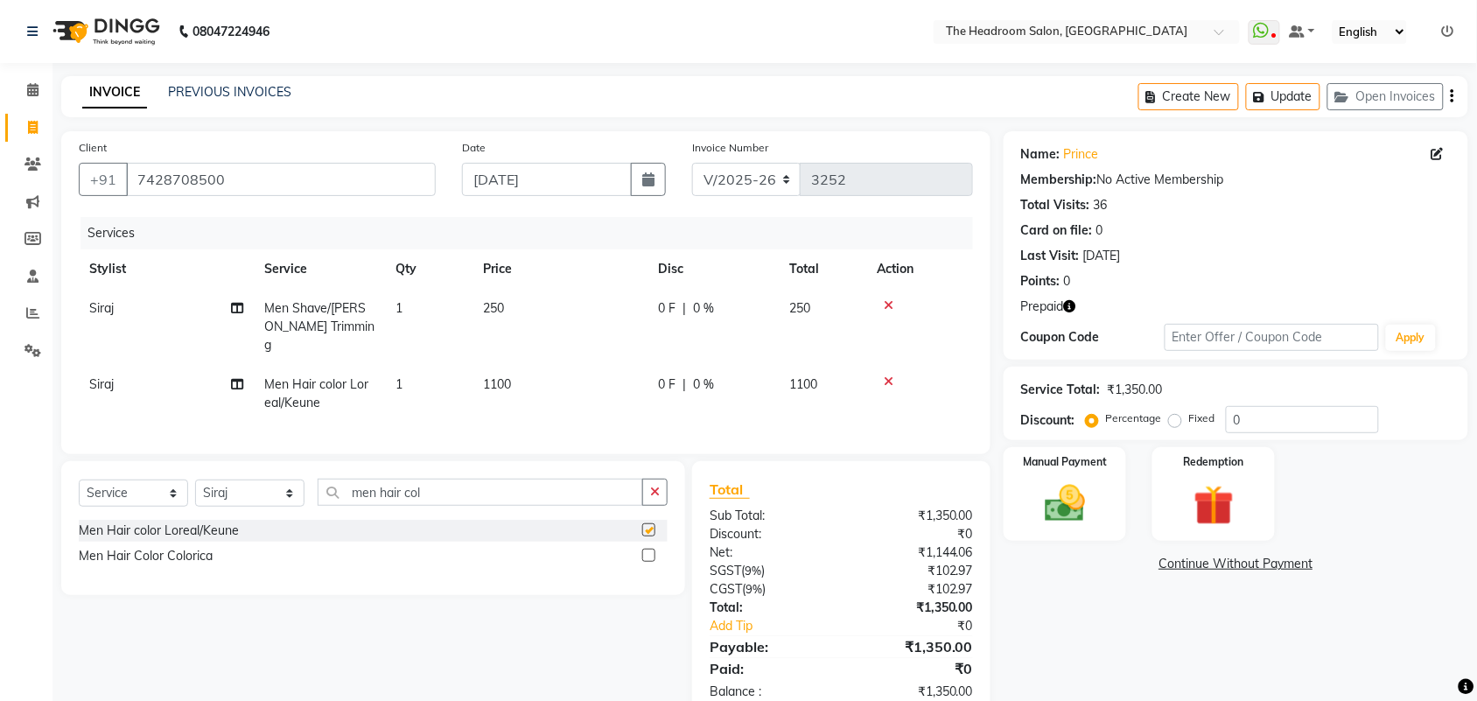
checkbox input "false"
click at [1291, 105] on button "Update" at bounding box center [1283, 96] width 74 height 27
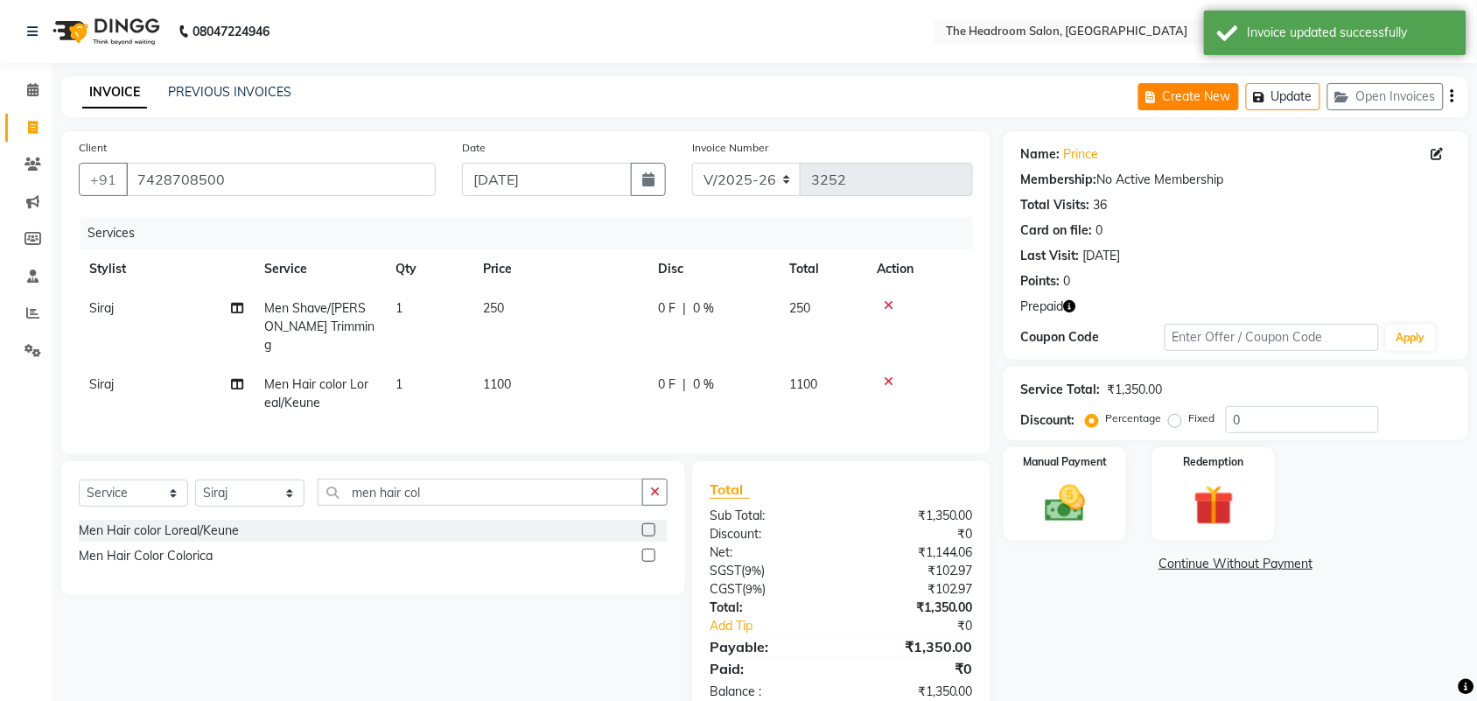
click at [1225, 99] on button "Create New" at bounding box center [1188, 96] width 101 height 27
select select "service"
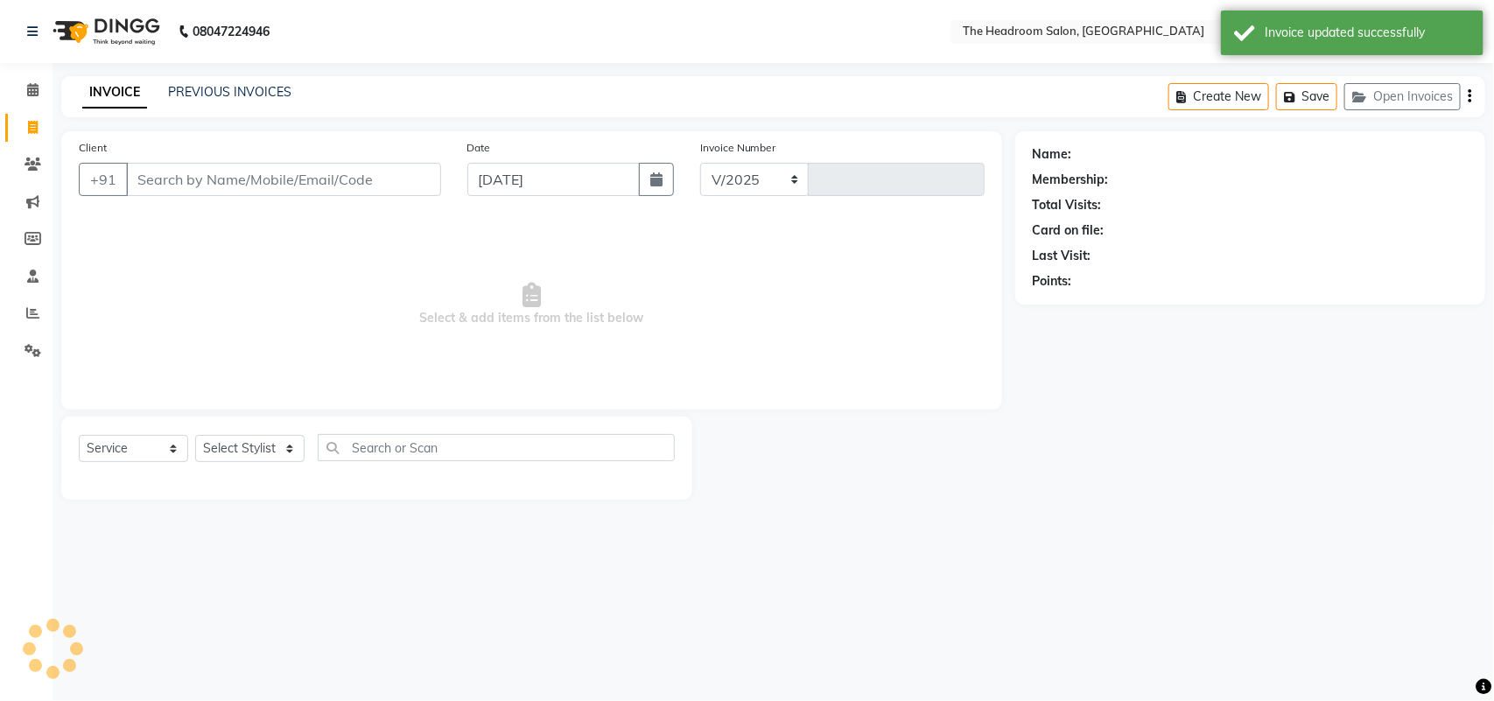
select select "6933"
type input "3252"
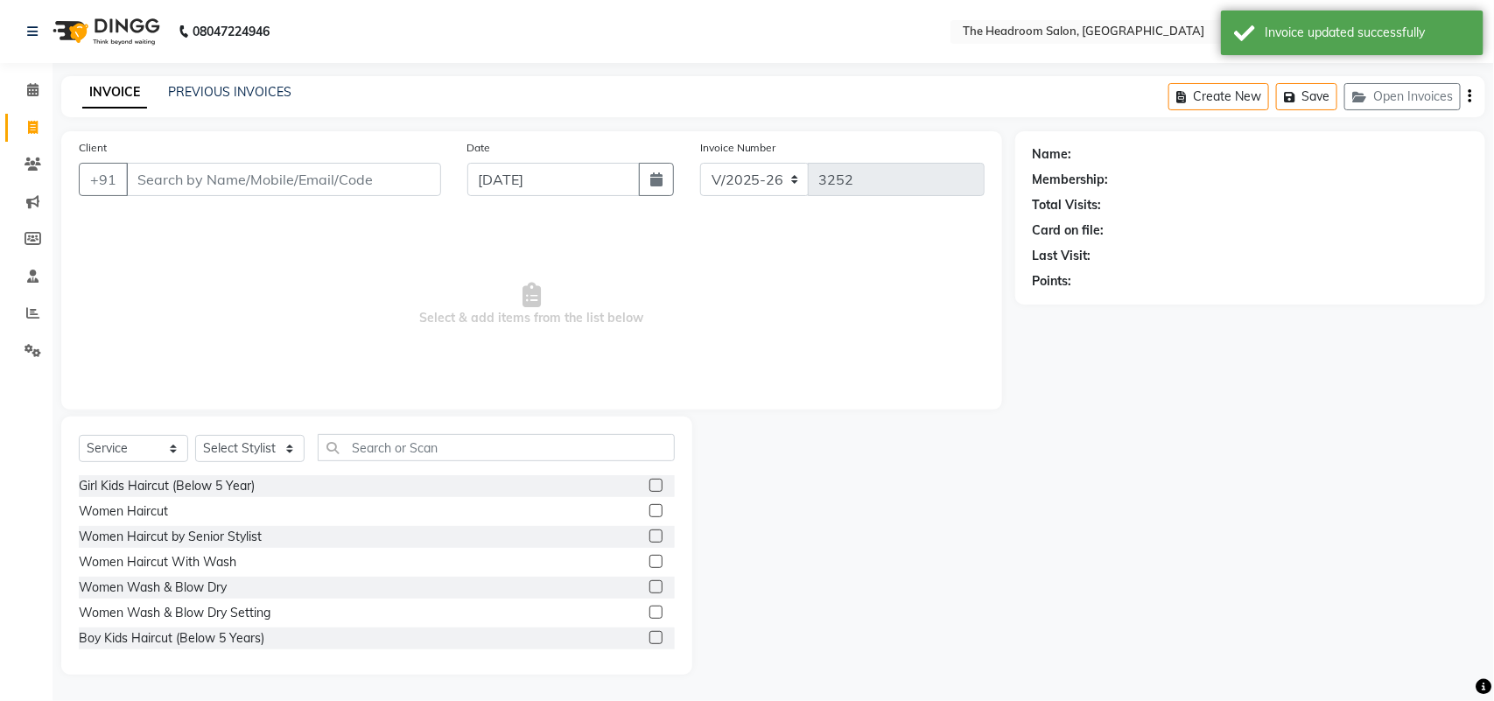
select select "58237"
click at [172, 182] on input "Client" at bounding box center [283, 179] width 315 height 33
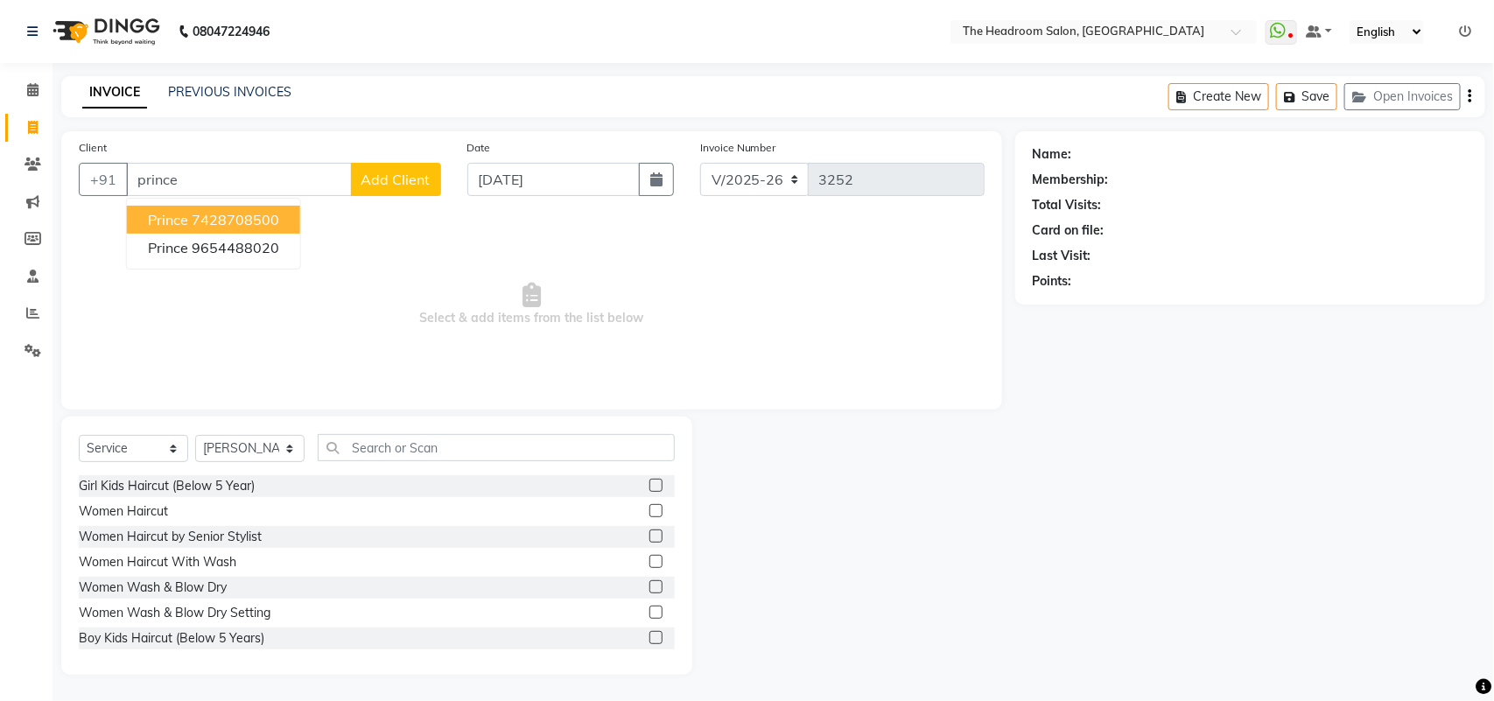
click at [226, 215] on ngb-highlight "7428708500" at bounding box center [235, 219] width 87 height 17
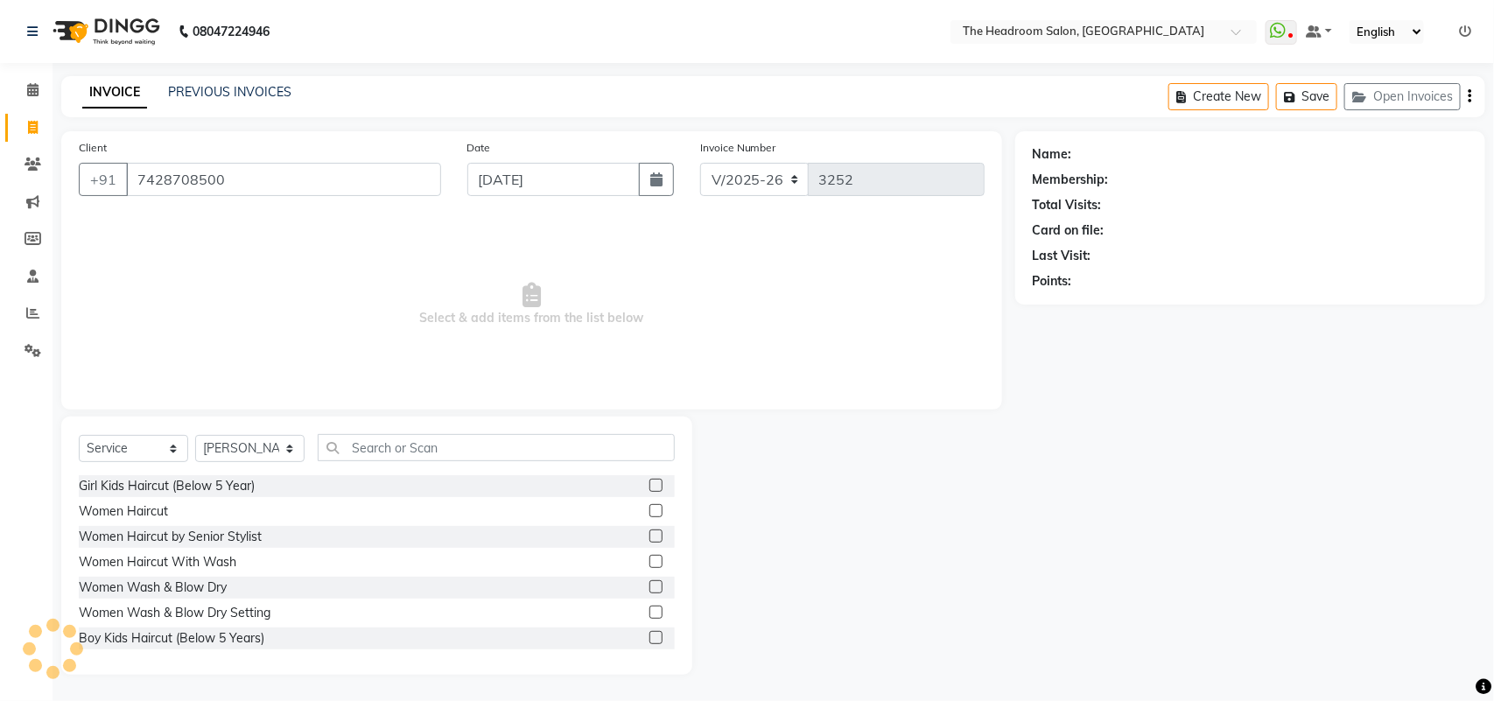
type input "7428708500"
click at [118, 444] on select "Select Service Product Membership Package Voucher Prepaid Gift Card" at bounding box center [133, 448] width 109 height 27
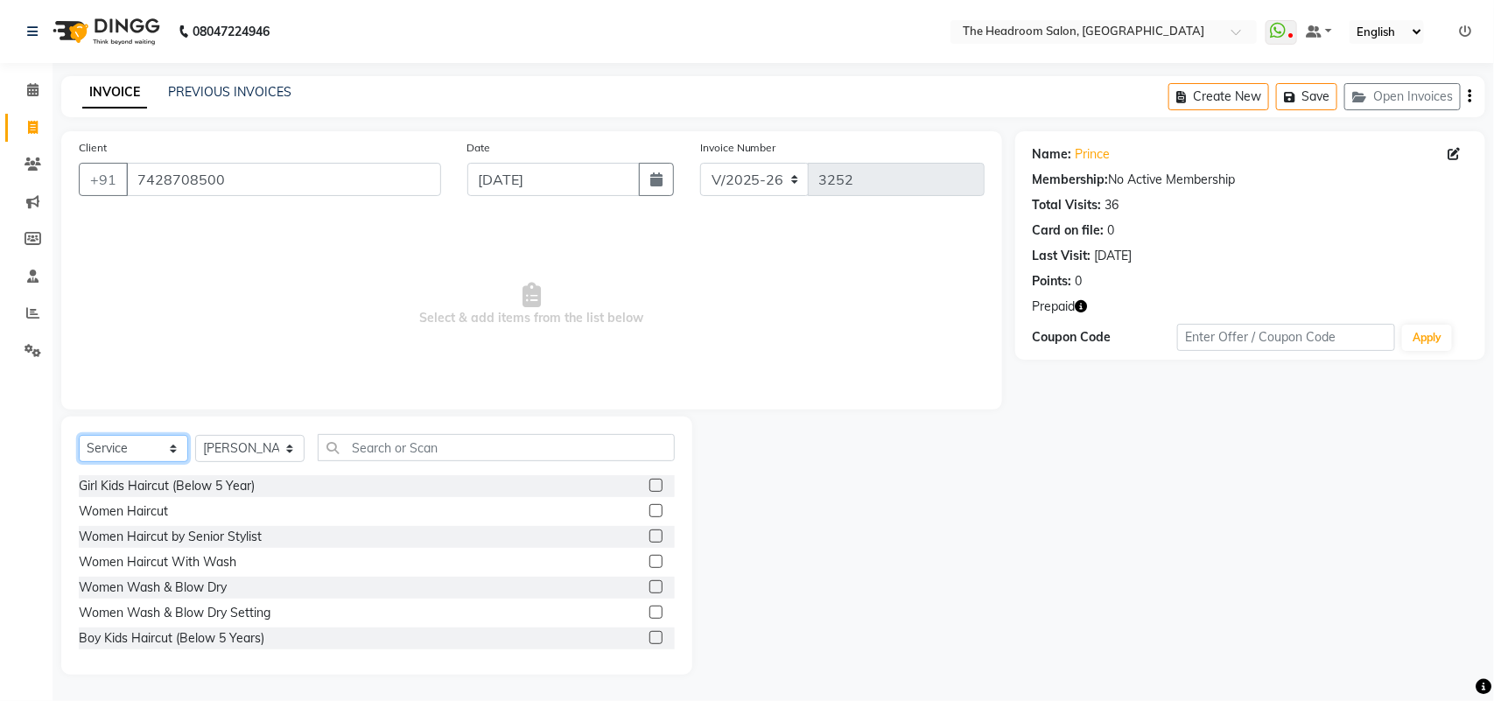
select select "P"
click at [79, 435] on select "Select Service Product Membership Package Voucher Prepaid Gift Card" at bounding box center [133, 448] width 109 height 27
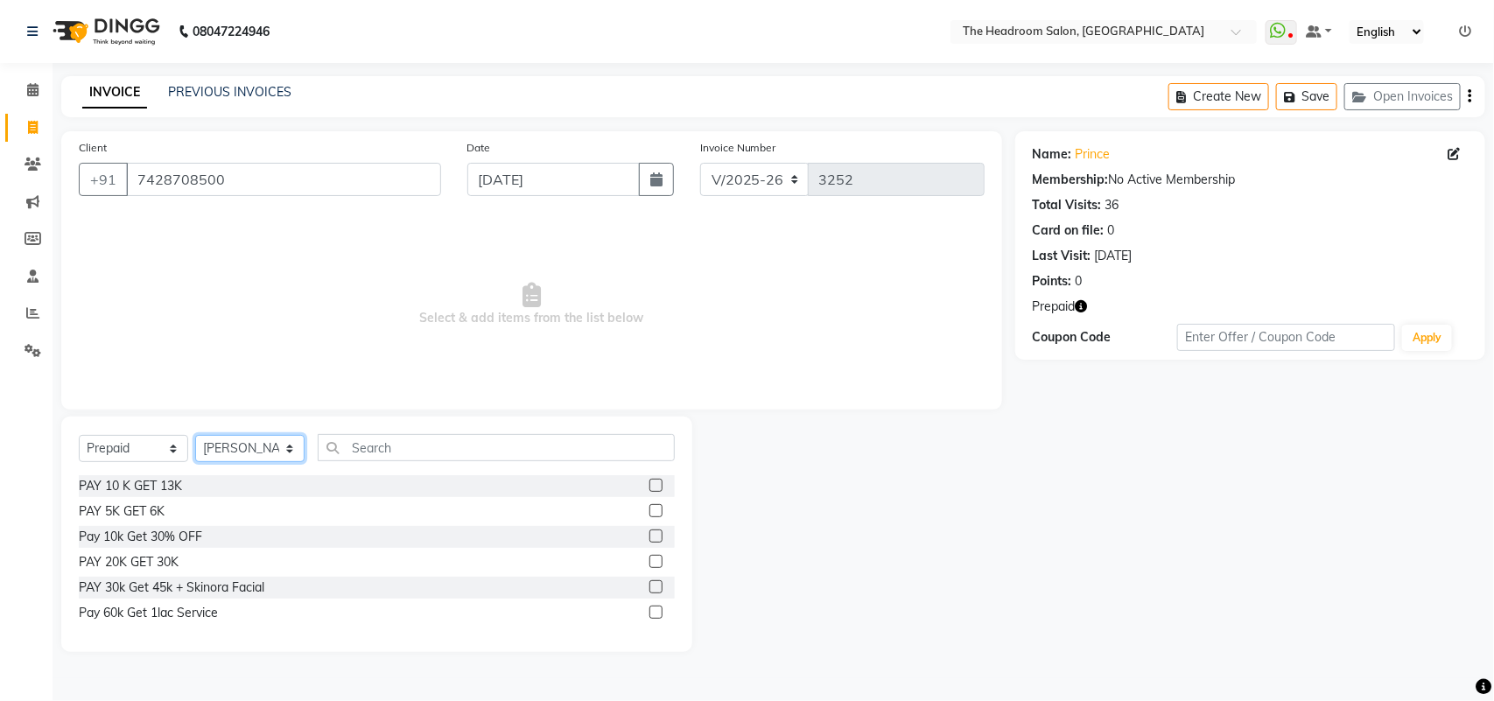
click at [252, 446] on select "Select Stylist [PERSON_NAME] Deepak [PERSON_NAME] [PERSON_NAME] Manager [PERSON…" at bounding box center [249, 448] width 109 height 27
select select "58238"
click at [195, 435] on select "Select Stylist [PERSON_NAME] Deepak [PERSON_NAME] [PERSON_NAME] Manager [PERSON…" at bounding box center [249, 448] width 109 height 27
click at [654, 506] on label at bounding box center [655, 510] width 13 height 13
click at [654, 506] on input "checkbox" at bounding box center [654, 511] width 11 height 11
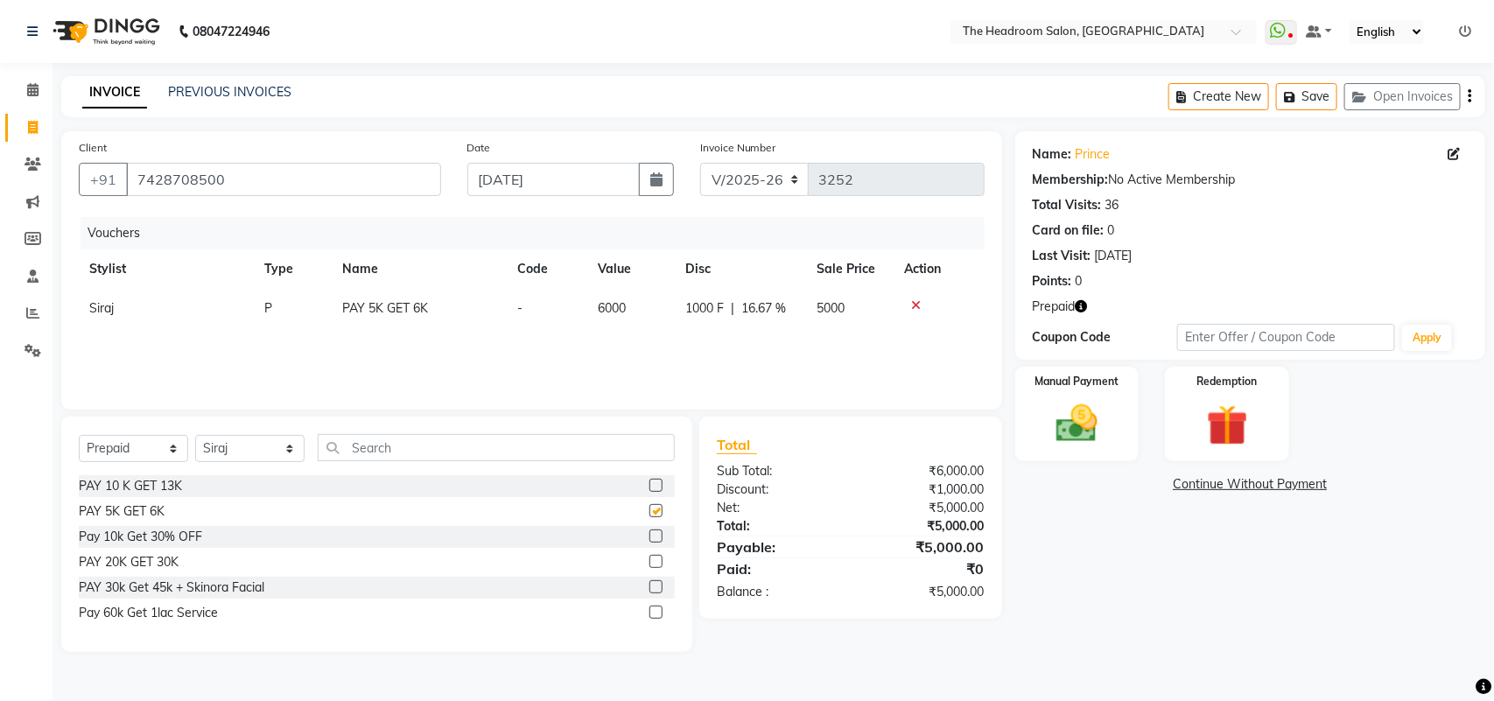
checkbox input "false"
click at [1100, 429] on img at bounding box center [1076, 423] width 69 height 49
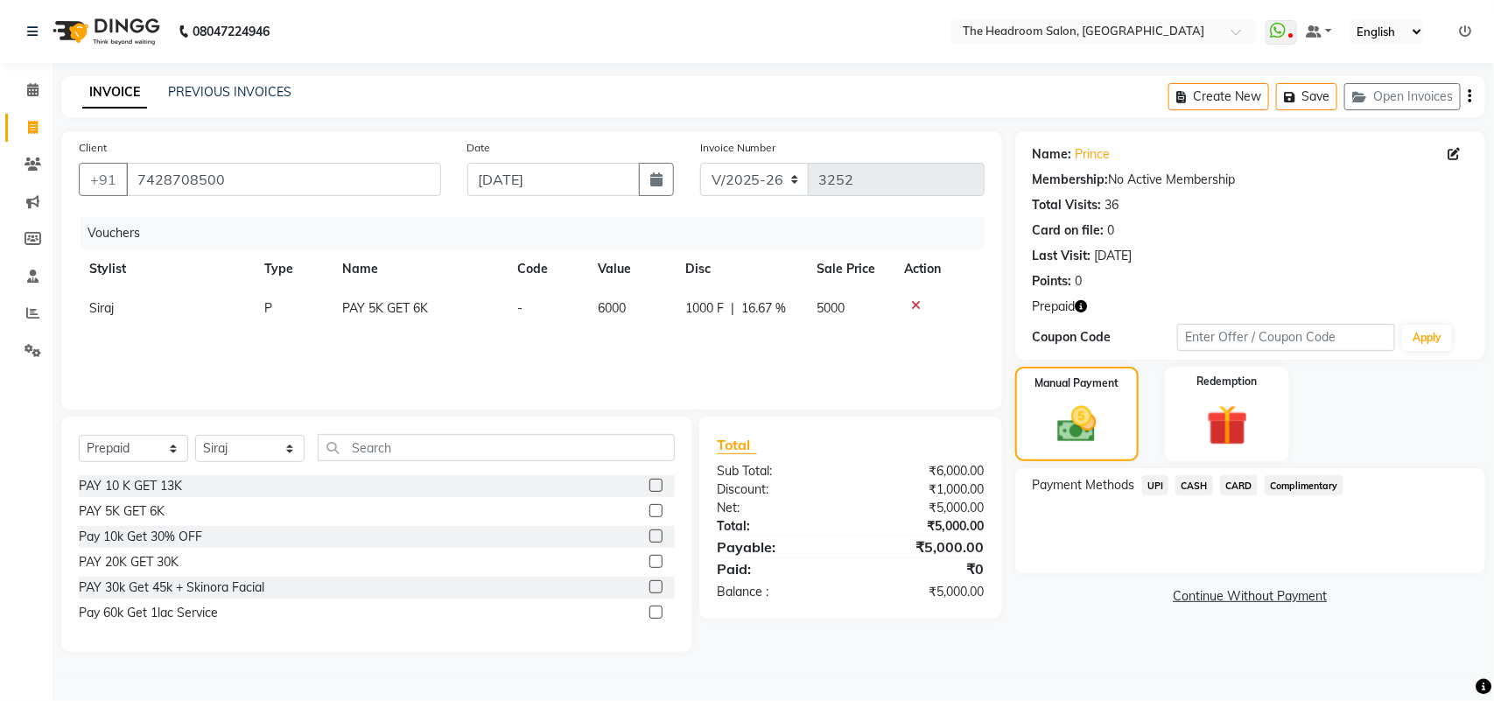
click at [1155, 486] on span "UPI" at bounding box center [1155, 485] width 27 height 20
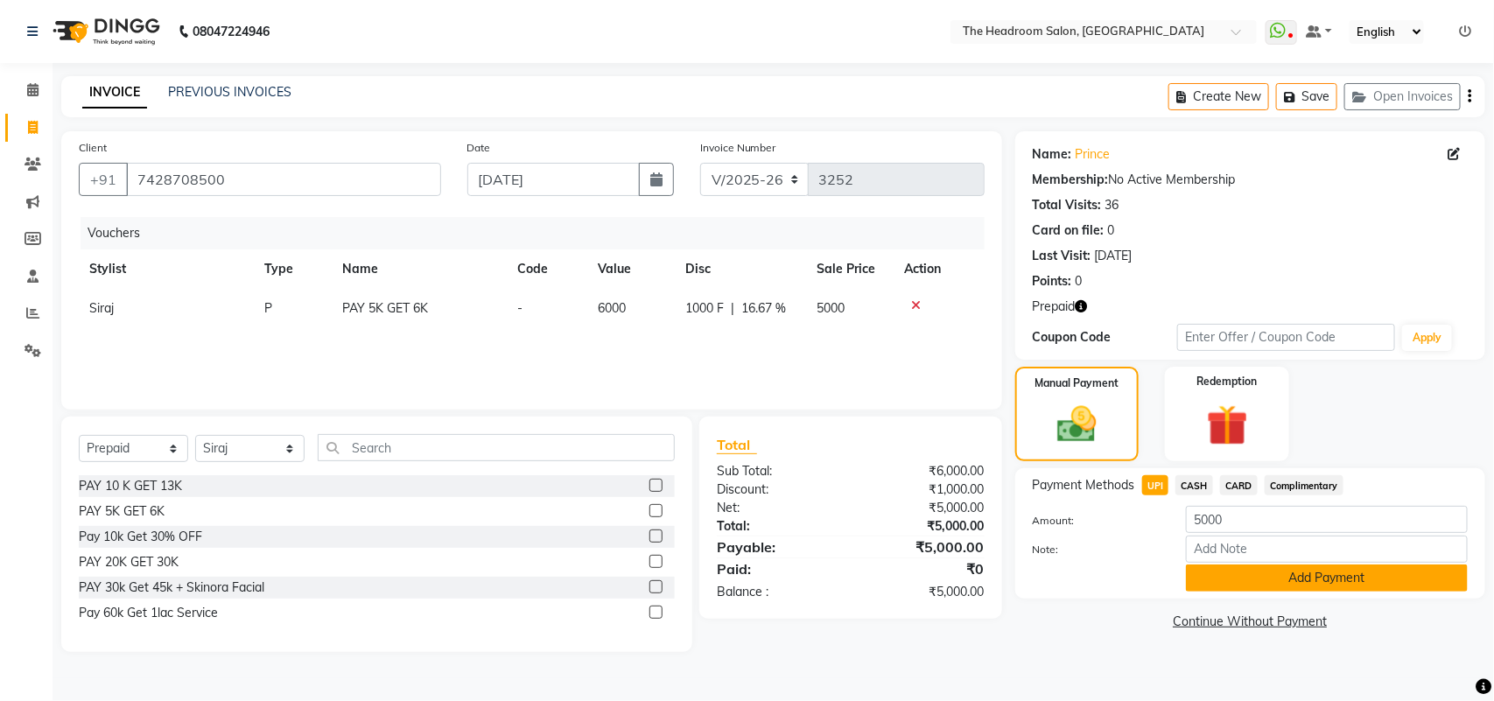
click at [1274, 573] on button "Add Payment" at bounding box center [1327, 577] width 282 height 27
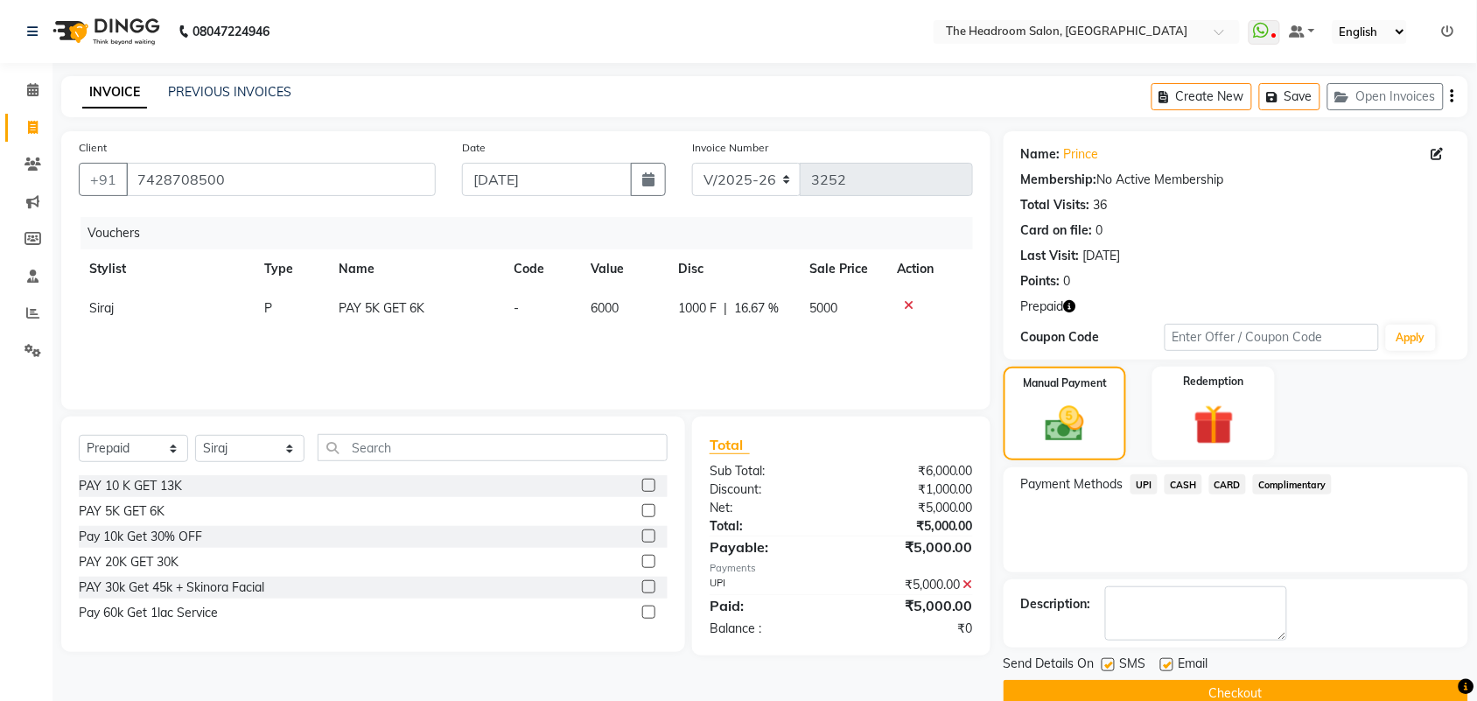
click at [1228, 692] on button "Checkout" at bounding box center [1236, 693] width 465 height 27
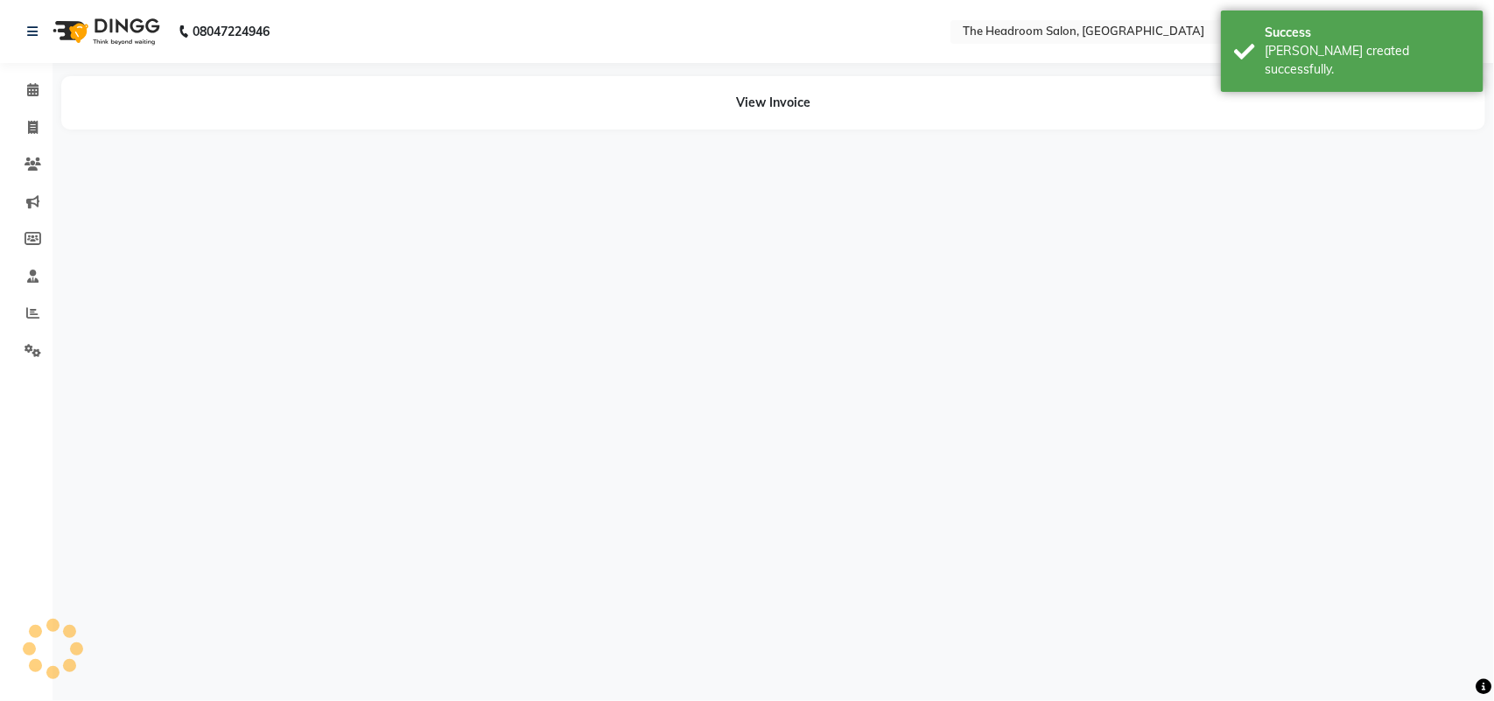
click at [1228, 692] on div "08047224946 Select Location × The Headroom Salon, Sector 93 Gurugram WhatsApp S…" at bounding box center [747, 350] width 1494 height 701
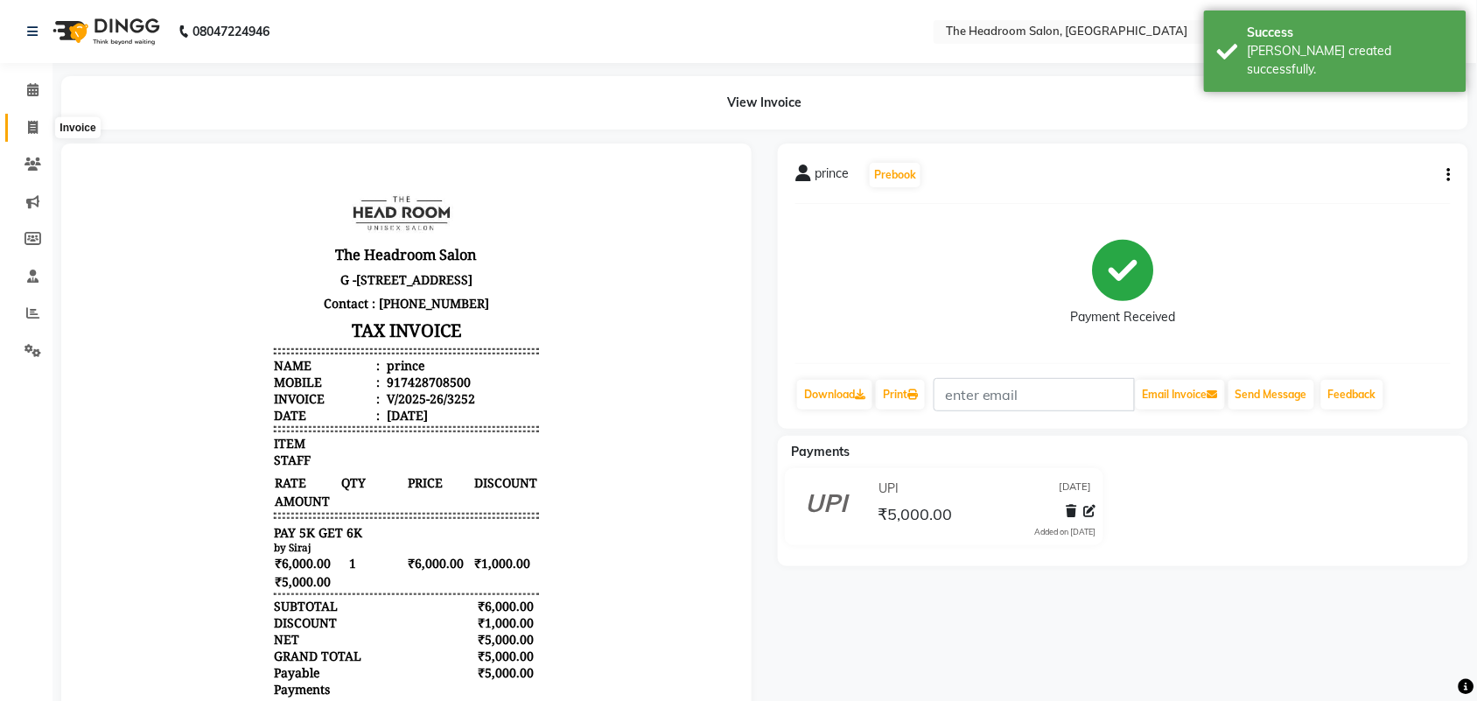
click at [31, 118] on span at bounding box center [32, 128] width 31 height 20
select select "service"
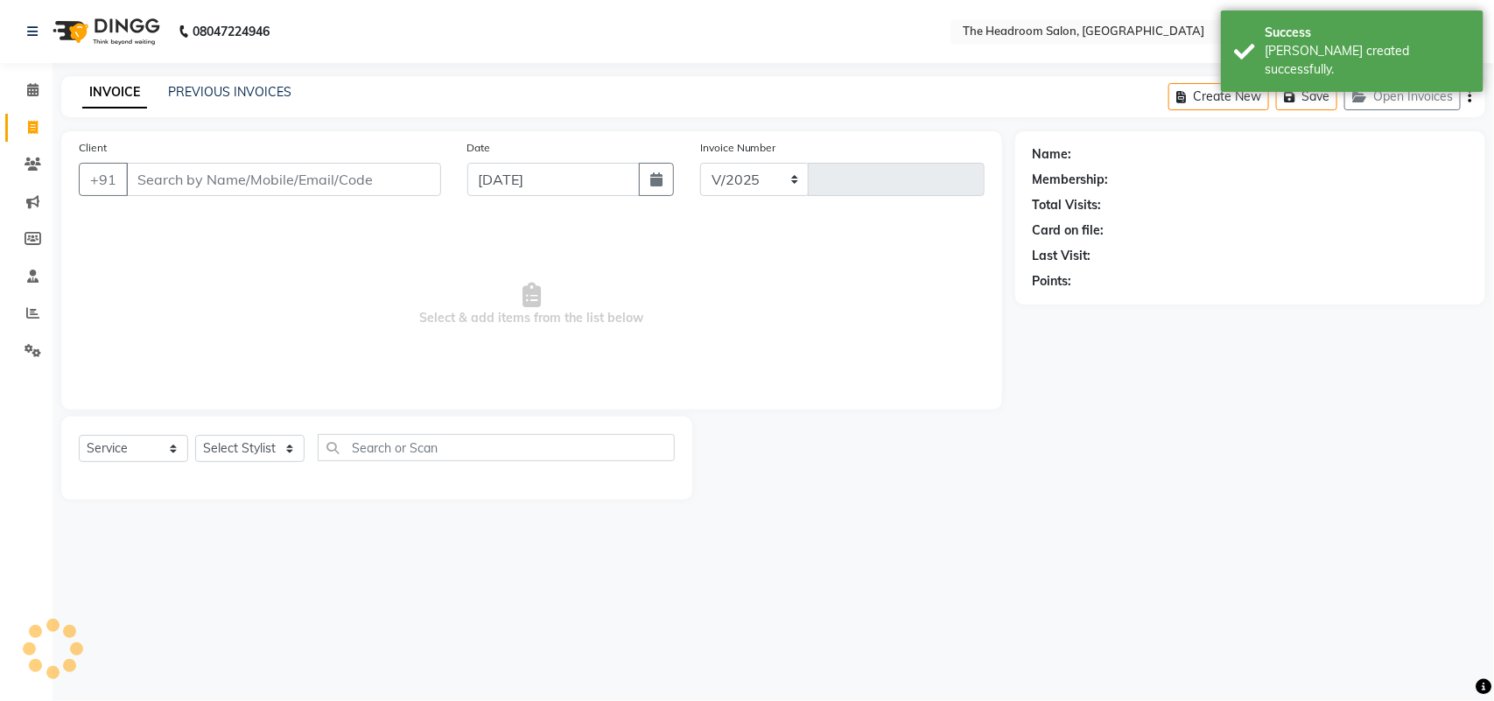
select select "6933"
type input "3253"
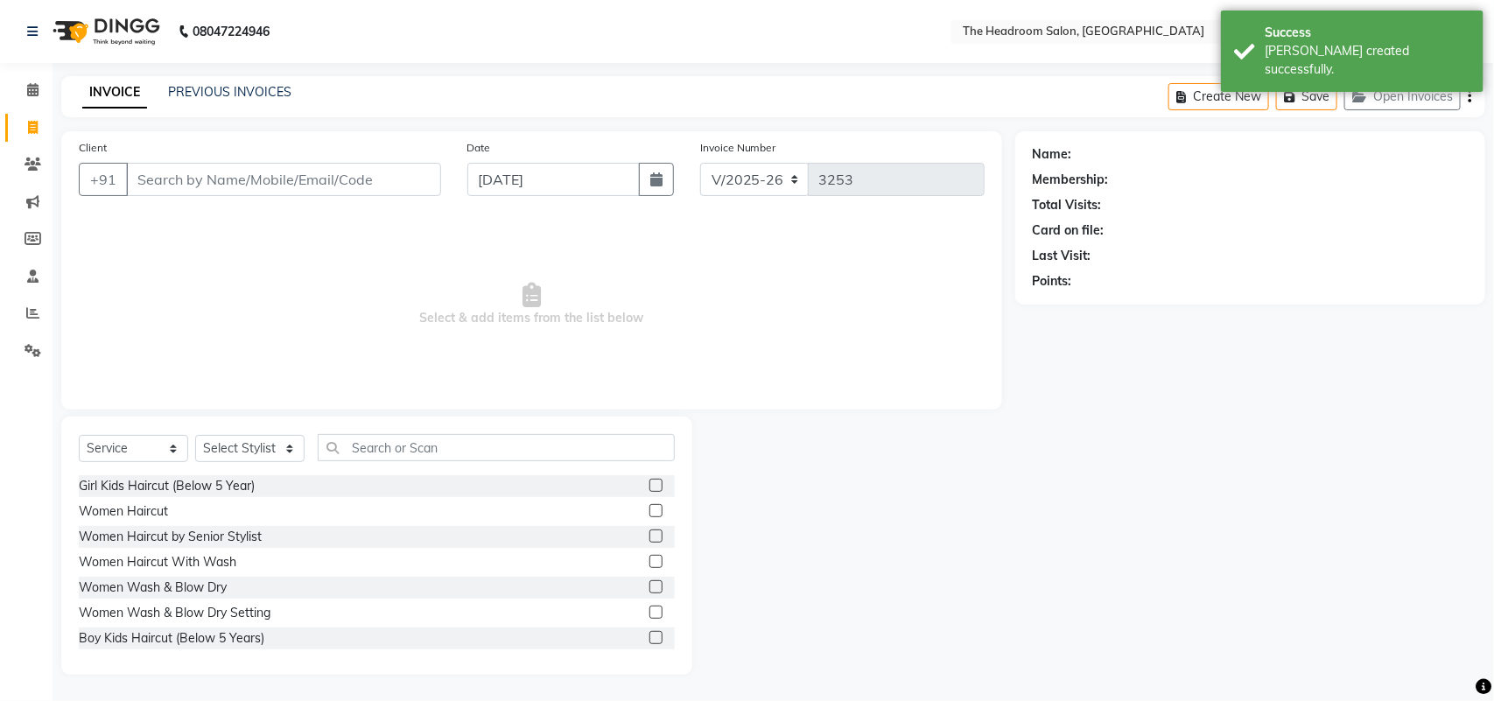
select select "58237"
click at [1385, 93] on button "Open Invoices" at bounding box center [1402, 96] width 116 height 27
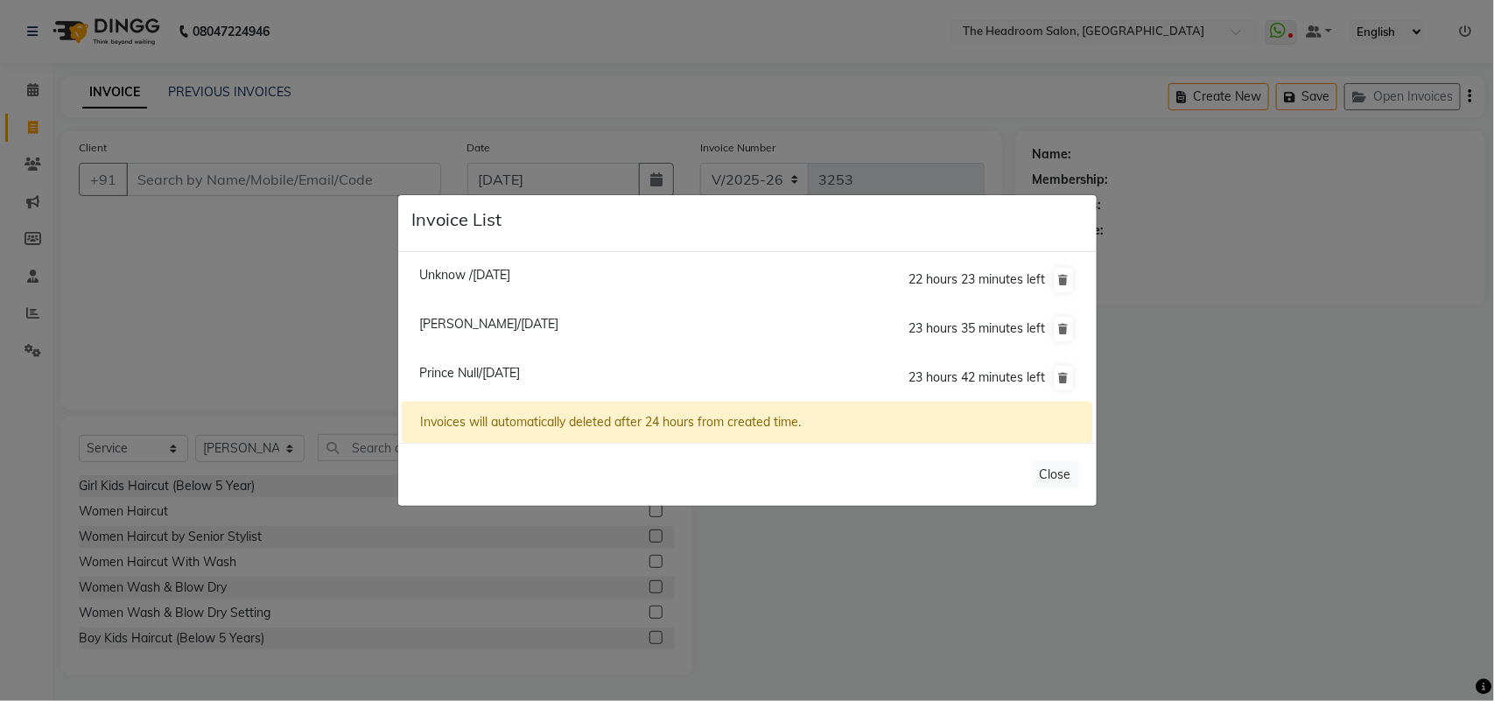
click at [501, 381] on li "Prince Null/01 September 2025 23 hours 42 minutes left" at bounding box center [746, 377] width 689 height 49
click at [1063, 281] on icon at bounding box center [1064, 280] width 10 height 10
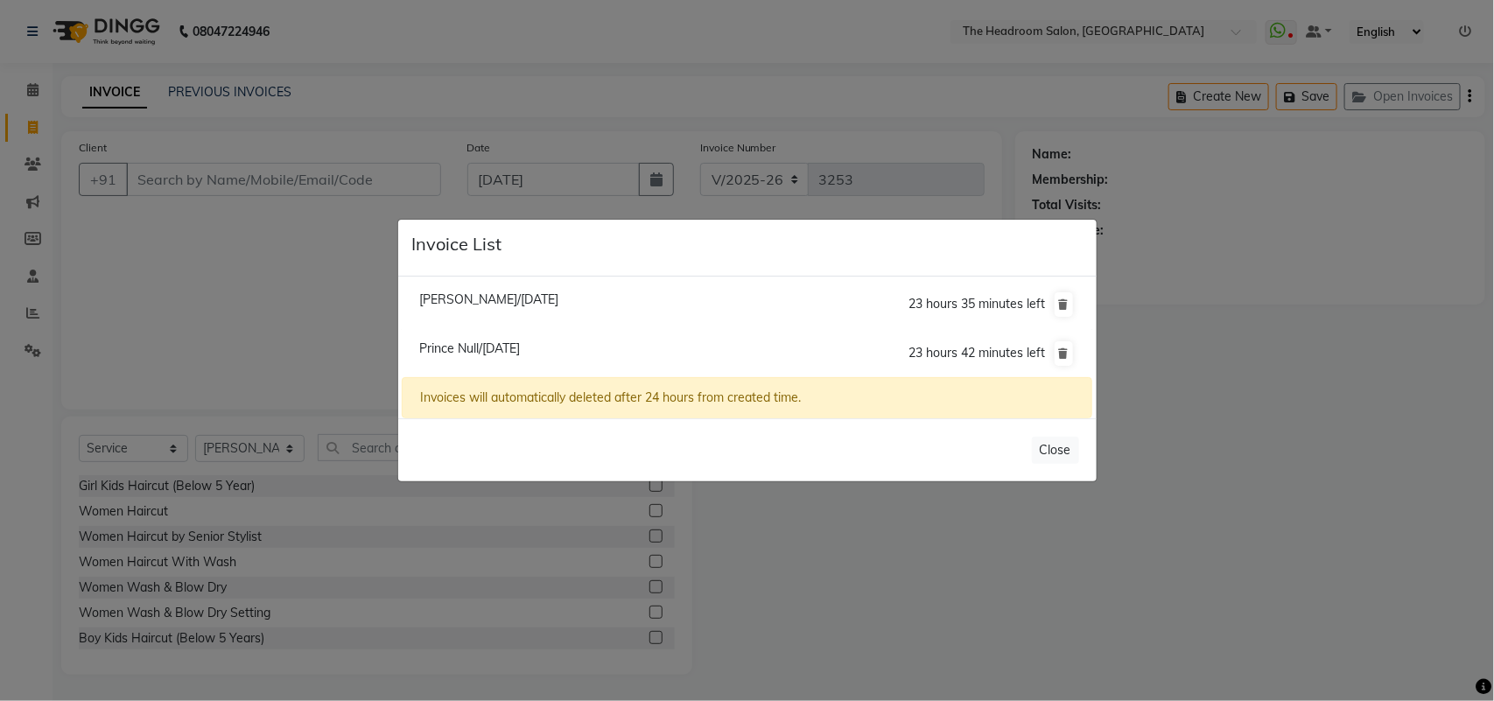
click at [520, 346] on span "Prince Null/01 September 2025" at bounding box center [469, 348] width 101 height 16
type input "7428708500"
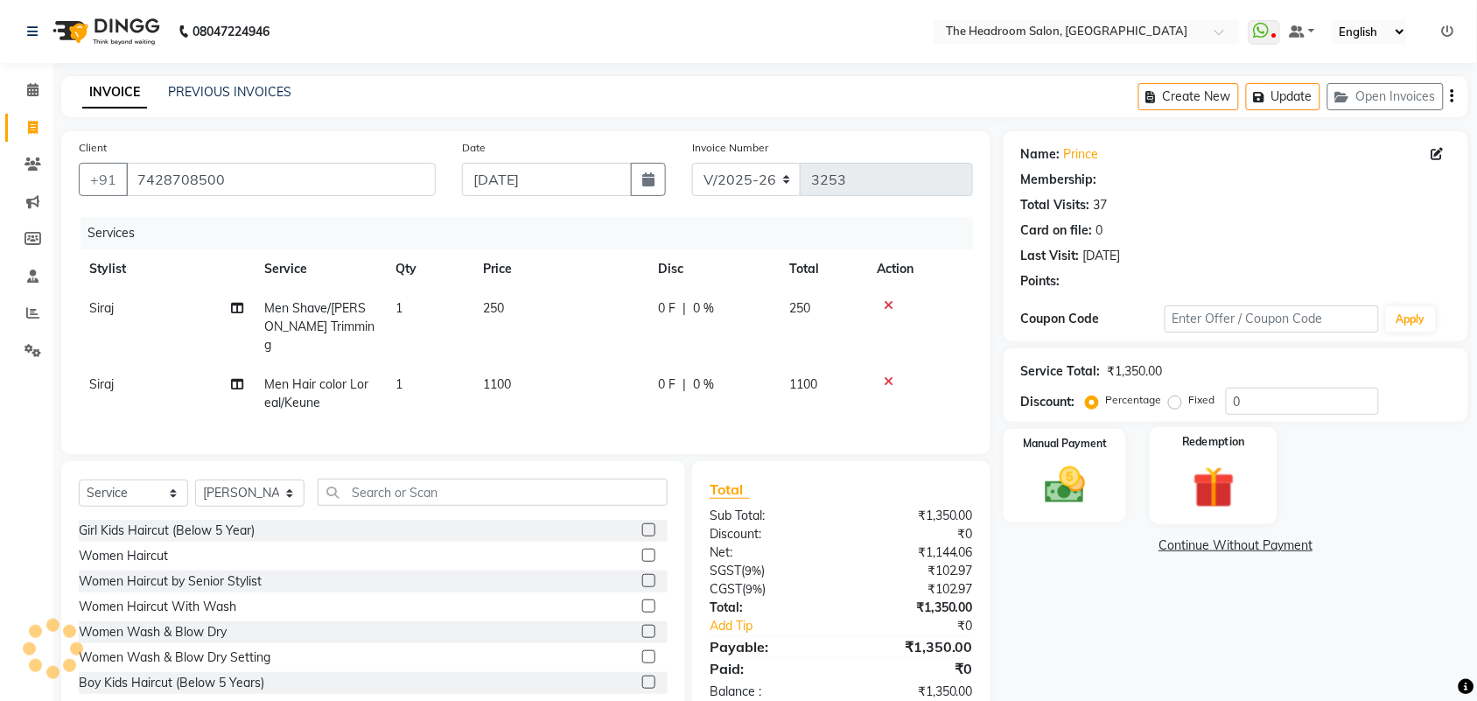
click at [1188, 465] on img at bounding box center [1213, 487] width 68 height 52
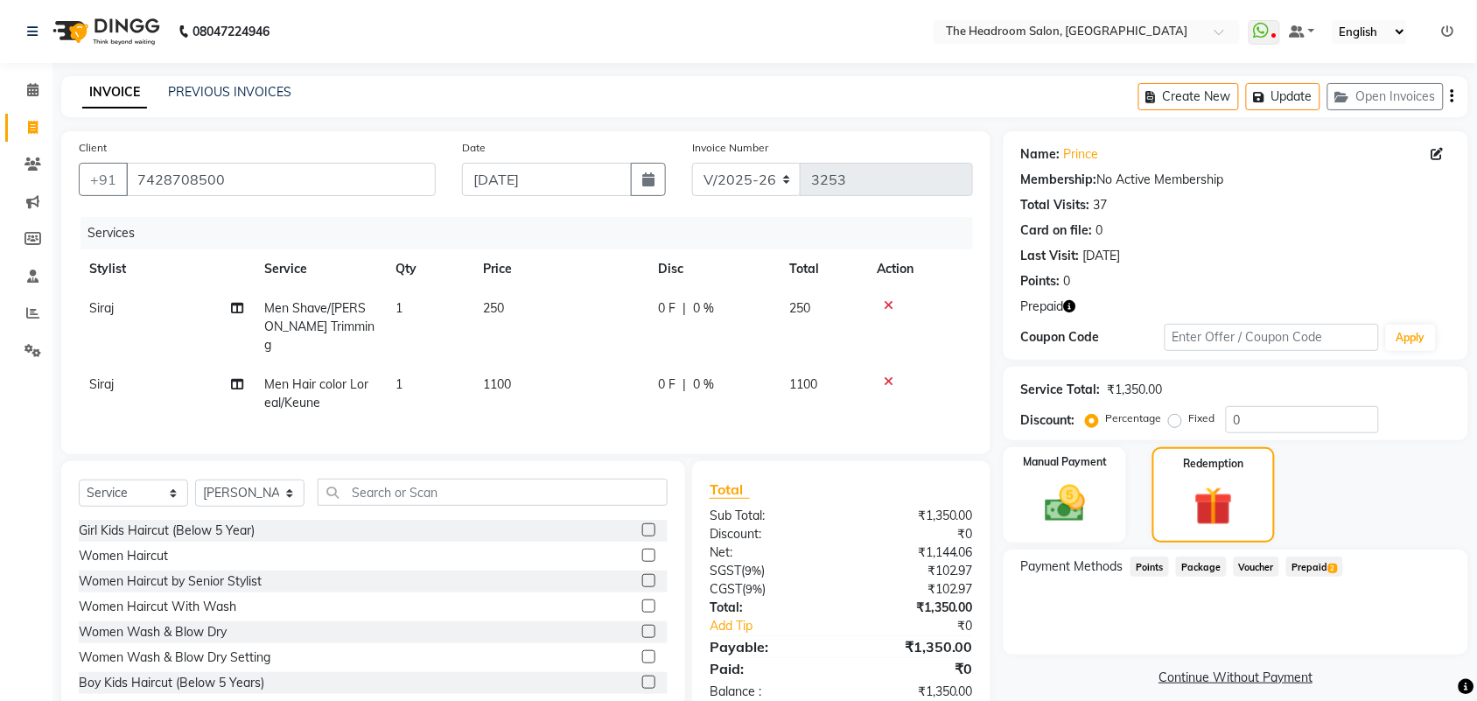
click at [1310, 565] on span "Prepaid 2" at bounding box center [1314, 566] width 57 height 20
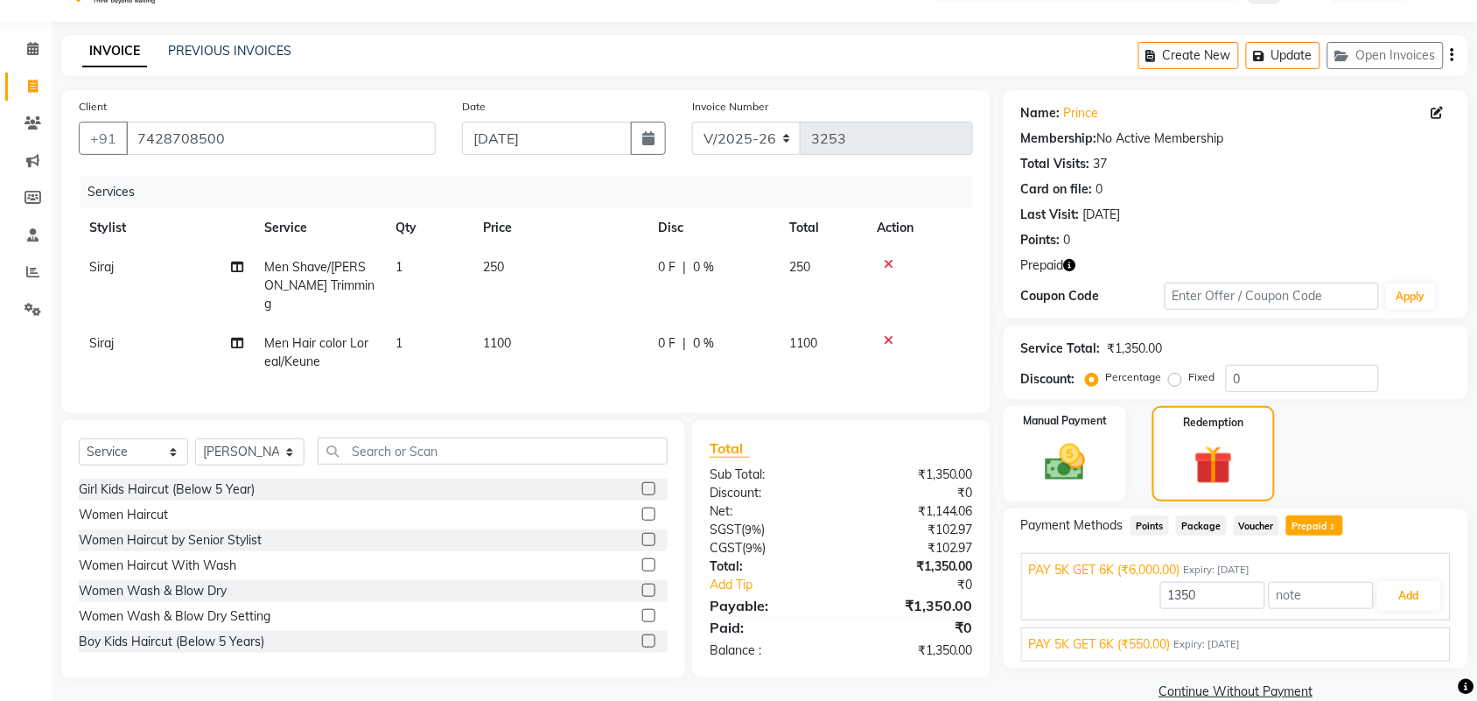
scroll to position [71, 0]
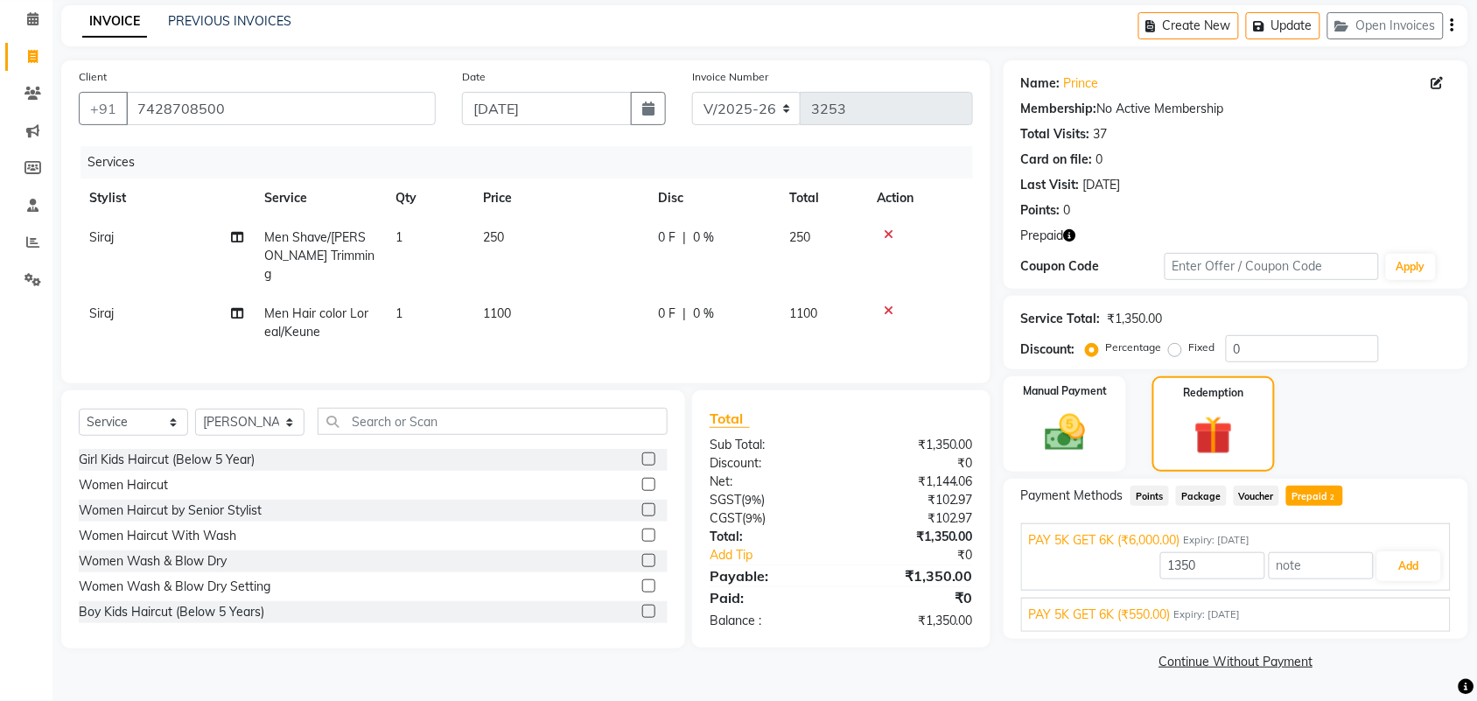
click at [1241, 613] on span "Expiry: 25-06-2026" at bounding box center [1207, 614] width 66 height 15
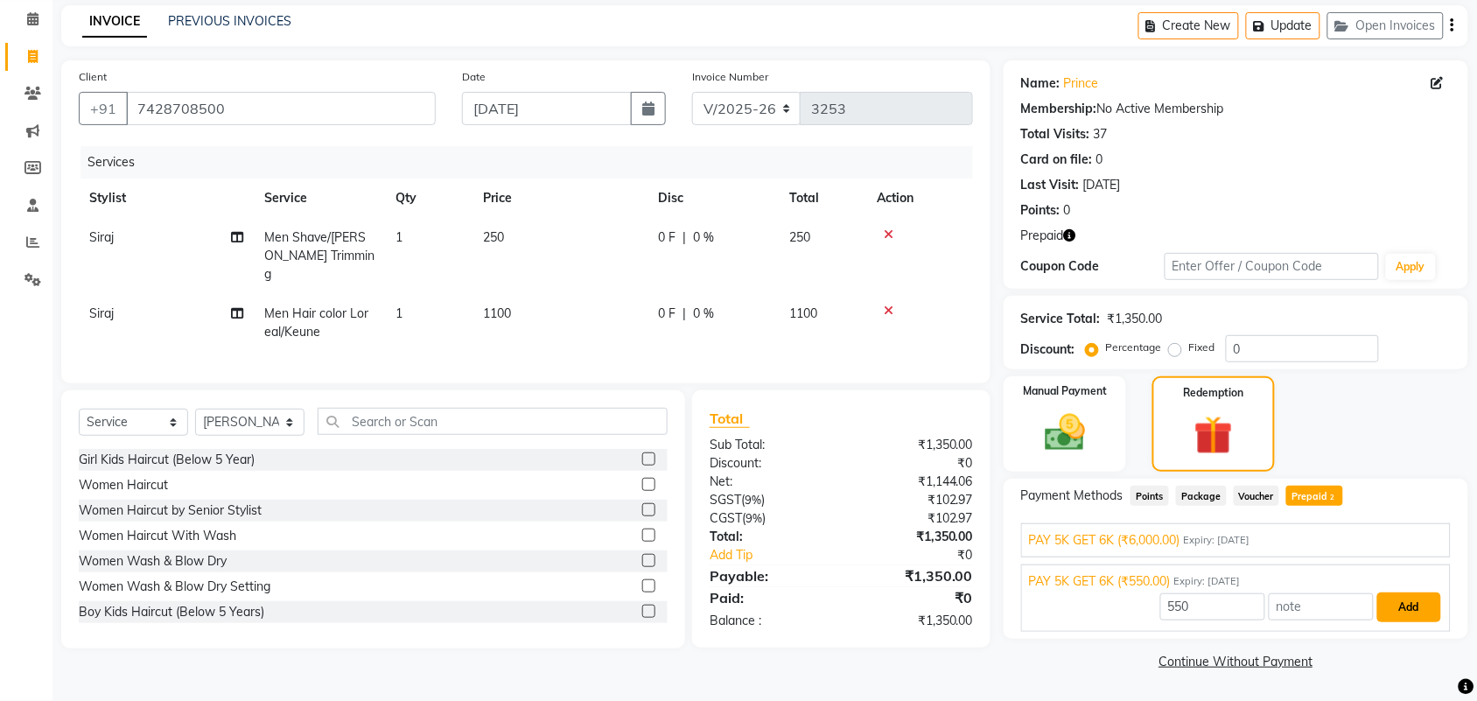
click at [1400, 609] on button "Add" at bounding box center [1409, 607] width 64 height 30
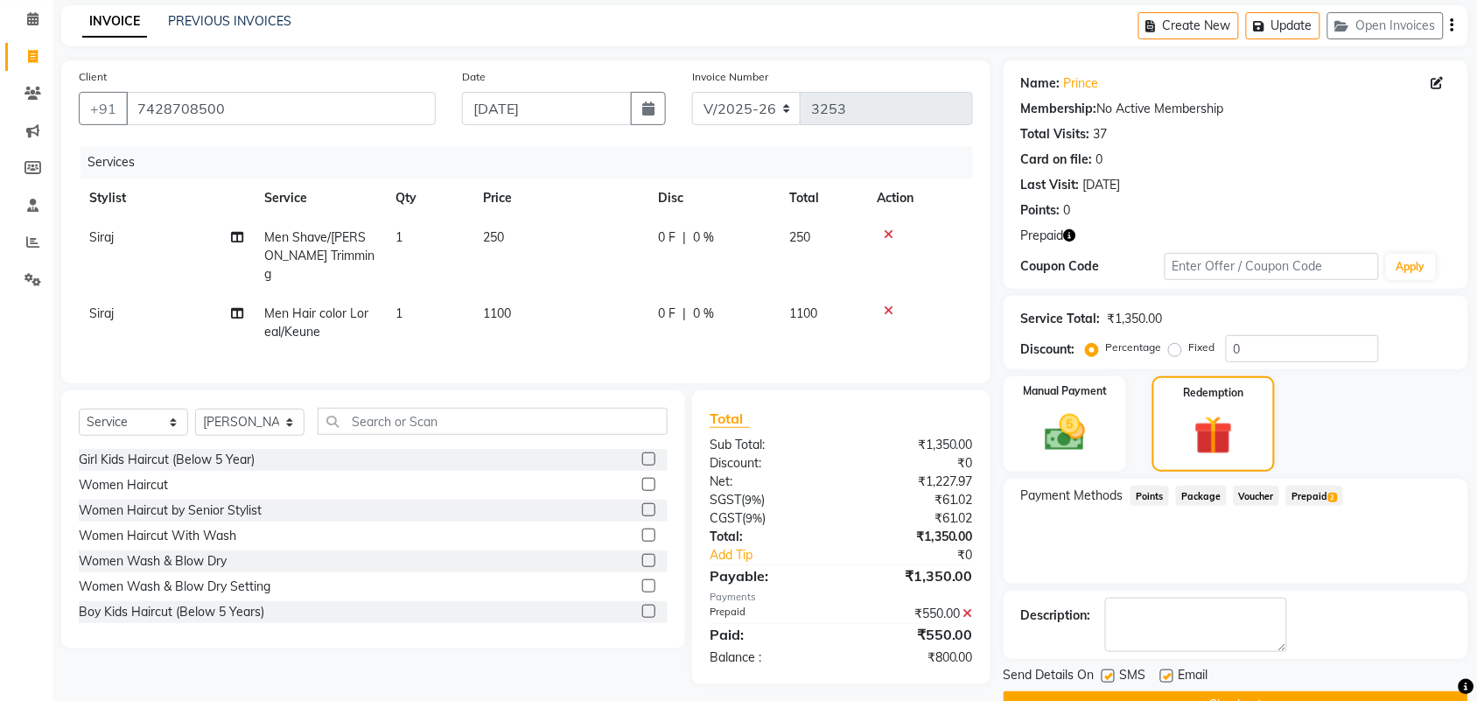
click at [1314, 490] on span "Prepaid 2" at bounding box center [1314, 496] width 57 height 20
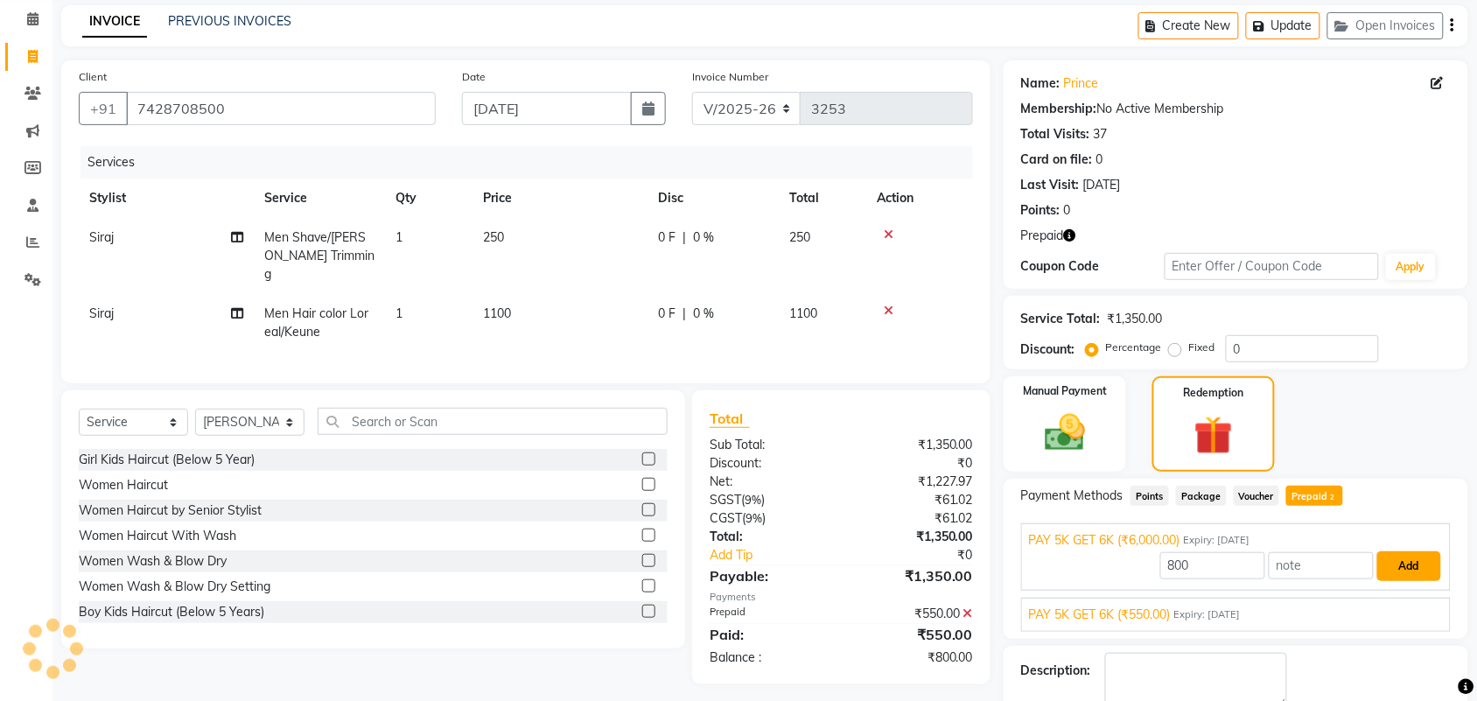
click at [1410, 567] on button "Add" at bounding box center [1409, 566] width 64 height 30
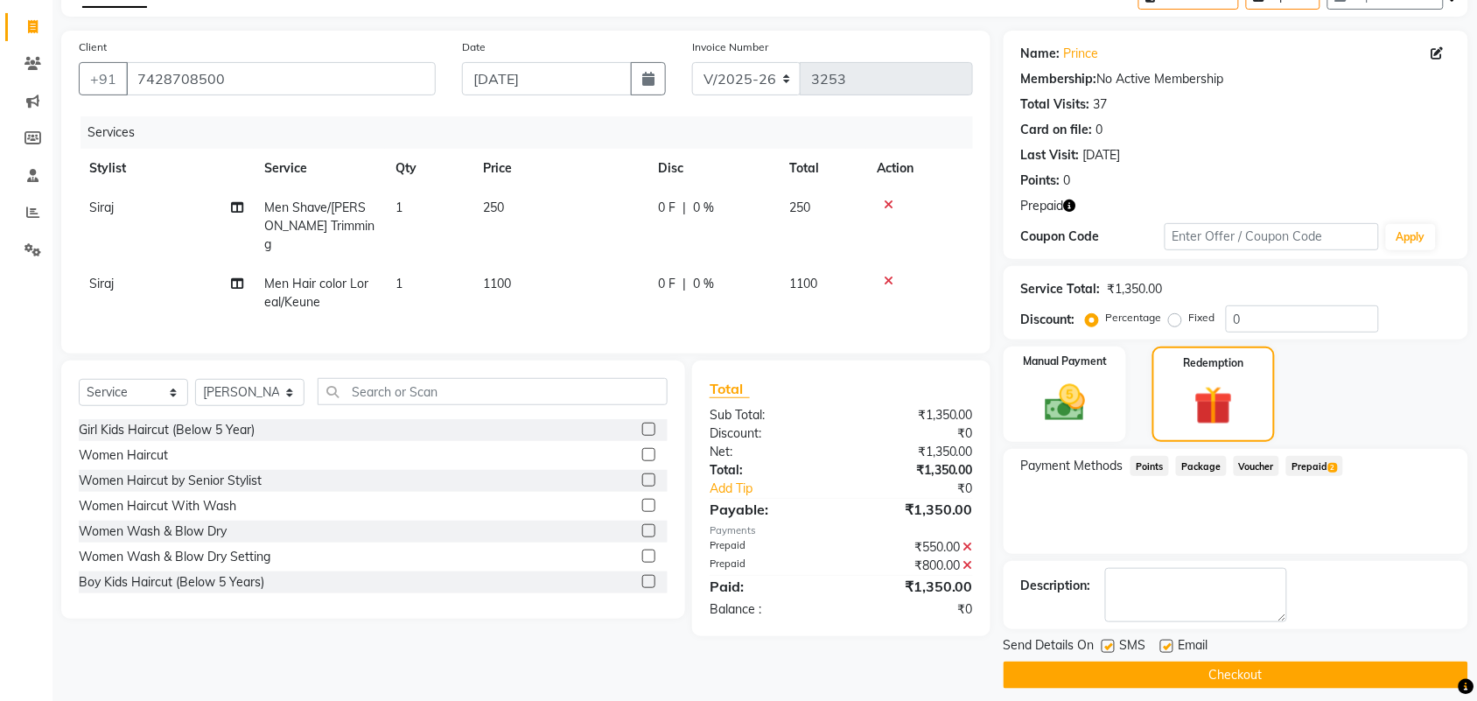
scroll to position [115, 0]
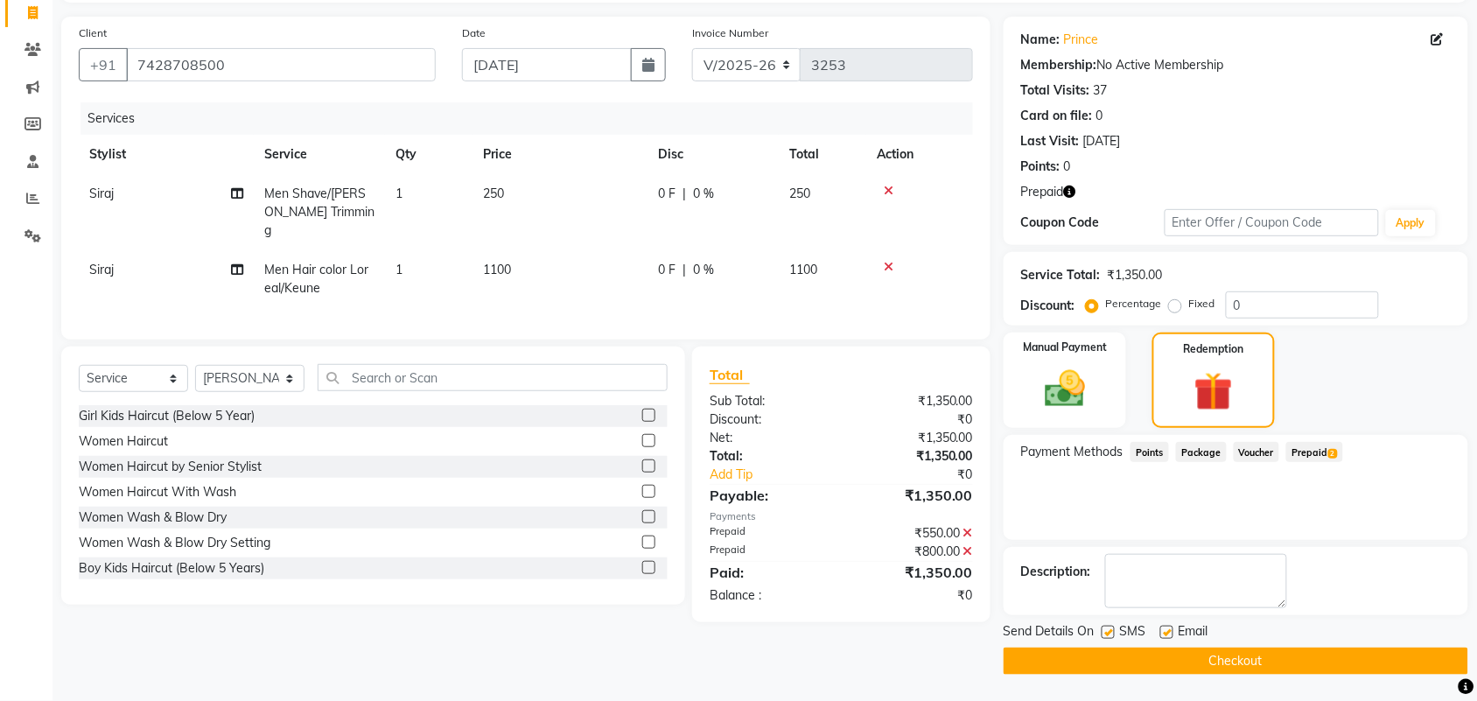
click at [1280, 658] on button "Checkout" at bounding box center [1236, 660] width 465 height 27
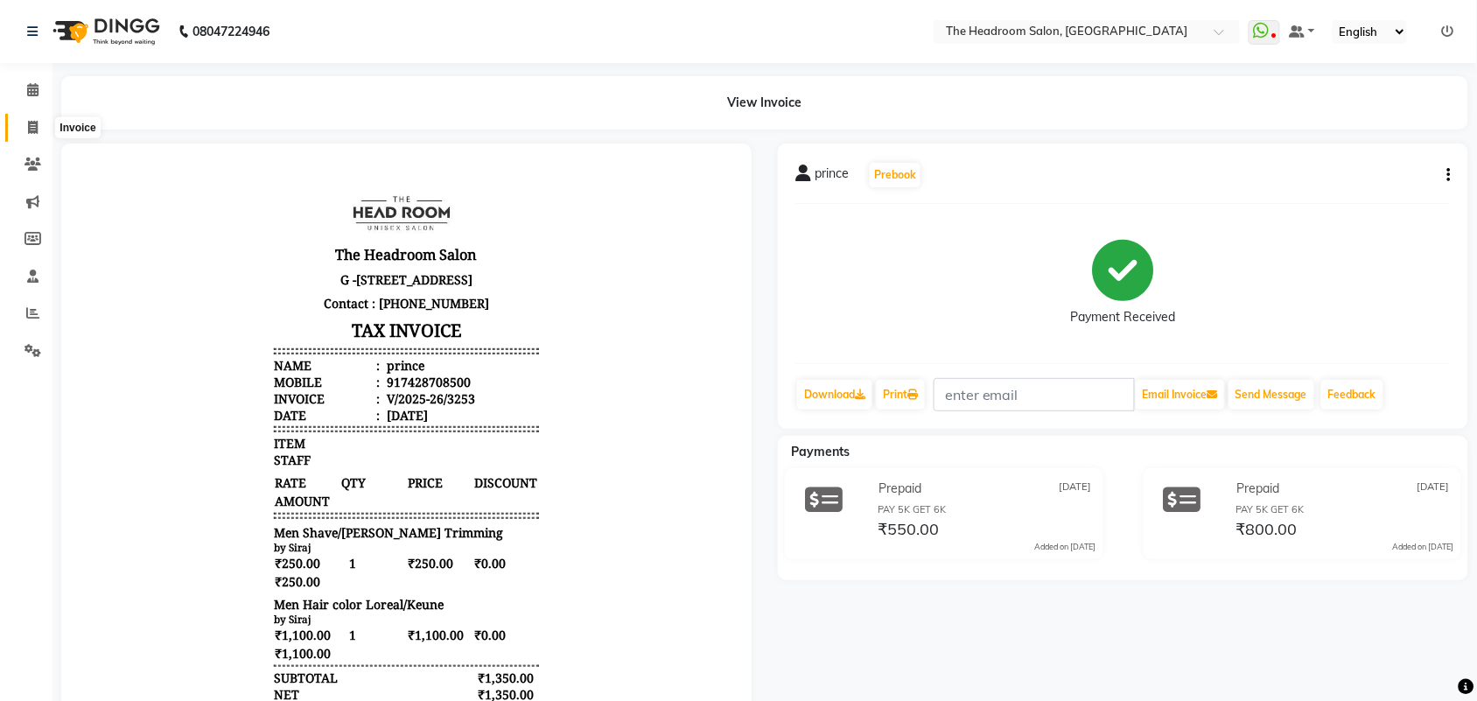
click at [33, 125] on icon at bounding box center [33, 127] width 10 height 13
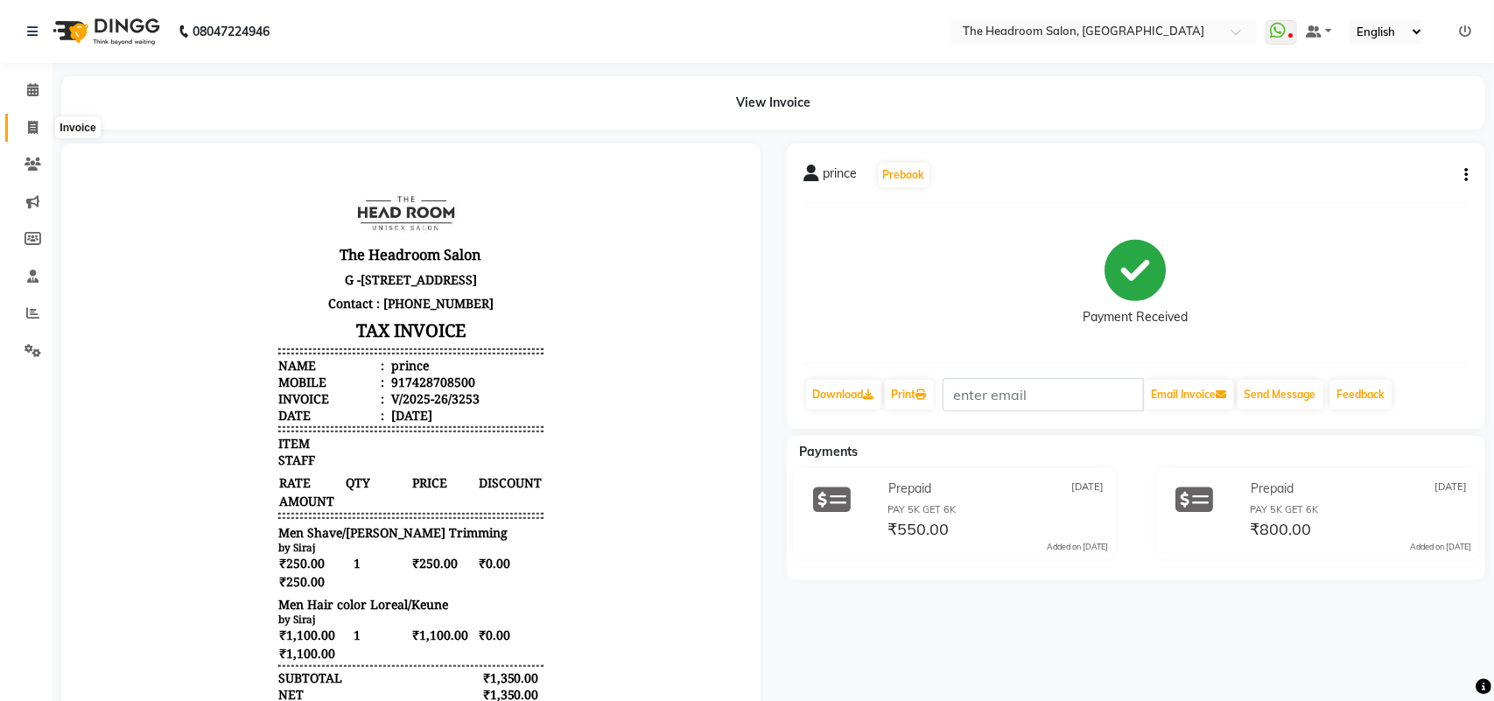
select select "service"
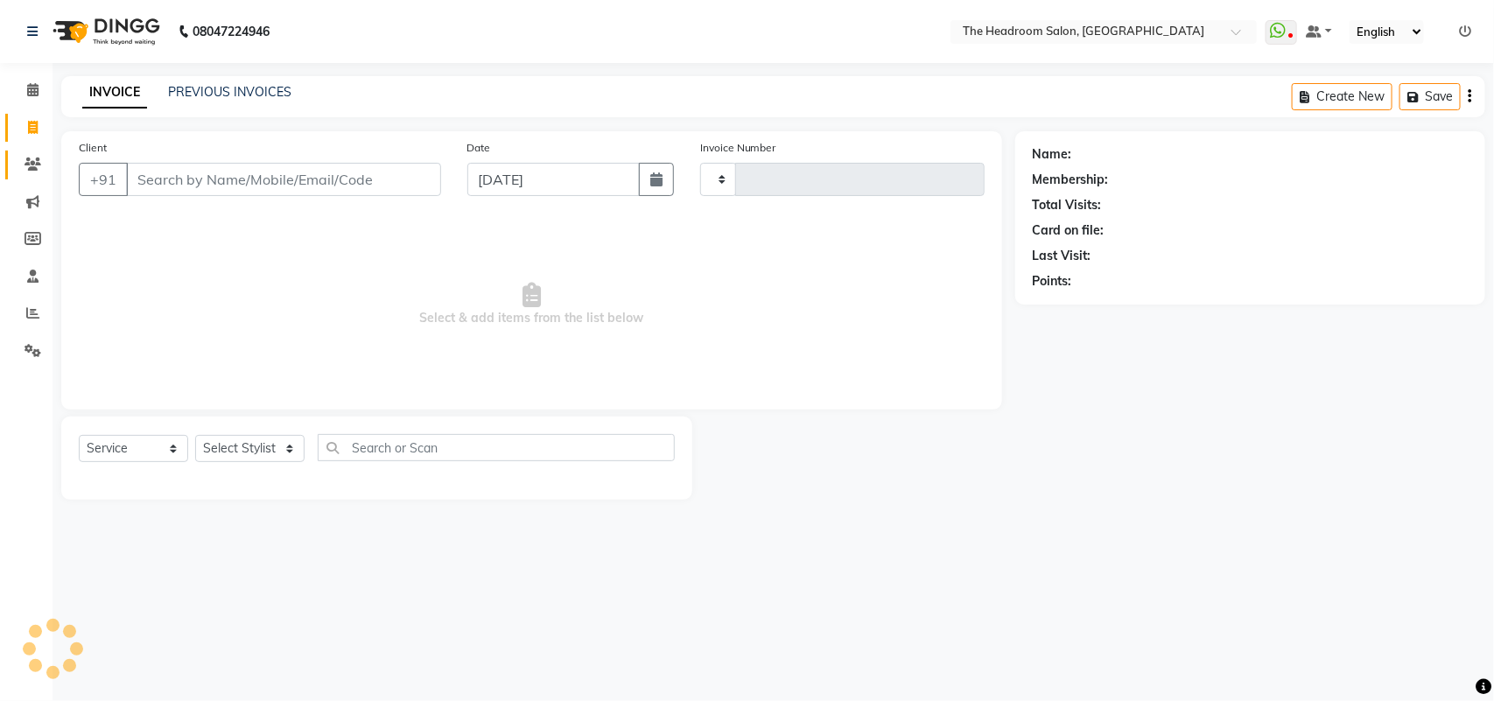
type input "3254"
select select "6933"
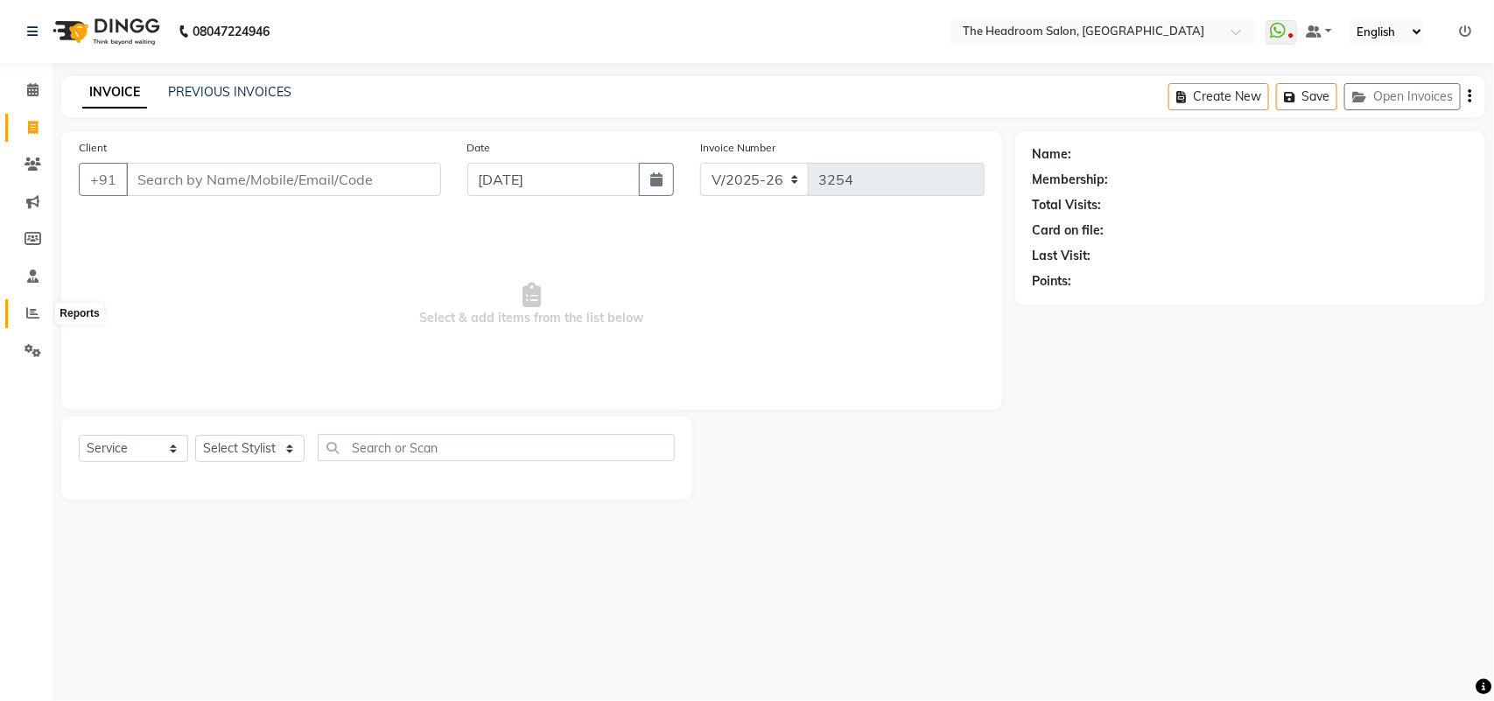
click at [28, 316] on icon at bounding box center [32, 312] width 13 height 13
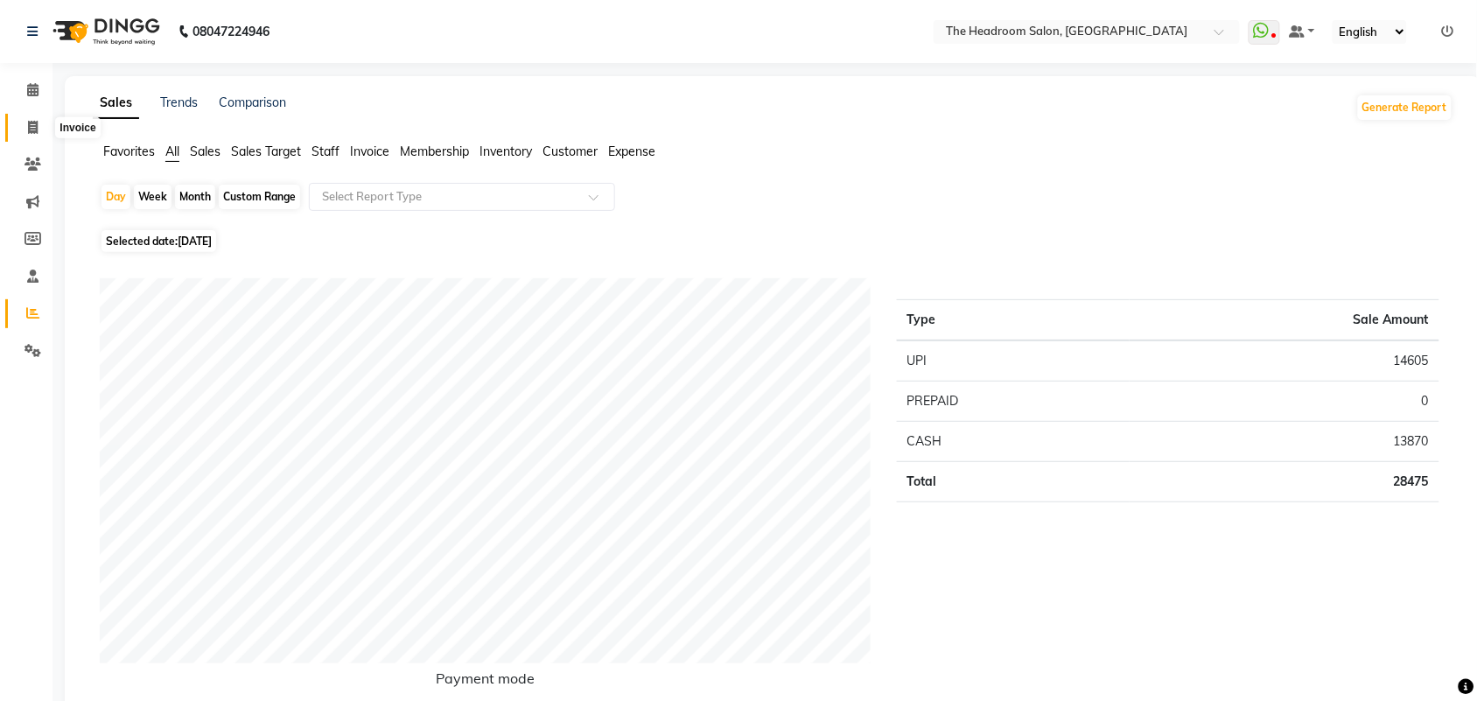
click at [29, 133] on icon at bounding box center [33, 127] width 10 height 13
select select "service"
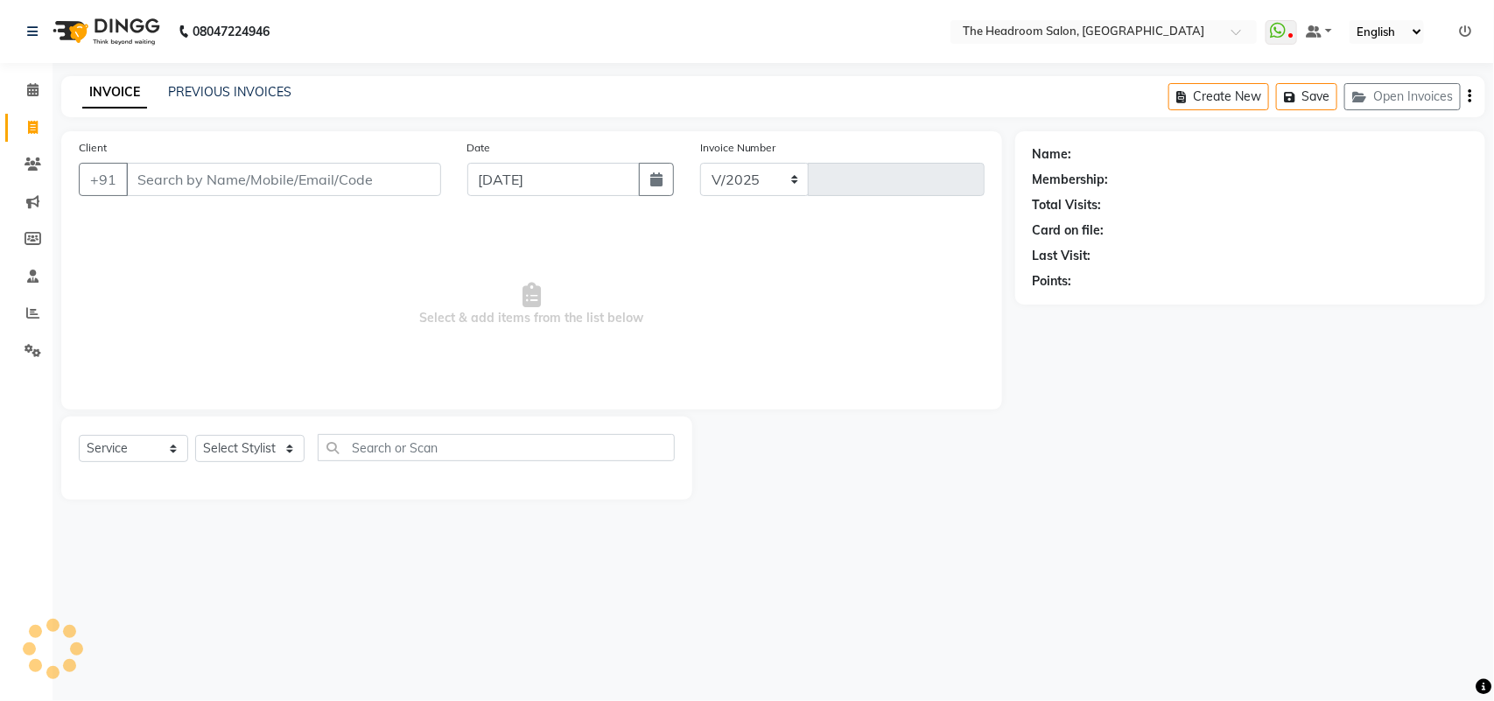
select select "6933"
type input "3254"
select select "58237"
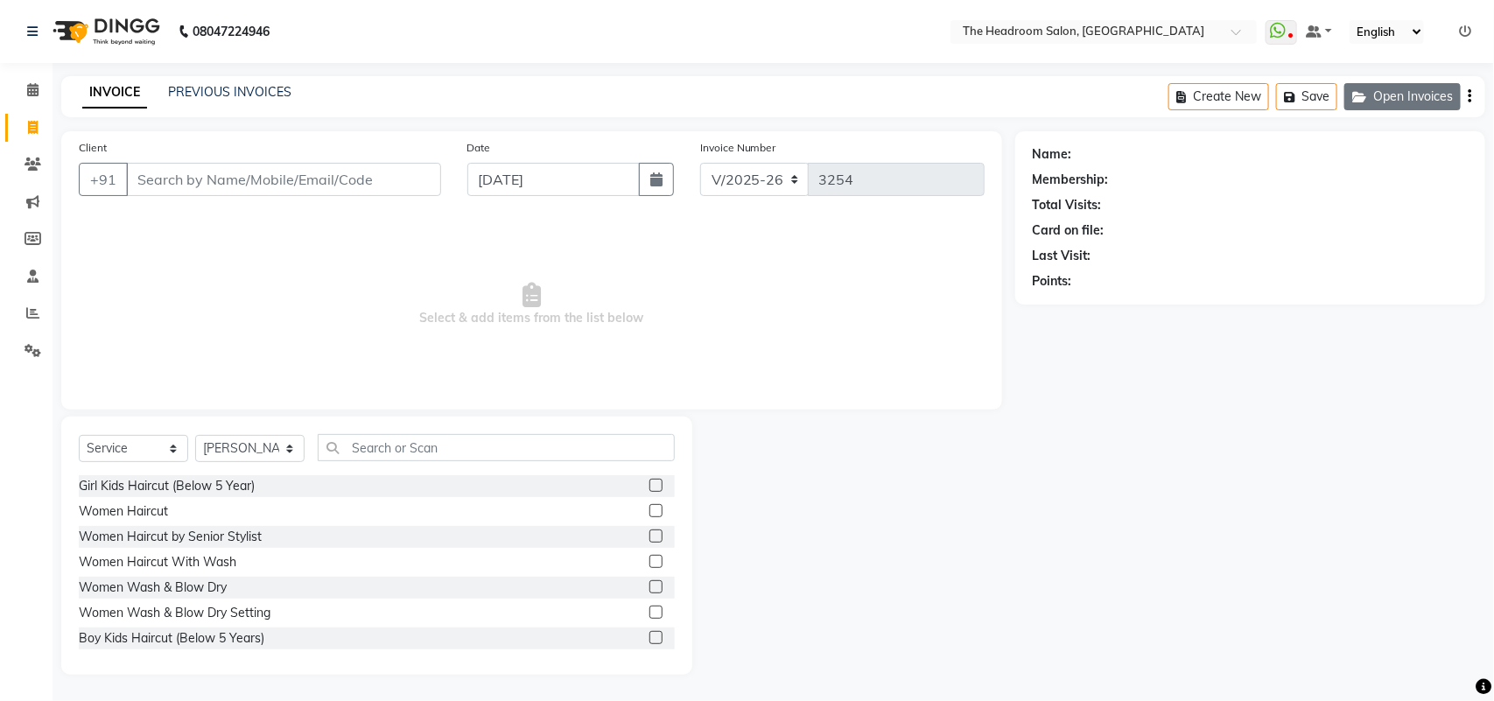
click at [1429, 92] on button "Open Invoices" at bounding box center [1402, 96] width 116 height 27
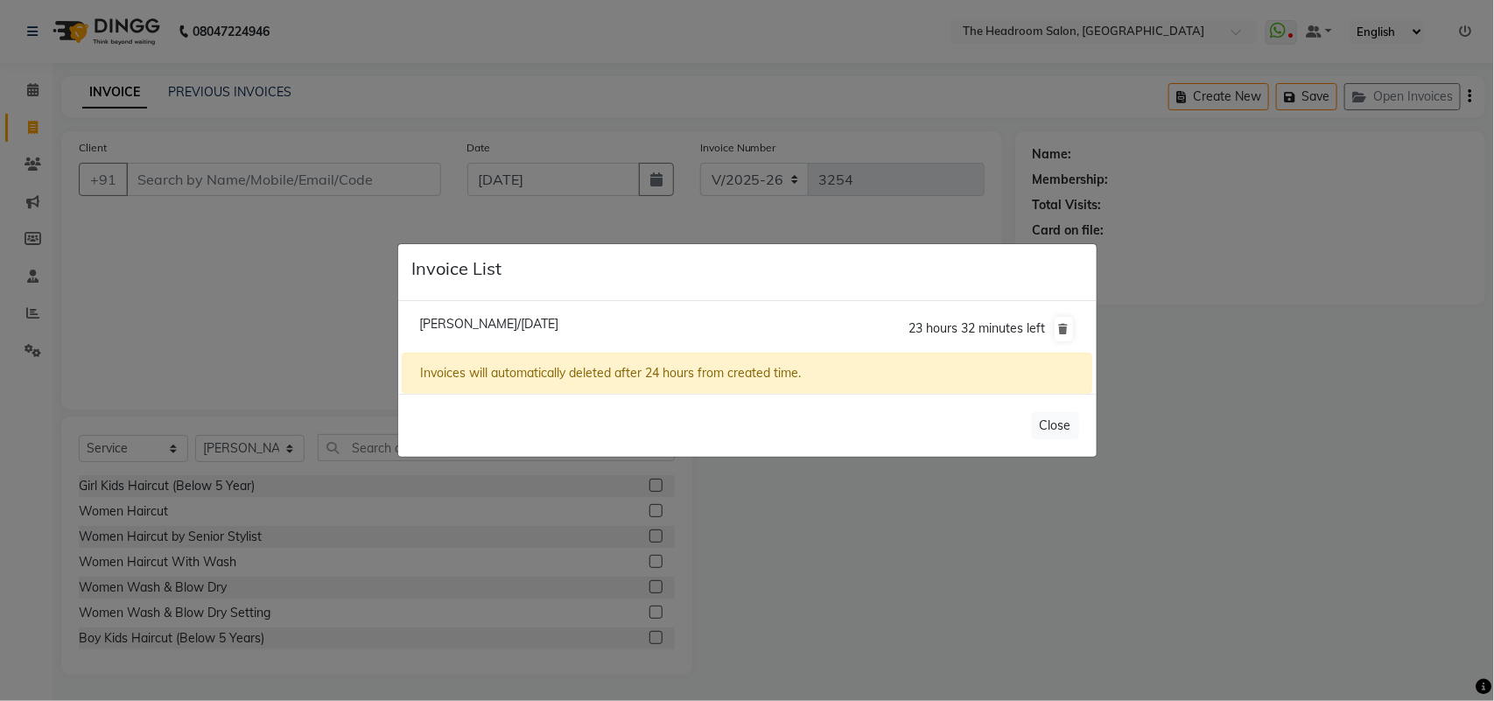
click at [882, 64] on ngb-modal-window "Invoice List Monika Shokeen/01 September 2025 23 hours 32 minutes left Invoices…" at bounding box center [747, 350] width 1494 height 701
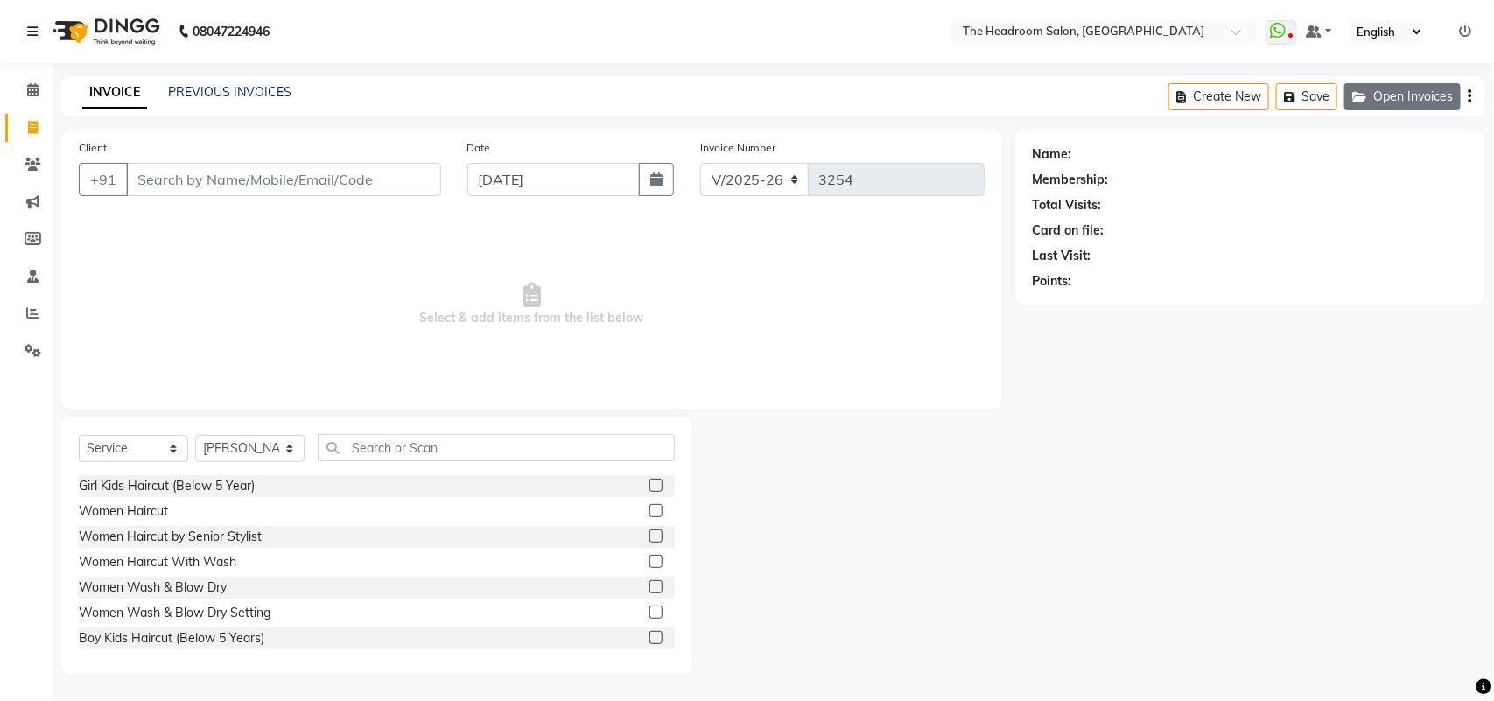
click at [1398, 94] on button "Open Invoices" at bounding box center [1402, 96] width 116 height 27
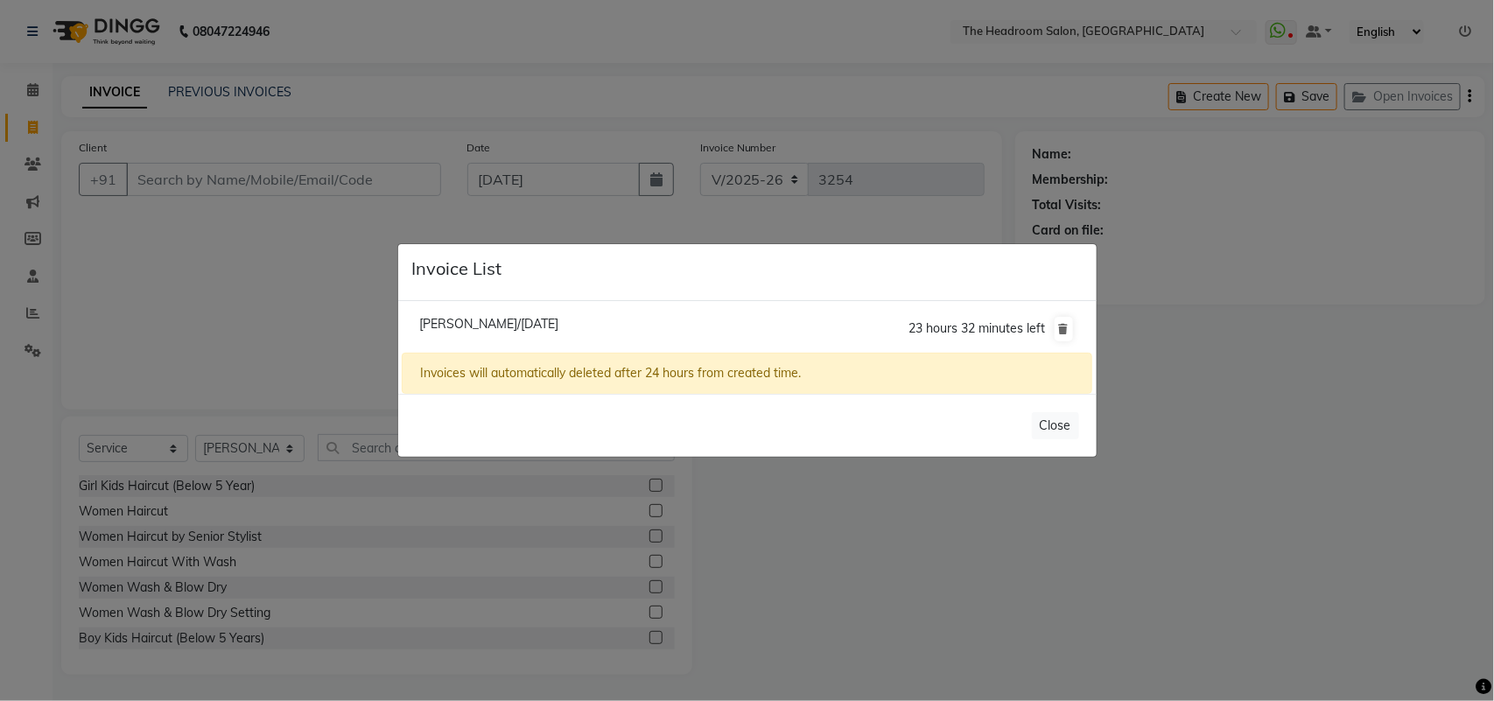
click at [529, 330] on span "Monika Shokeen/01 September 2025" at bounding box center [488, 324] width 139 height 16
type input "9899880358"
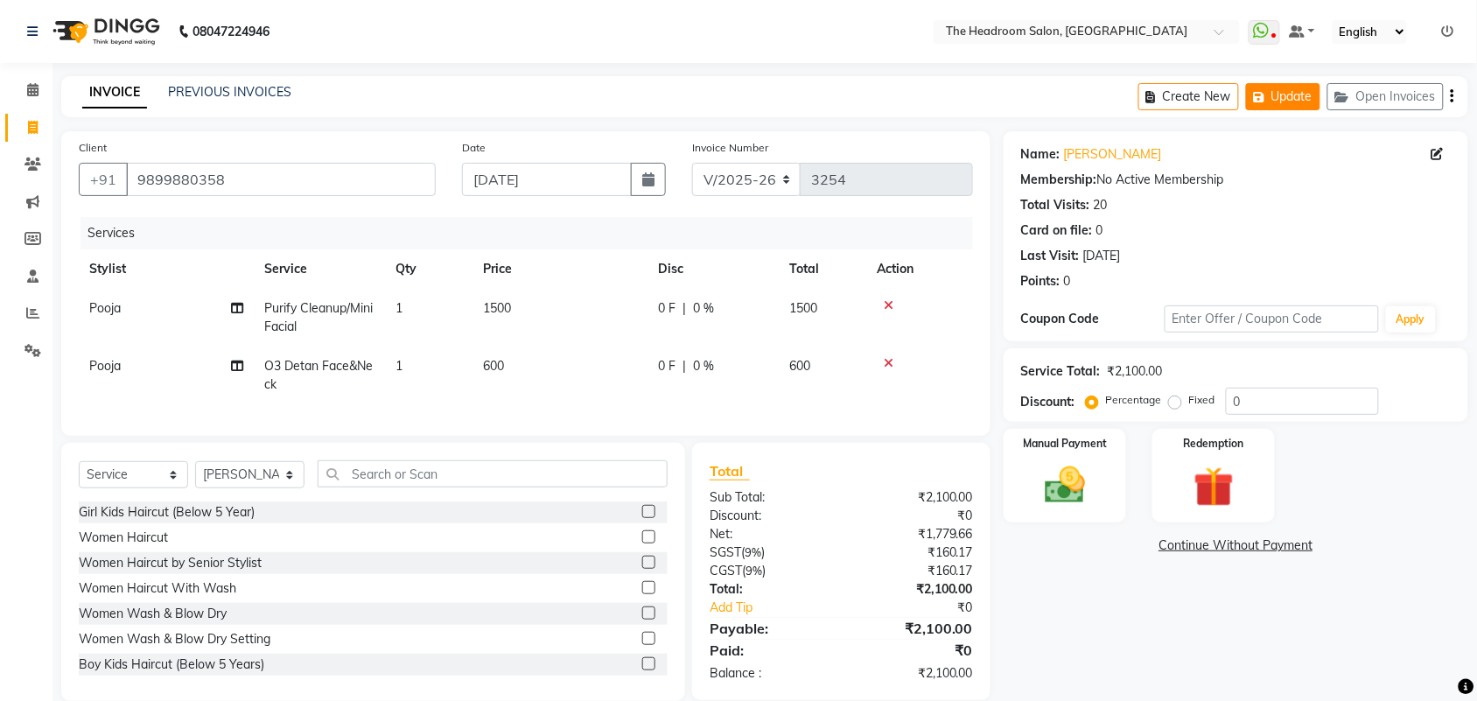
click at [1299, 88] on button "Update" at bounding box center [1283, 96] width 74 height 27
click at [1296, 88] on button "Update" at bounding box center [1283, 96] width 74 height 27
click at [268, 488] on select "Select Stylist [PERSON_NAME] Deepak [PERSON_NAME] [PERSON_NAME] Manager [PERSON…" at bounding box center [249, 474] width 109 height 27
select select "58238"
click at [195, 477] on select "Select Stylist [PERSON_NAME] Deepak [PERSON_NAME] [PERSON_NAME] Manager [PERSON…" at bounding box center [249, 474] width 109 height 27
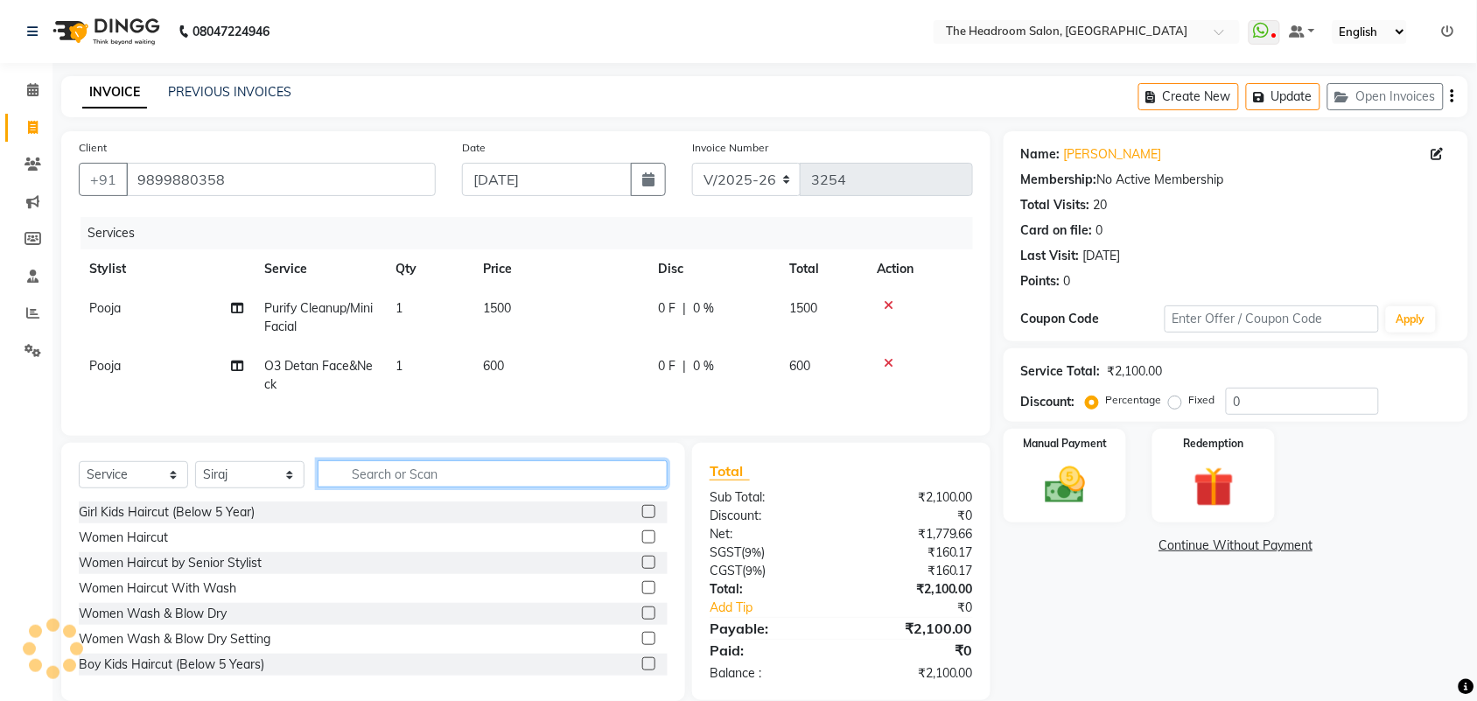
click at [360, 487] on input "text" at bounding box center [493, 473] width 350 height 27
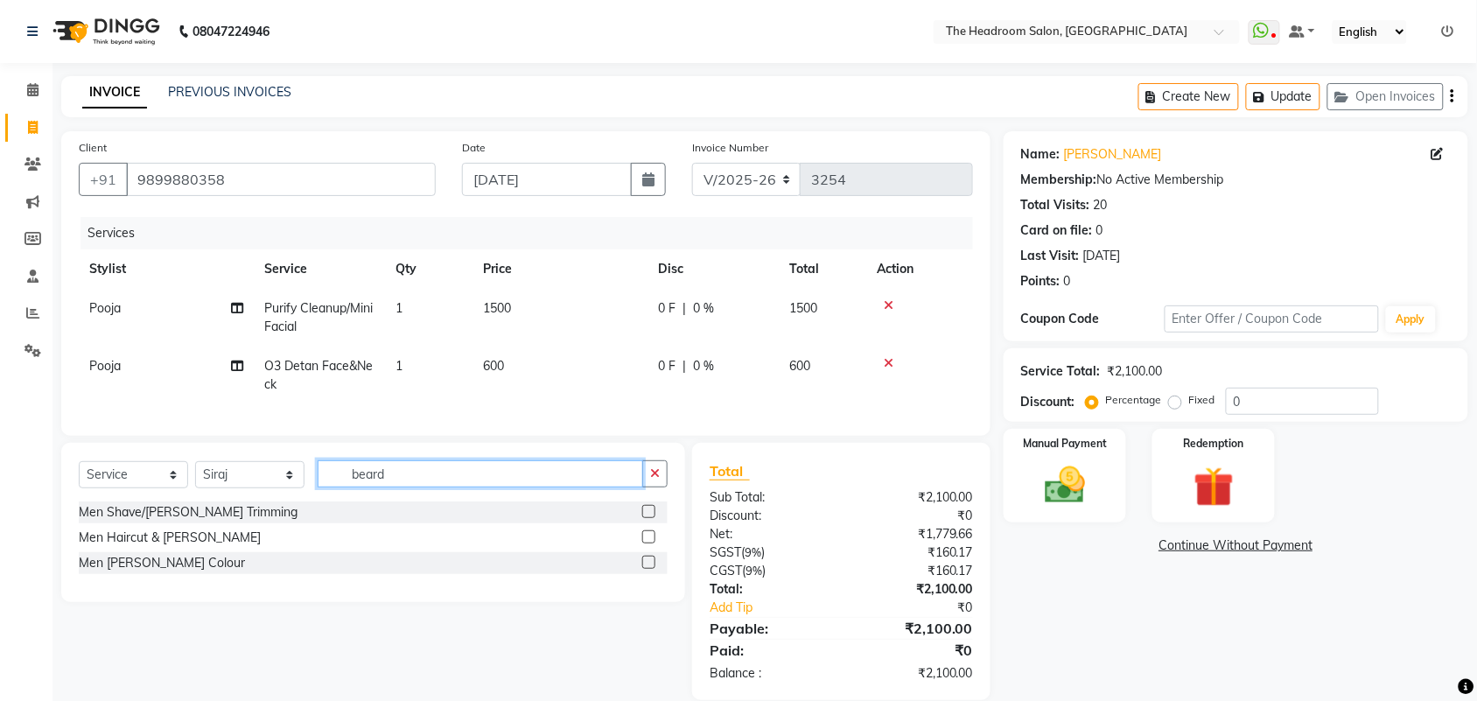
type input "beard"
click at [648, 518] on label at bounding box center [648, 511] width 13 height 13
click at [648, 518] on input "checkbox" at bounding box center [647, 512] width 11 height 11
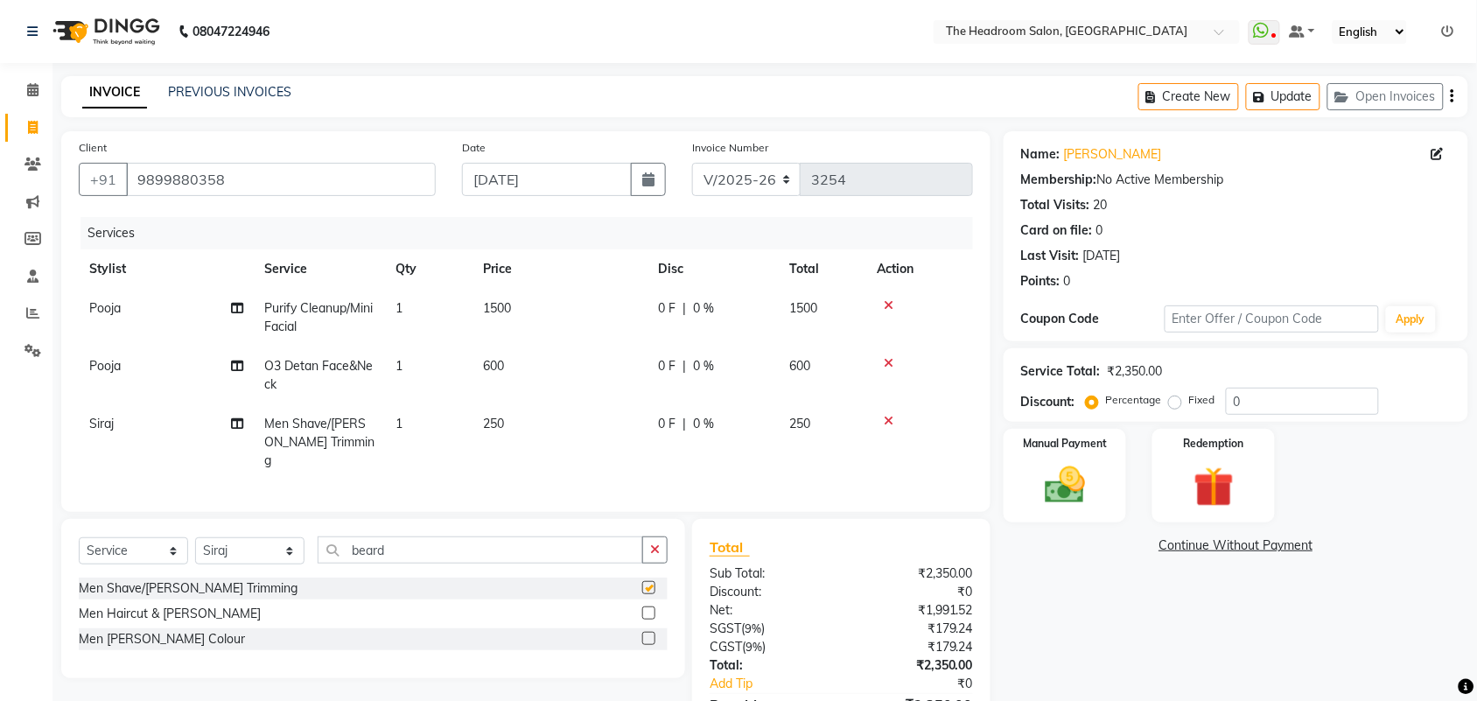
checkbox input "false"
click at [224, 549] on select "Select Stylist [PERSON_NAME] Deepak [PERSON_NAME] [PERSON_NAME] Manager [PERSON…" at bounding box center [249, 550] width 109 height 27
select select "59608"
click at [195, 537] on select "Select Stylist [PERSON_NAME] Deepak [PERSON_NAME] [PERSON_NAME] Manager [PERSON…" at bounding box center [249, 550] width 109 height 27
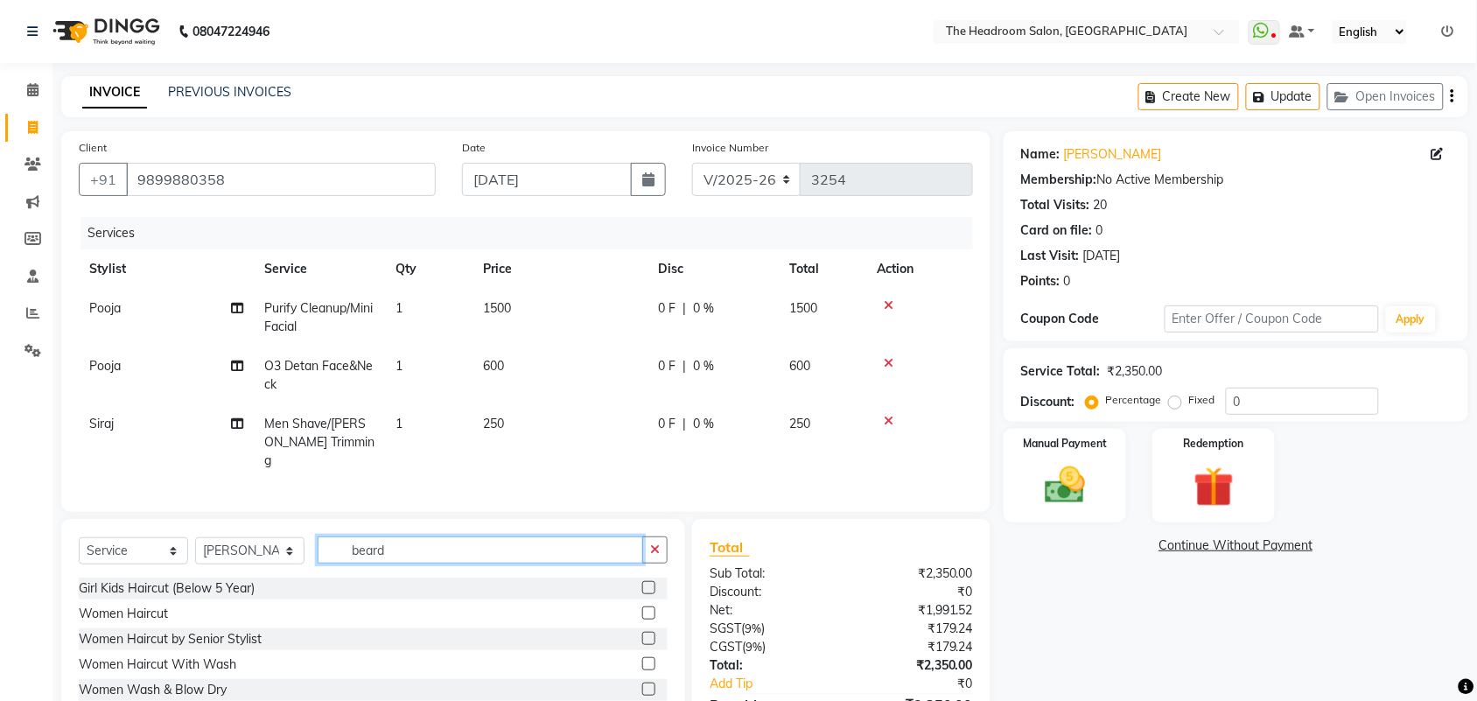
click at [364, 538] on input "beard" at bounding box center [480, 549] width 325 height 27
click at [416, 552] on input "beard" at bounding box center [480, 549] width 325 height 27
type input "b"
type input "color"
click at [648, 610] on label at bounding box center [648, 612] width 13 height 13
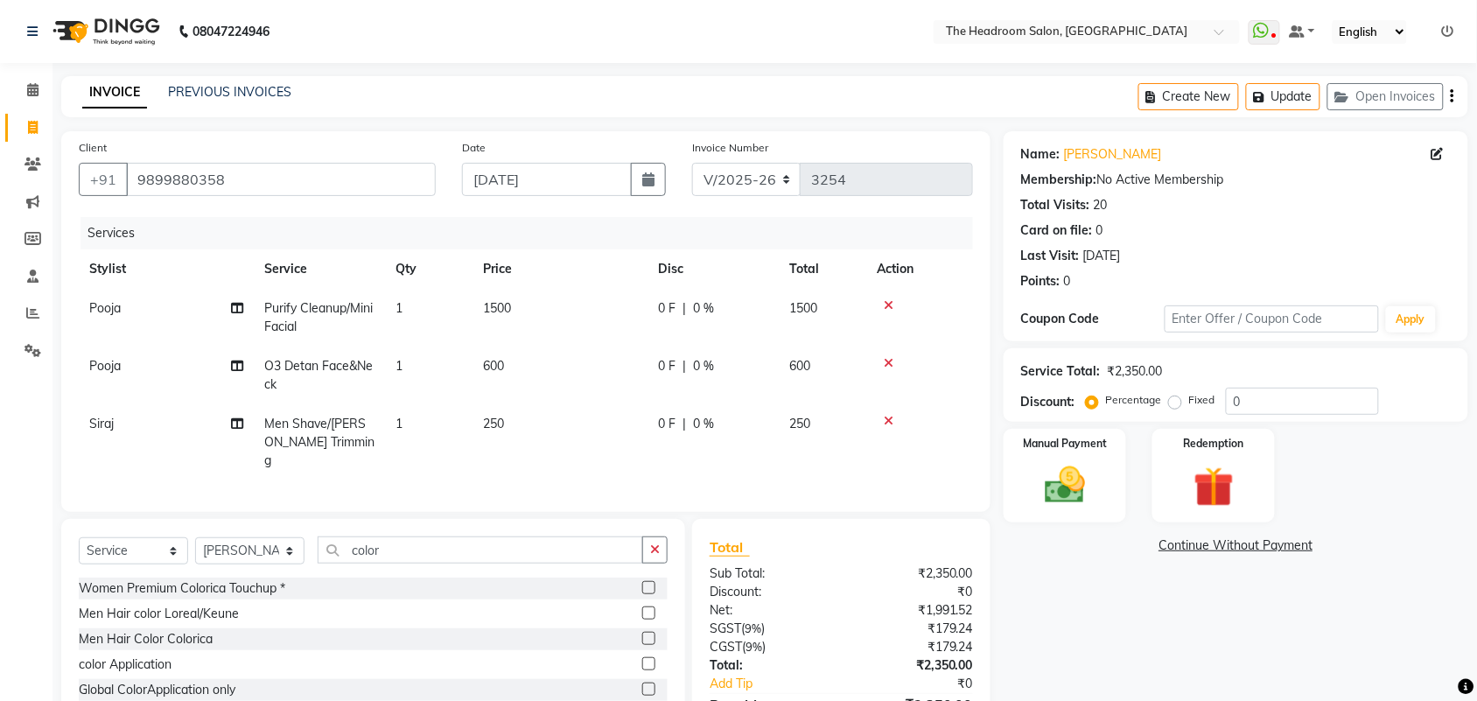
click at [648, 610] on input "checkbox" at bounding box center [647, 613] width 11 height 11
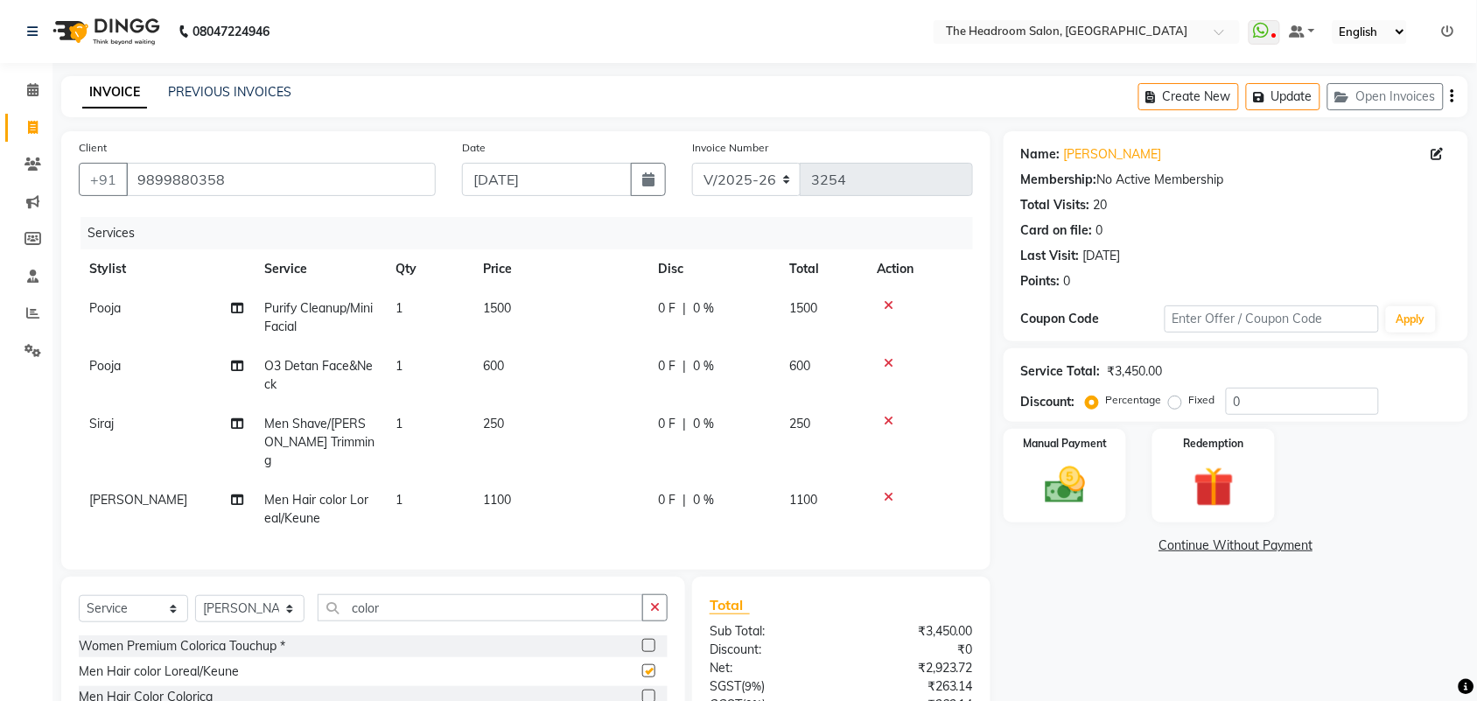
checkbox input "false"
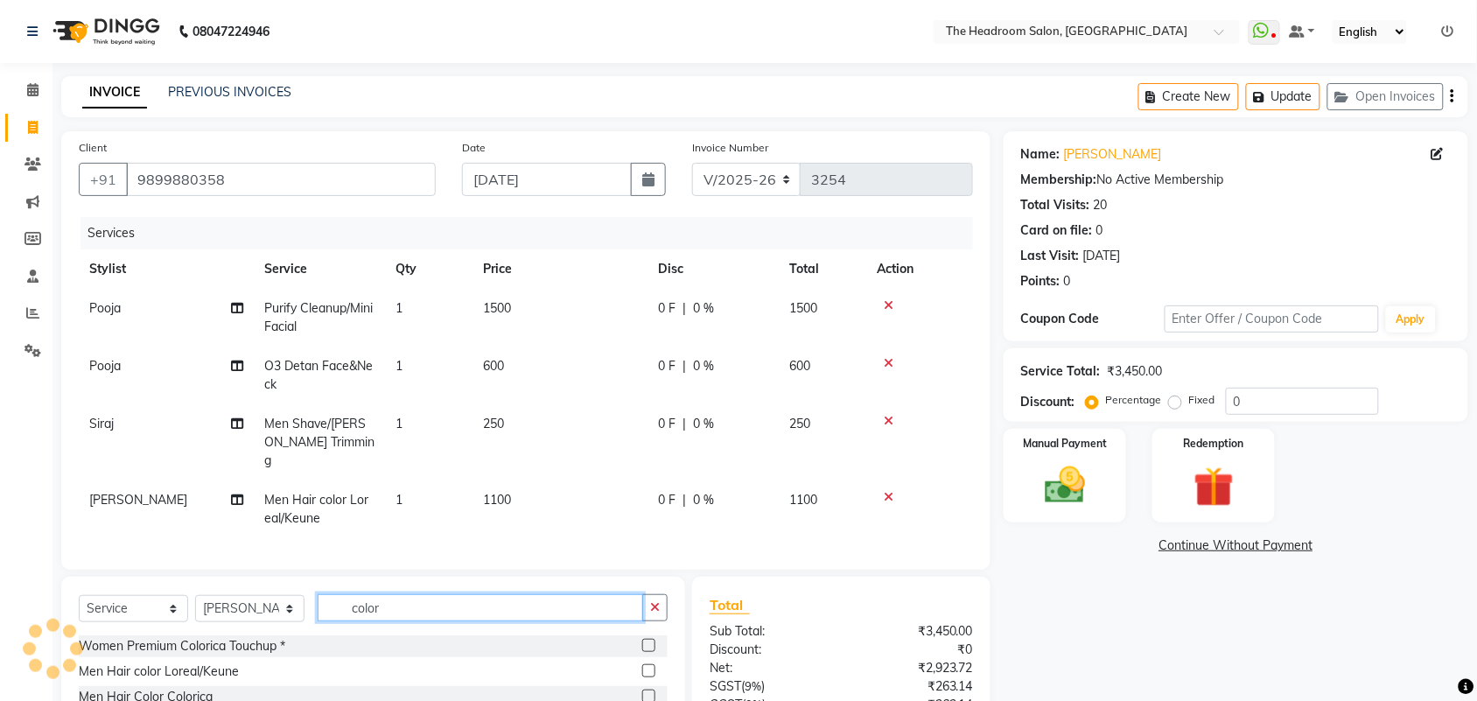
click at [399, 605] on input "color" at bounding box center [480, 607] width 325 height 27
type input "c"
type input "h"
type input "oil"
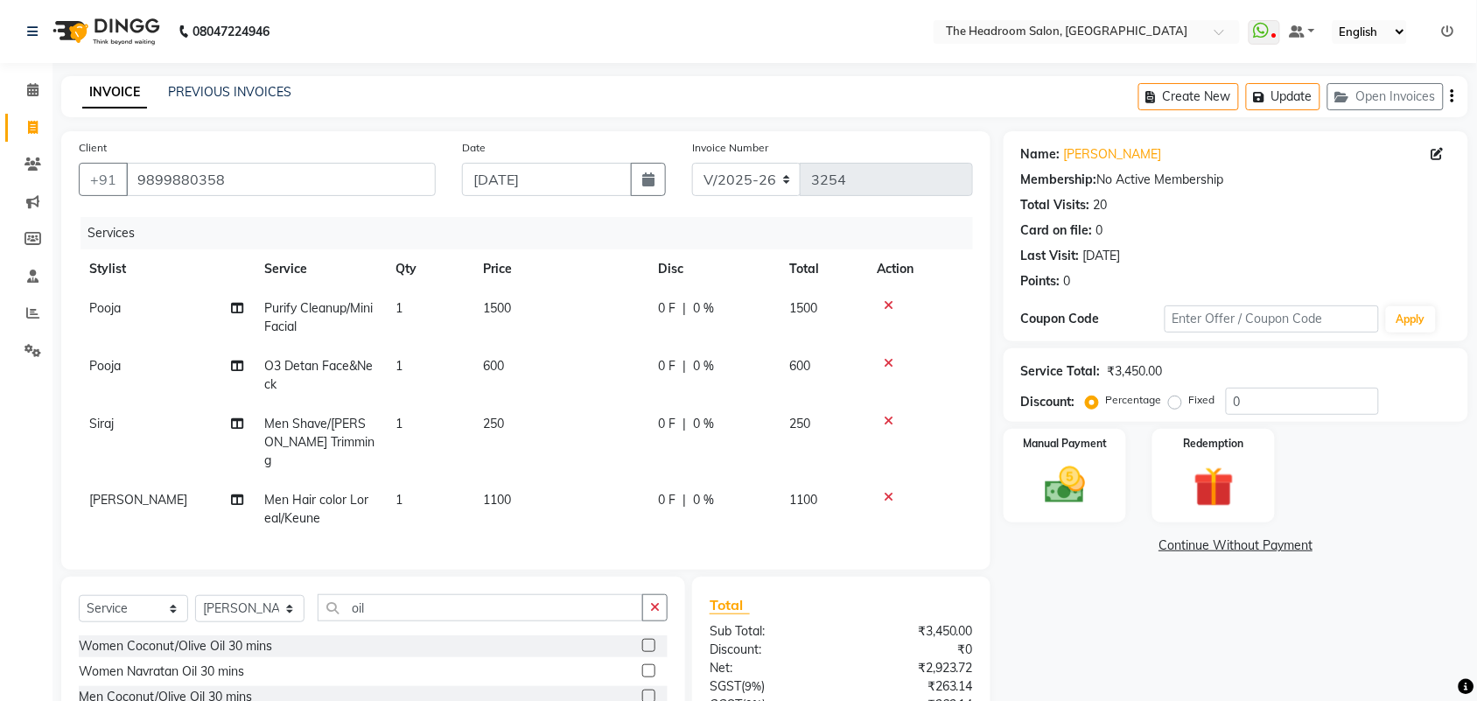
click at [648, 692] on label at bounding box center [648, 695] width 13 height 13
click at [648, 692] on input "checkbox" at bounding box center [647, 696] width 11 height 11
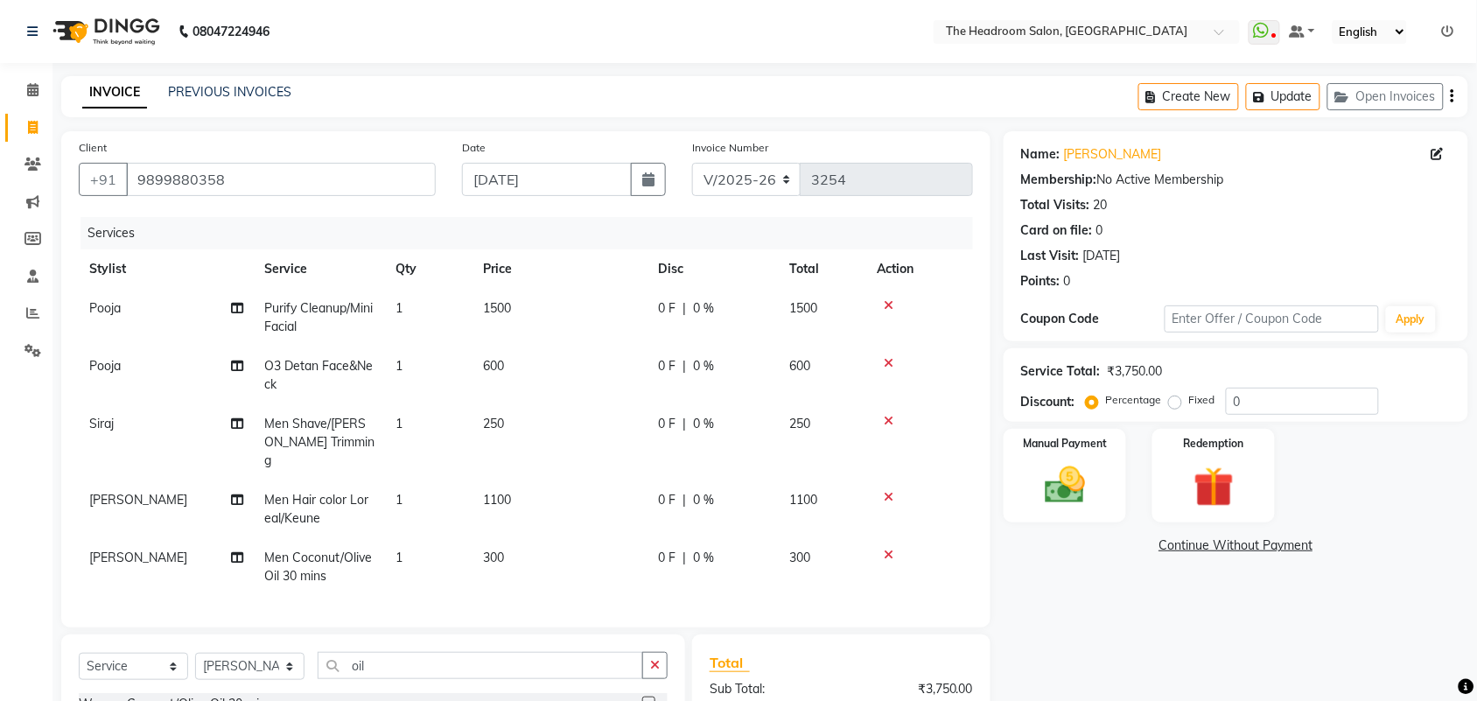
checkbox input "false"
click at [220, 663] on select "Select Stylist [PERSON_NAME] Deepak [PERSON_NAME] [PERSON_NAME] Manager [PERSON…" at bounding box center [249, 666] width 109 height 27
click at [1103, 632] on div "Name: Monika Shokeen Membership: No Active Membership Total Visits: 20 Card on …" at bounding box center [1243, 511] width 478 height 760
click at [263, 659] on select "Select Stylist [PERSON_NAME] Deepak [PERSON_NAME] [PERSON_NAME] Manager [PERSON…" at bounding box center [249, 666] width 109 height 27
select select "58241"
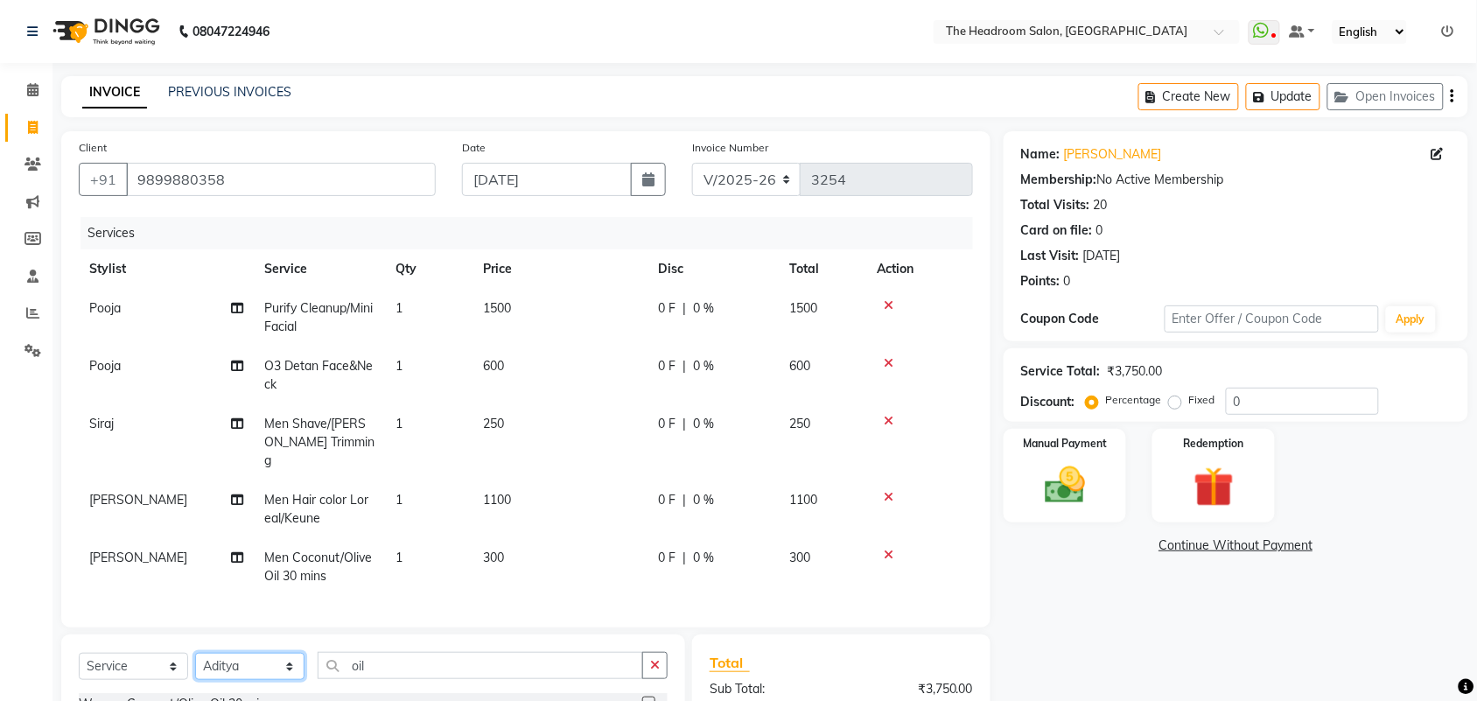
click at [195, 653] on select "Select Stylist [PERSON_NAME] Deepak [PERSON_NAME] [PERSON_NAME] Manager [PERSON…" at bounding box center [249, 666] width 109 height 27
click at [363, 679] on div "Select Service Product Membership Package Voucher Prepaid Gift Card Select Styl…" at bounding box center [373, 672] width 589 height 41
click at [378, 661] on input "oil" at bounding box center [480, 665] width 325 height 27
type input "o"
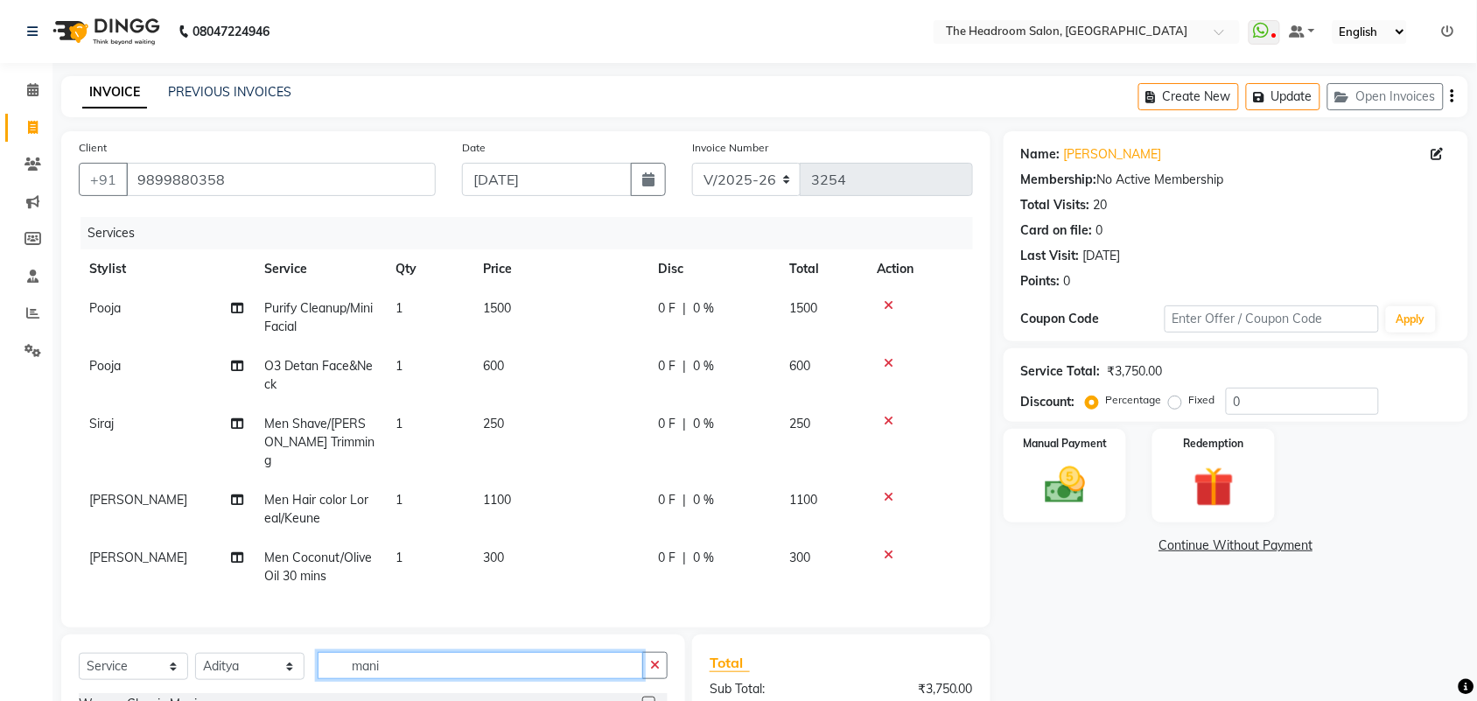
scroll to position [215, 0]
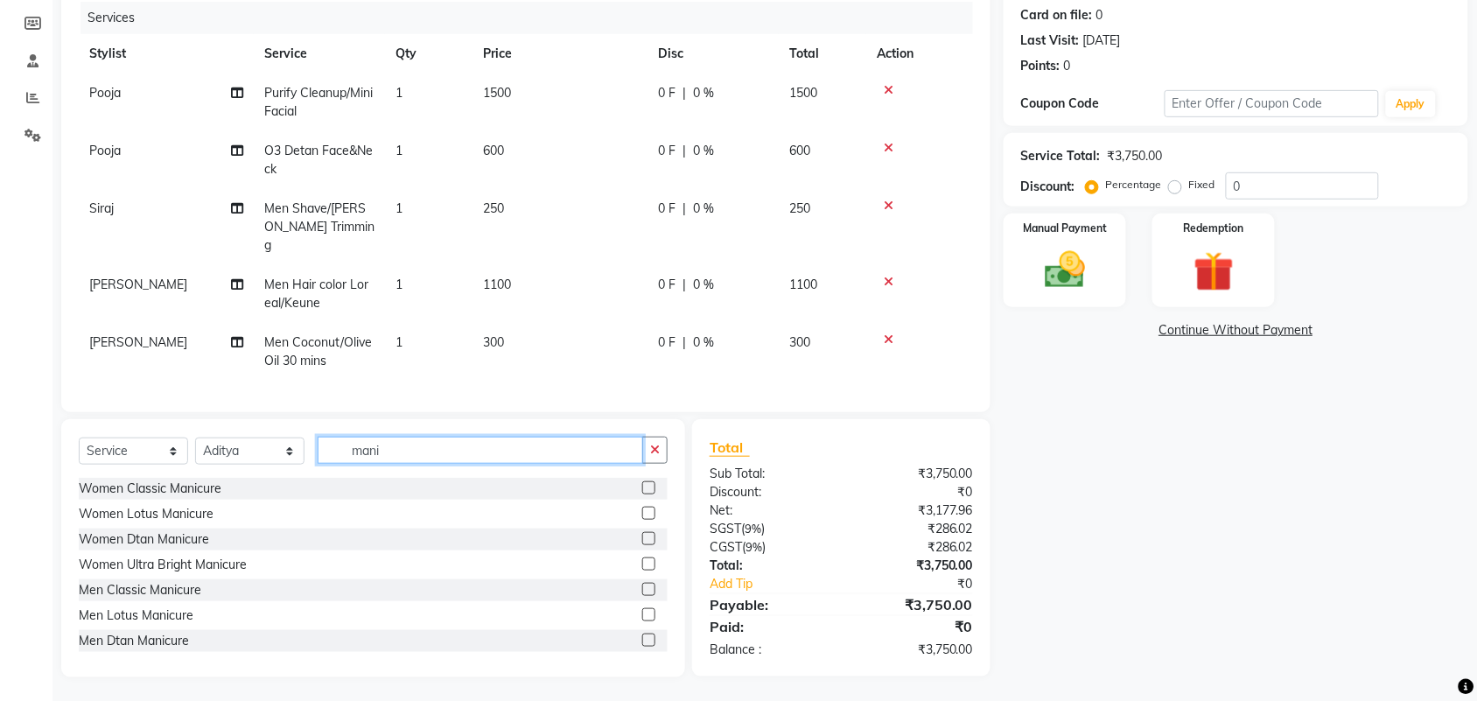
type input "mani"
click at [642, 484] on label at bounding box center [648, 487] width 13 height 13
click at [642, 484] on input "checkbox" at bounding box center [647, 488] width 11 height 11
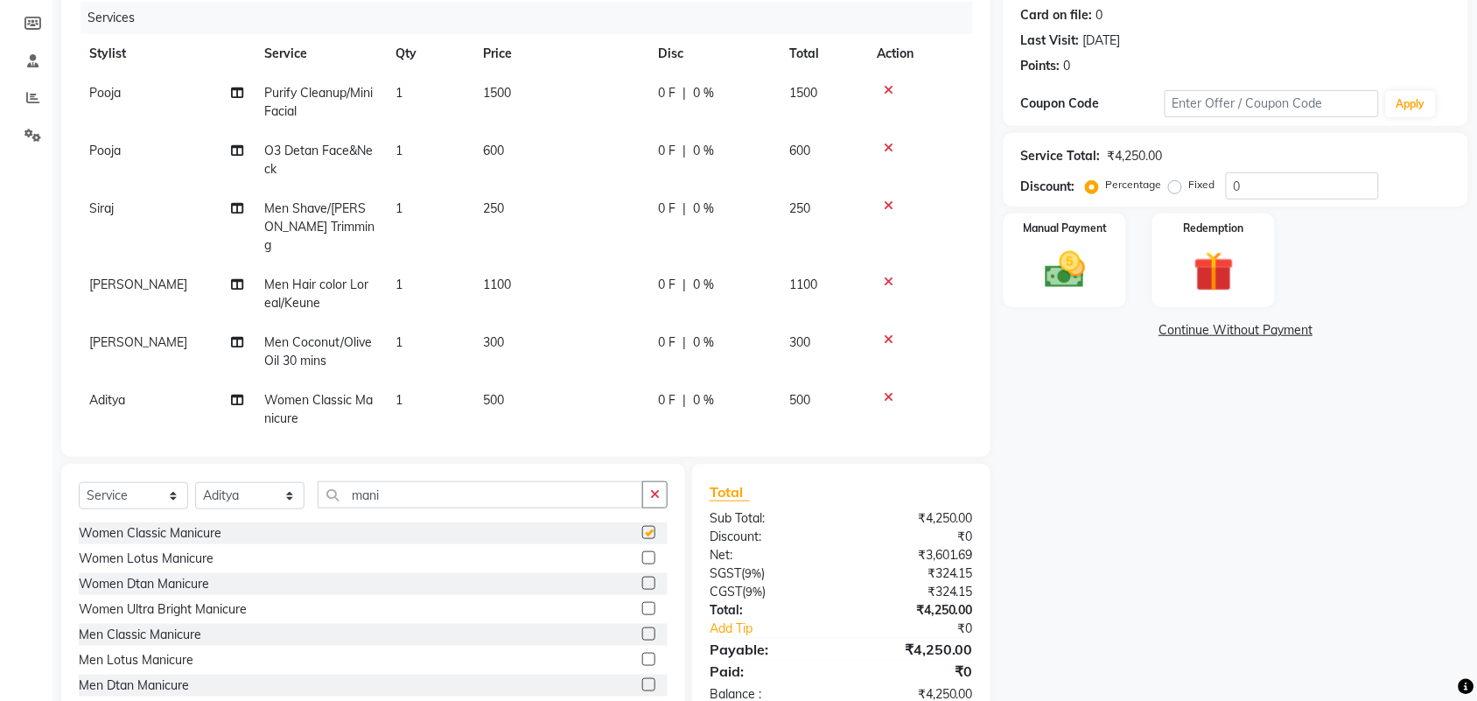
checkbox input "false"
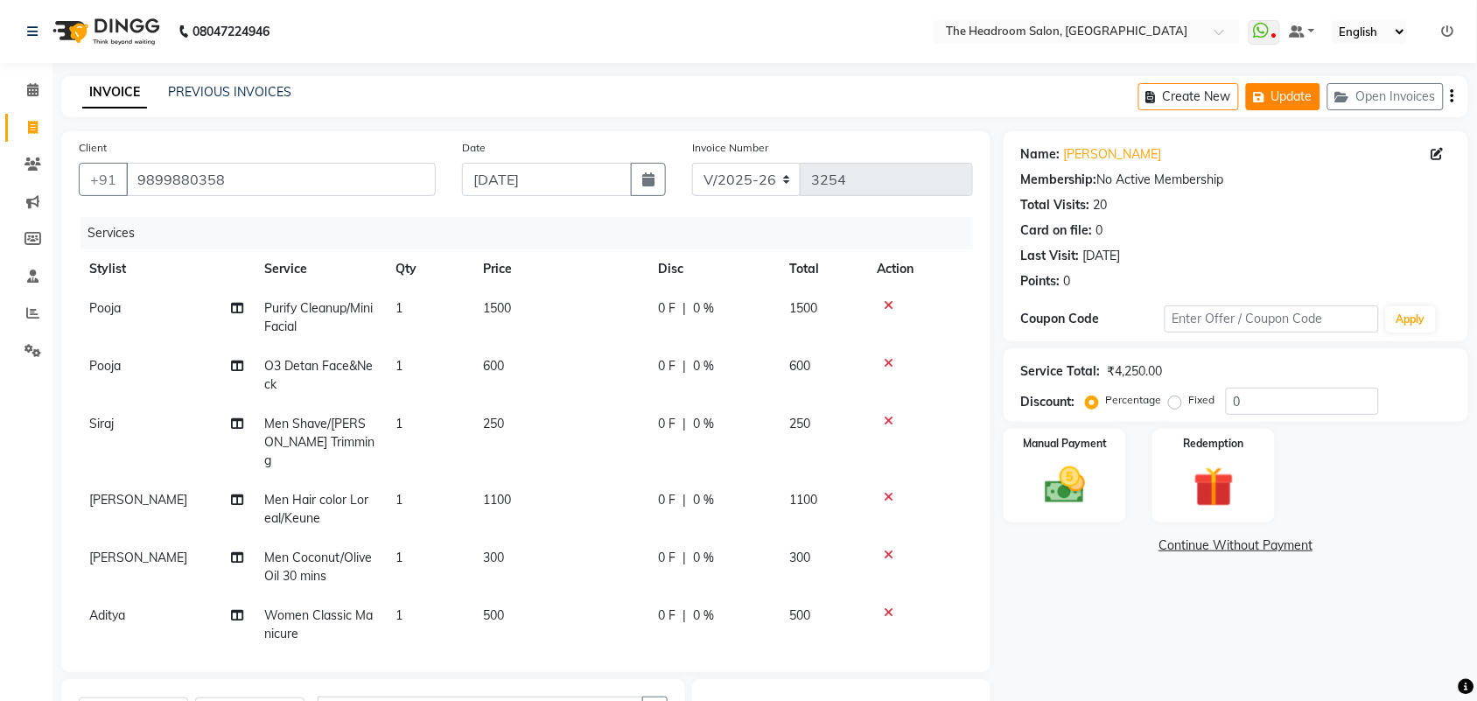
click at [1277, 94] on button "Update" at bounding box center [1283, 96] width 74 height 27
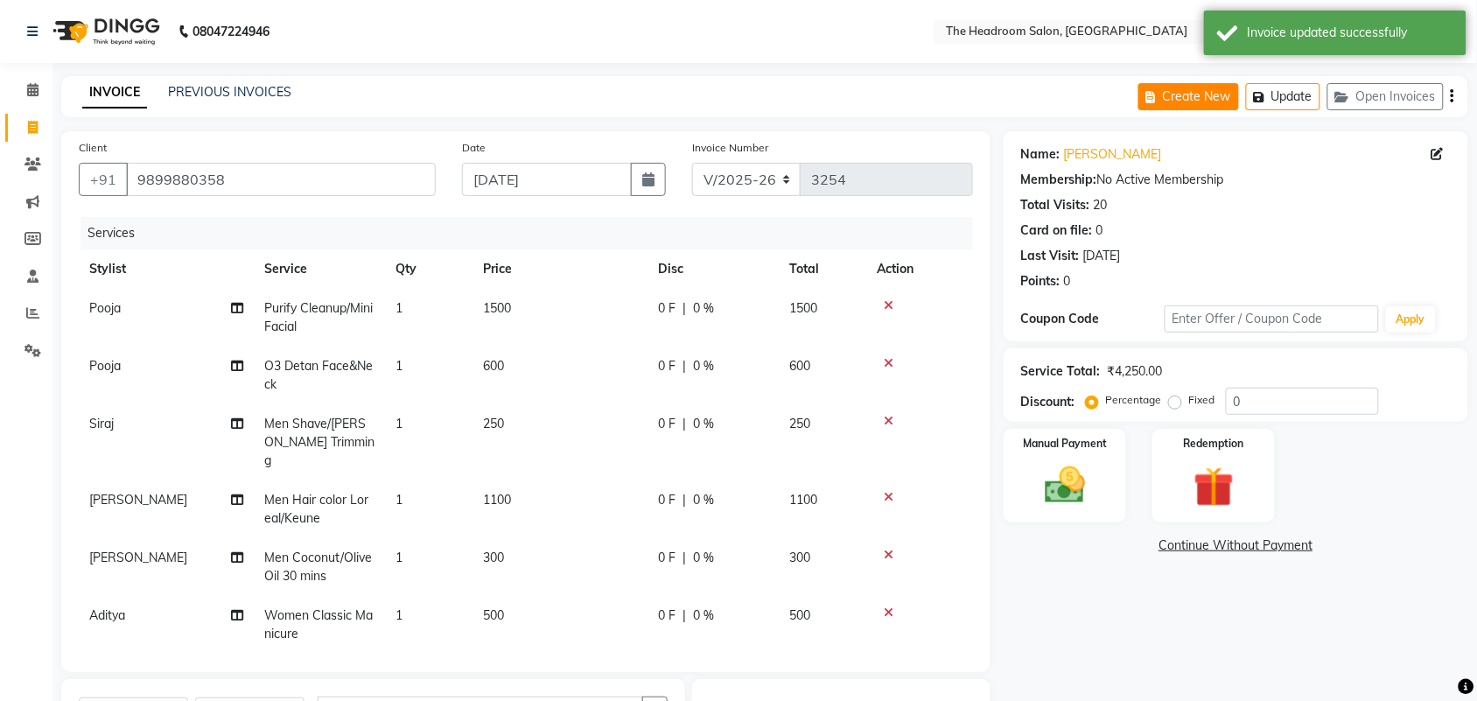
click at [1214, 92] on button "Create New" at bounding box center [1188, 96] width 101 height 27
select select "service"
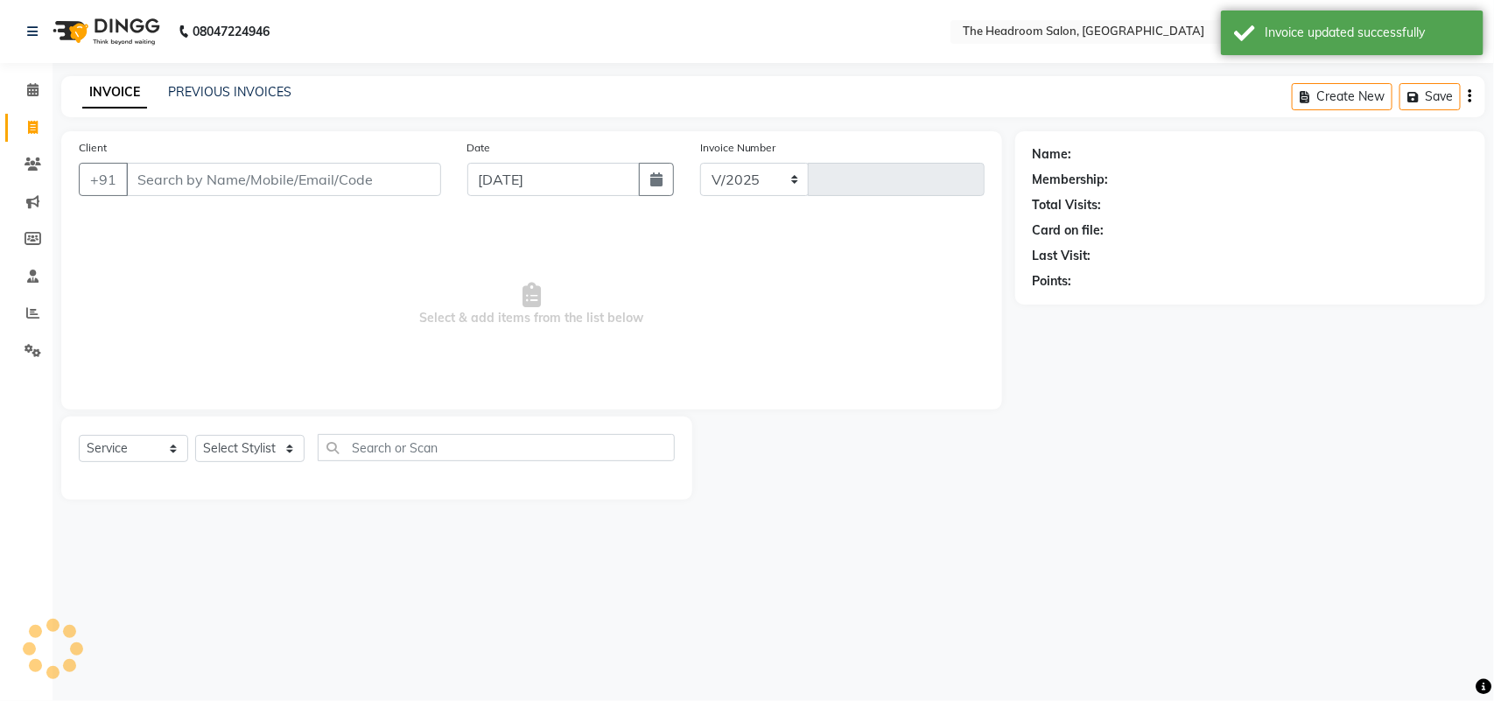
select select "6933"
type input "3254"
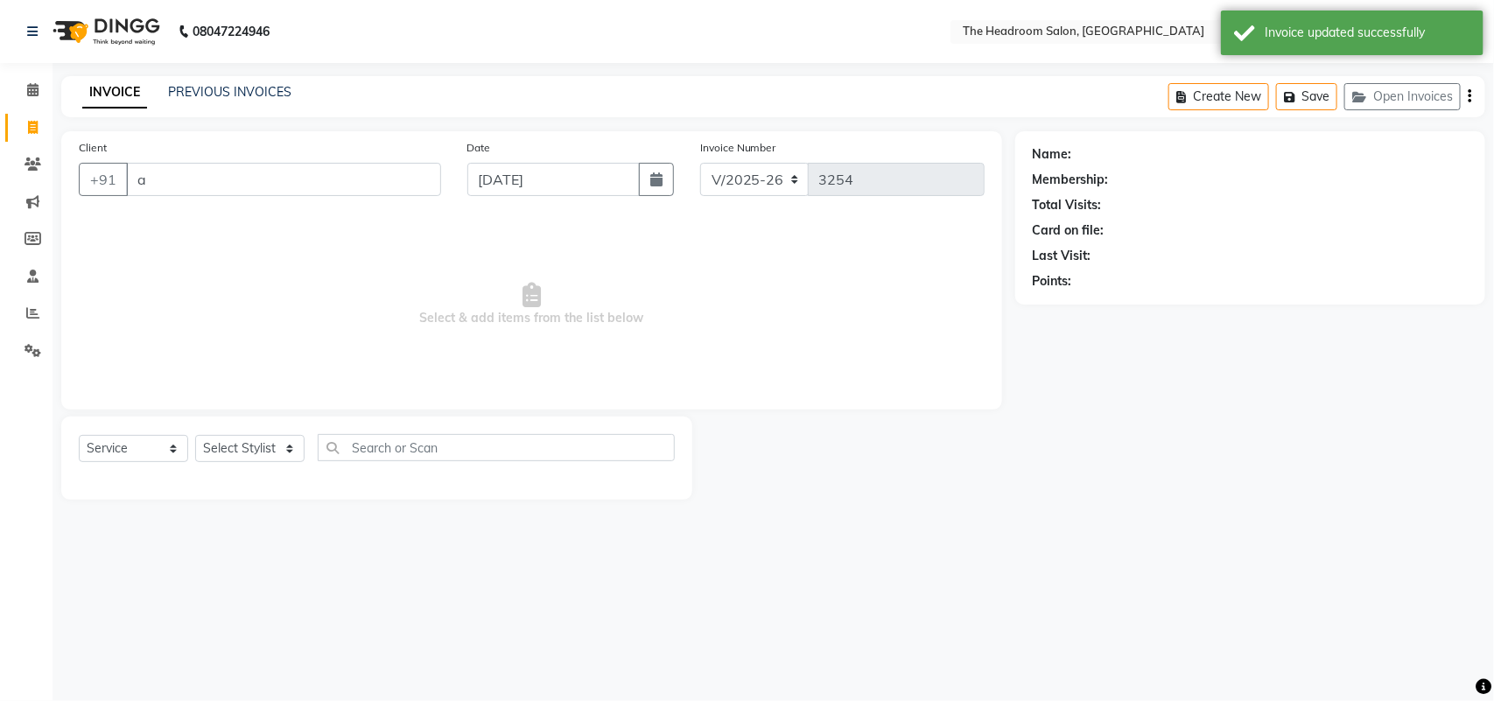
type input "an"
select select "58237"
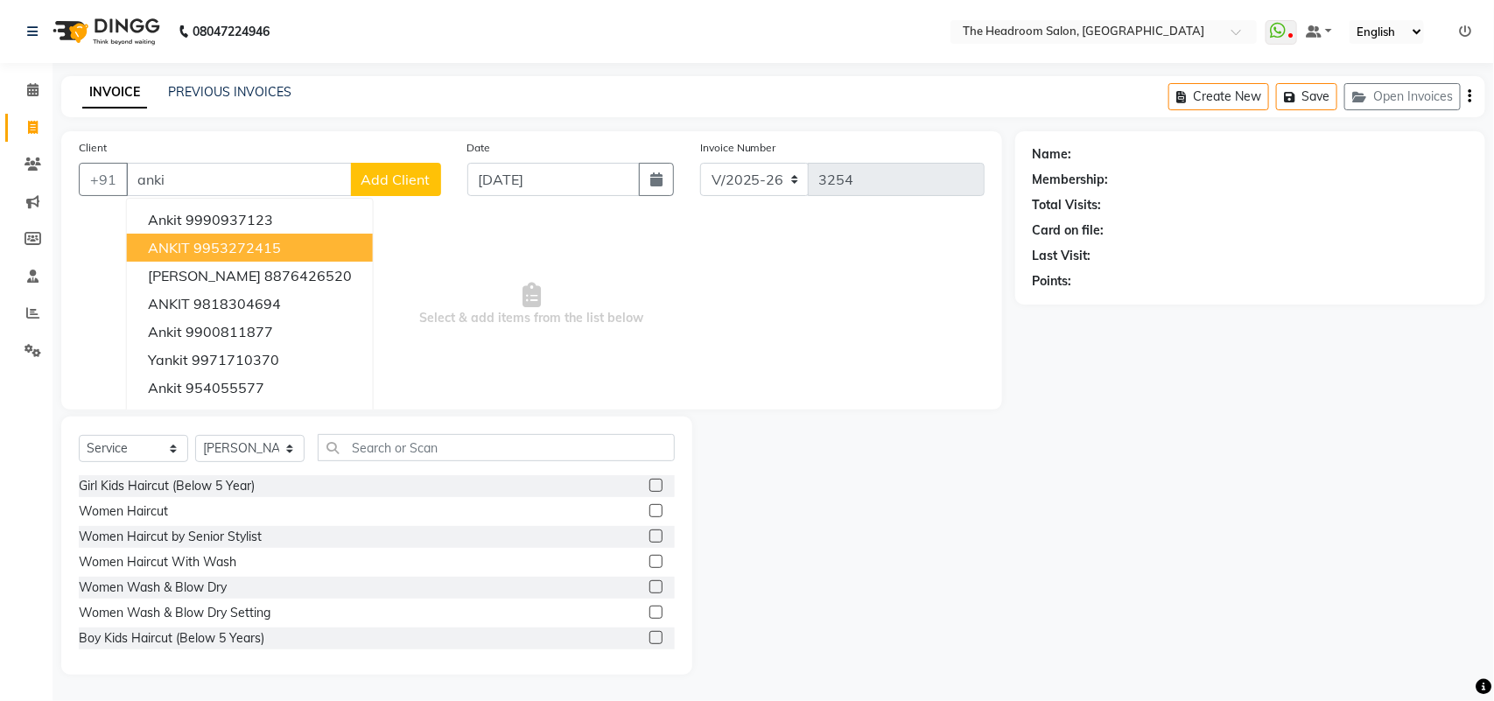
click at [207, 250] on ngb-highlight "9953272415" at bounding box center [236, 247] width 87 height 17
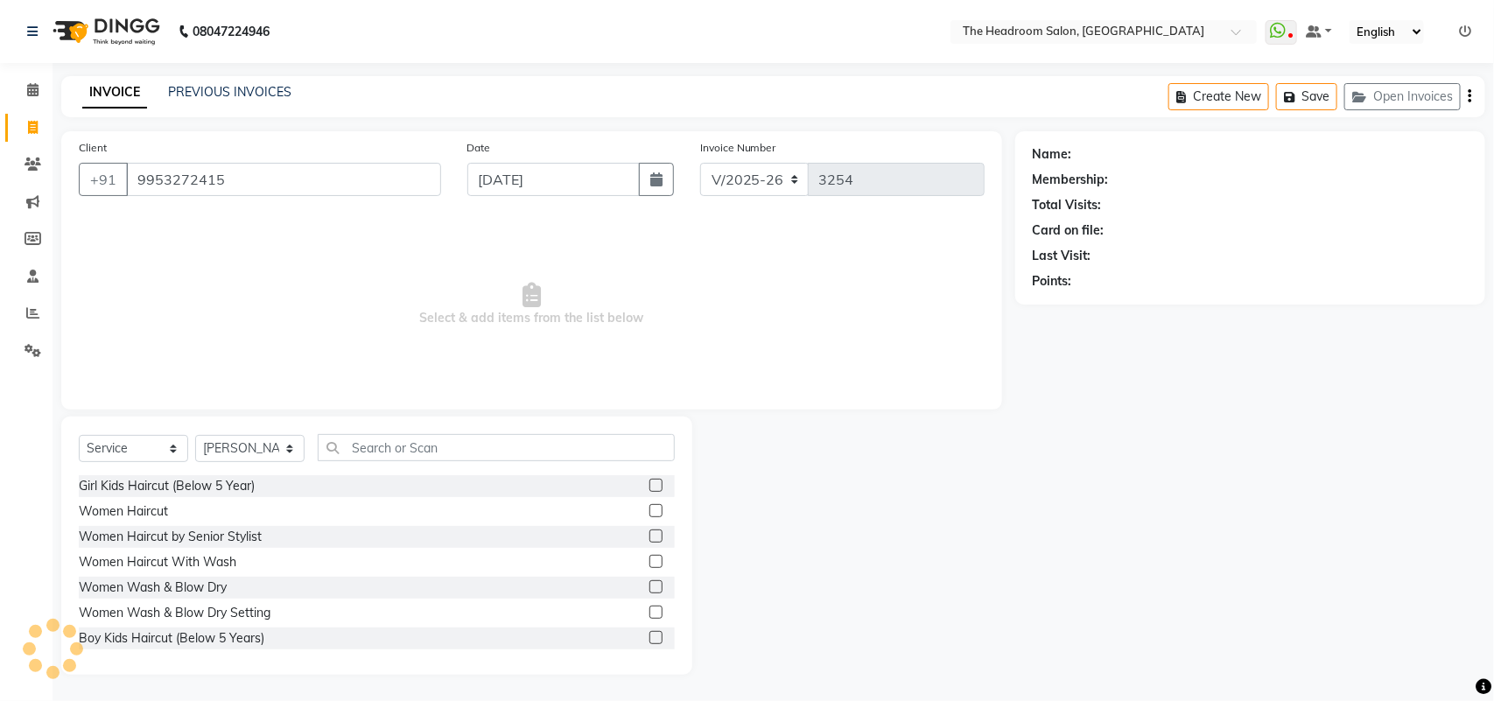
type input "9953272415"
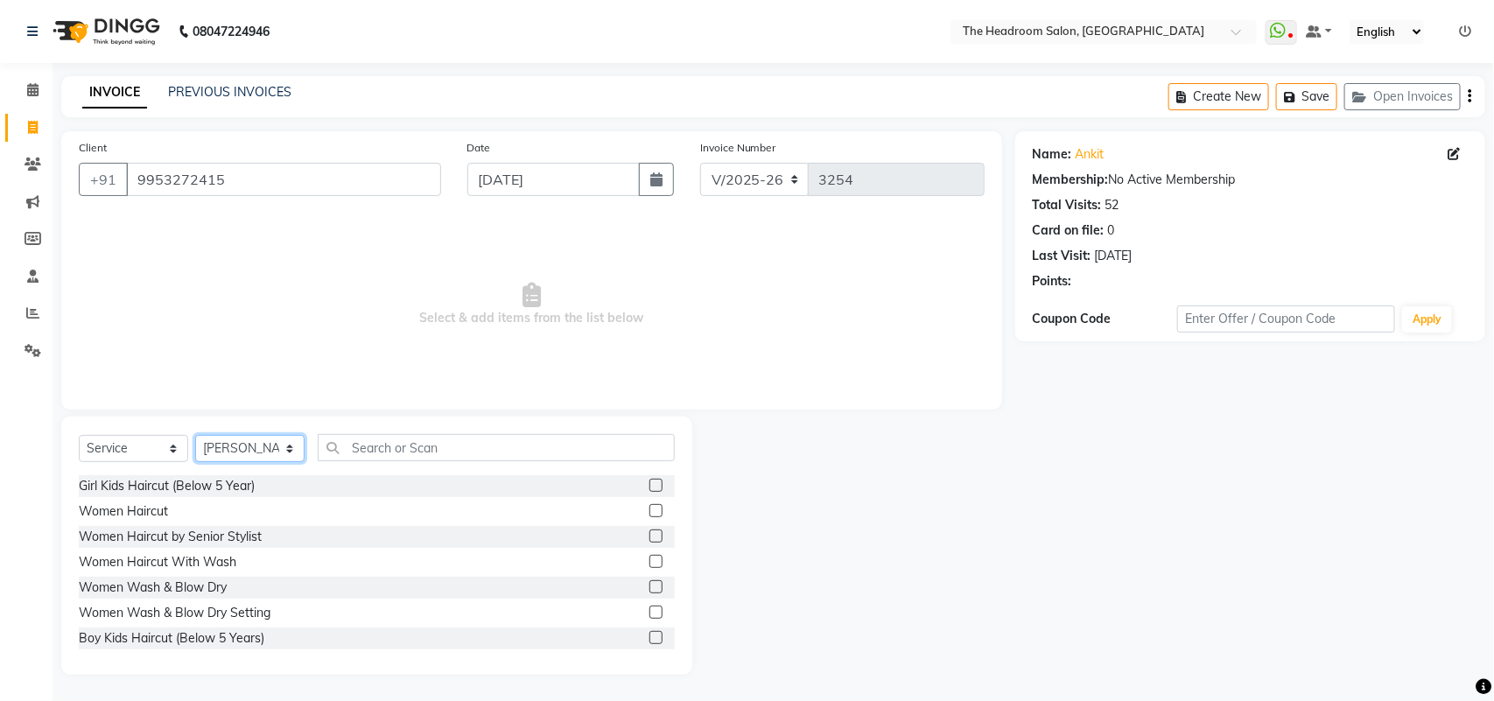
click at [221, 452] on select "Select Stylist [PERSON_NAME] Deepak [PERSON_NAME] [PERSON_NAME] Manager [PERSON…" at bounding box center [249, 448] width 109 height 27
select select "58238"
click at [195, 435] on select "Select Stylist [PERSON_NAME] Deepak [PERSON_NAME] [PERSON_NAME] Manager [PERSON…" at bounding box center [249, 448] width 109 height 27
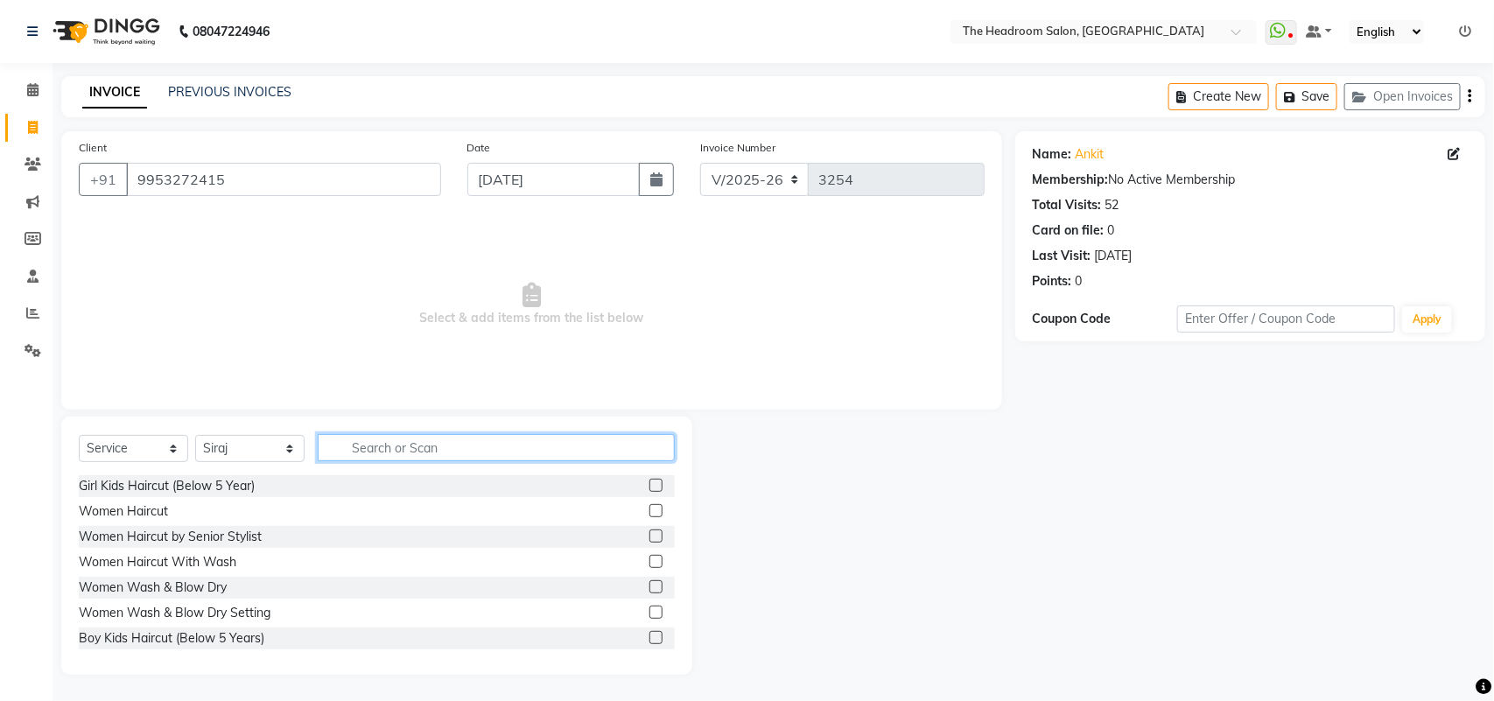
click at [347, 443] on input "text" at bounding box center [496, 447] width 357 height 27
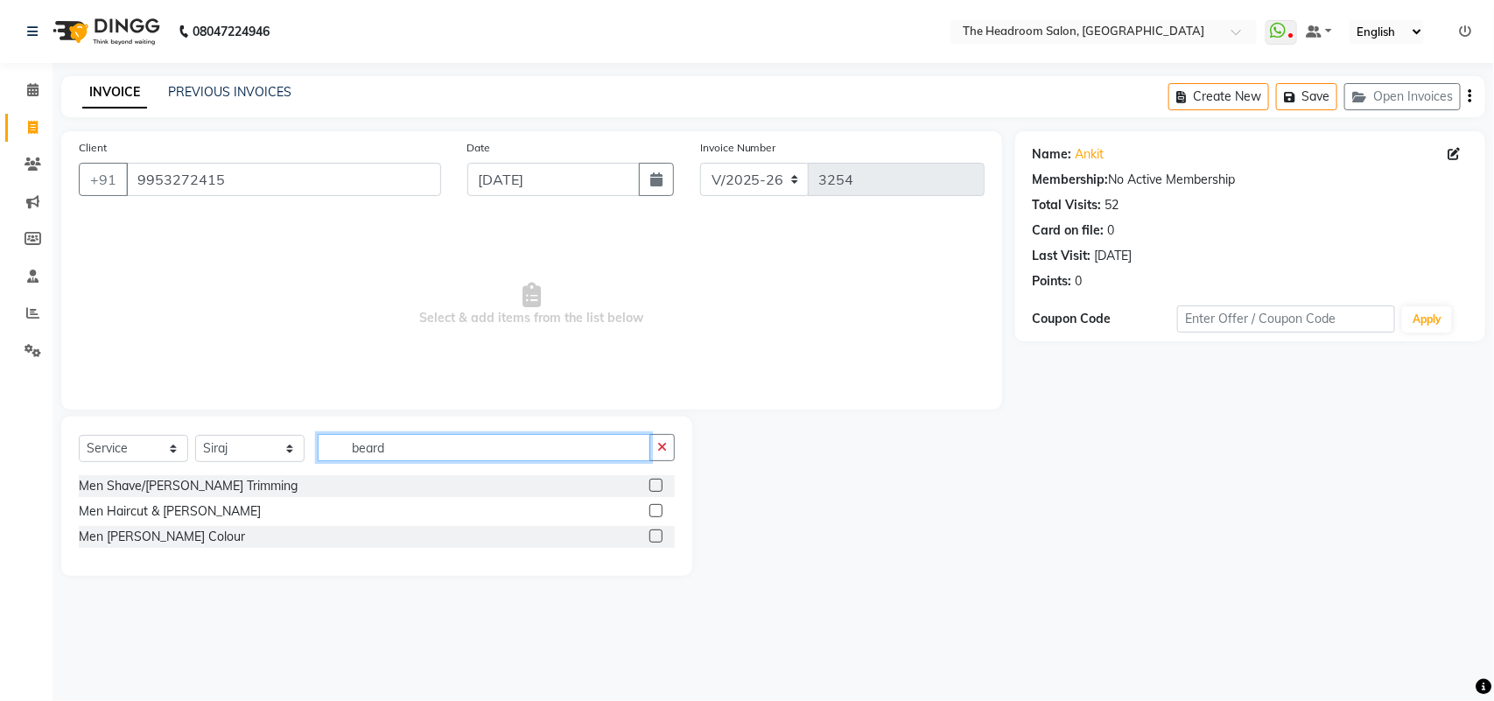
type input "beard"
click at [658, 487] on label at bounding box center [655, 485] width 13 height 13
click at [658, 487] on input "checkbox" at bounding box center [654, 485] width 11 height 11
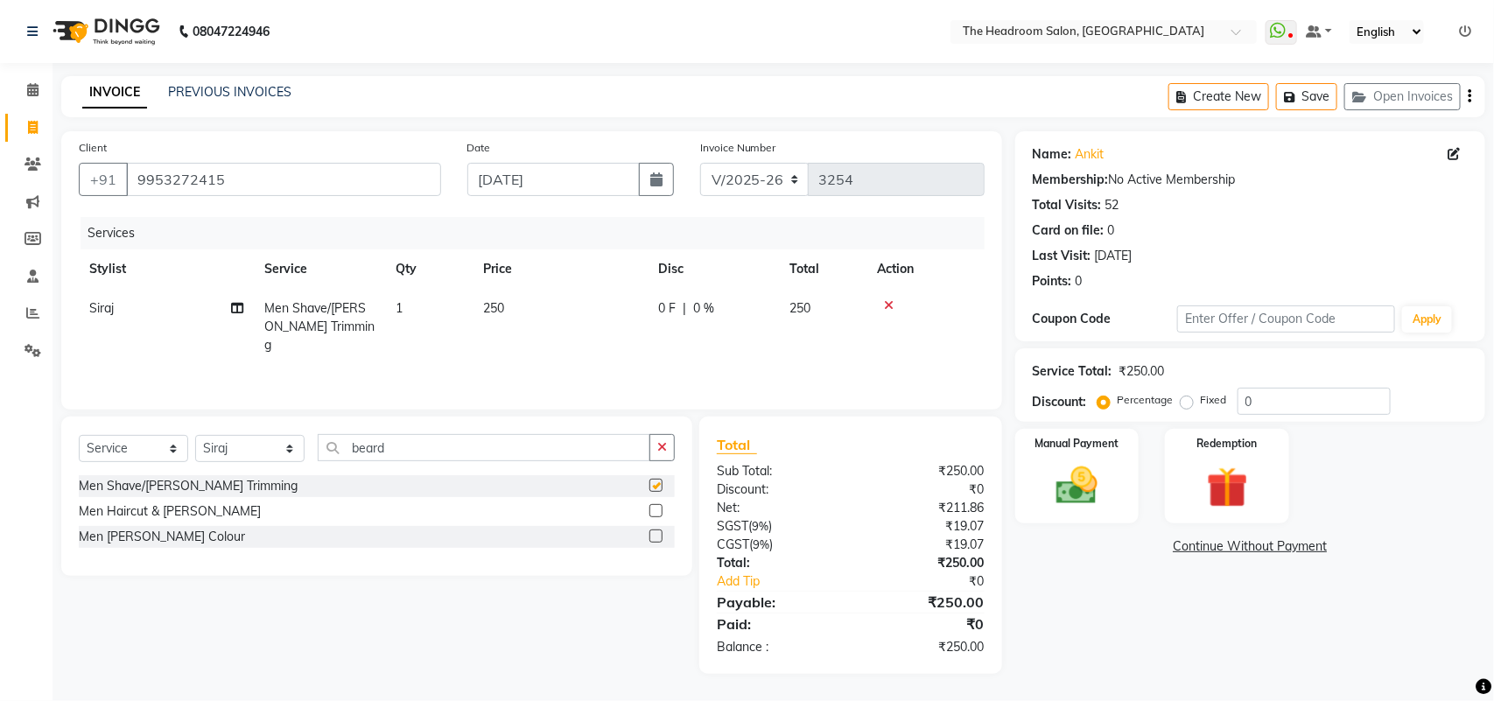
checkbox input "false"
click at [1095, 482] on img at bounding box center [1076, 485] width 69 height 49
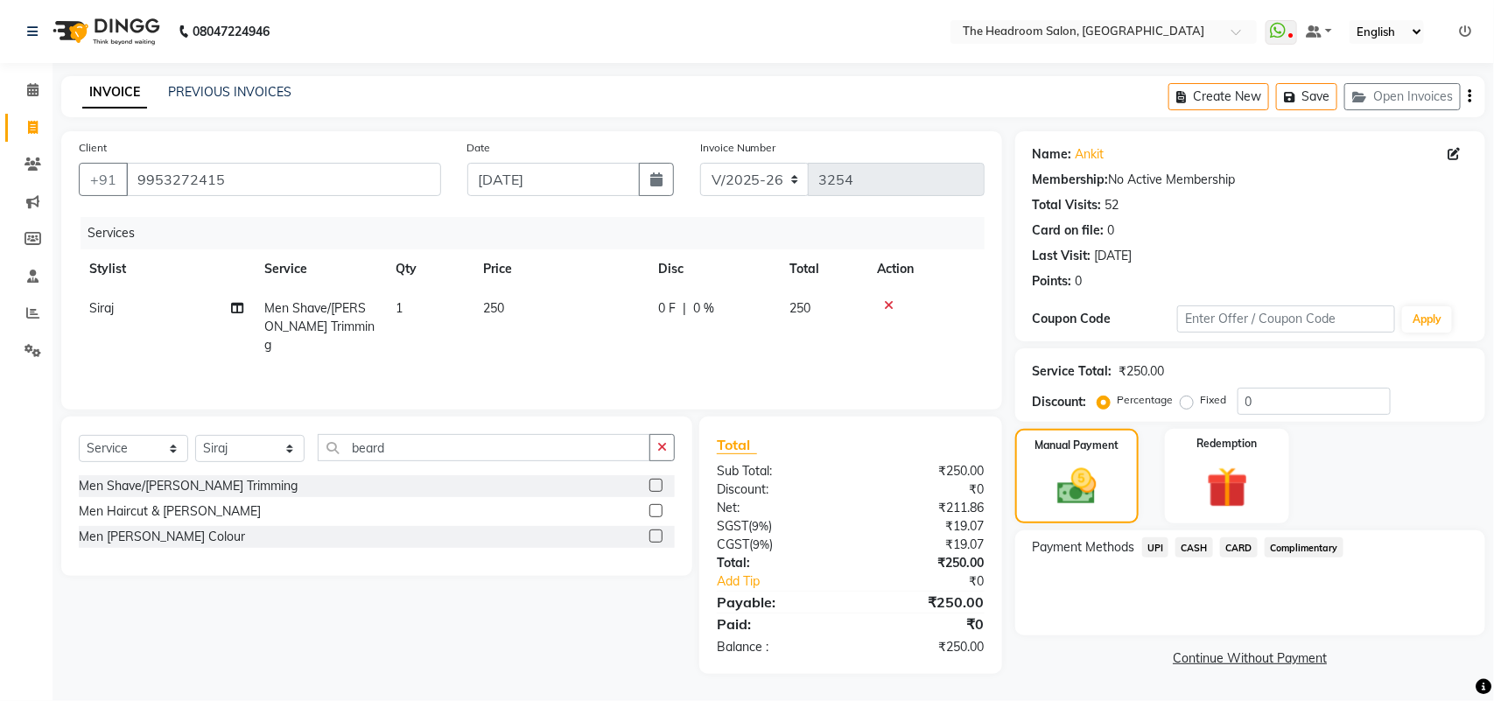
click at [1160, 544] on span "UPI" at bounding box center [1155, 547] width 27 height 20
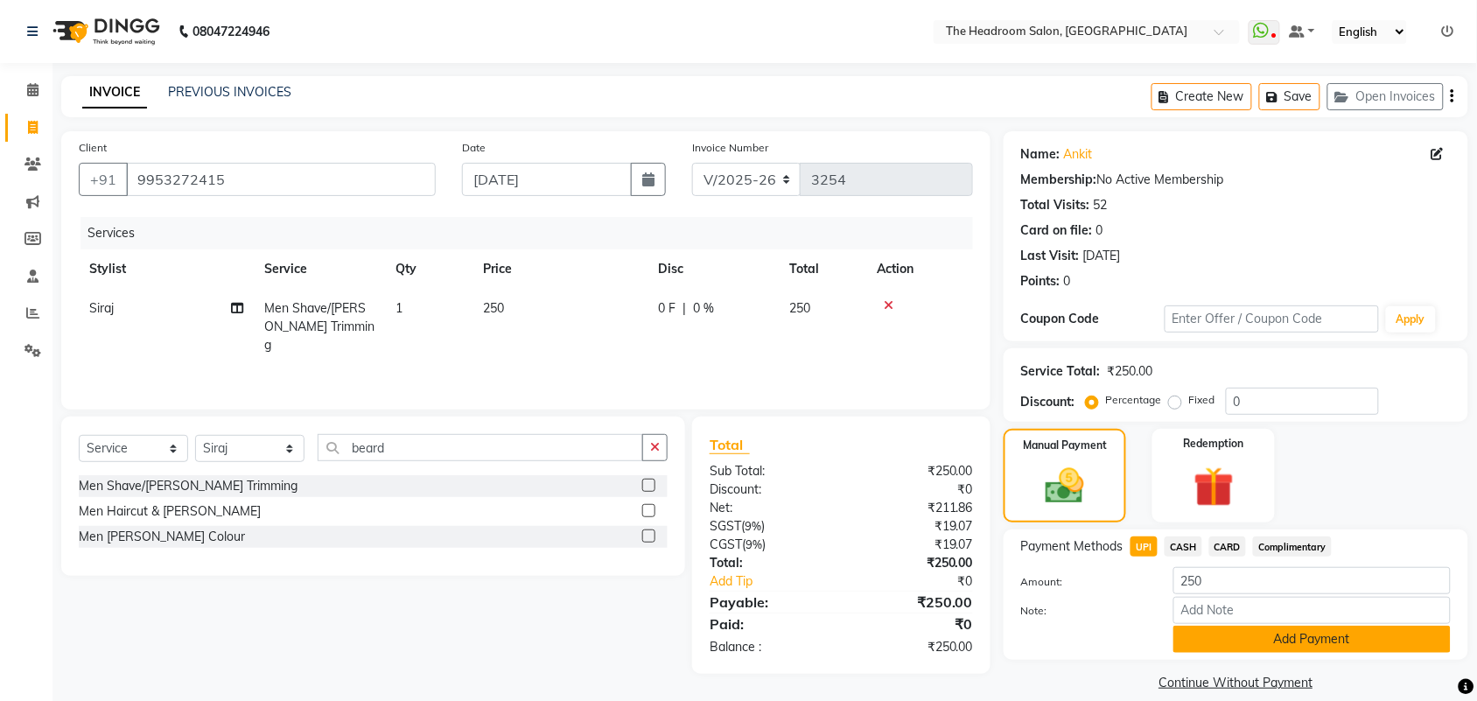
click at [1319, 636] on button "Add Payment" at bounding box center [1311, 639] width 277 height 27
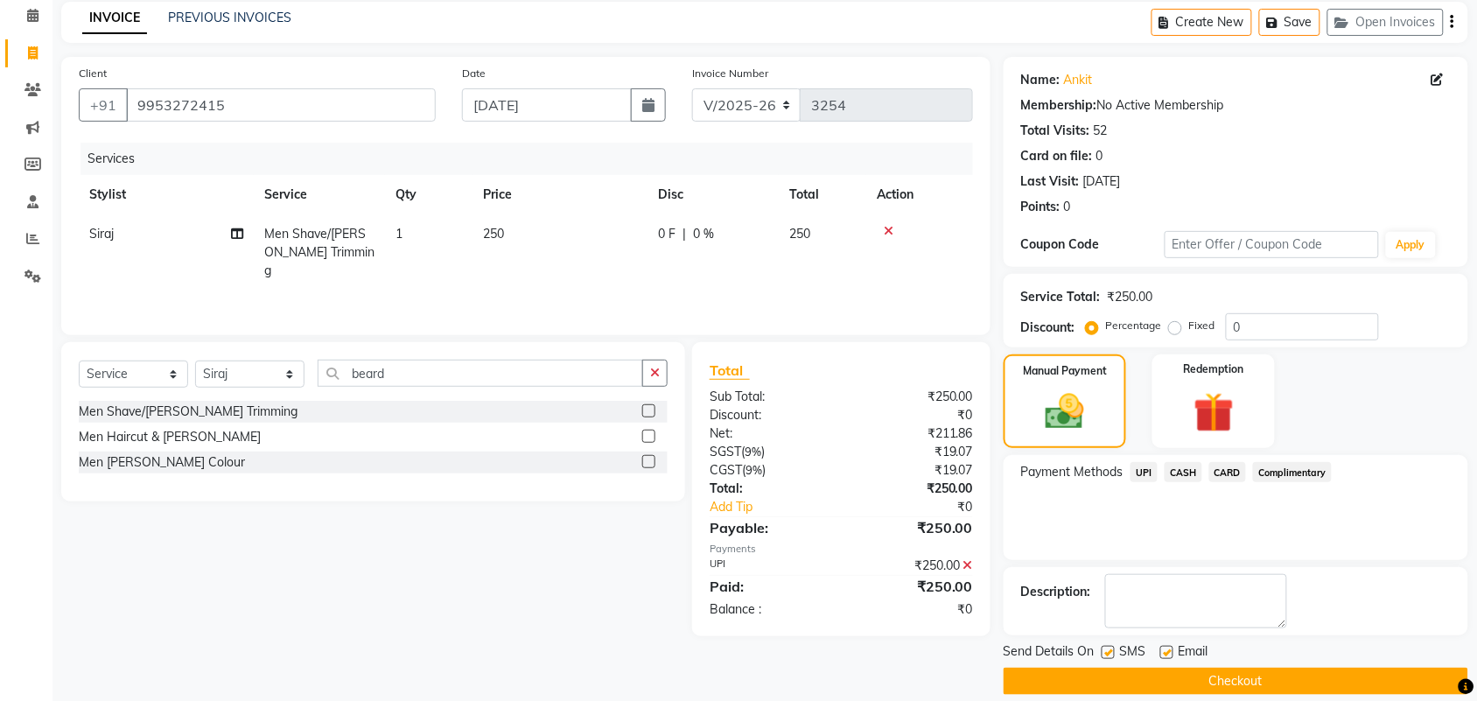
scroll to position [94, 0]
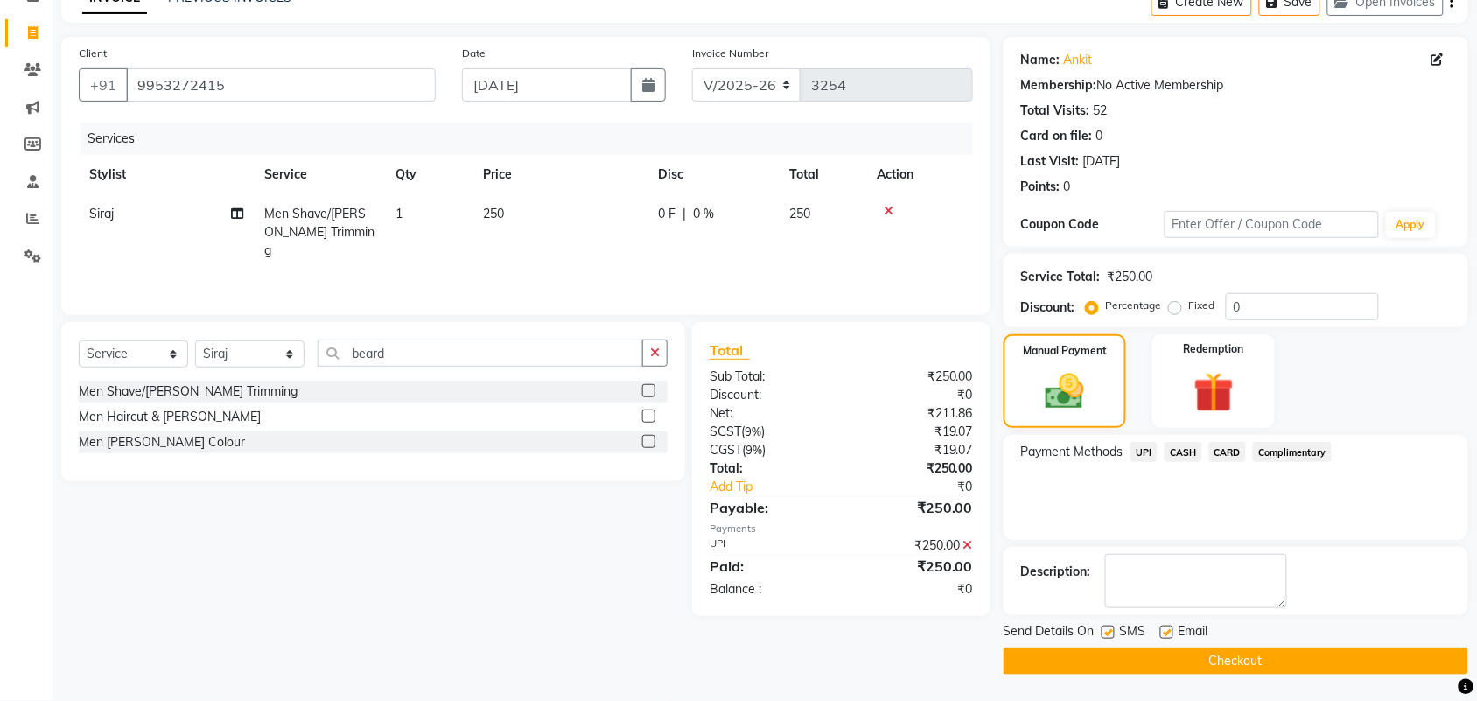
click at [1253, 667] on button "Checkout" at bounding box center [1236, 660] width 465 height 27
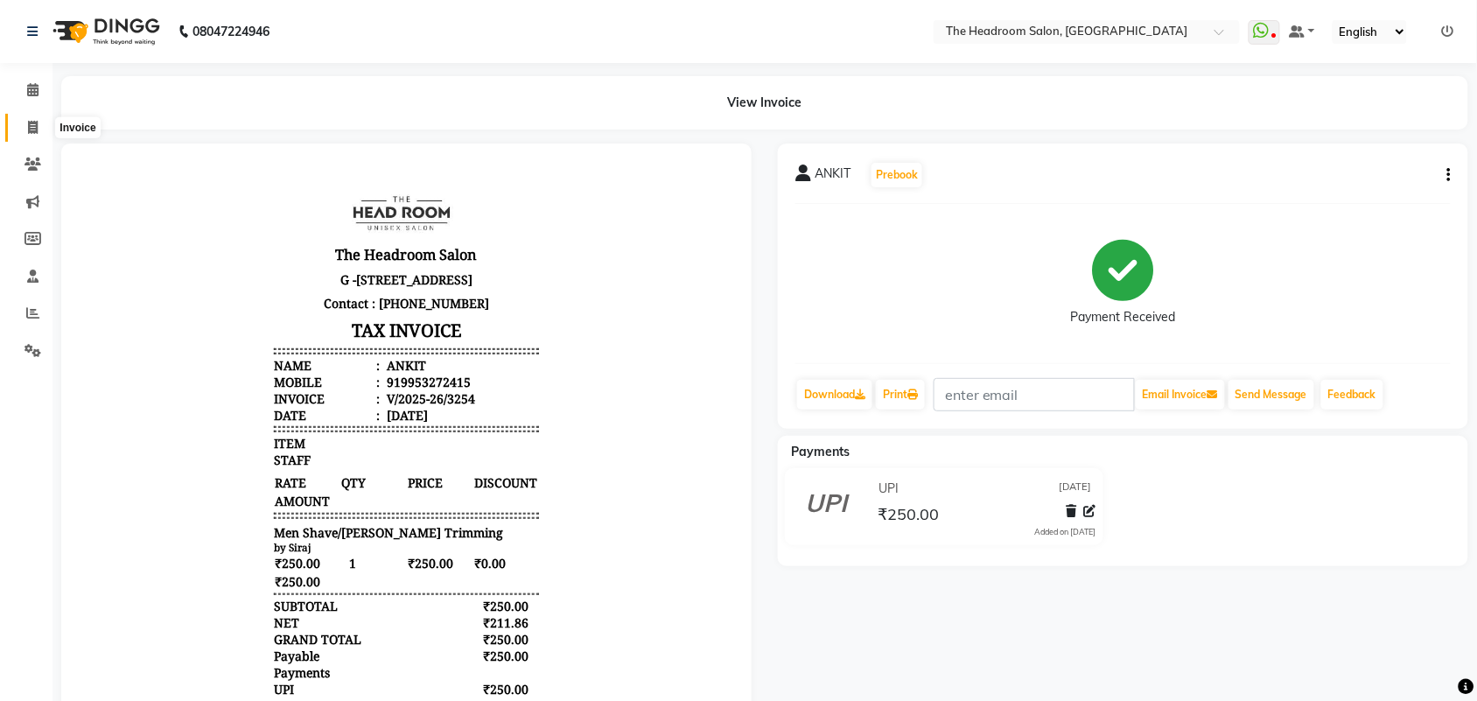
click at [31, 125] on icon at bounding box center [33, 127] width 10 height 13
select select "service"
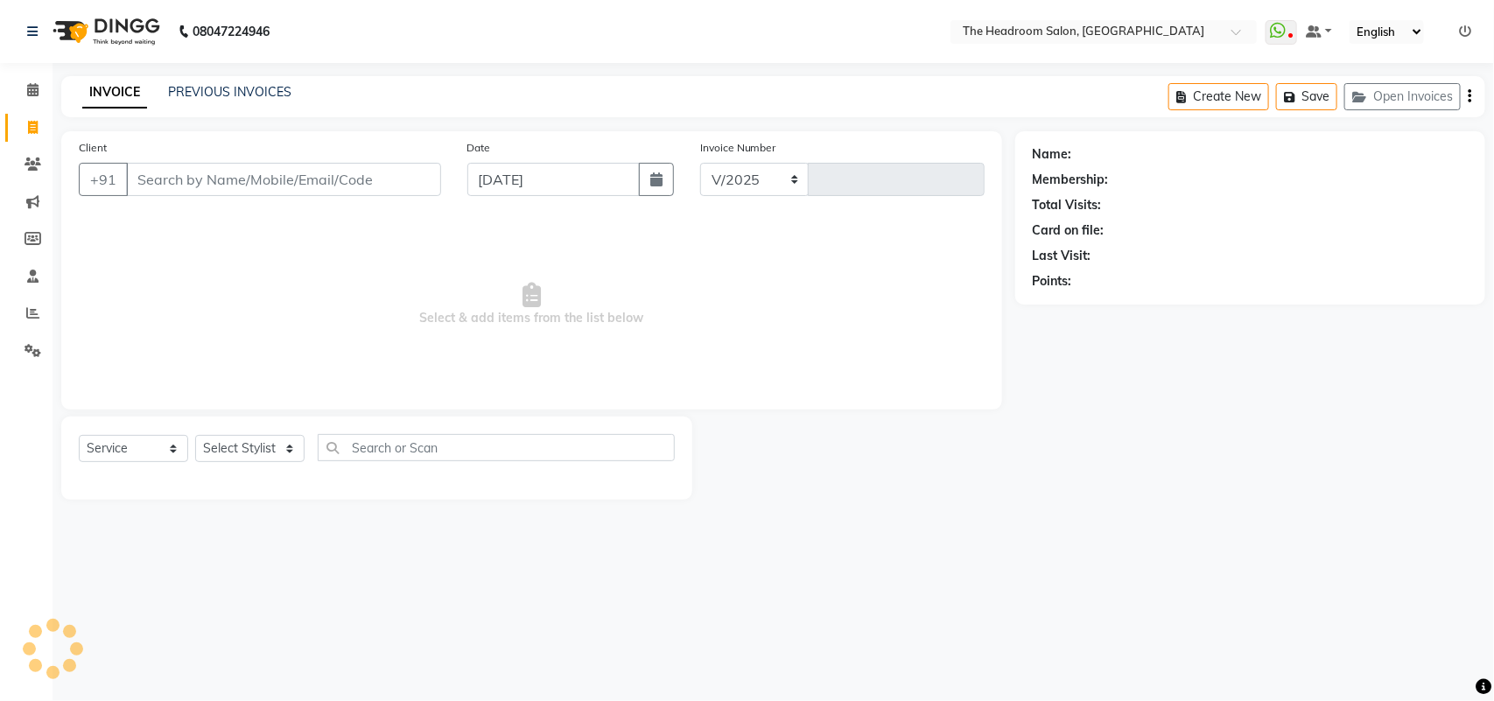
select select "6933"
type input "3255"
select select "58237"
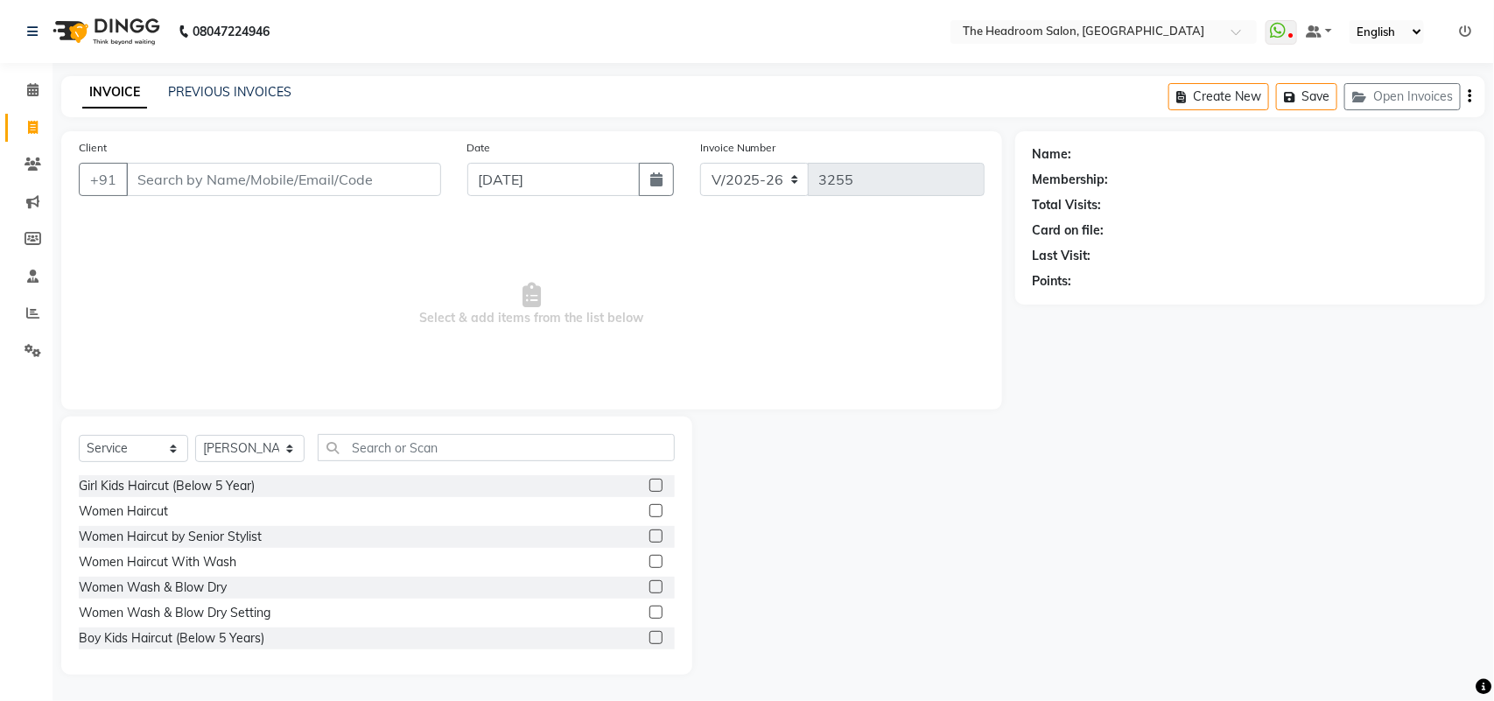
click at [31, 125] on icon at bounding box center [33, 127] width 10 height 13
select select "service"
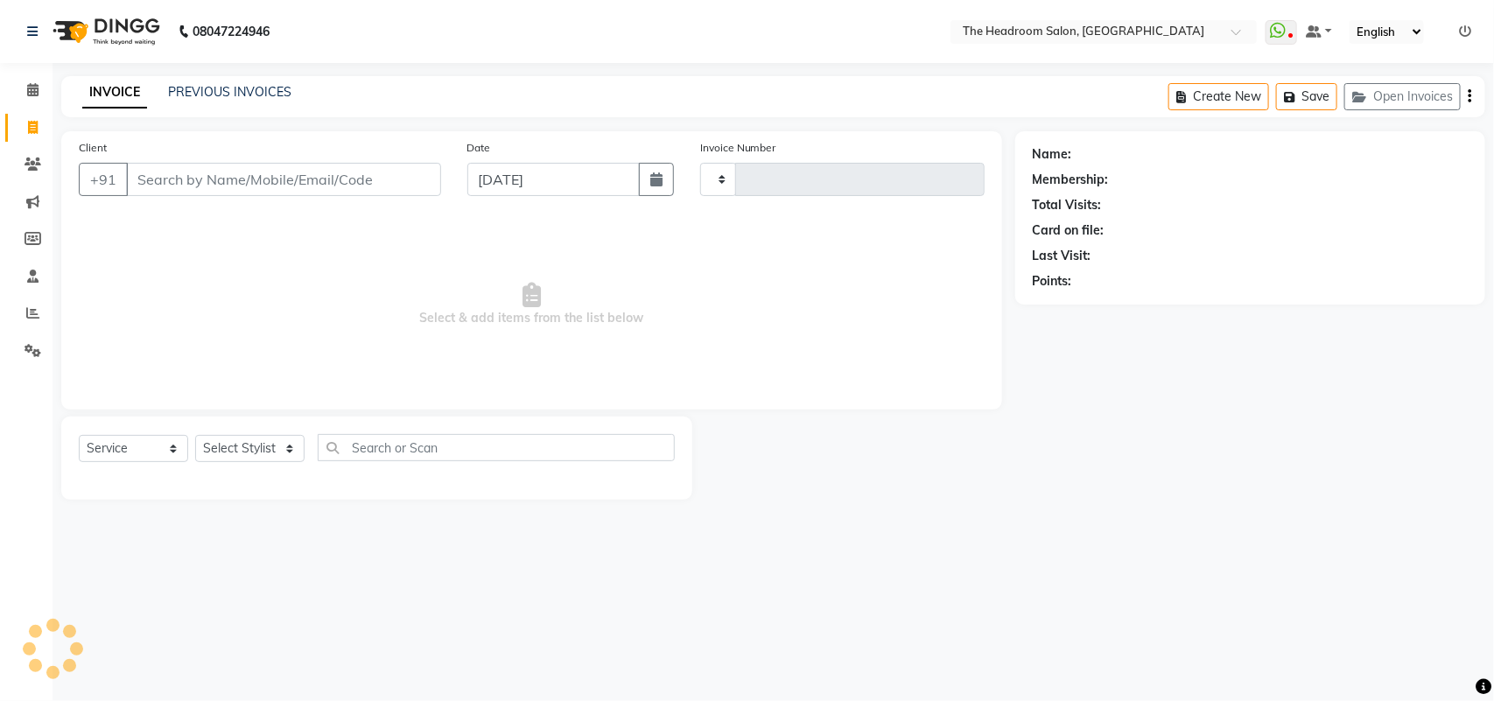
type input "3255"
select select "6933"
select select "58237"
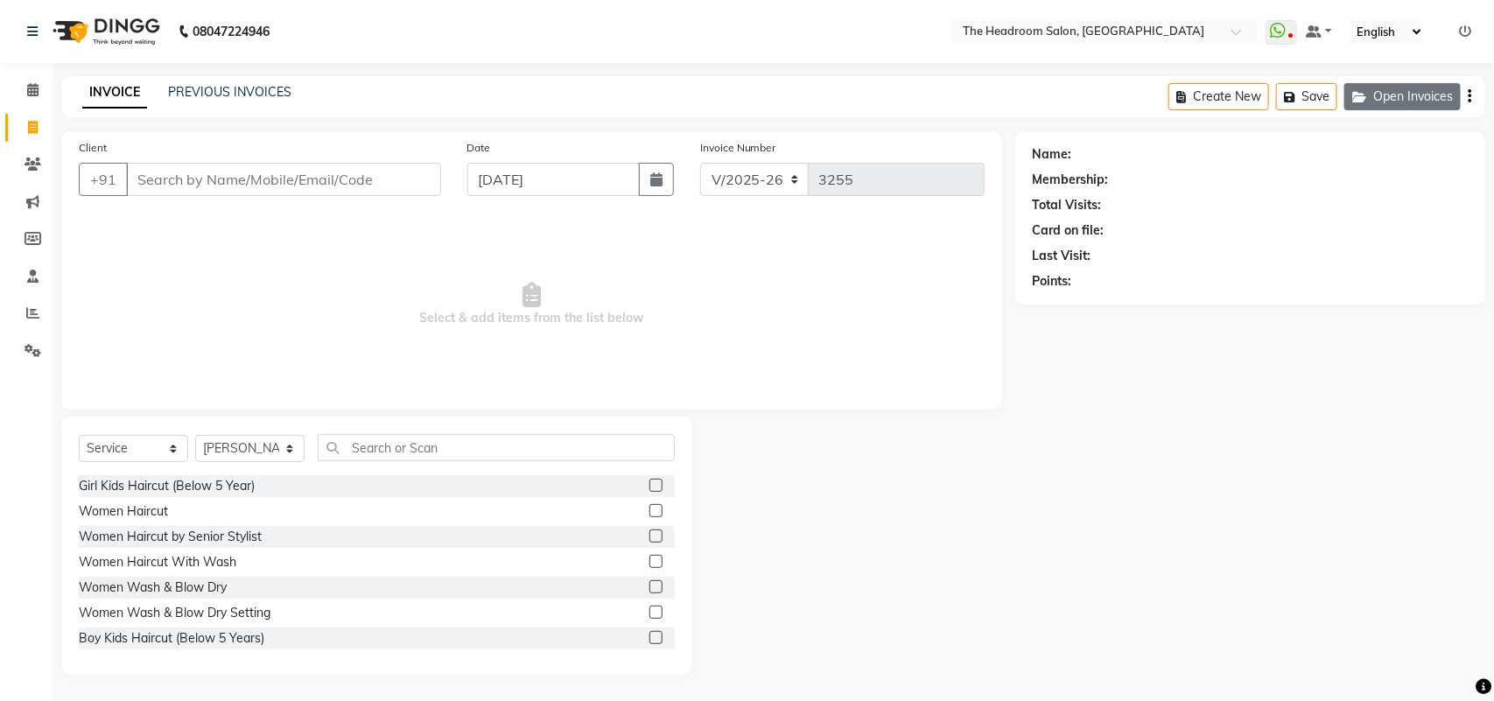
click at [1401, 98] on button "Open Invoices" at bounding box center [1402, 96] width 116 height 27
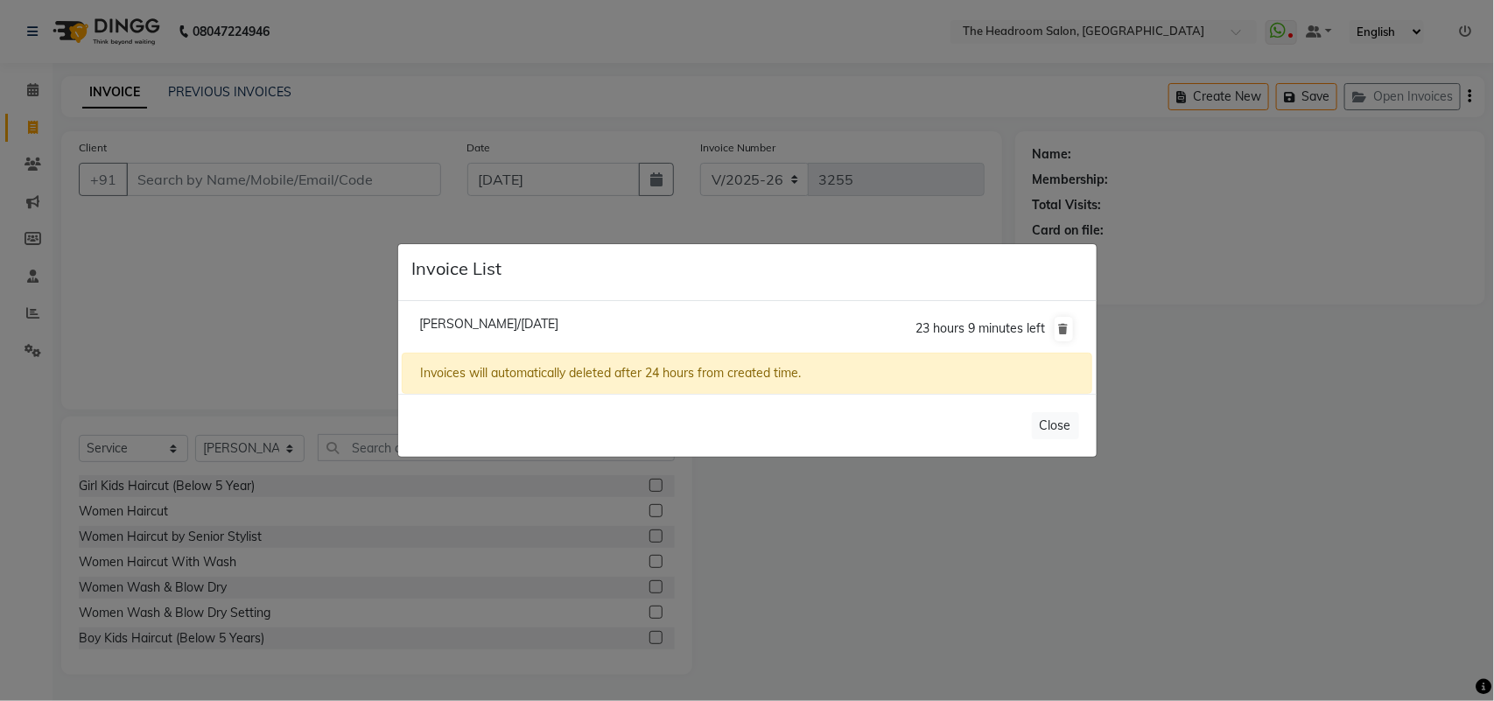
click at [457, 318] on span "Monika Shokeen/01 September 2025" at bounding box center [488, 324] width 139 height 16
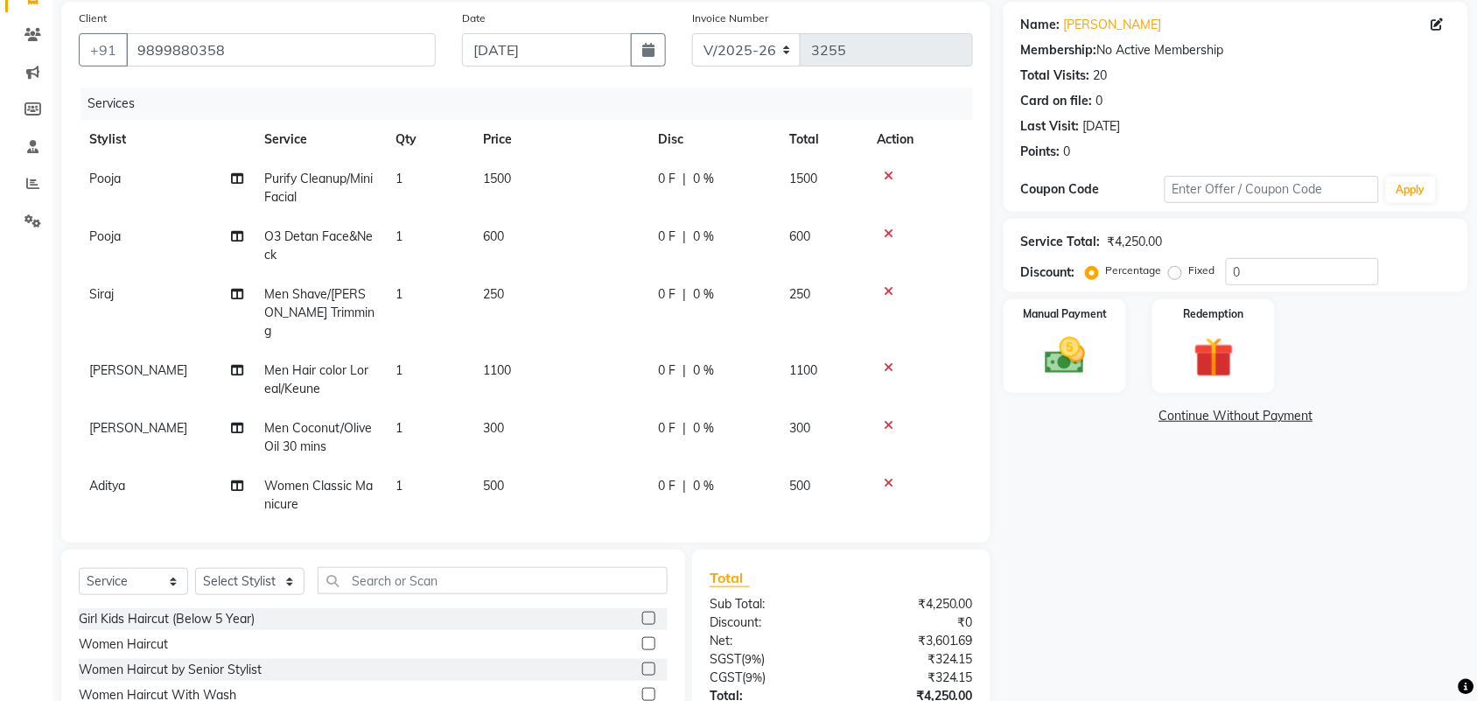
scroll to position [86, 0]
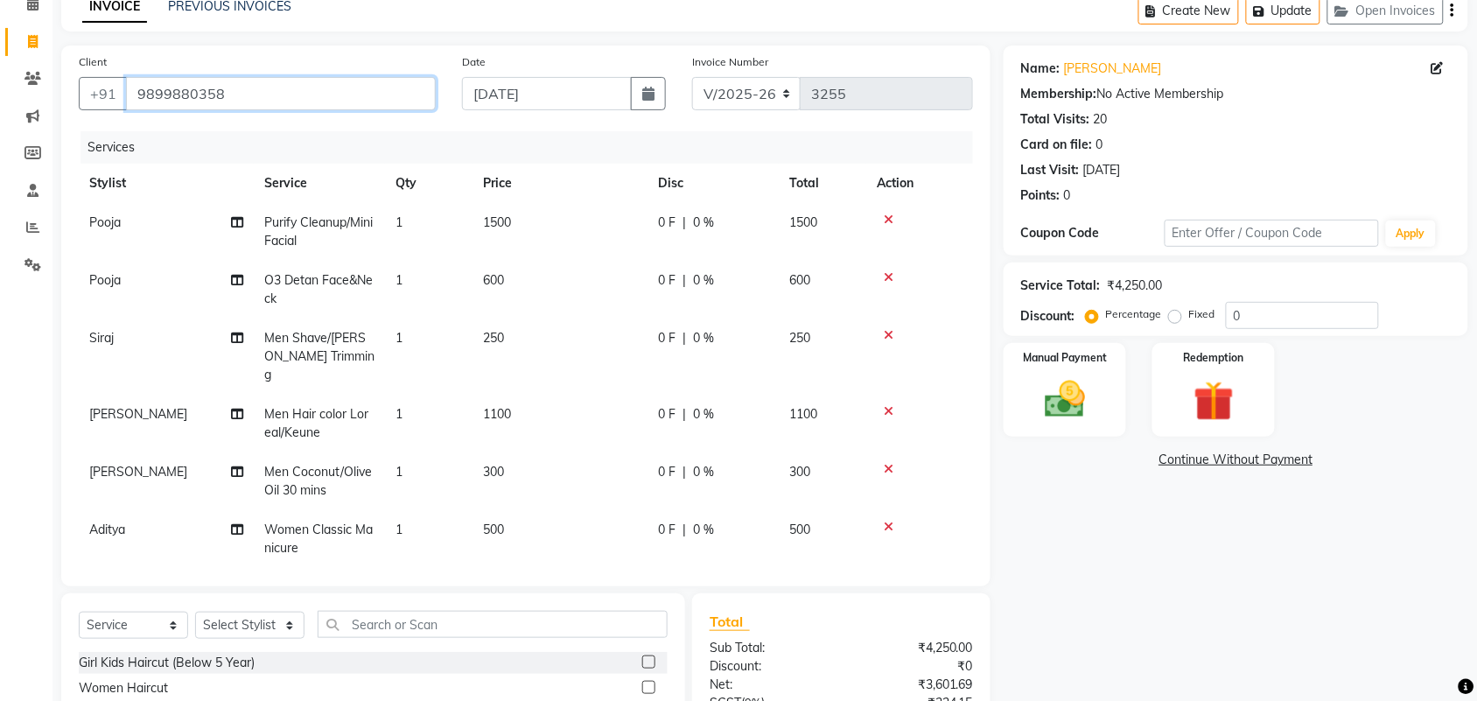
click at [227, 98] on input "9899880358" at bounding box center [281, 93] width 310 height 33
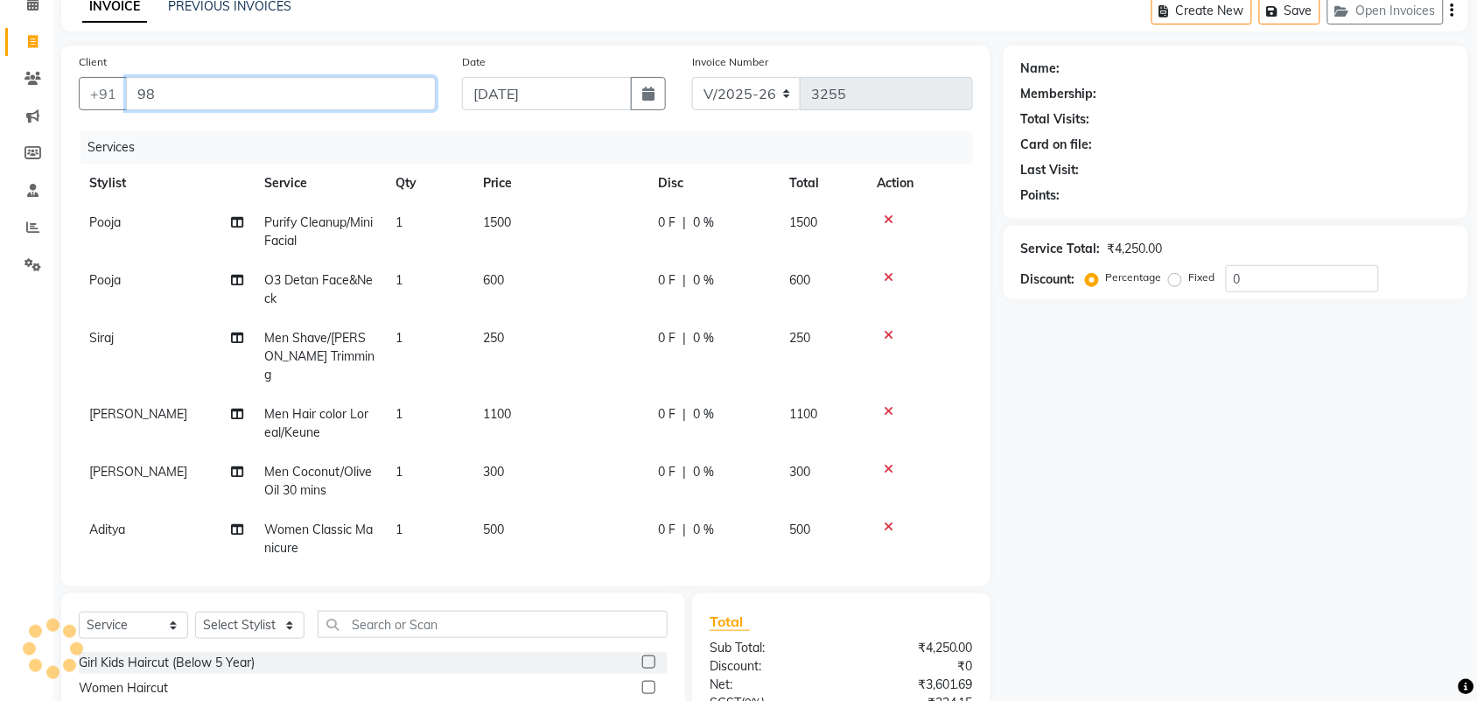
type input "9"
click at [286, 619] on select "Select Stylist [PERSON_NAME] Deepak [PERSON_NAME] [PERSON_NAME] Manager [PERSON…" at bounding box center [249, 625] width 109 height 27
select select "79453"
click at [195, 612] on select "Select Stylist [PERSON_NAME] Deepak [PERSON_NAME] [PERSON_NAME] Manager [PERSON…" at bounding box center [249, 625] width 109 height 27
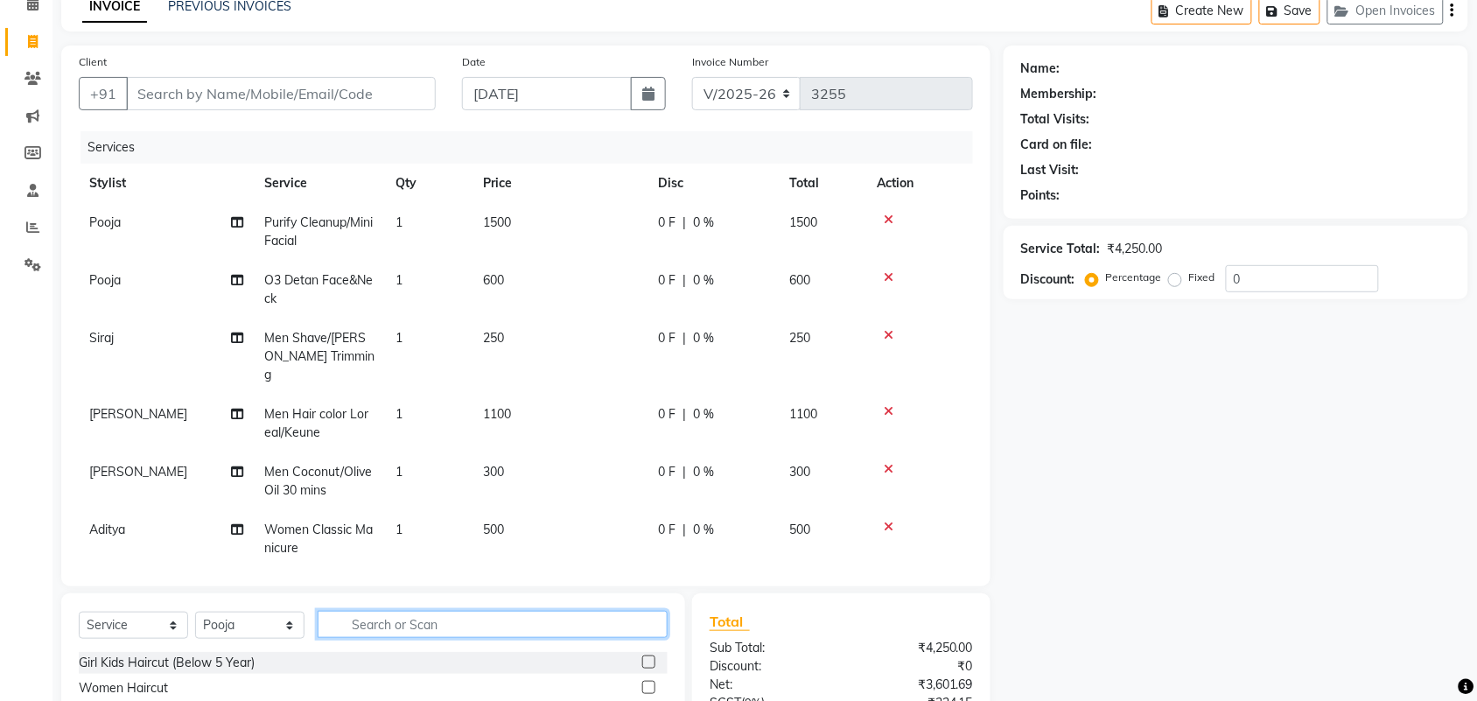
click at [365, 615] on input "text" at bounding box center [493, 624] width 350 height 27
type input "thr"
click at [649, 655] on label at bounding box center [648, 661] width 13 height 13
click at [649, 657] on input "checkbox" at bounding box center [647, 662] width 11 height 11
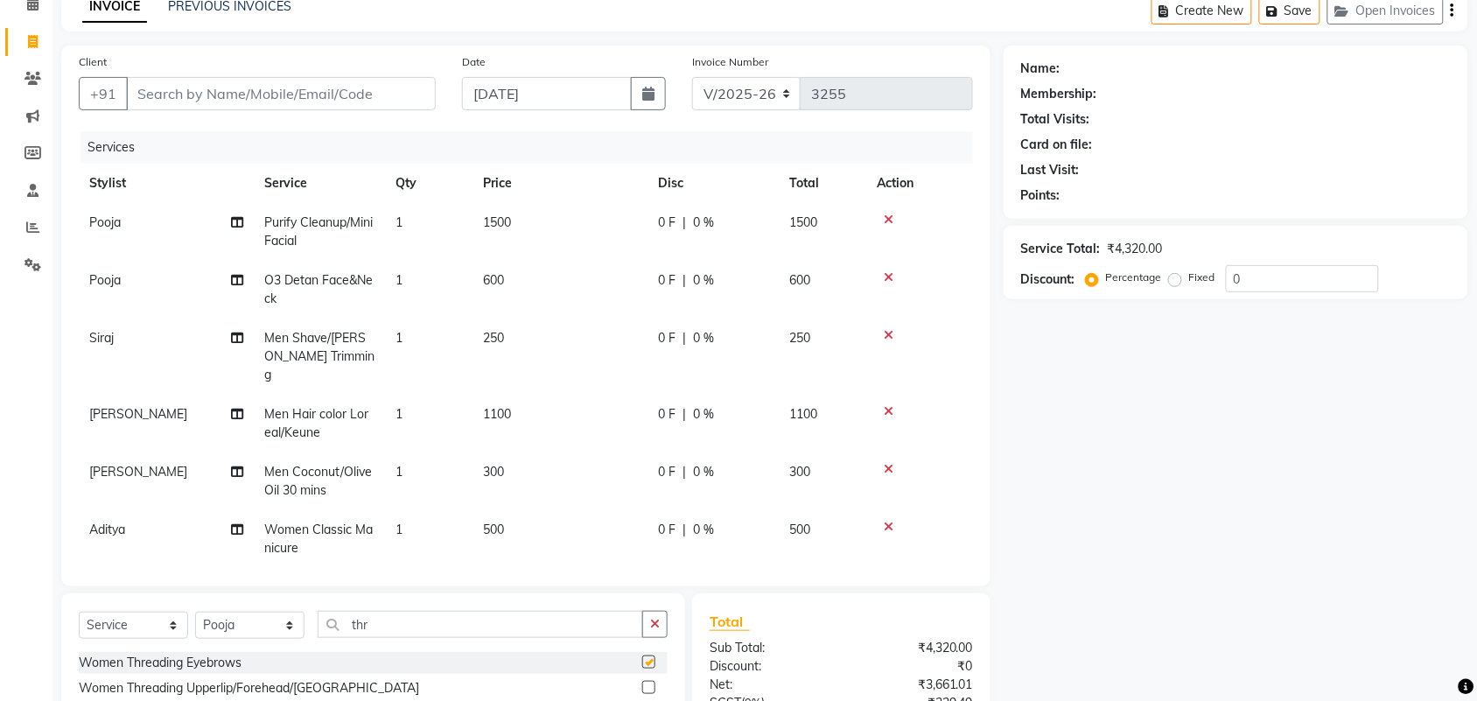
checkbox input "false"
click at [381, 630] on input "thr" at bounding box center [480, 624] width 325 height 27
type input "t"
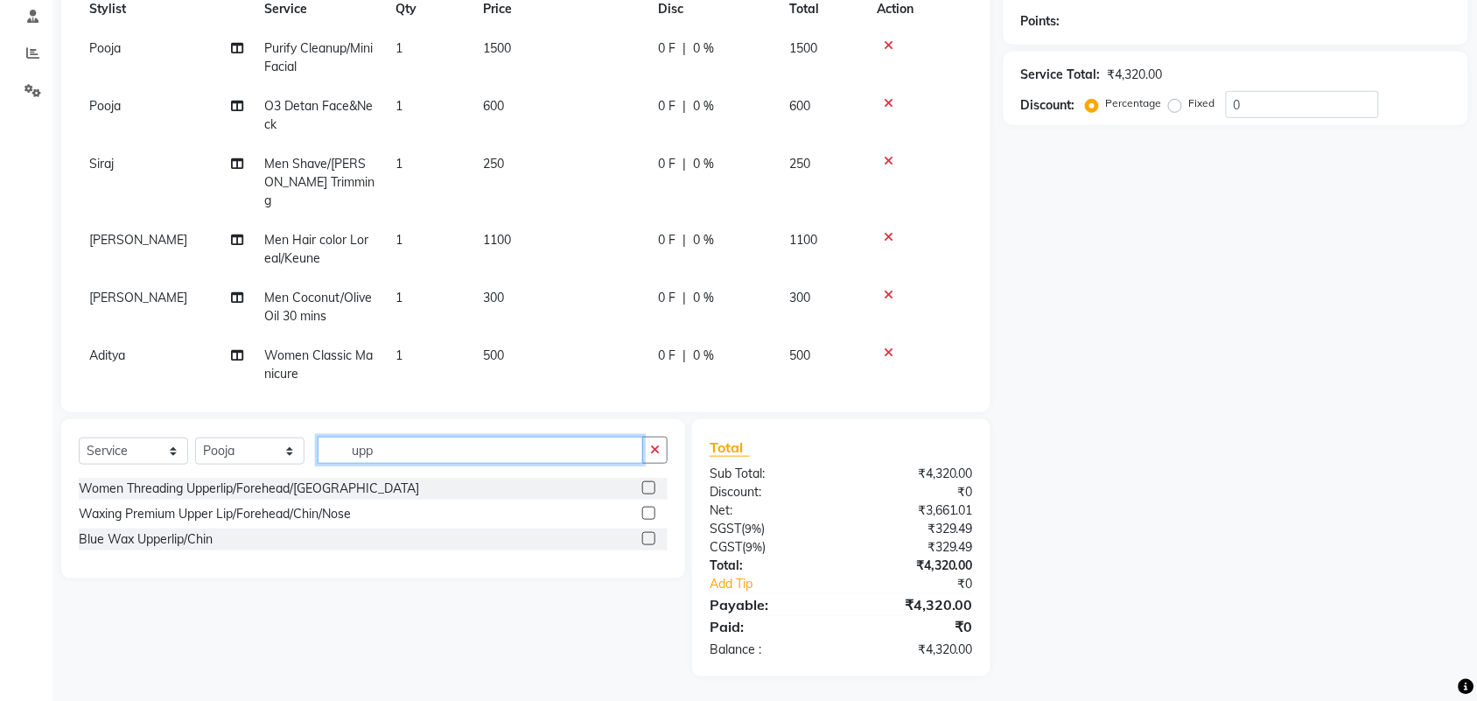
scroll to position [261, 0]
type input "upp"
click at [650, 535] on label at bounding box center [648, 537] width 13 height 13
click at [650, 535] on input "checkbox" at bounding box center [647, 538] width 11 height 11
checkbox input "false"
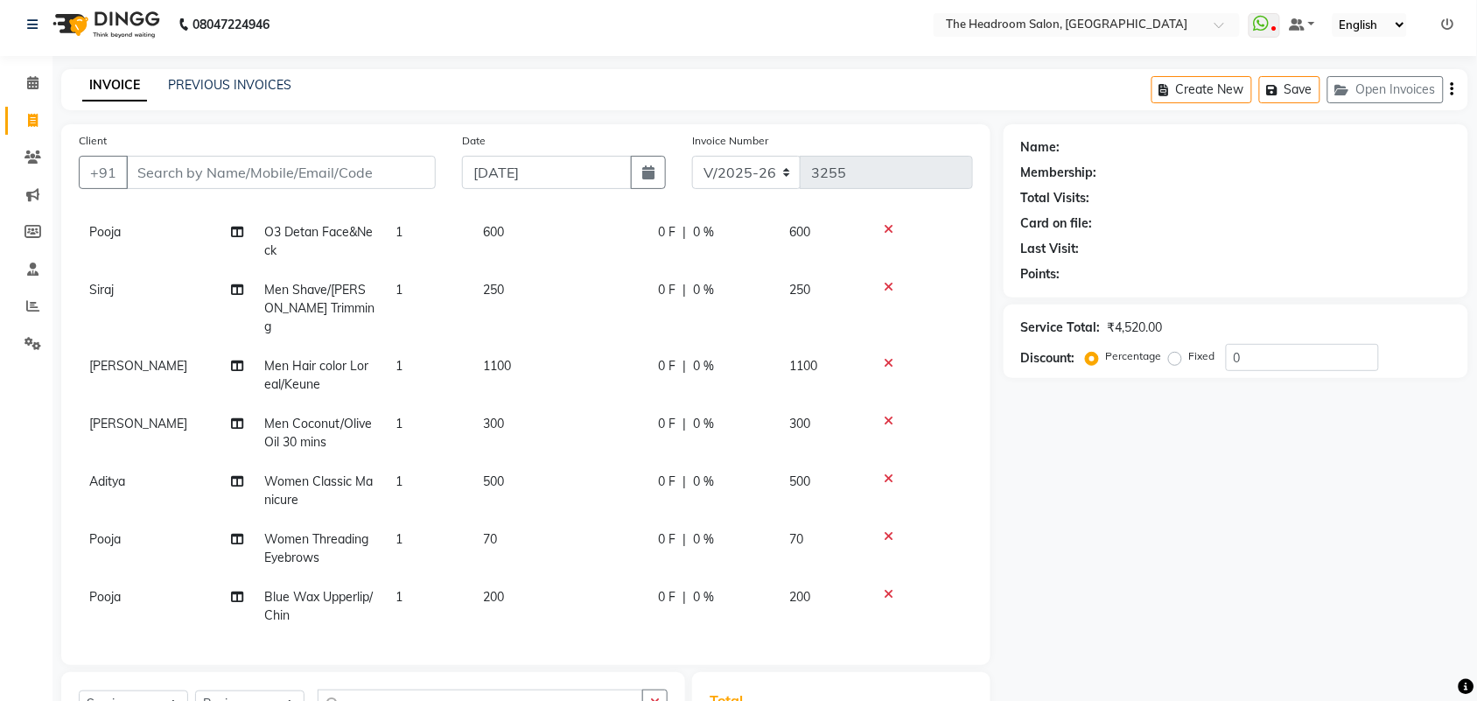
scroll to position [0, 0]
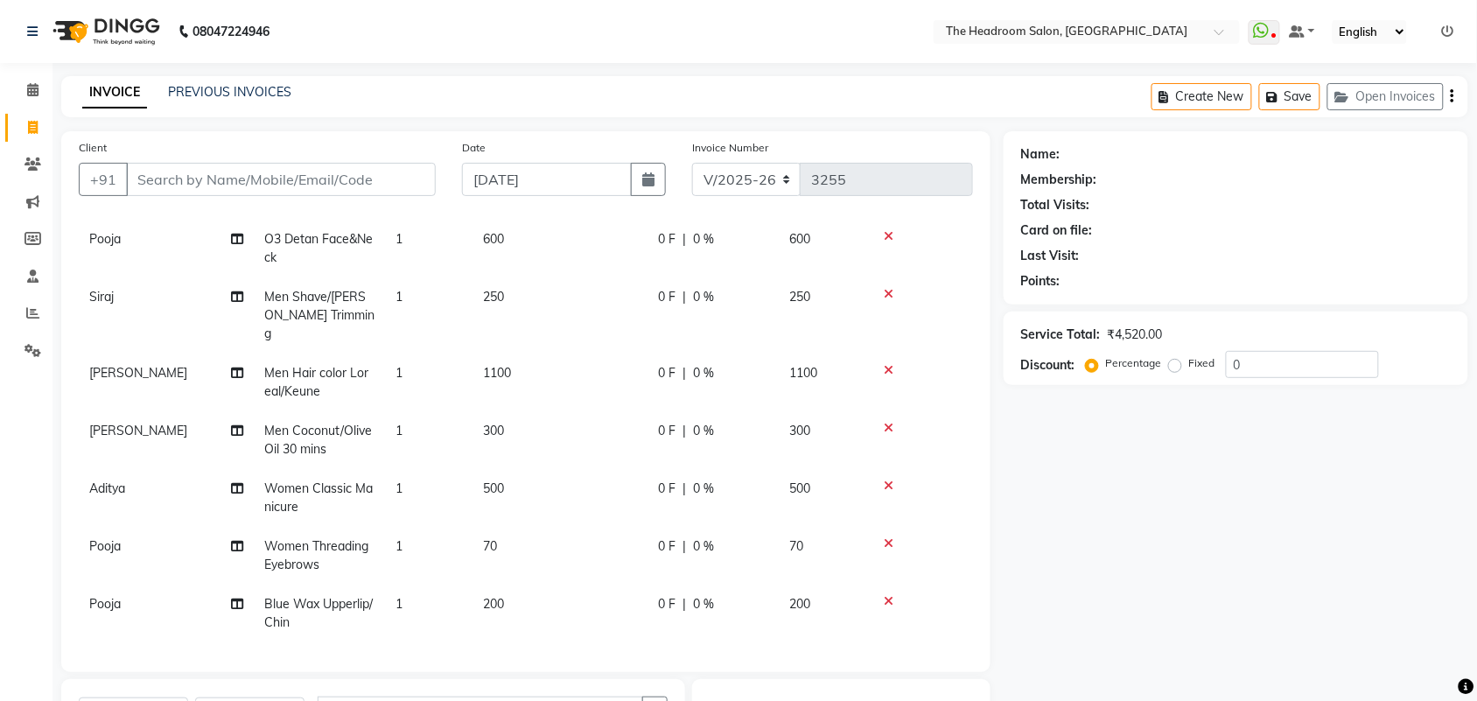
click at [888, 537] on icon at bounding box center [889, 543] width 10 height 12
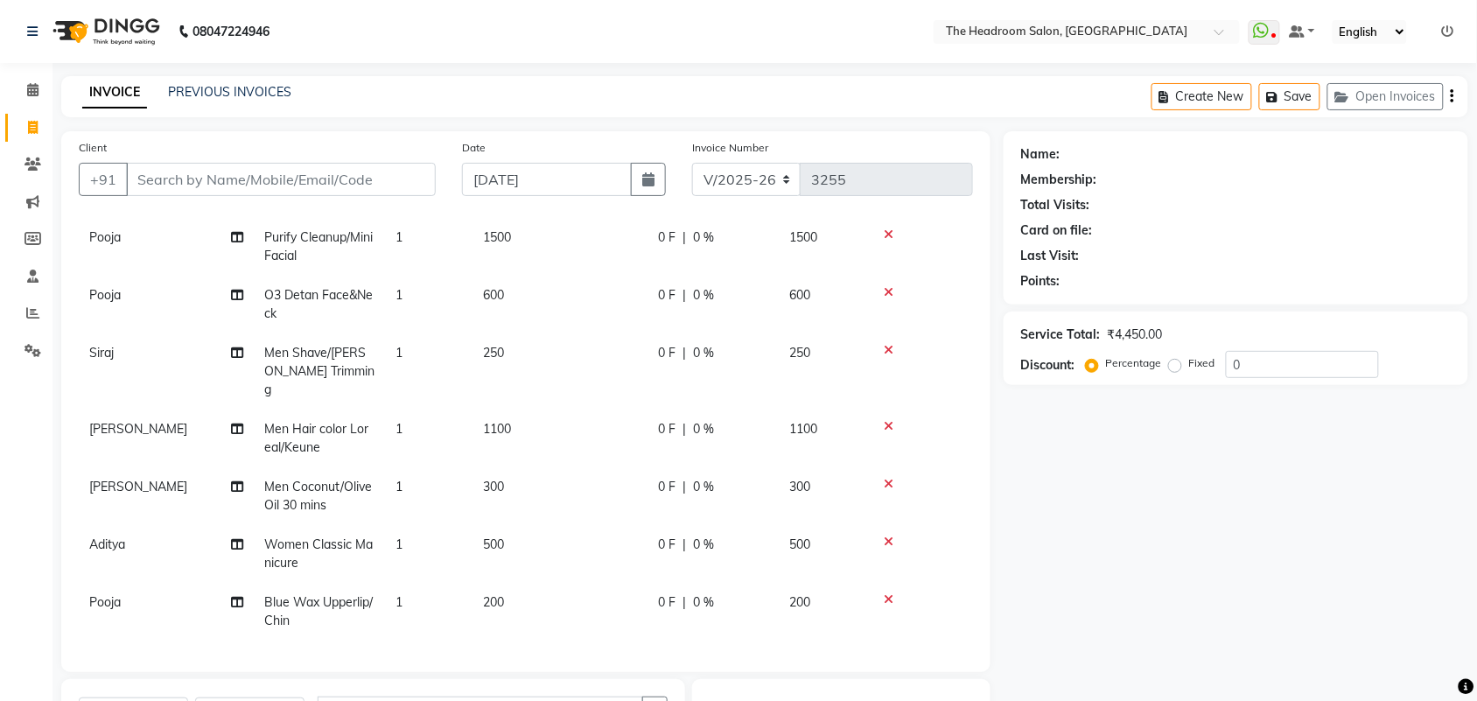
scroll to position [68, 0]
click at [179, 186] on input "Client" at bounding box center [281, 179] width 310 height 33
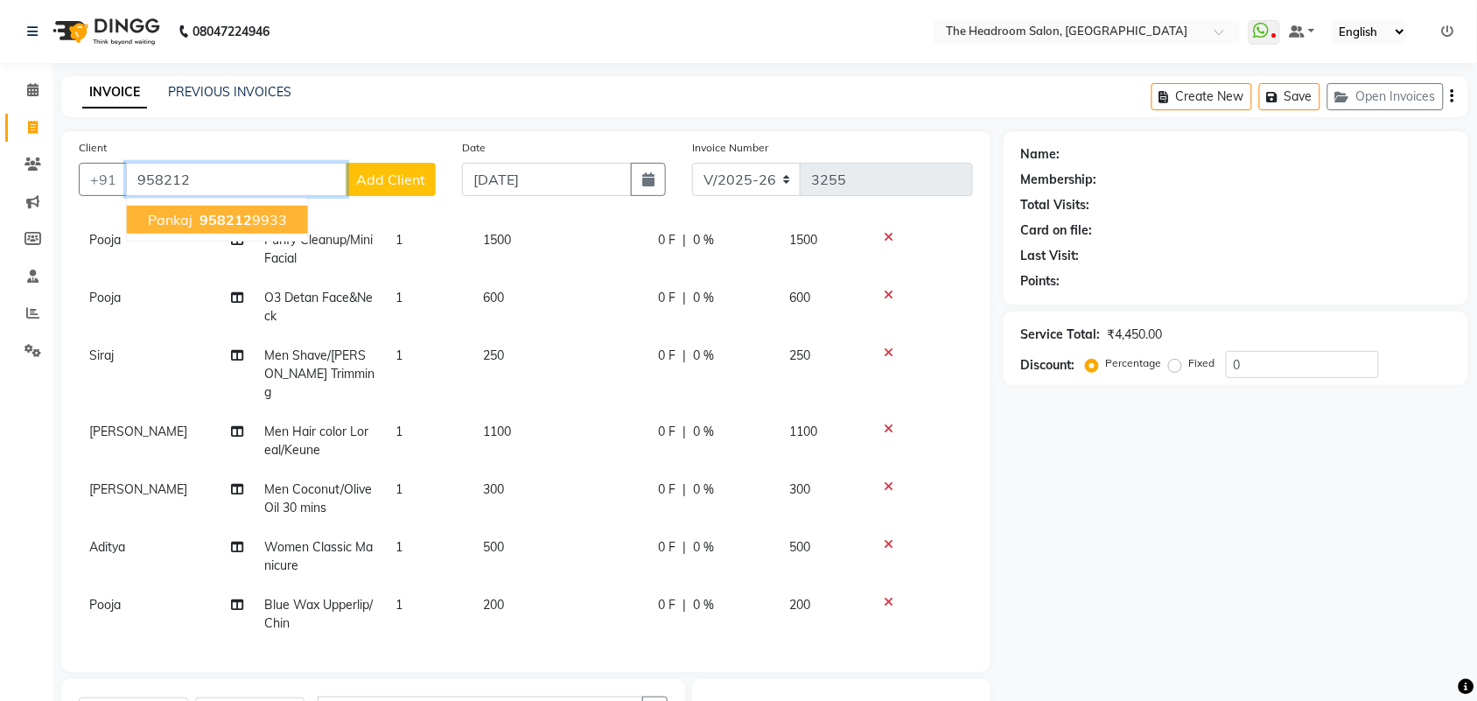
click at [179, 211] on span "pankaj" at bounding box center [170, 219] width 45 height 17
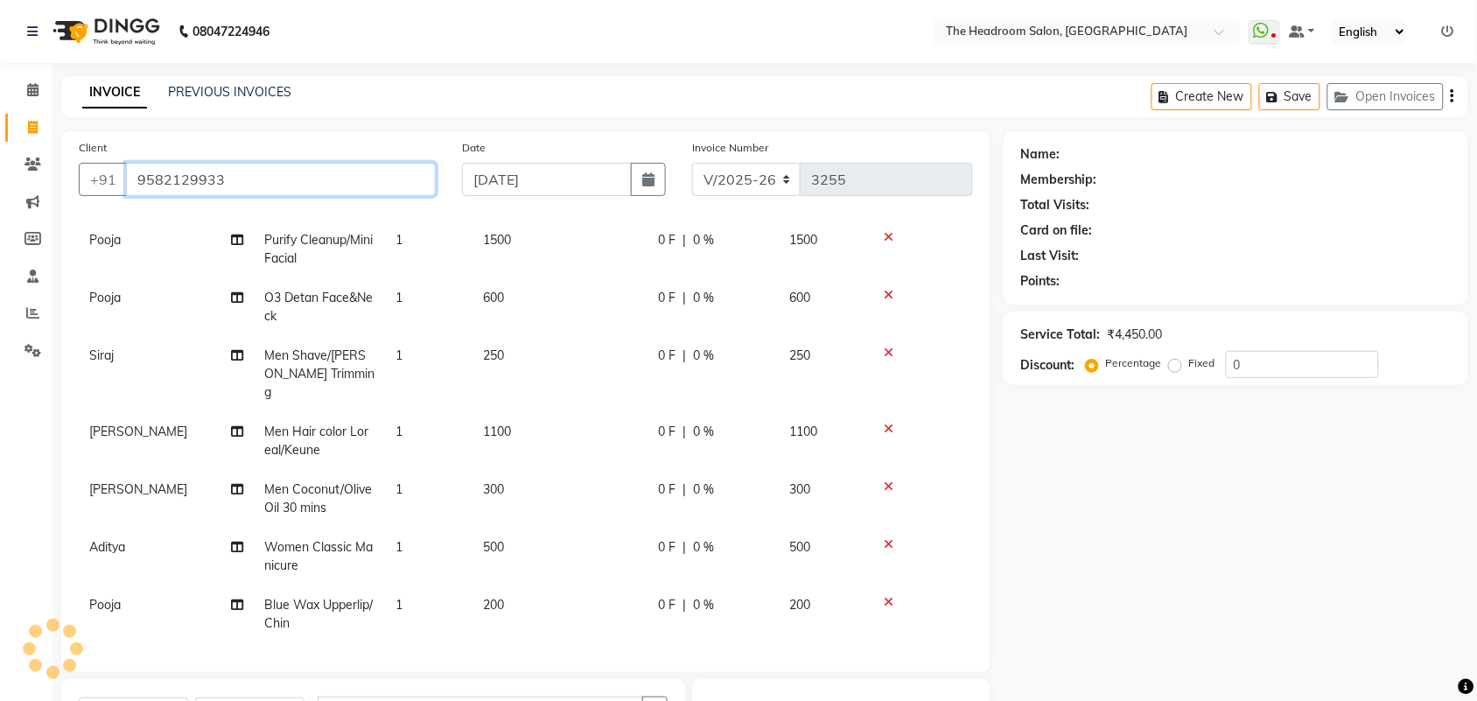
type input "9582129933"
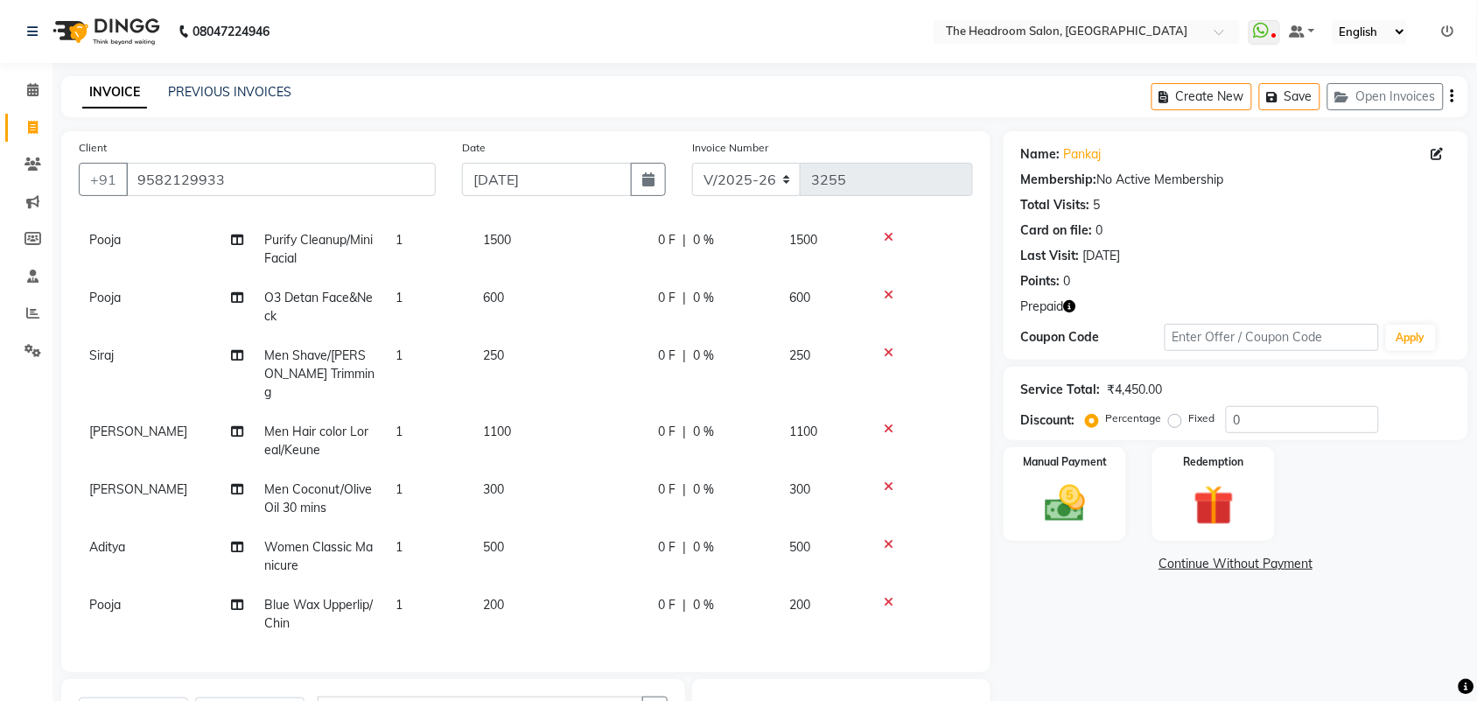
click at [1076, 309] on icon "button" at bounding box center [1070, 306] width 12 height 12
click at [1232, 483] on img at bounding box center [1213, 505] width 68 height 52
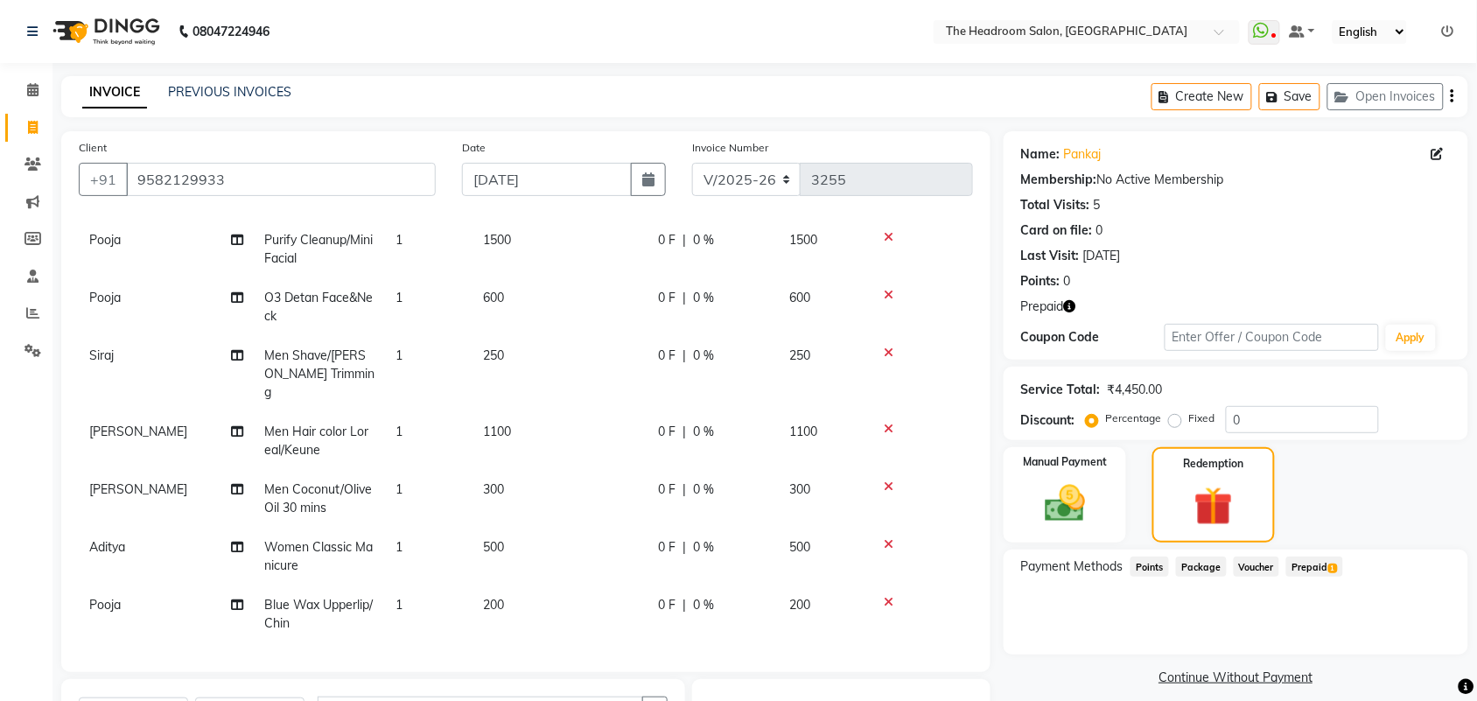
click at [1319, 570] on span "Prepaid 1" at bounding box center [1314, 566] width 57 height 20
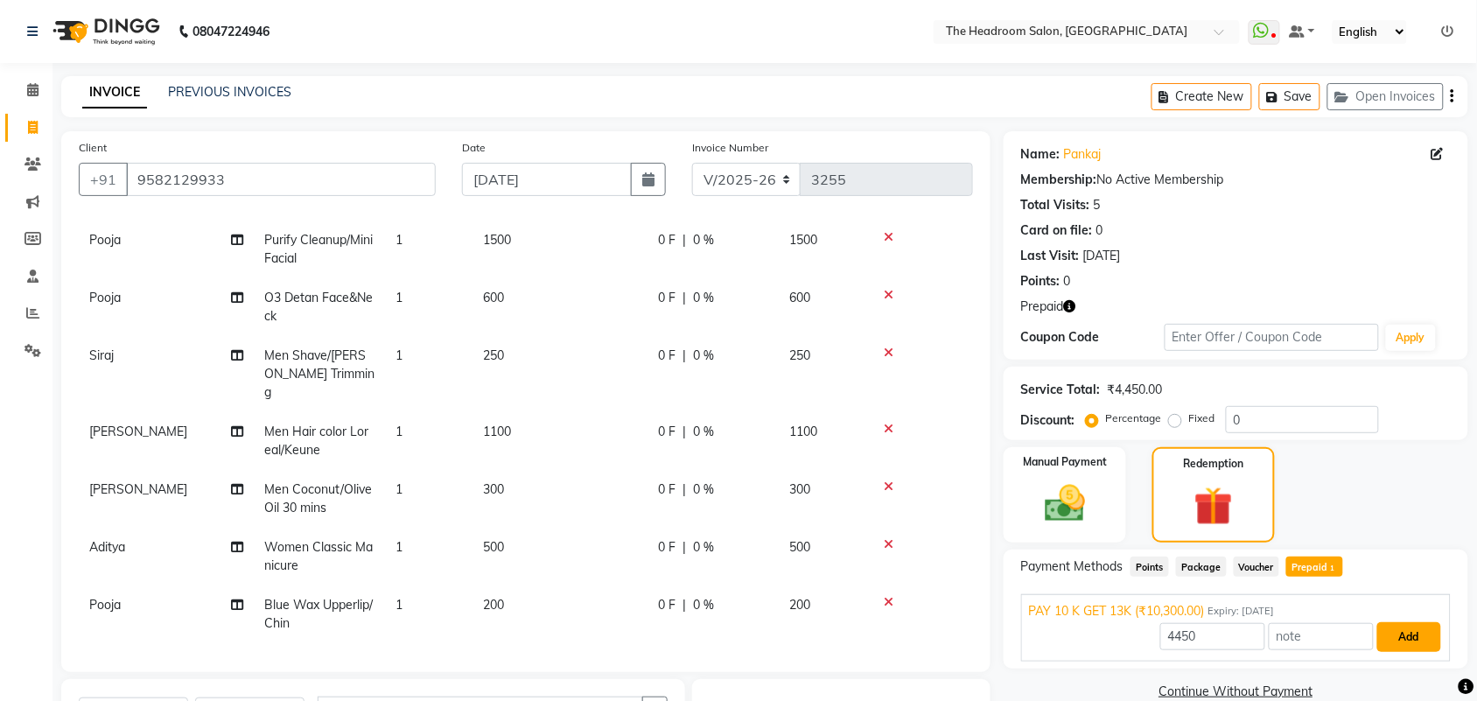
click at [1396, 640] on button "Add" at bounding box center [1409, 637] width 64 height 30
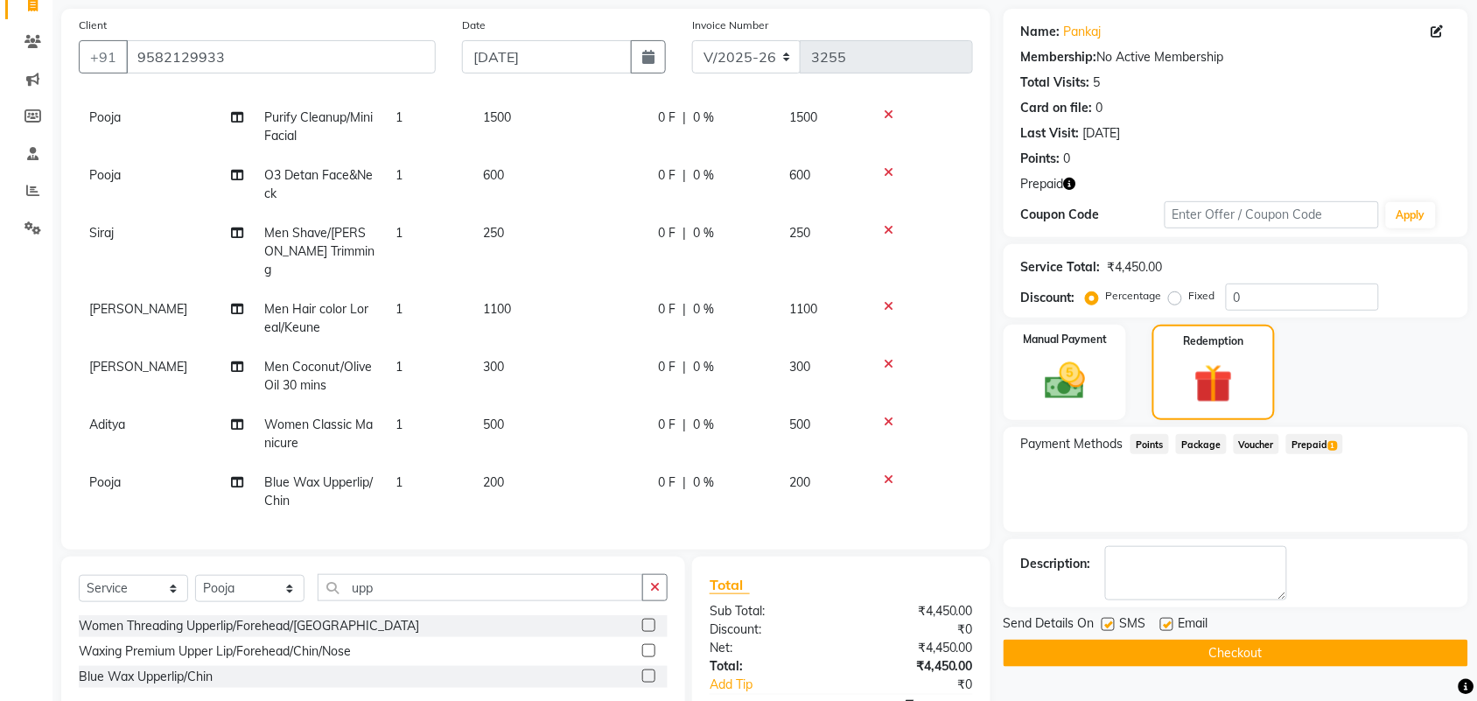
scroll to position [175, 0]
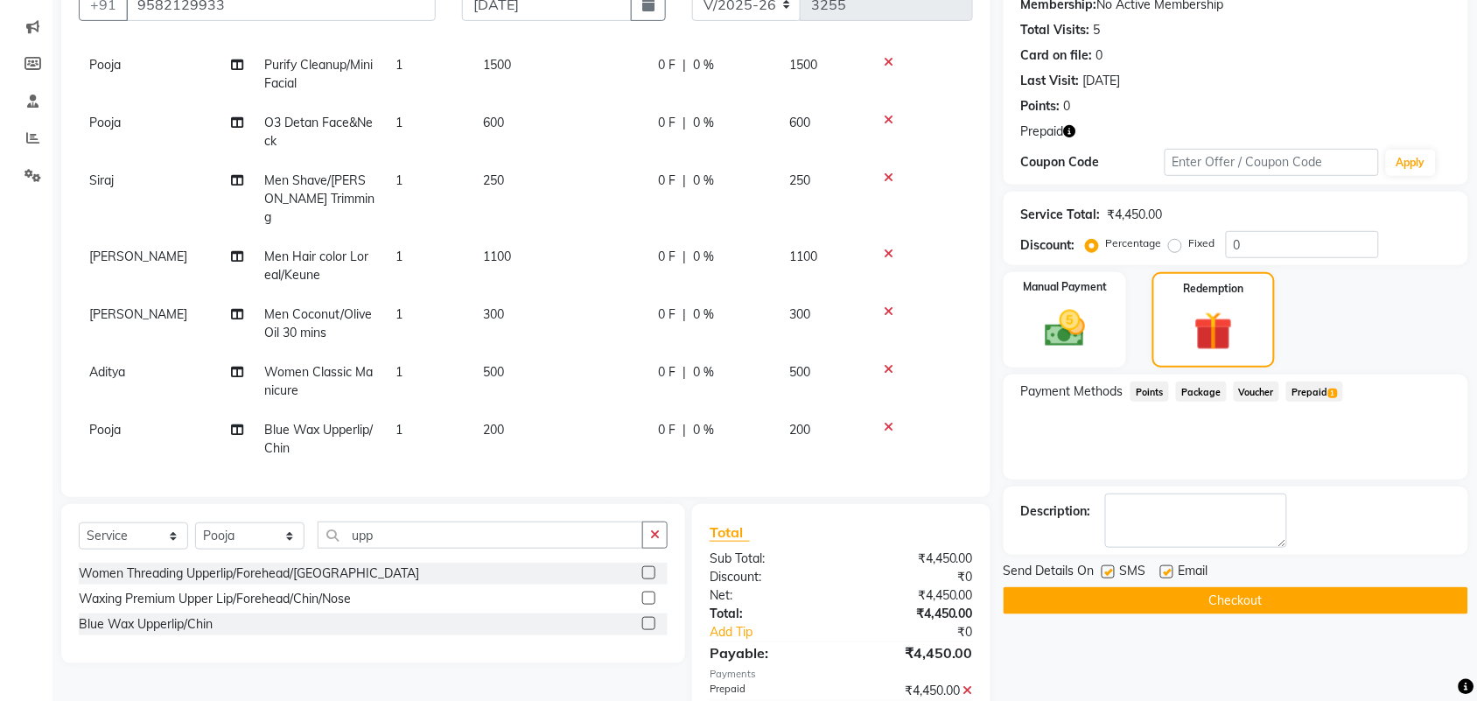
click at [1270, 598] on button "Checkout" at bounding box center [1236, 600] width 465 height 27
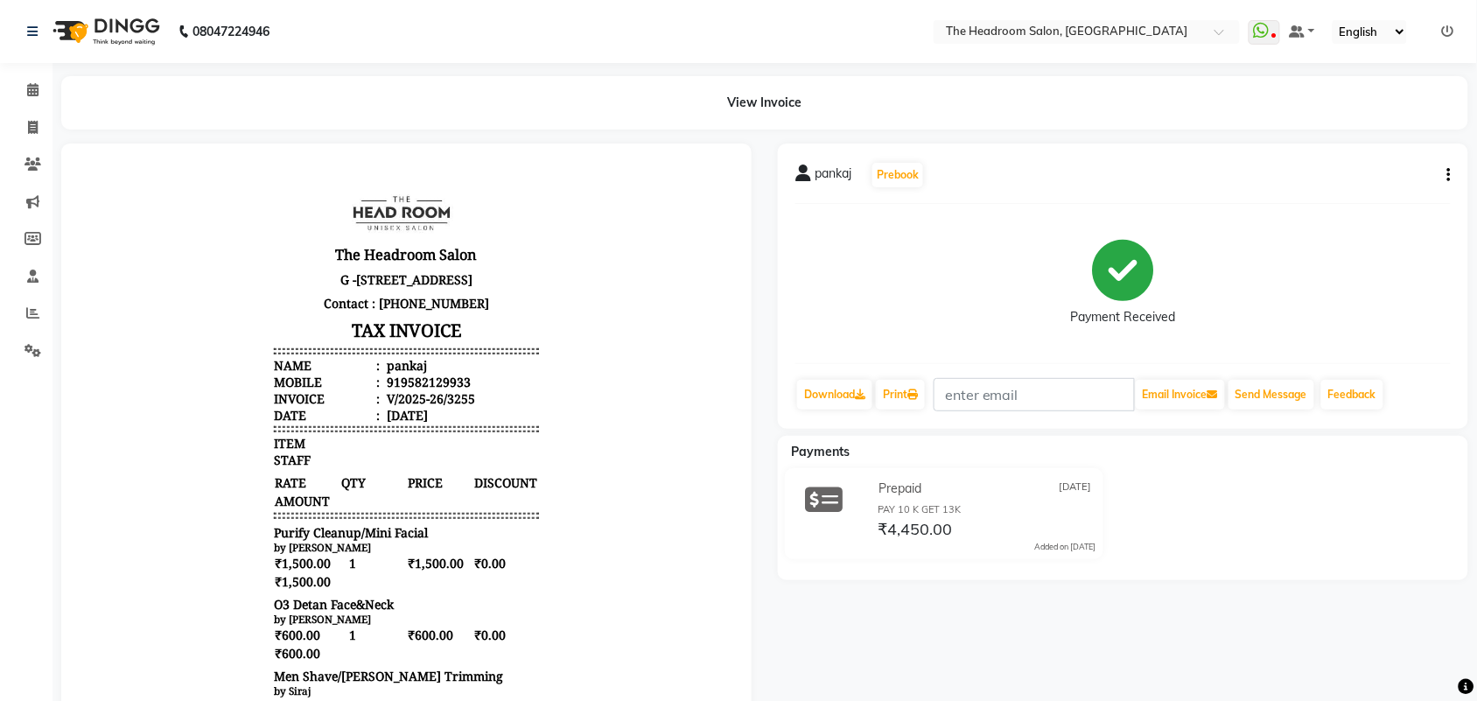
drag, startPoint x: 1404, startPoint y: 622, endPoint x: 1404, endPoint y: 636, distance: 14.0
